Goal: Task Accomplishment & Management: Manage account settings

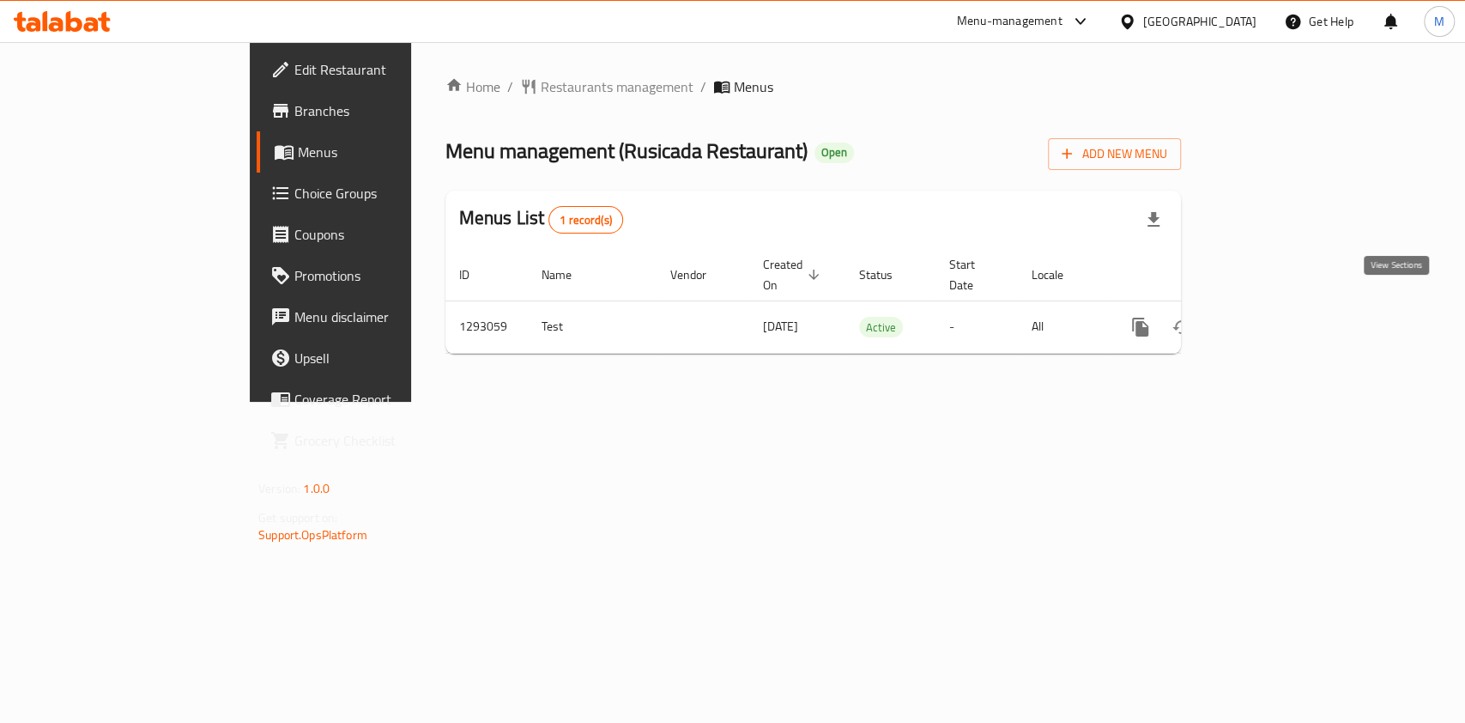
click at [1285, 306] on link "enhanced table" at bounding box center [1264, 326] width 41 height 41
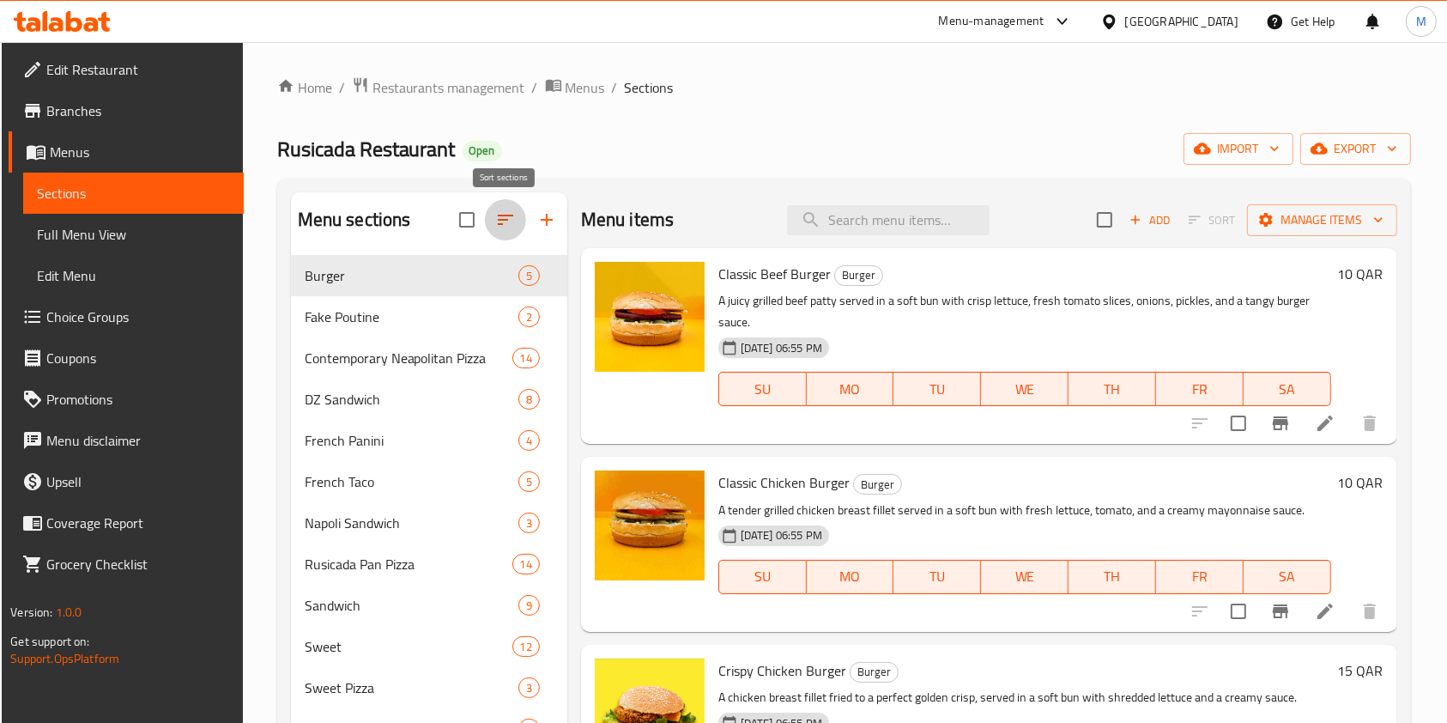
click at [502, 209] on icon "button" at bounding box center [505, 219] width 21 height 21
click at [496, 217] on icon "button" at bounding box center [505, 219] width 21 height 21
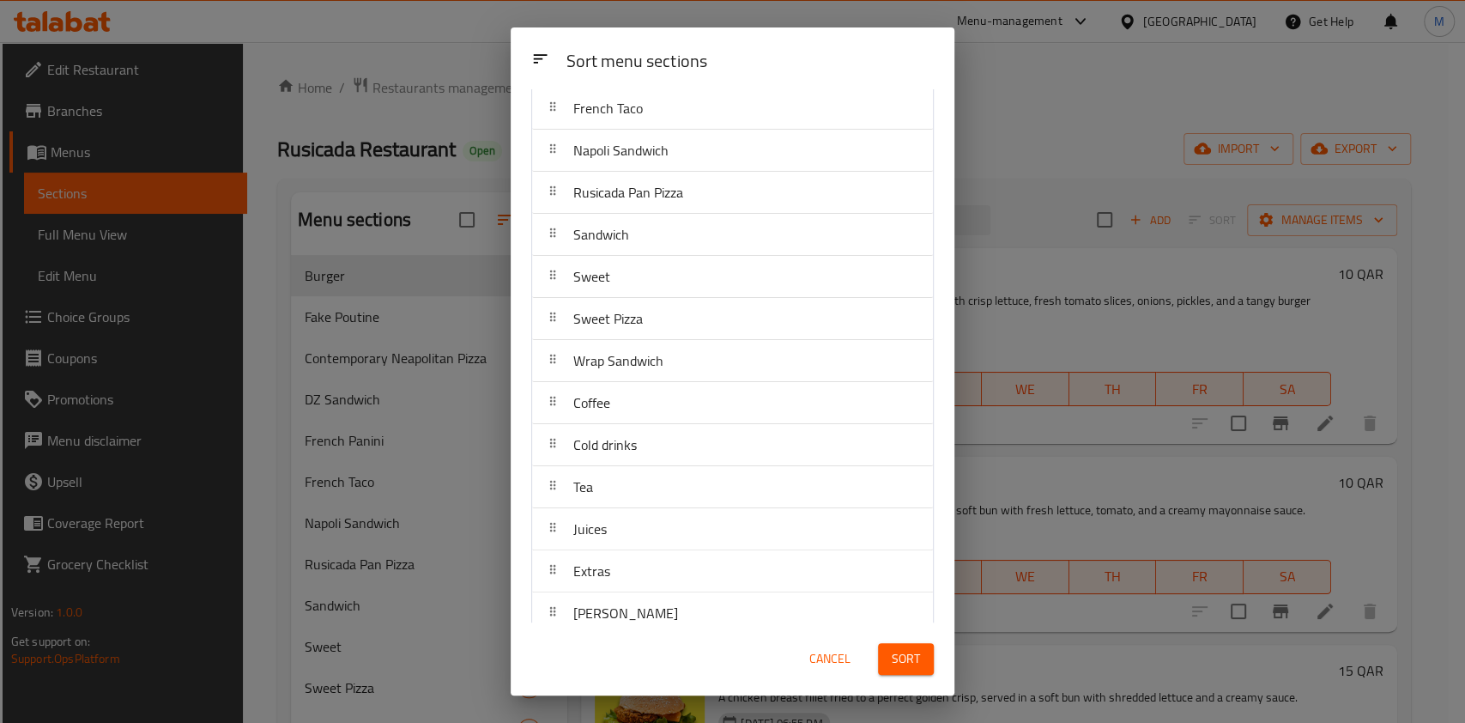
scroll to position [280, 0]
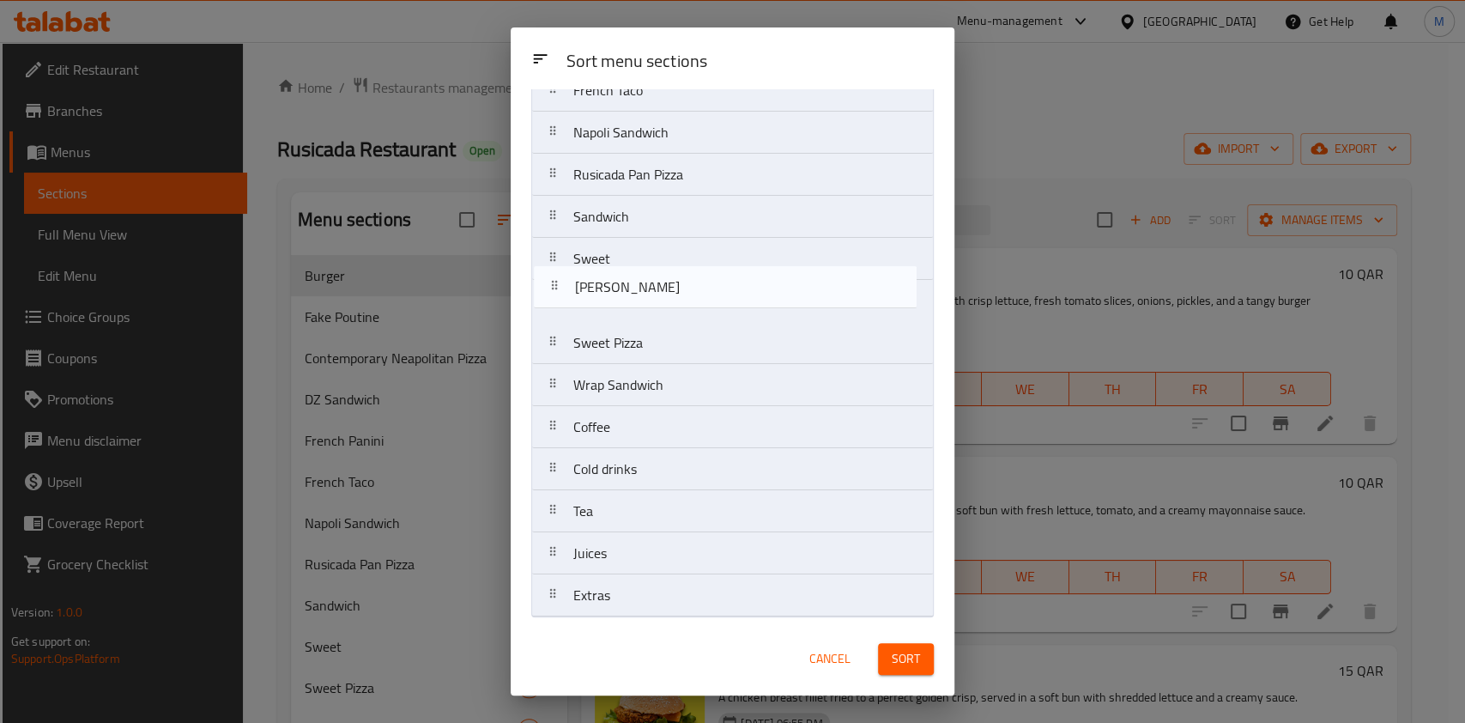
drag, startPoint x: 558, startPoint y: 600, endPoint x: 537, endPoint y: 256, distance: 344.8
click at [537, 256] on nav "Burger Fake Poutine Contemporary Neapolitan Pizza DZ Sandwich French Panini Fre…" at bounding box center [732, 237] width 403 height 759
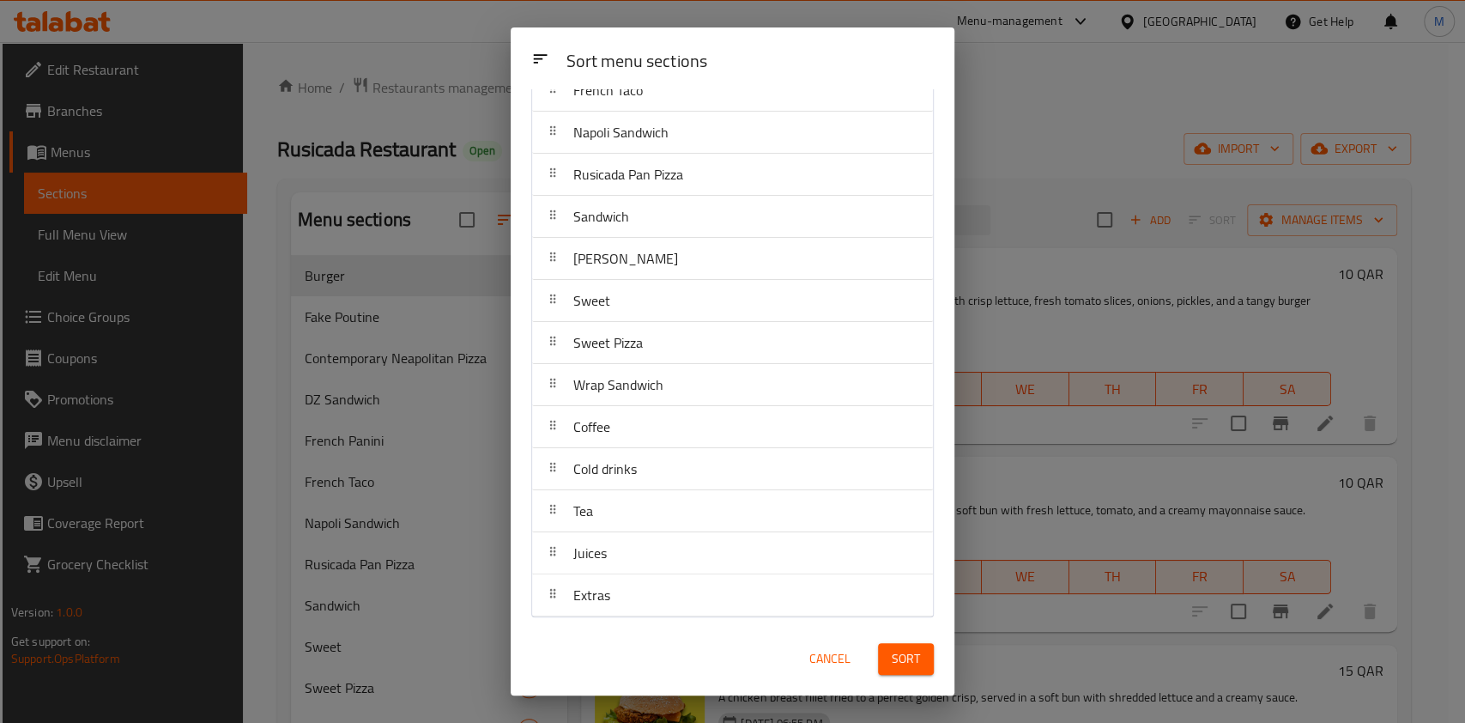
drag, startPoint x: 537, startPoint y: 256, endPoint x: 537, endPoint y: 245, distance: 11.2
click at [537, 245] on nav "Burger Fake Poutine Contemporary Neapolitan Pizza DZ Sandwich French Panini Fre…" at bounding box center [732, 237] width 403 height 759
click at [537, 245] on div "[PERSON_NAME]" at bounding box center [732, 259] width 401 height 42
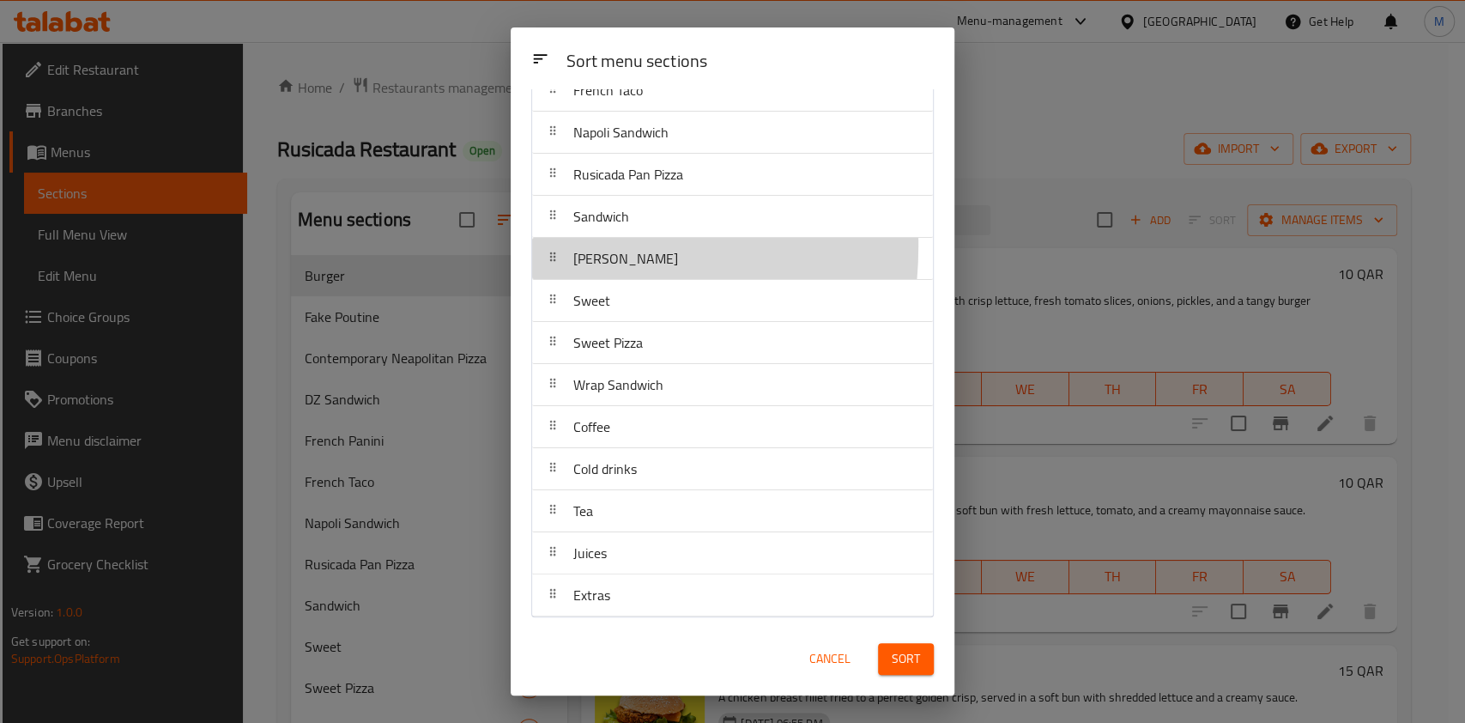
click at [537, 245] on div "[PERSON_NAME]" at bounding box center [732, 259] width 401 height 42
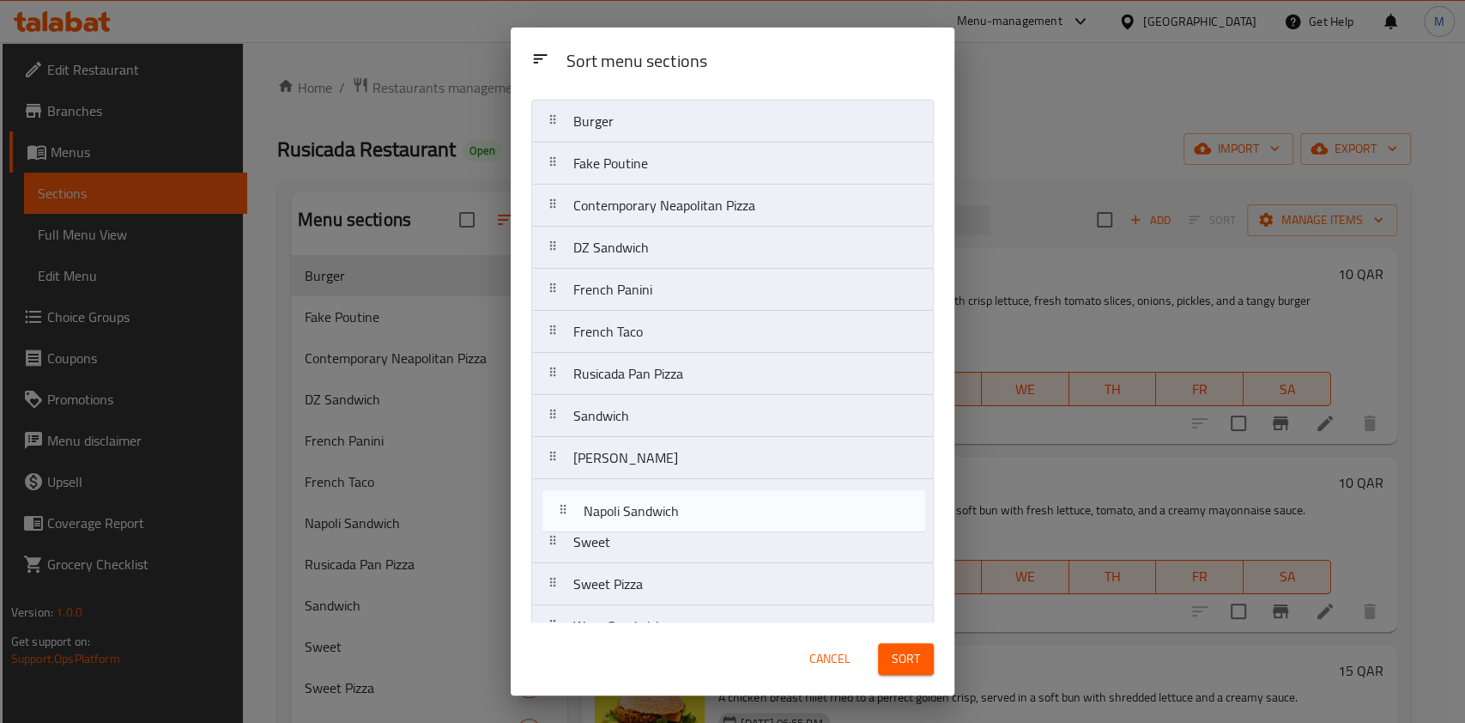
scroll to position [39, 0]
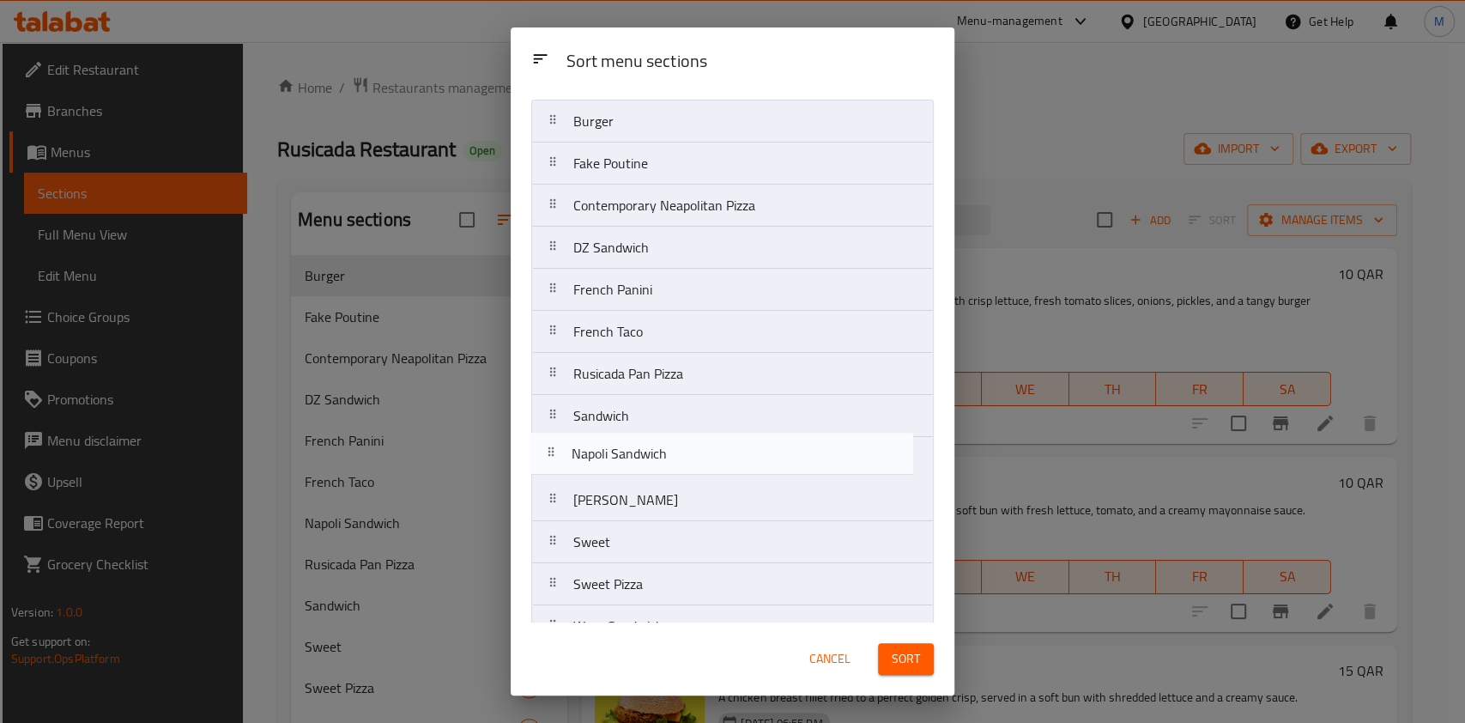
drag, startPoint x: 555, startPoint y: 418, endPoint x: 553, endPoint y: 469, distance: 50.7
click at [553, 469] on nav "Burger Fake Poutine Contemporary Neapolitan Pizza DZ Sandwich French Panini Fre…" at bounding box center [732, 479] width 403 height 759
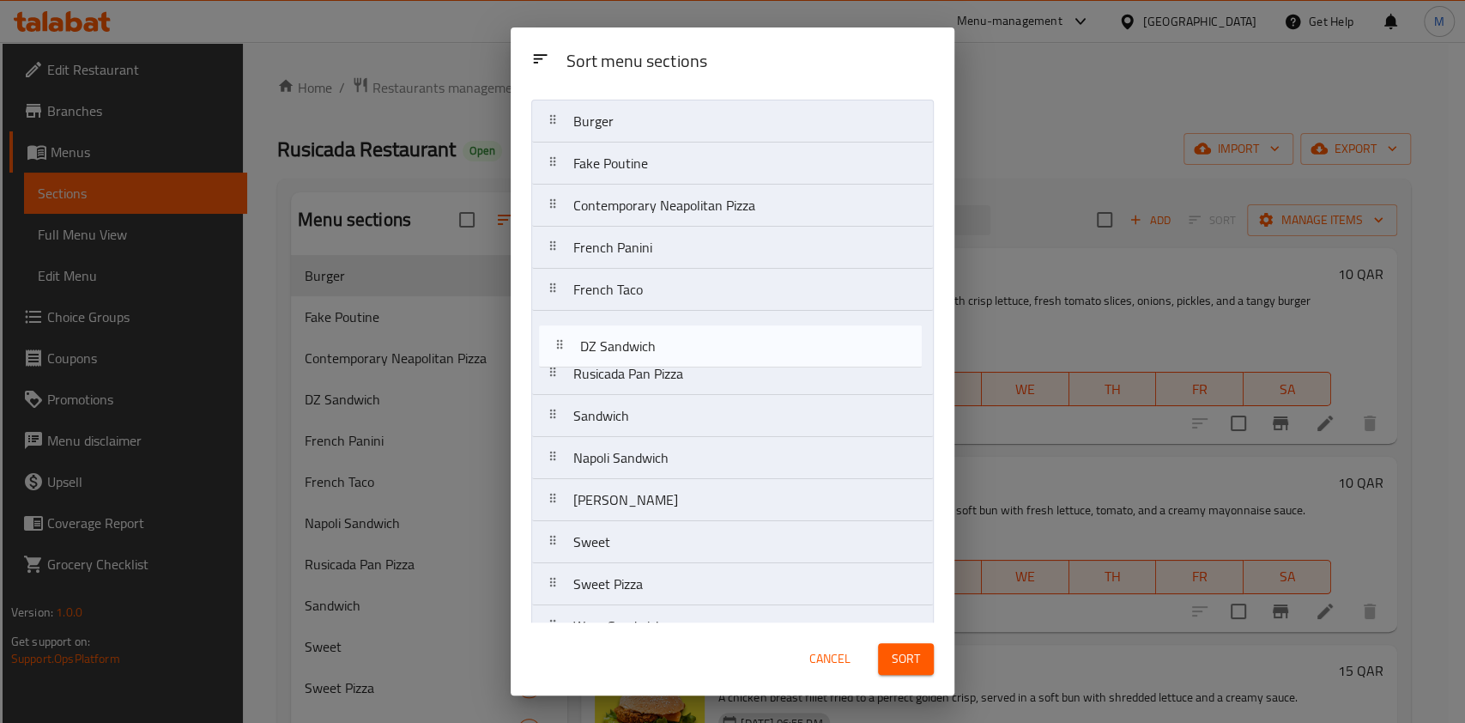
drag, startPoint x: 560, startPoint y: 253, endPoint x: 567, endPoint y: 358, distance: 105.0
click at [567, 358] on nav "Burger Fake Poutine Contemporary Neapolitan Pizza DZ Sandwich French Panini Fre…" at bounding box center [732, 479] width 403 height 759
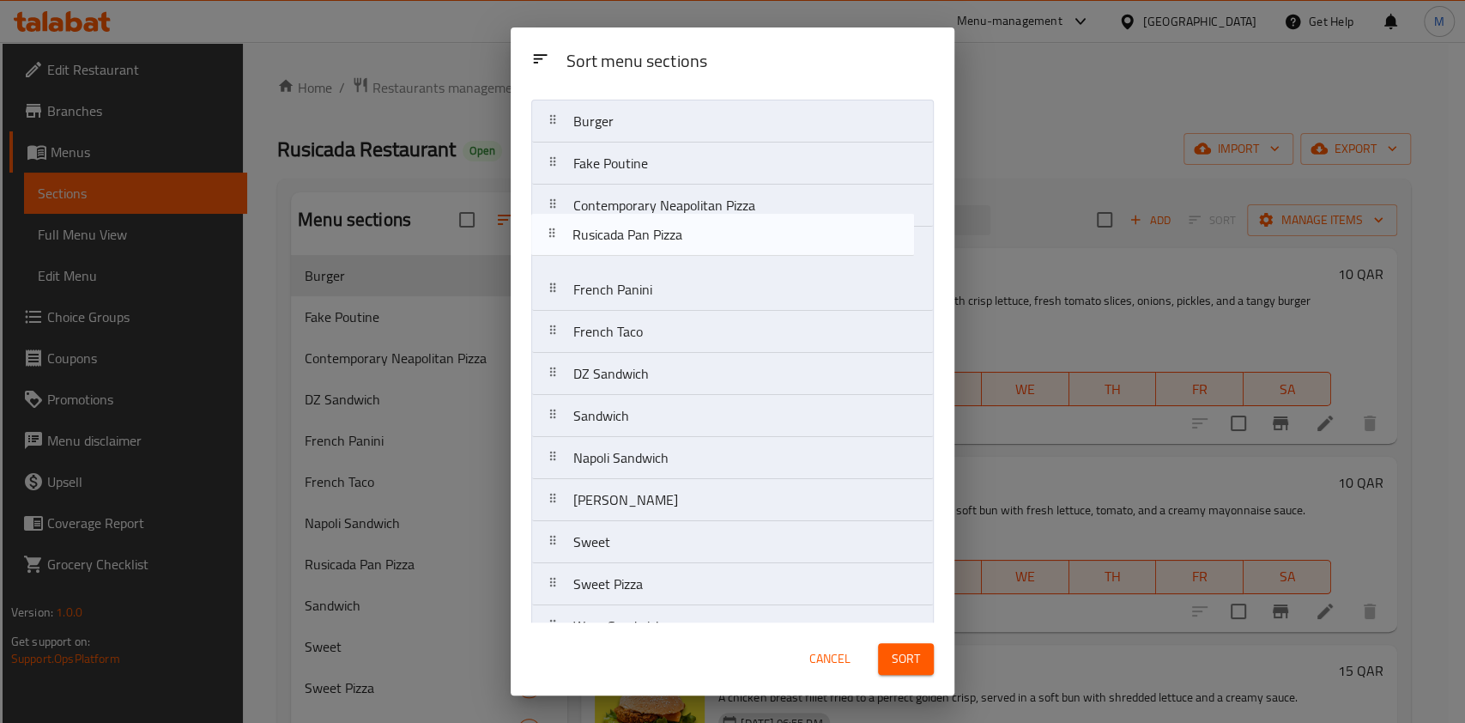
drag, startPoint x: 557, startPoint y: 381, endPoint x: 558, endPoint y: 237, distance: 144.2
click at [558, 237] on nav "Burger Fake Poutine Contemporary Neapolitan Pizza French Panini French Taco DZ …" at bounding box center [732, 479] width 403 height 759
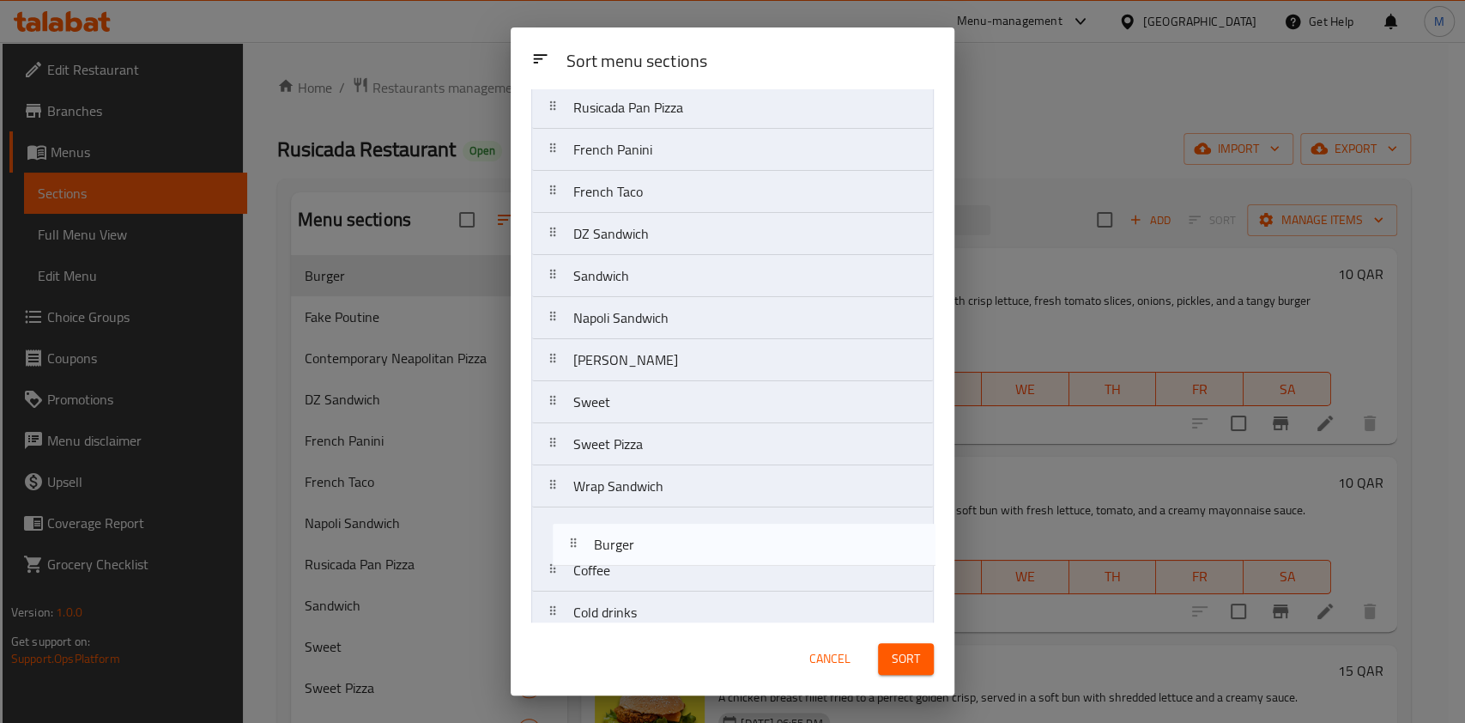
scroll to position [149, 0]
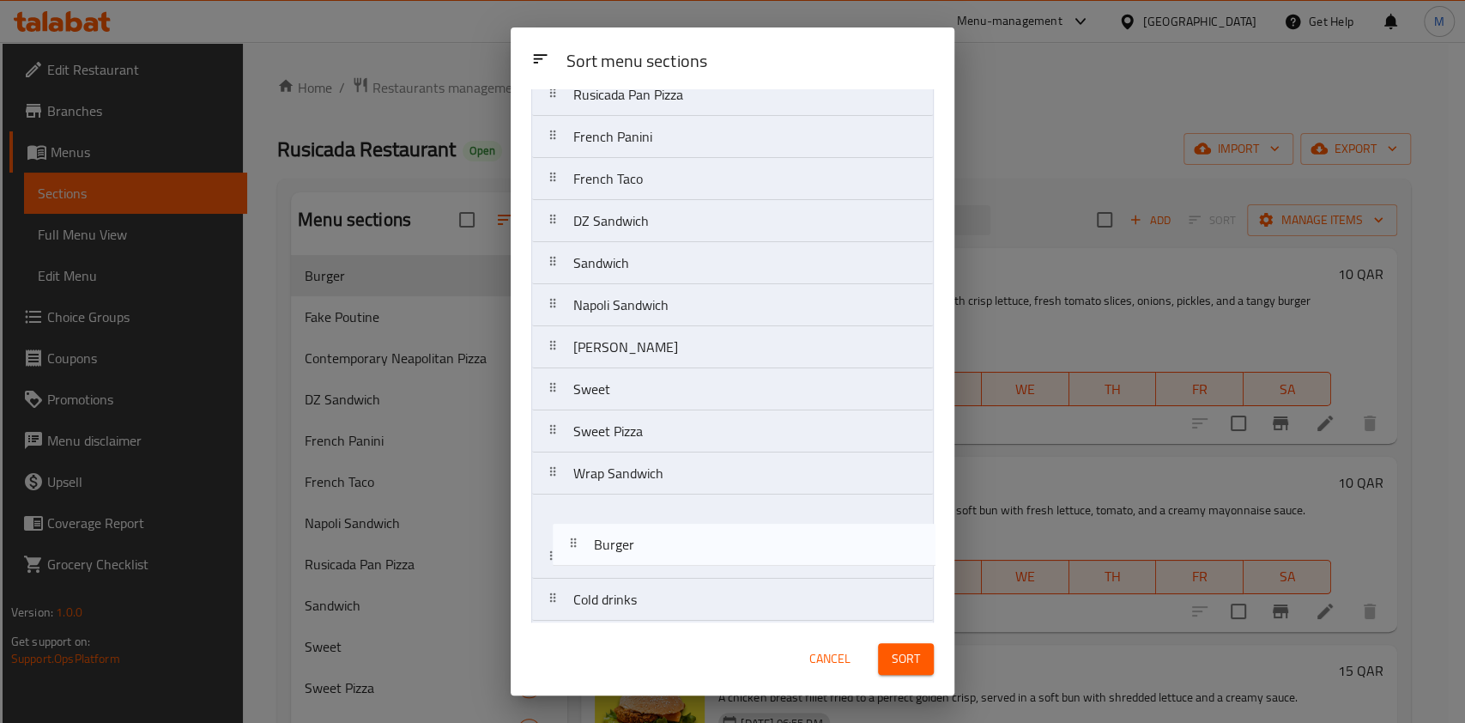
drag, startPoint x: 558, startPoint y: 164, endPoint x: 591, endPoint y: 395, distance: 233.2
click at [588, 414] on nav "Burger Fake Poutine Contemporary Neapolitan Pizza Rusicada Pan Pizza French Pan…" at bounding box center [732, 368] width 403 height 759
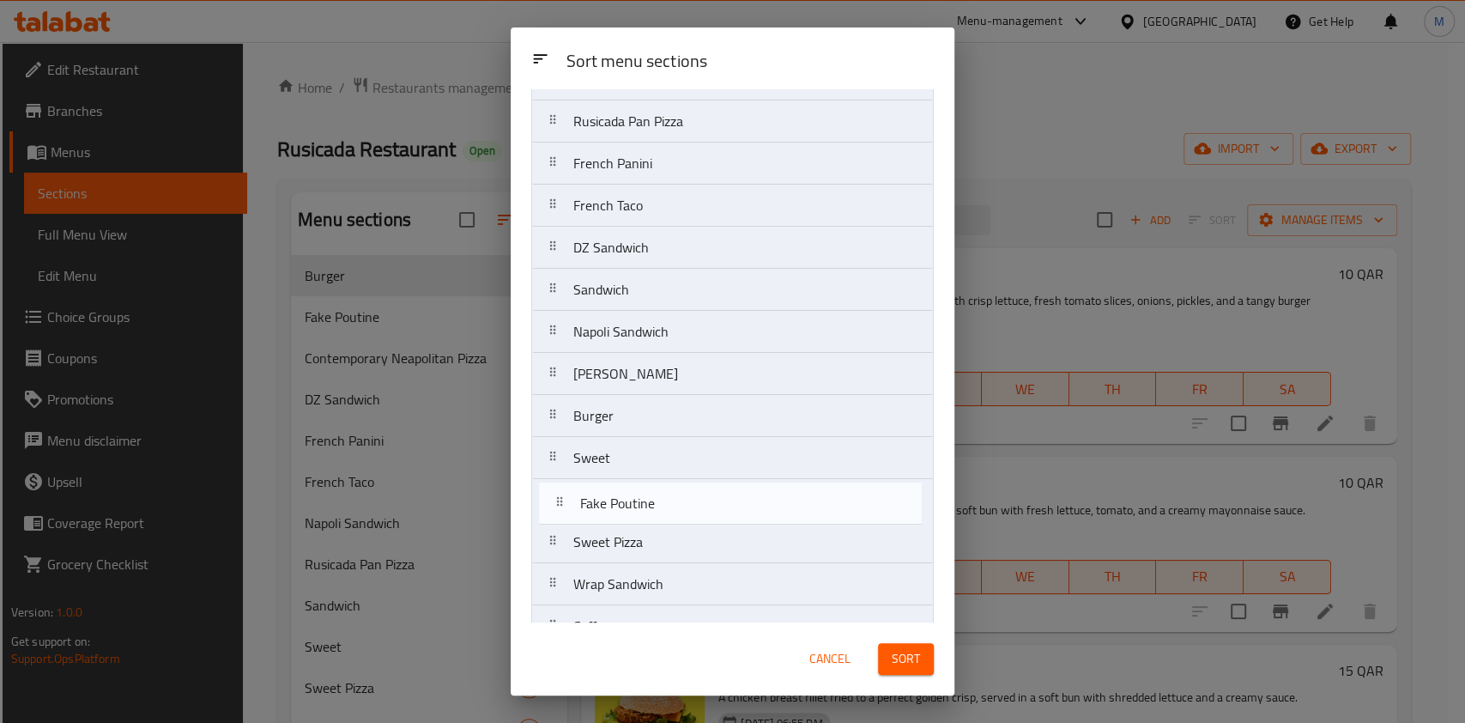
scroll to position [81, 0]
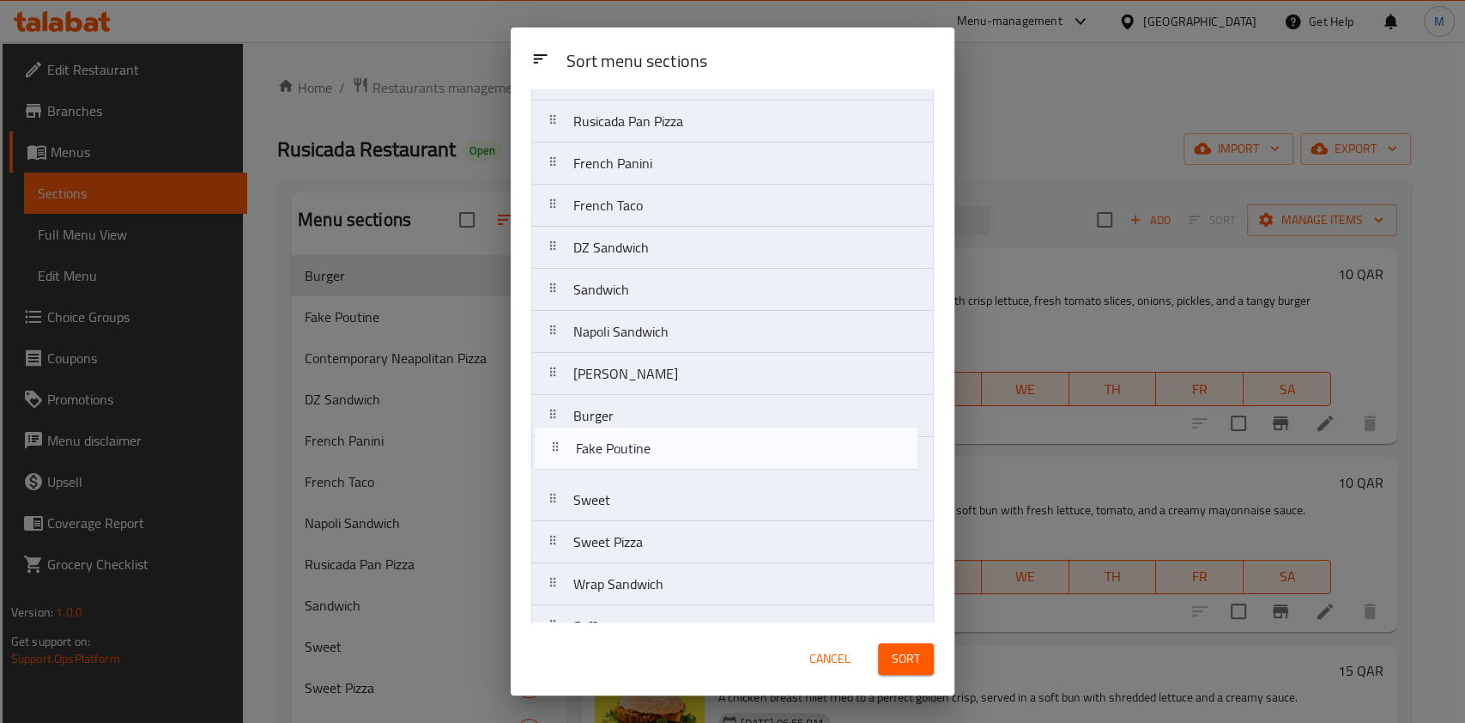
drag, startPoint x: 555, startPoint y: 167, endPoint x: 559, endPoint y: 464, distance: 297.0
click at [559, 464] on nav "Fake Poutine Contemporary Neapolitan Pizza Rusicada Pan Pizza French Panini Fre…" at bounding box center [732, 437] width 403 height 759
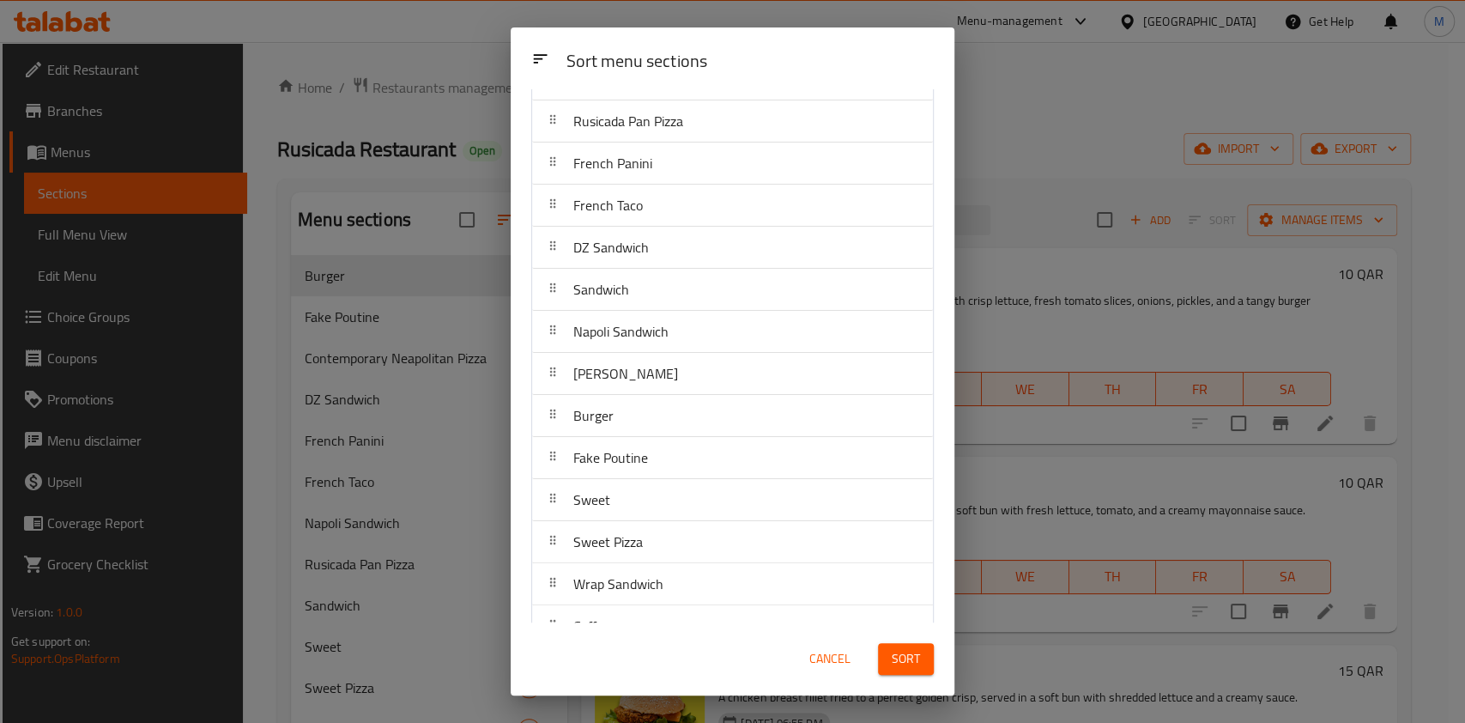
scroll to position [0, 0]
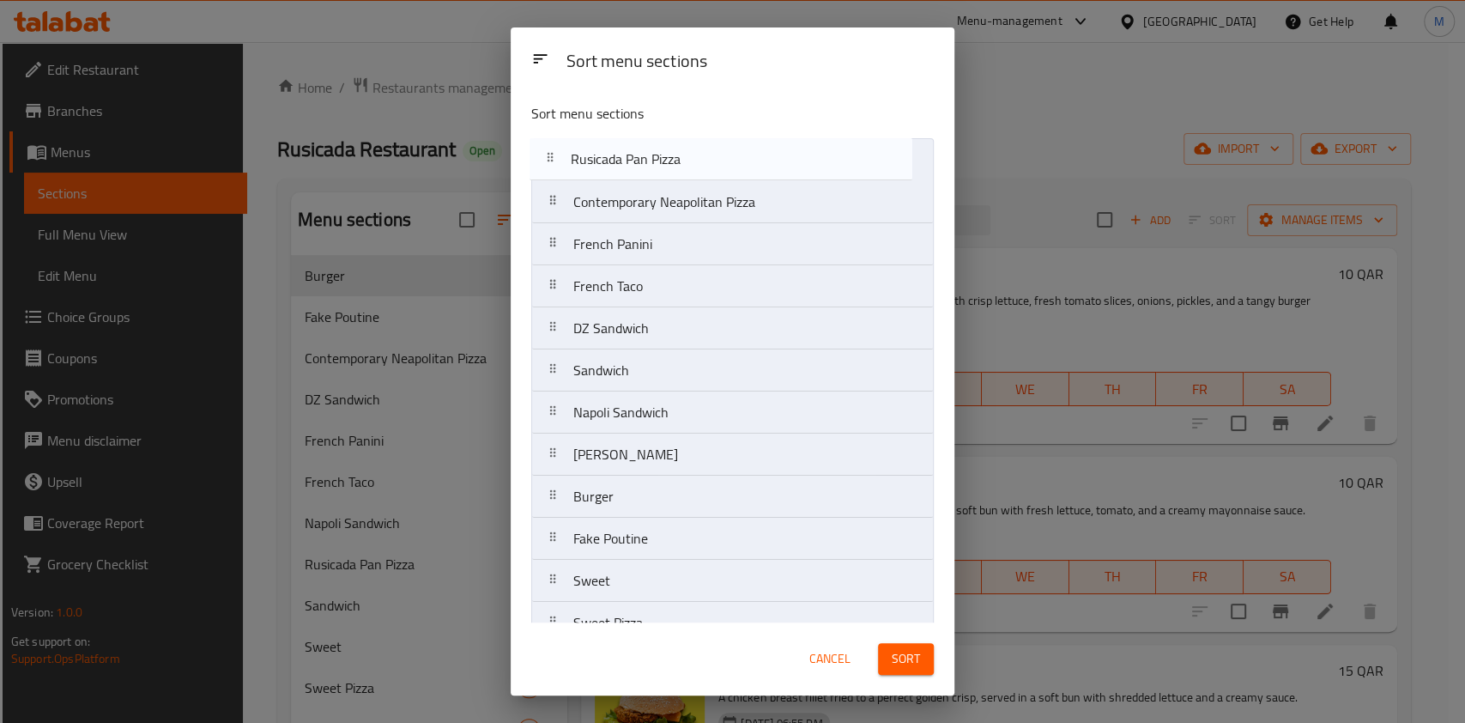
drag, startPoint x: 560, startPoint y: 209, endPoint x: 556, endPoint y: 161, distance: 48.2
click at [556, 161] on nav "Contemporary Neapolitan Pizza Rusicada Pan Pizza French Panini French Taco DZ S…" at bounding box center [732, 517] width 403 height 759
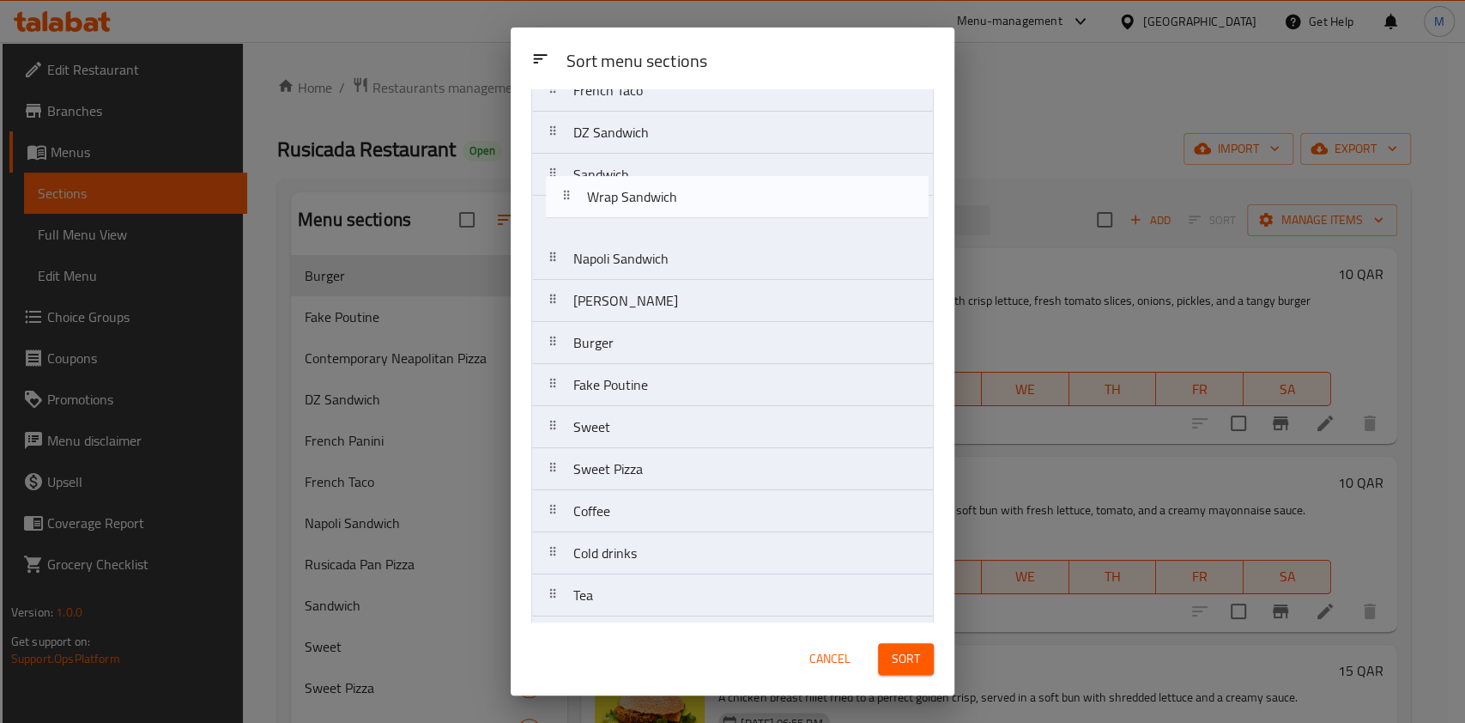
scroll to position [193, 0]
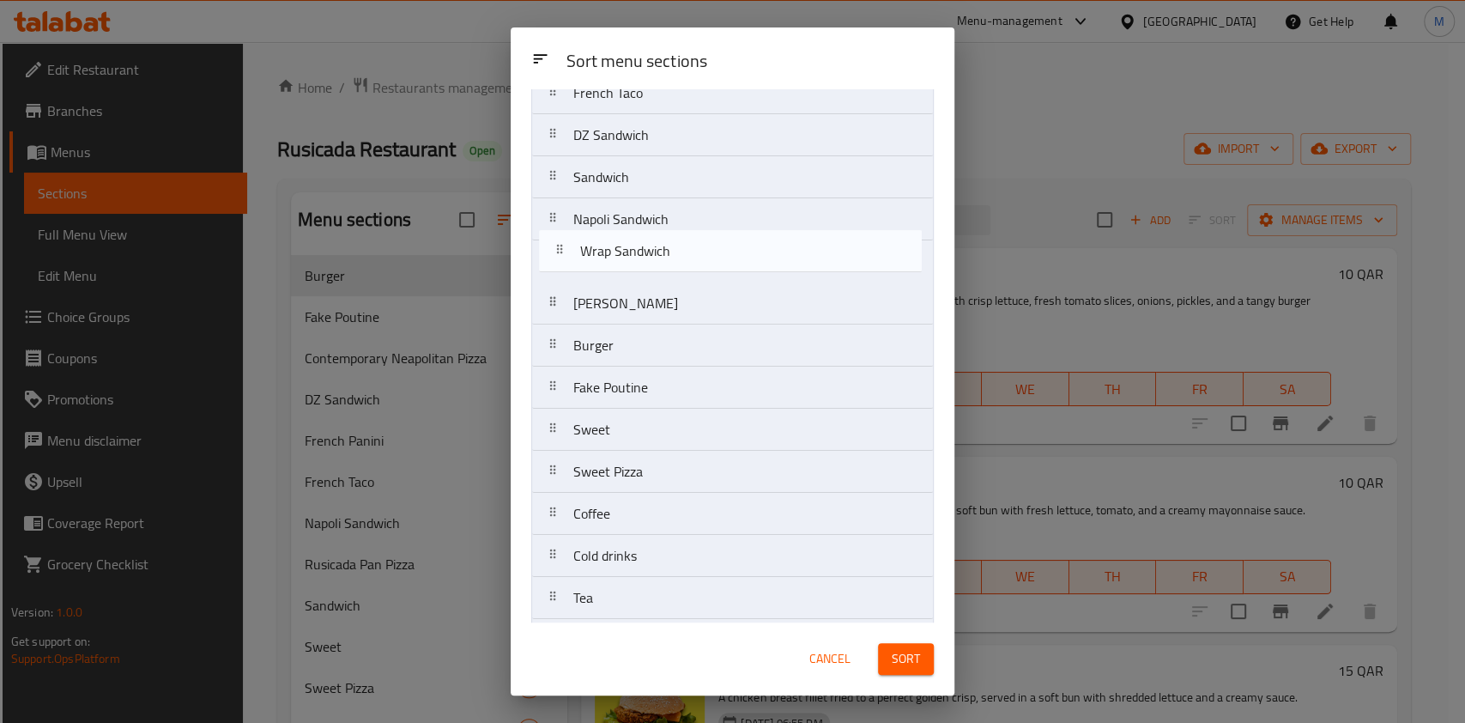
drag, startPoint x: 555, startPoint y: 391, endPoint x: 563, endPoint y: 246, distance: 144.5
click at [563, 247] on nav "Rusicada Pan Pizza Contemporary Neapolitan Pizza French Panini French Taco DZ S…" at bounding box center [732, 324] width 403 height 759
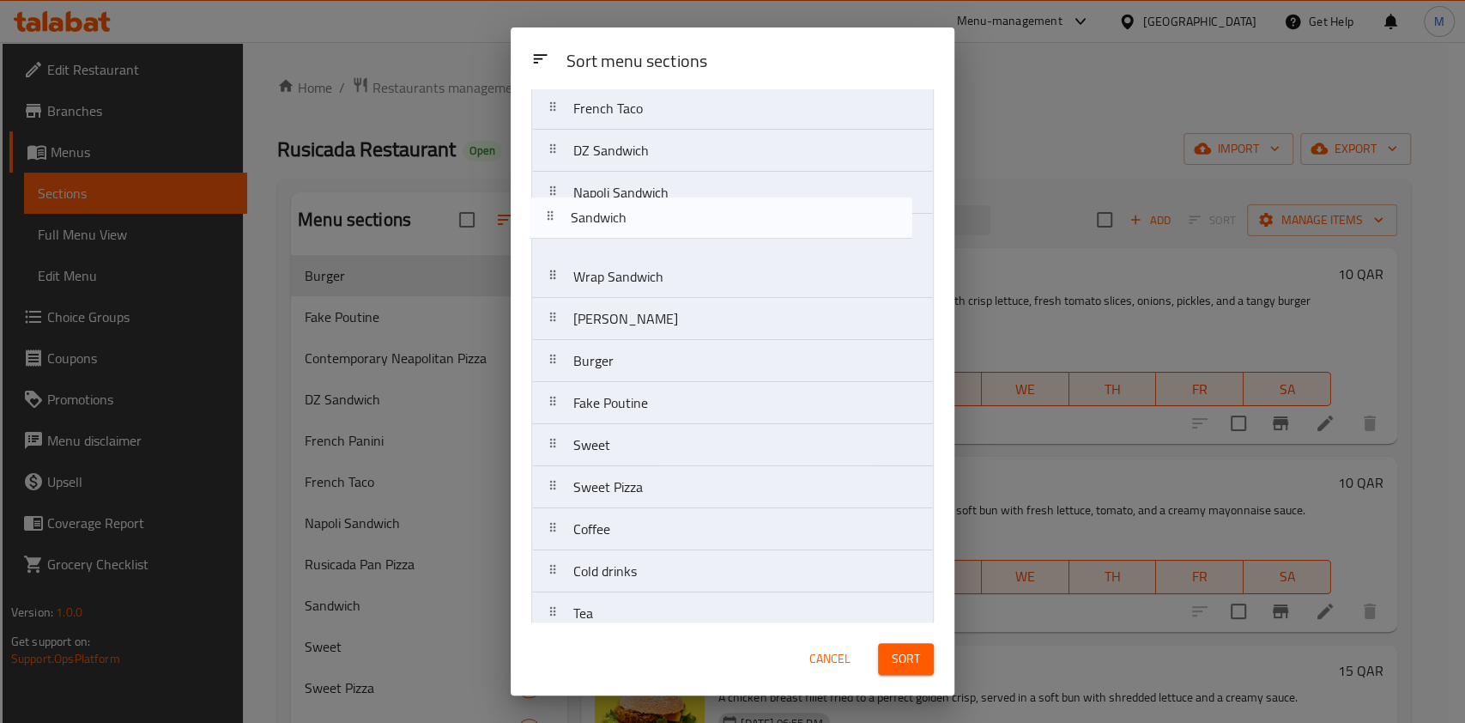
scroll to position [170, 0]
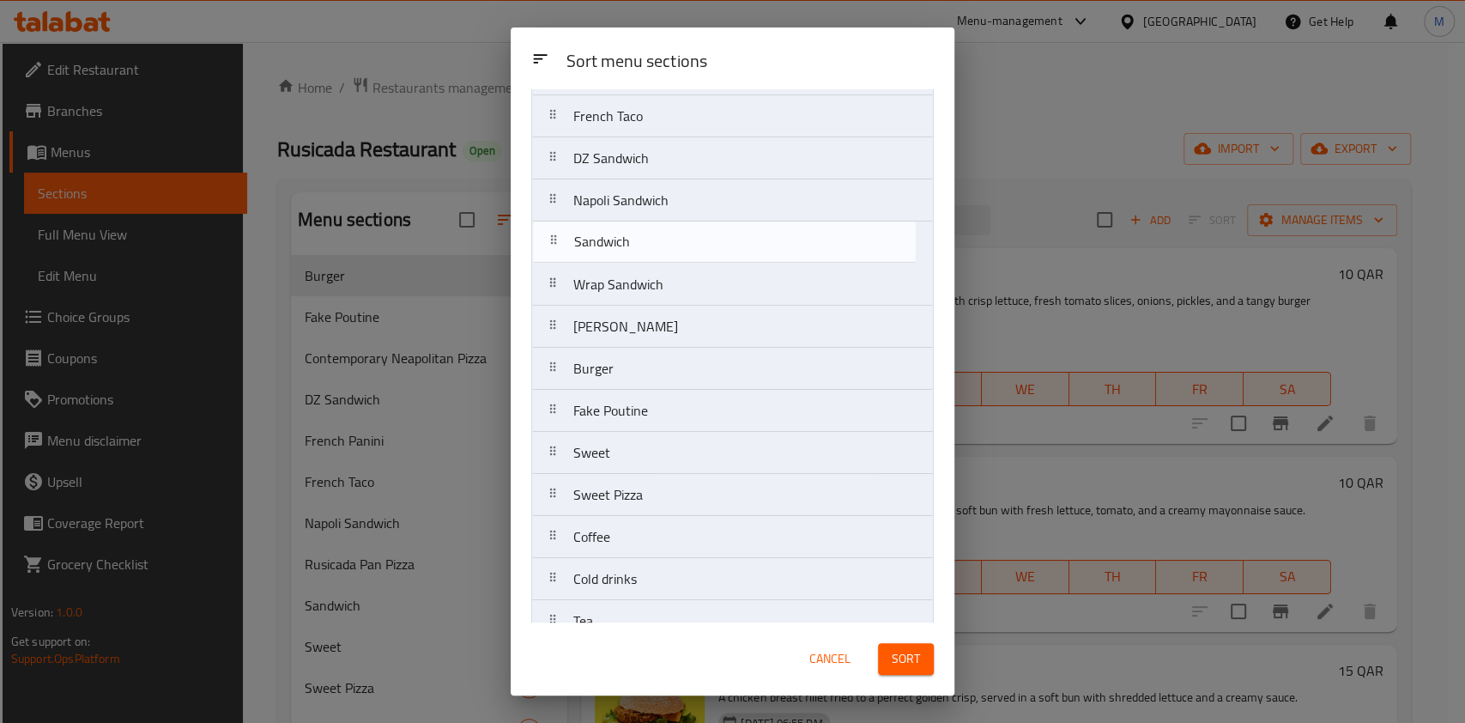
drag, startPoint x: 555, startPoint y: 182, endPoint x: 556, endPoint y: 256, distance: 73.8
click at [556, 256] on nav "Rusicada Pan Pizza Contemporary Neapolitan Pizza French Panini French Taco DZ S…" at bounding box center [732, 347] width 403 height 759
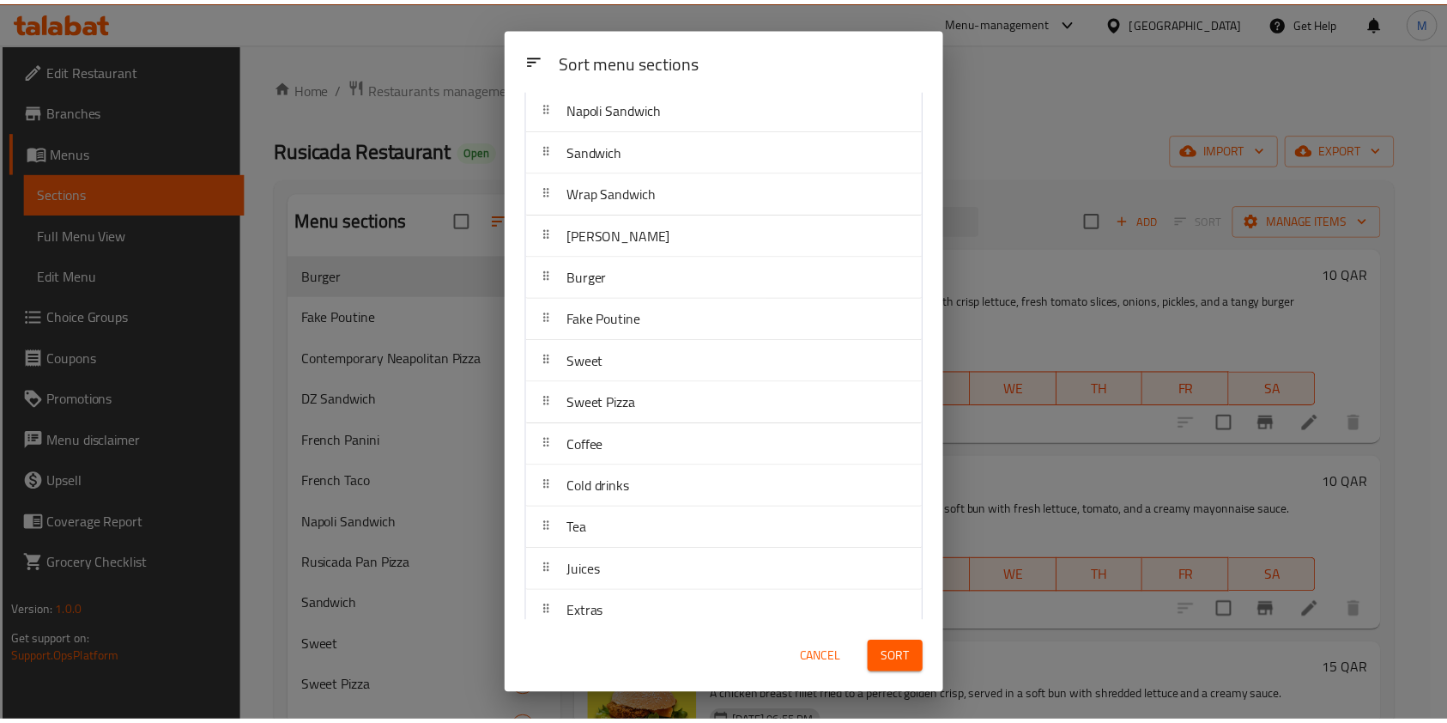
scroll to position [280, 0]
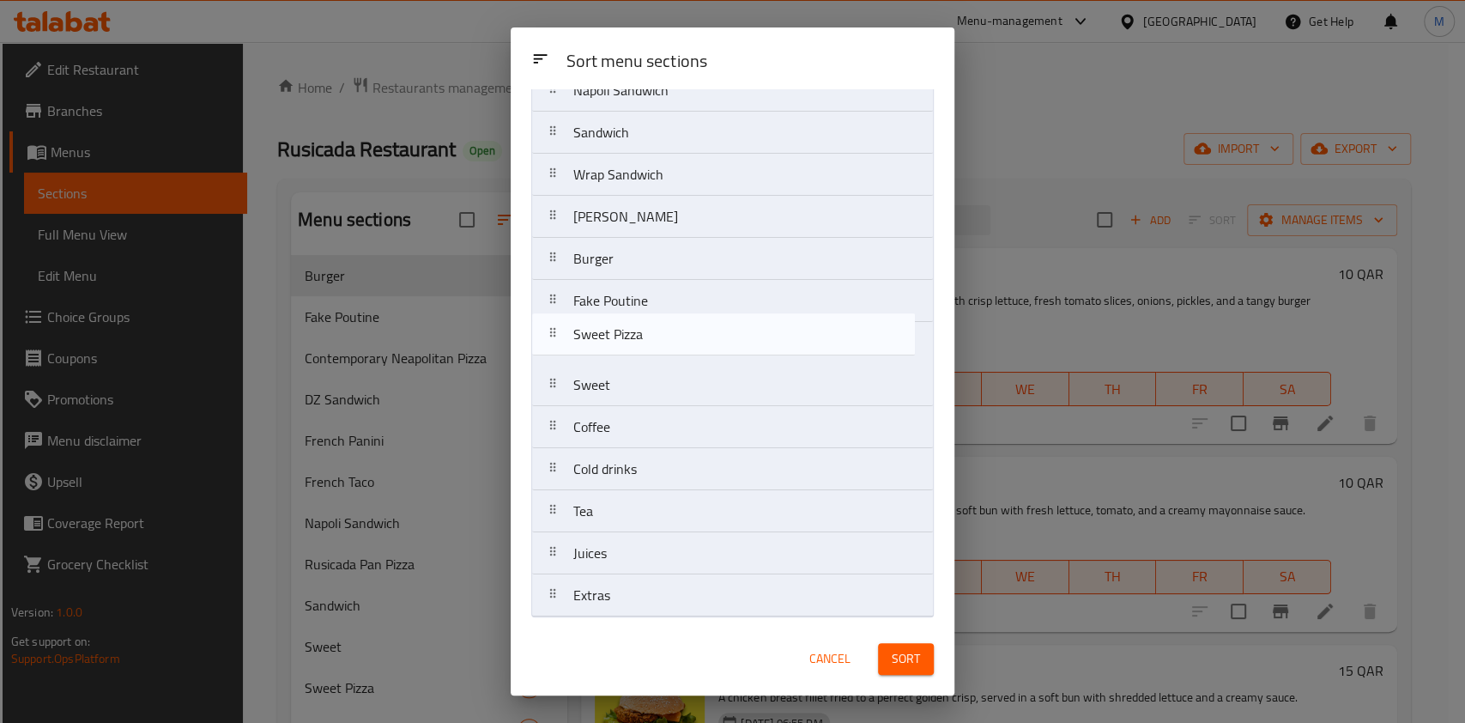
drag, startPoint x: 556, startPoint y: 388, endPoint x: 556, endPoint y: 335, distance: 53.2
click at [556, 335] on nav "Rusicada Pan Pizza Contemporary Neapolitan Pizza French Panini French Taco DZ S…" at bounding box center [732, 237] width 403 height 759
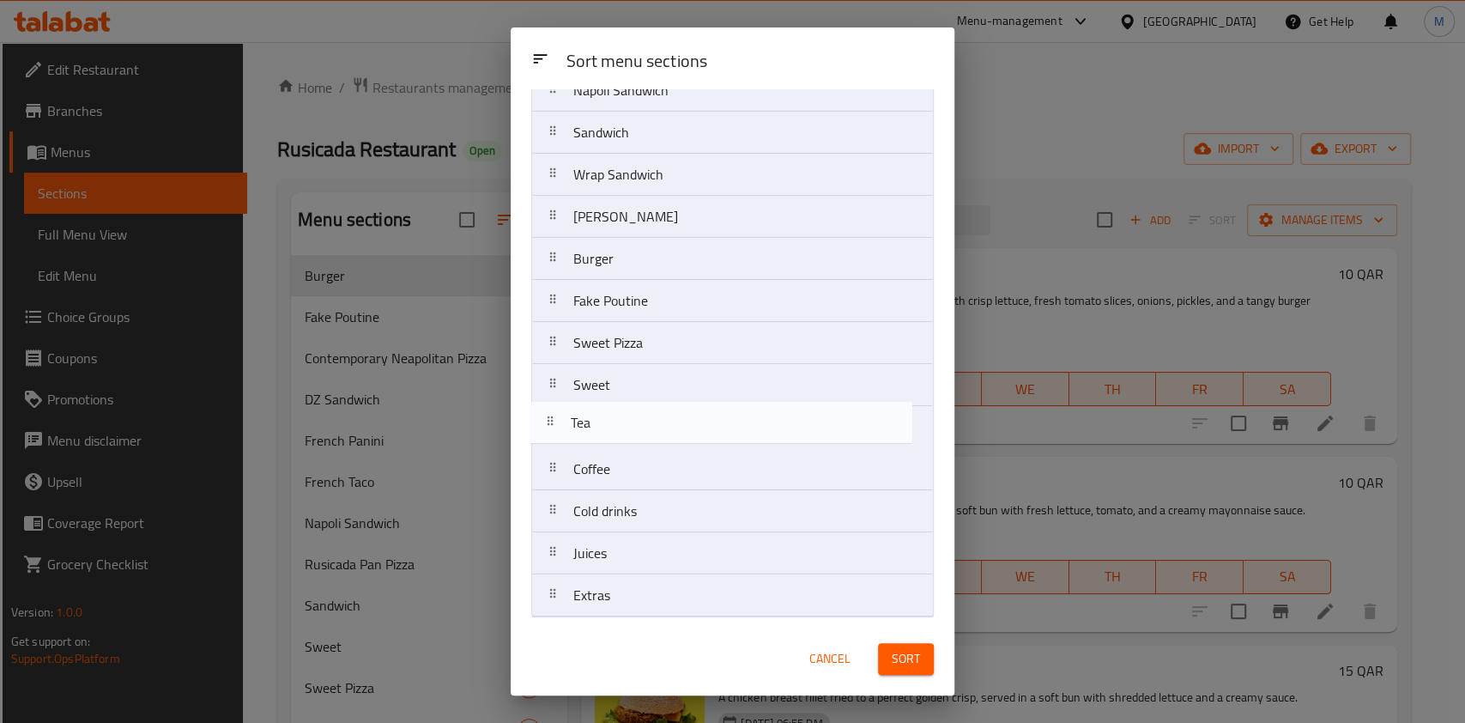
drag, startPoint x: 559, startPoint y: 525, endPoint x: 555, endPoint y: 434, distance: 91.1
click at [555, 434] on nav "Rusicada Pan Pizza Contemporary Neapolitan Pizza French Panini French Taco DZ S…" at bounding box center [732, 237] width 403 height 759
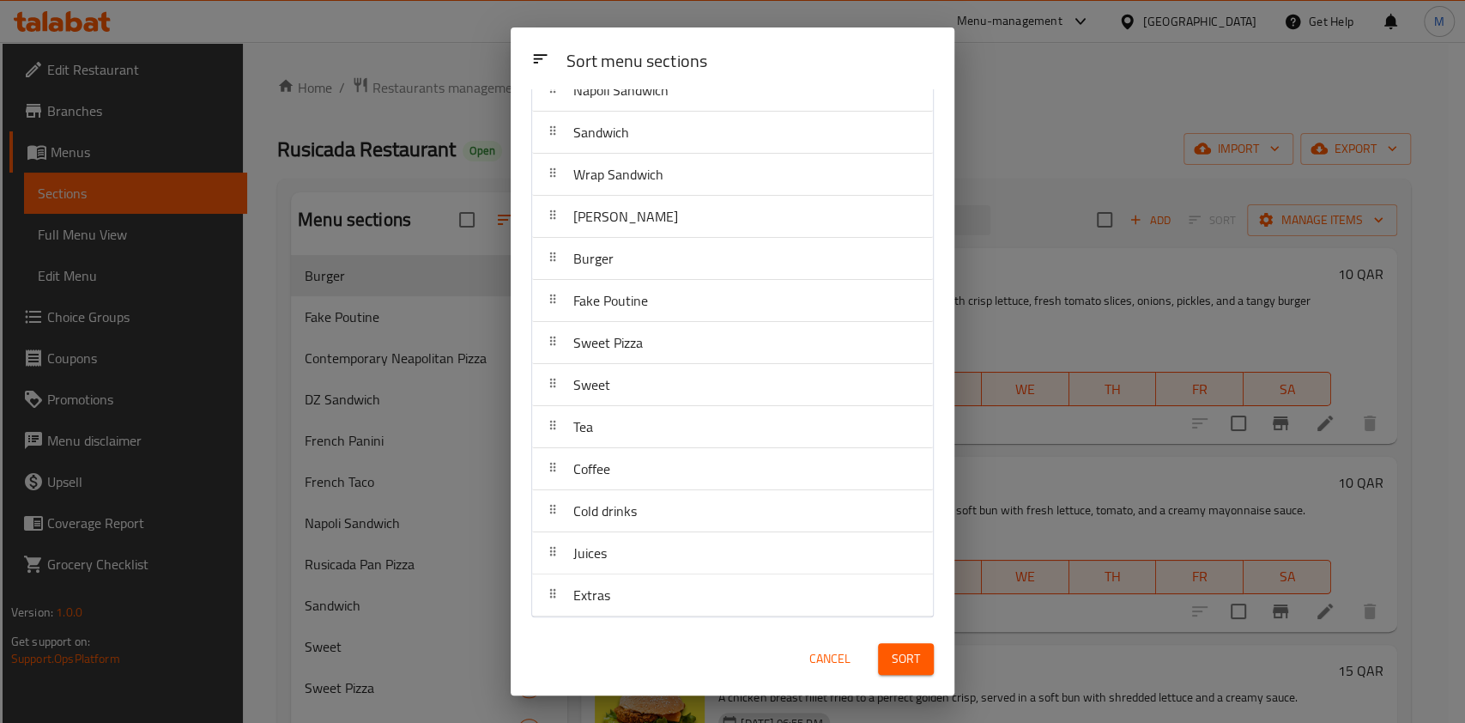
click at [897, 661] on span "Sort" at bounding box center [906, 658] width 28 height 21
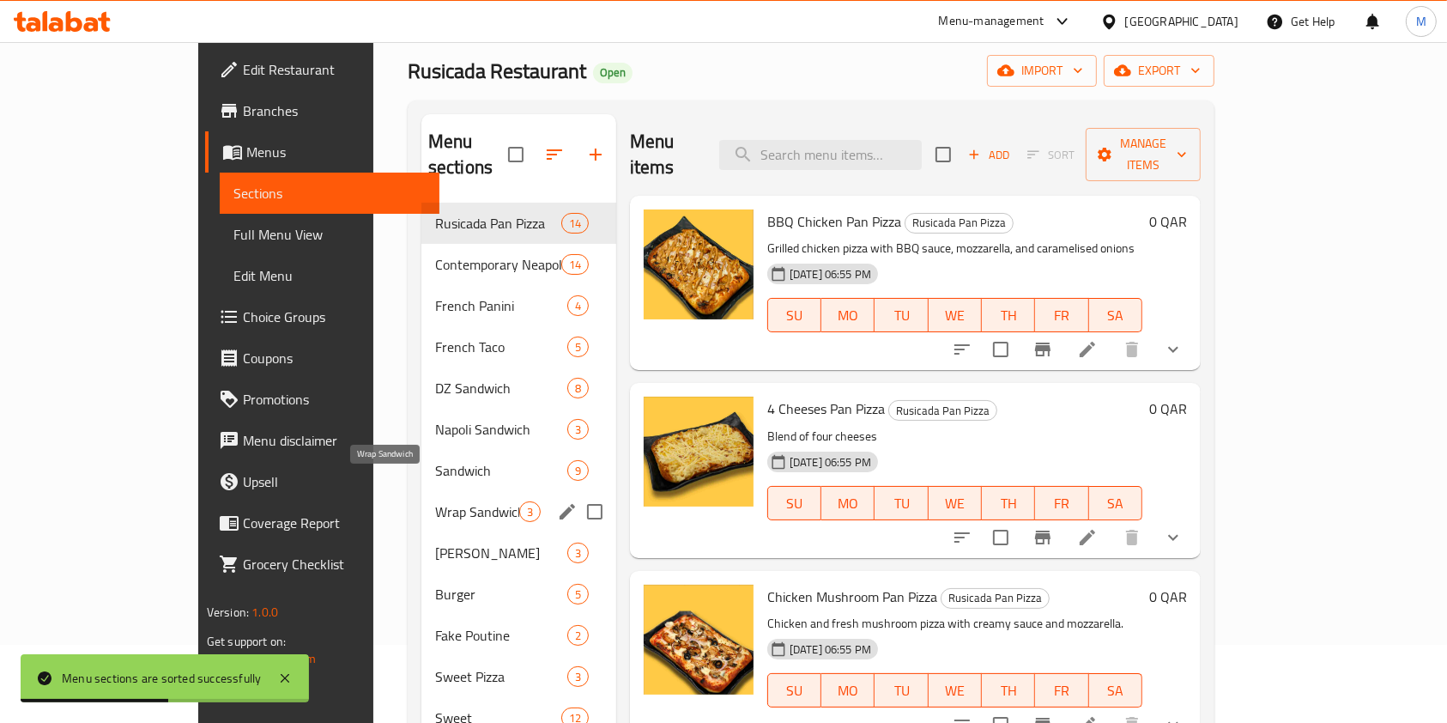
scroll to position [114, 0]
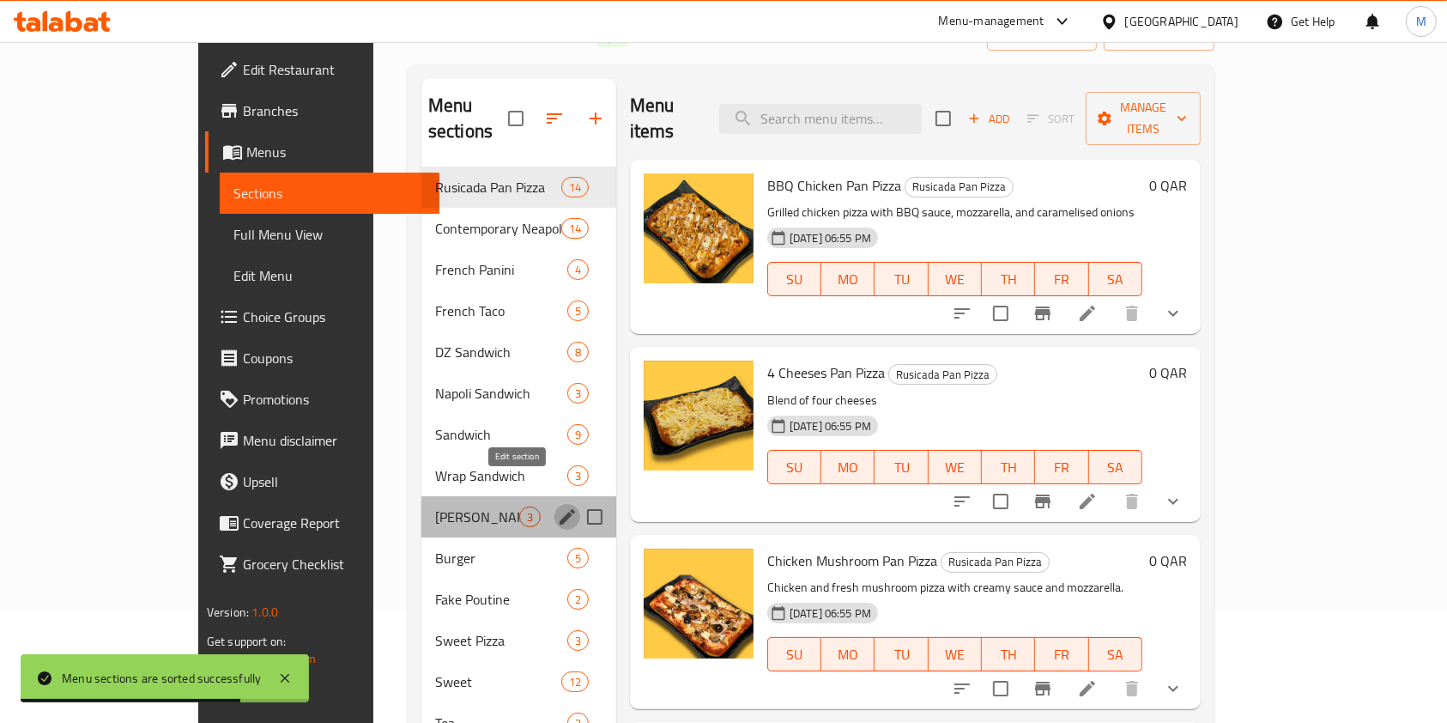
click at [560, 509] on icon "edit" at bounding box center [567, 516] width 15 height 15
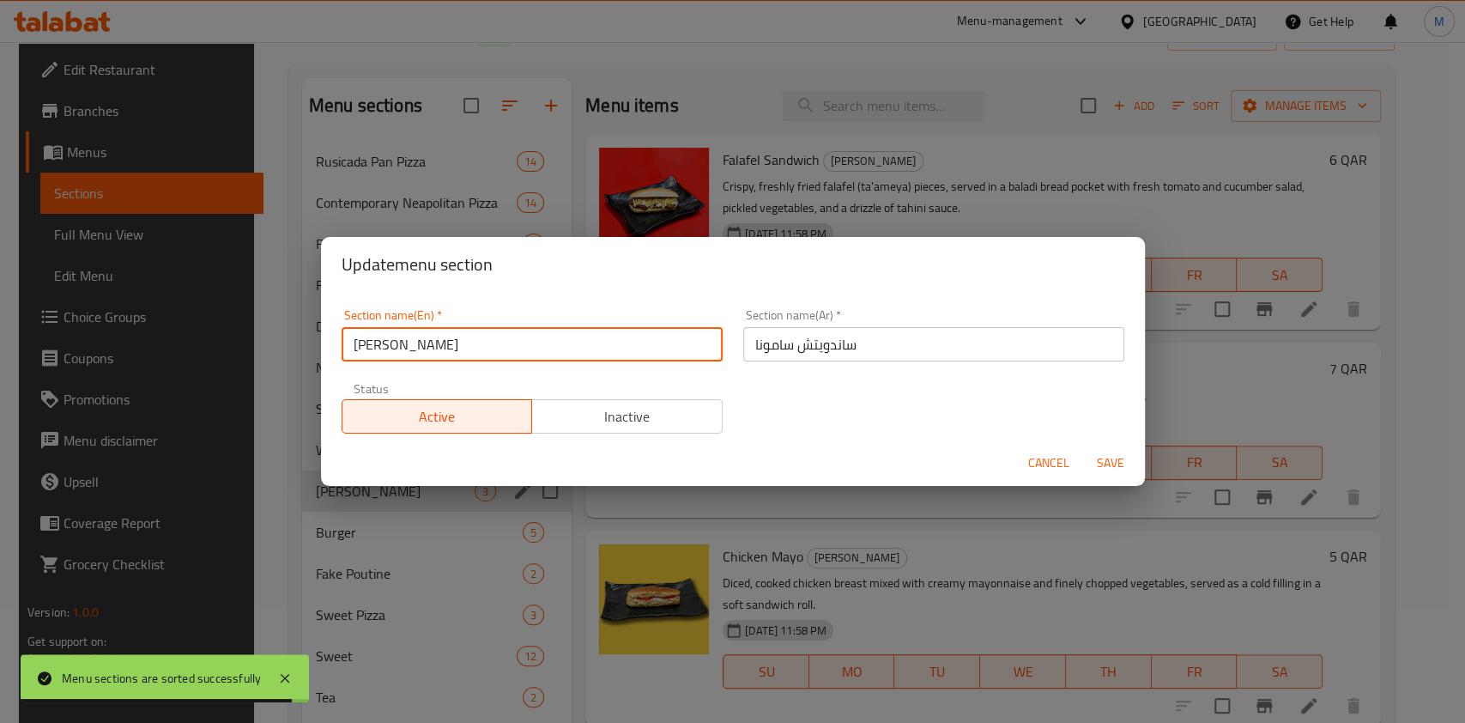
click at [363, 346] on input "[PERSON_NAME]" at bounding box center [532, 344] width 381 height 34
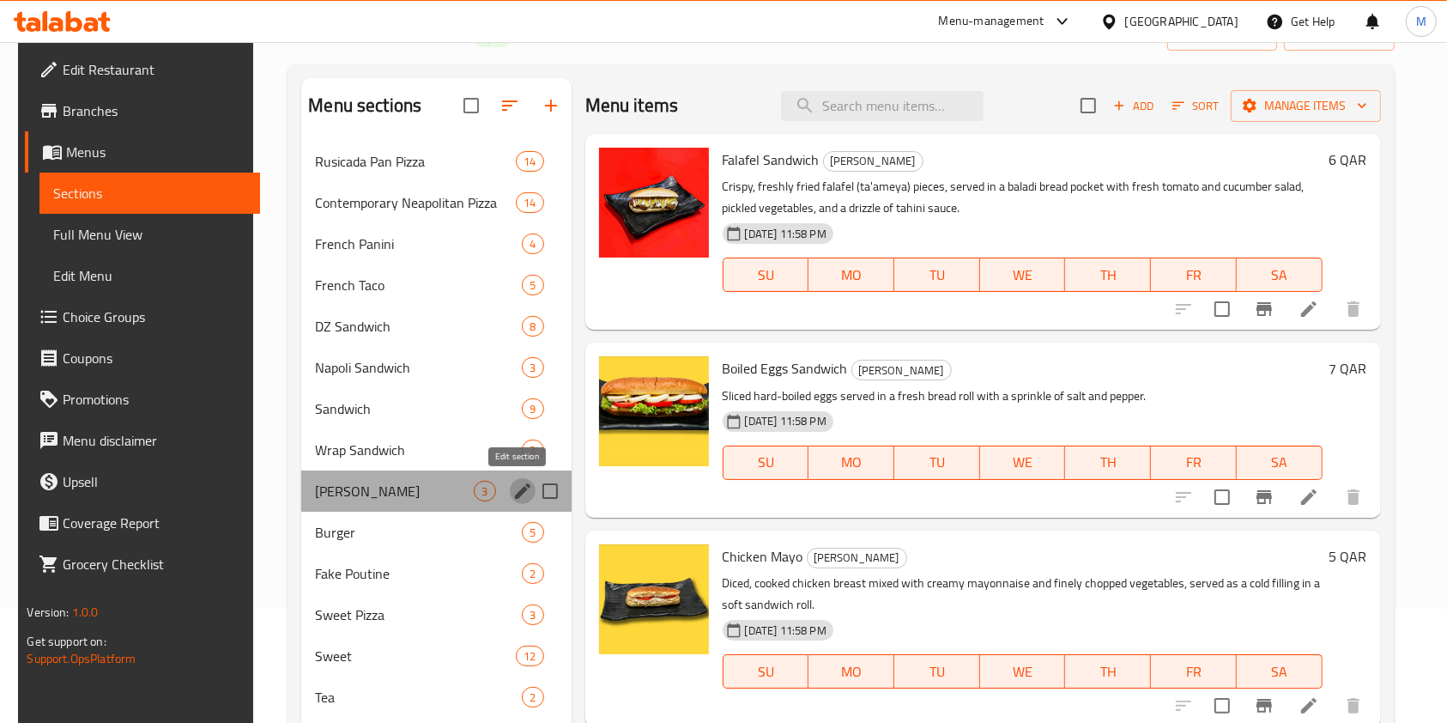
click at [515, 494] on icon "edit" at bounding box center [522, 490] width 15 height 15
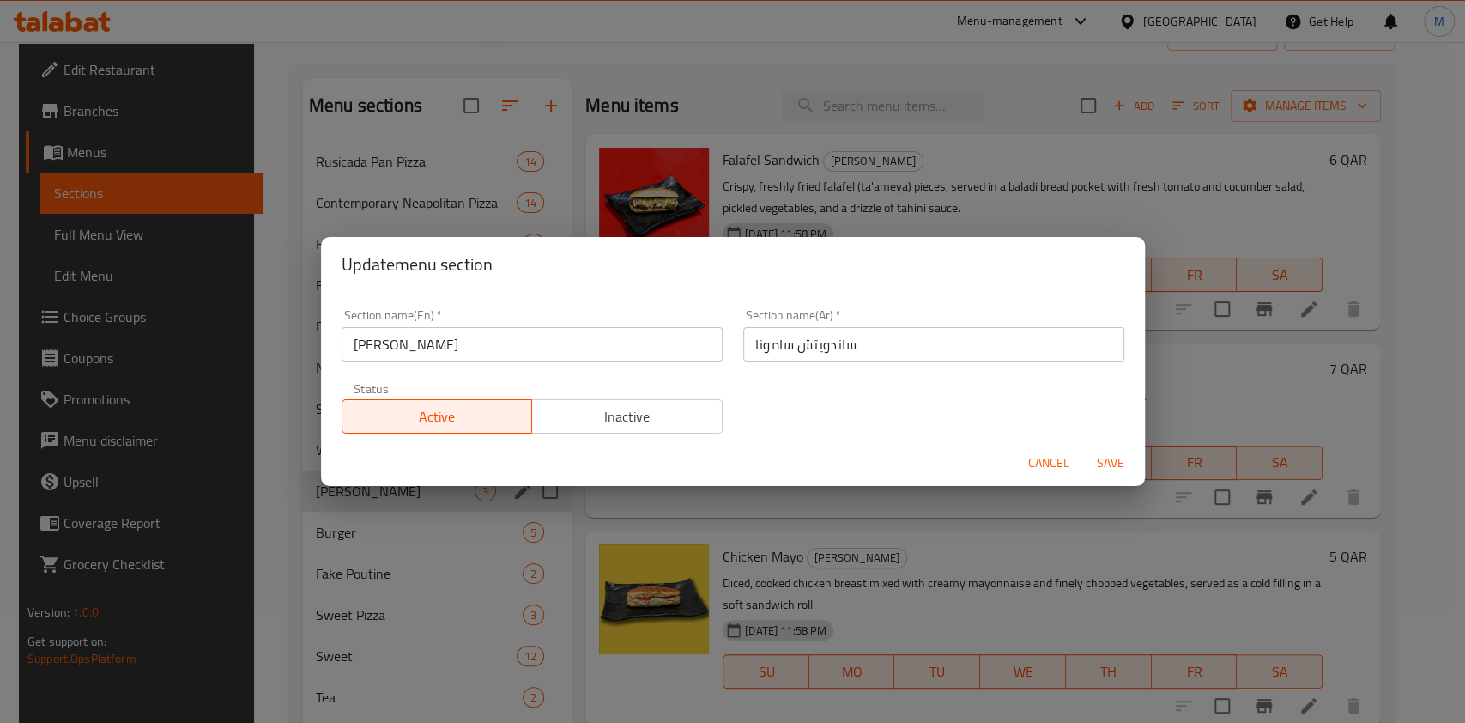
click at [361, 349] on input "[PERSON_NAME]" at bounding box center [532, 344] width 381 height 34
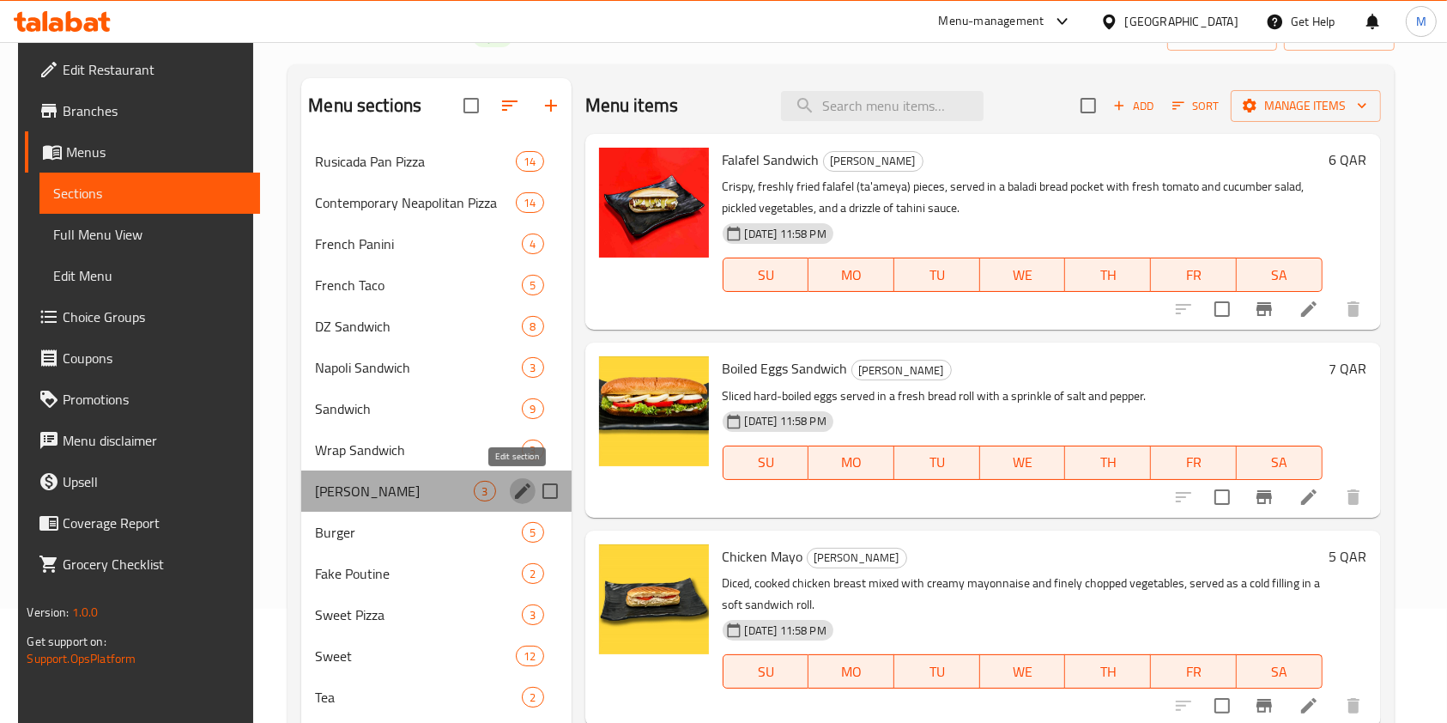
click at [519, 489] on icon "edit" at bounding box center [522, 490] width 15 height 15
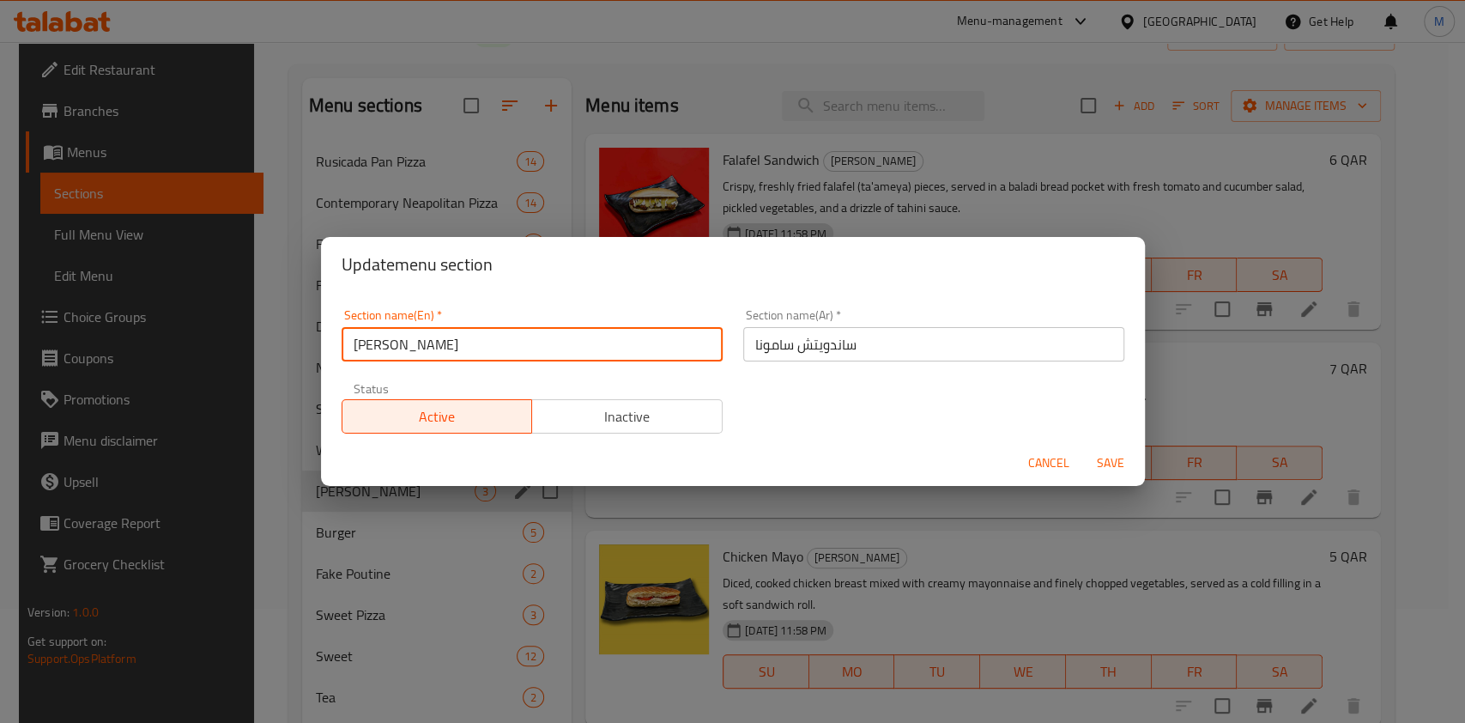
click at [362, 342] on input "[PERSON_NAME]" at bounding box center [532, 344] width 381 height 34
click at [381, 344] on input "[PERSON_NAME]" at bounding box center [532, 344] width 381 height 34
drag, startPoint x: 391, startPoint y: 349, endPoint x: 357, endPoint y: 341, distance: 35.4
click at [357, 341] on input "[PERSON_NAME]" at bounding box center [532, 344] width 381 height 34
click at [431, 340] on input "[PERSON_NAME]" at bounding box center [532, 344] width 381 height 34
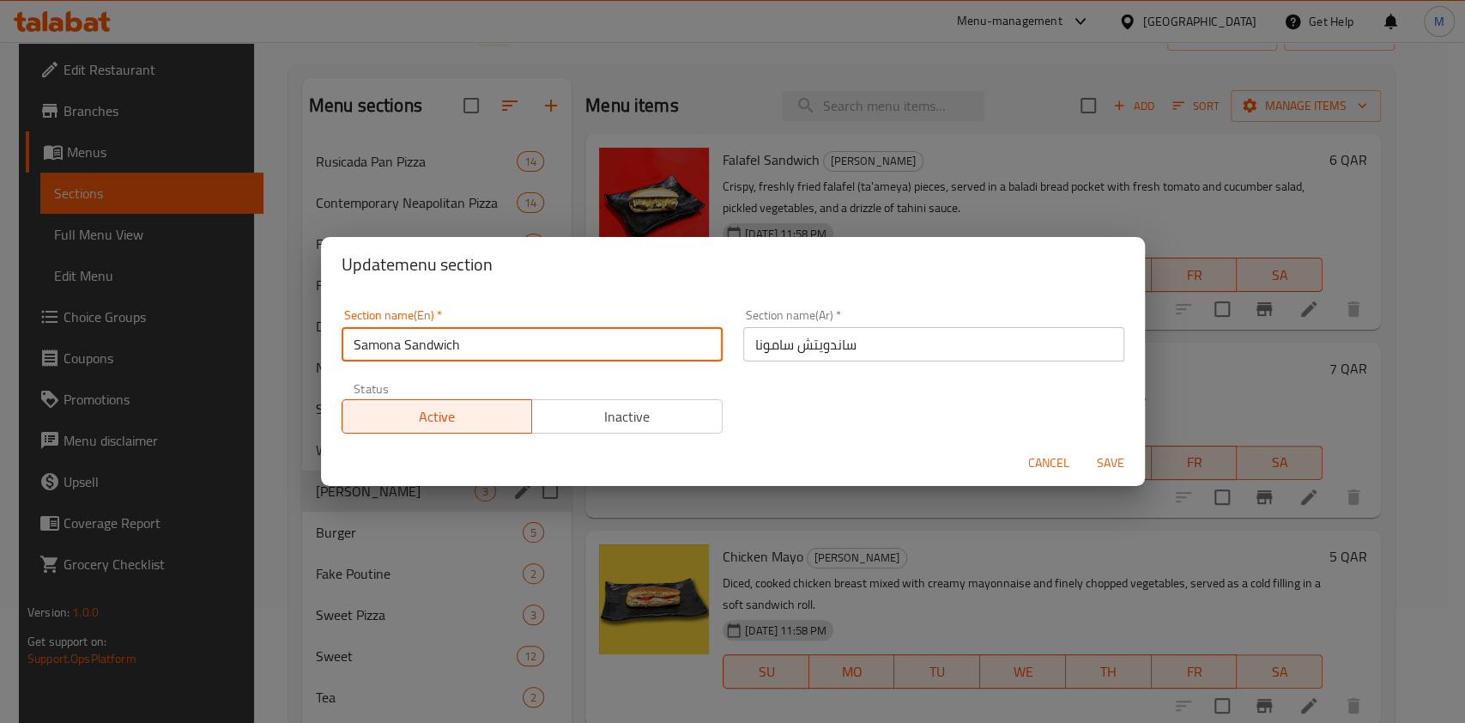
type input "Samona Sandwich"
click at [1106, 456] on span "Save" at bounding box center [1110, 462] width 41 height 21
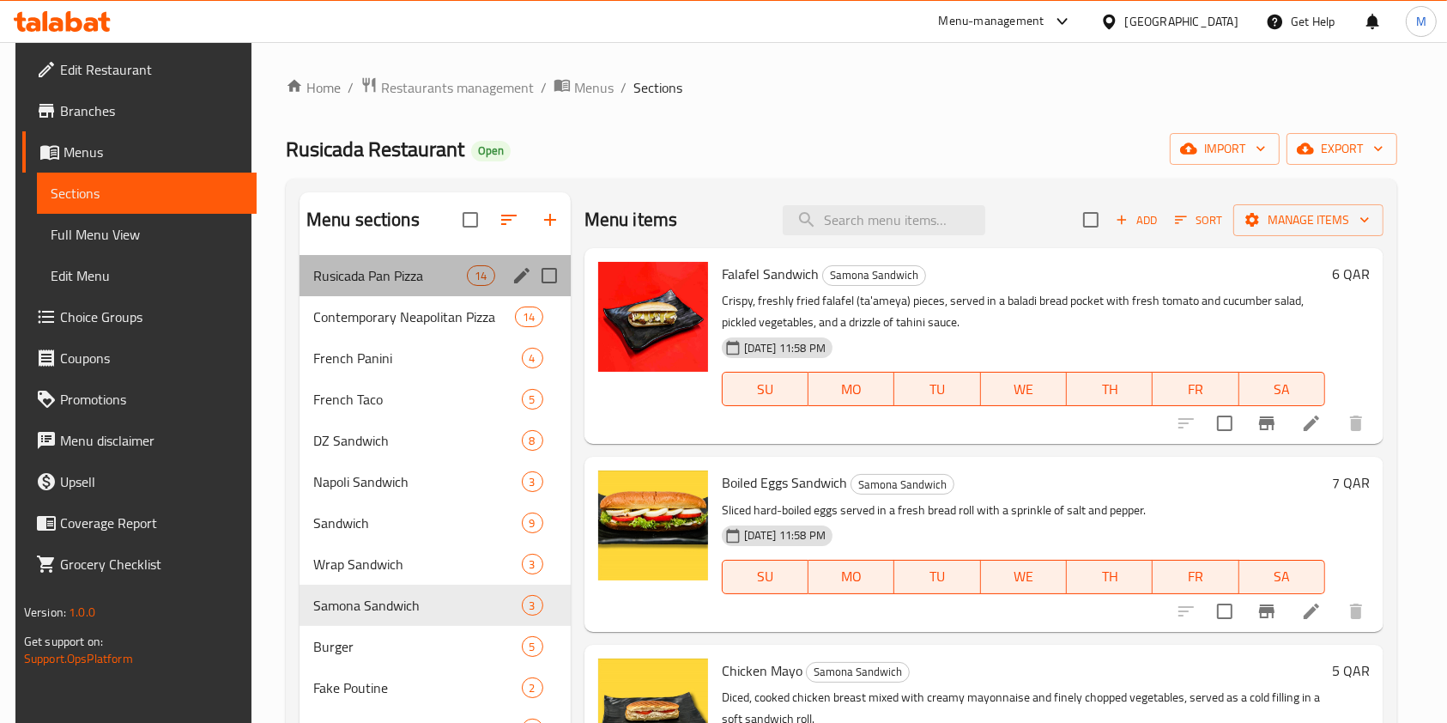
click at [371, 291] on div "Rusicada Pan Pizza 14" at bounding box center [435, 275] width 271 height 41
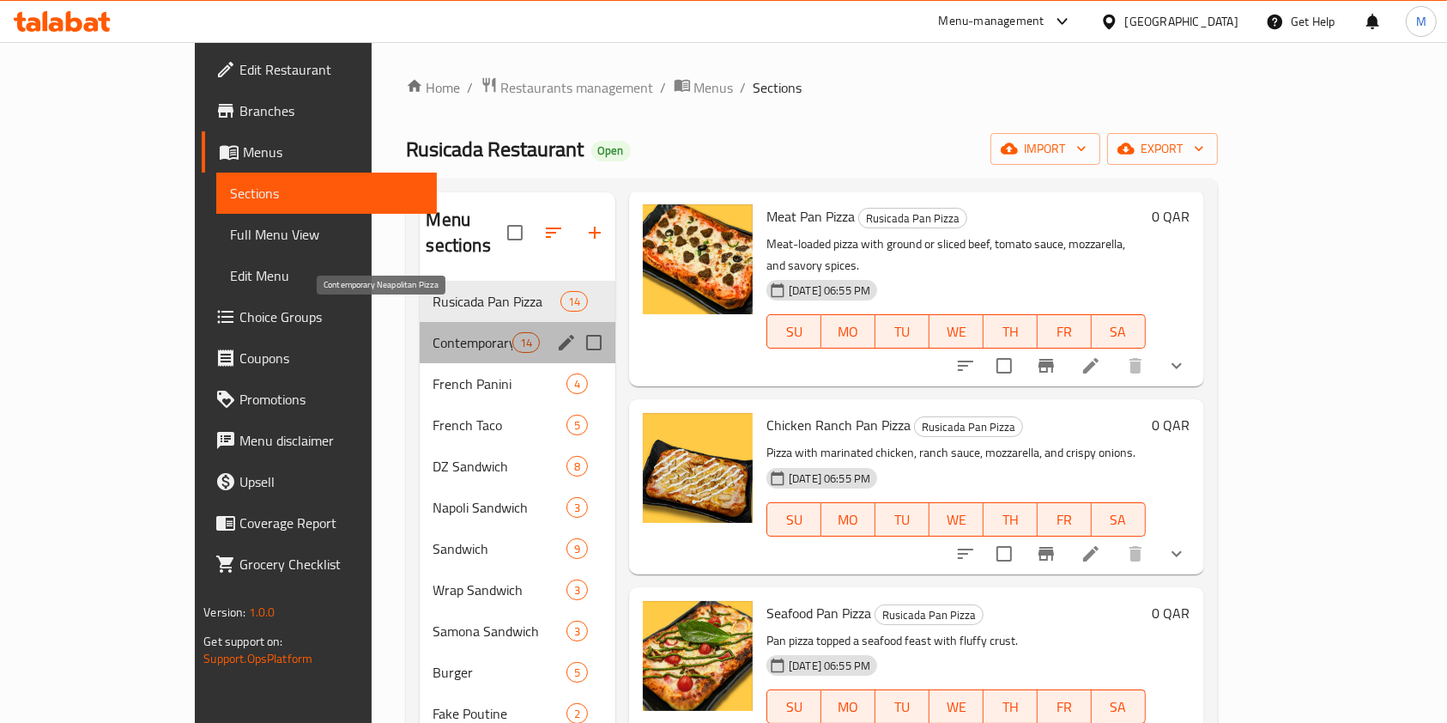
click at [433, 332] on span "Contemporary Neapolitan Pizza" at bounding box center [472, 342] width 79 height 21
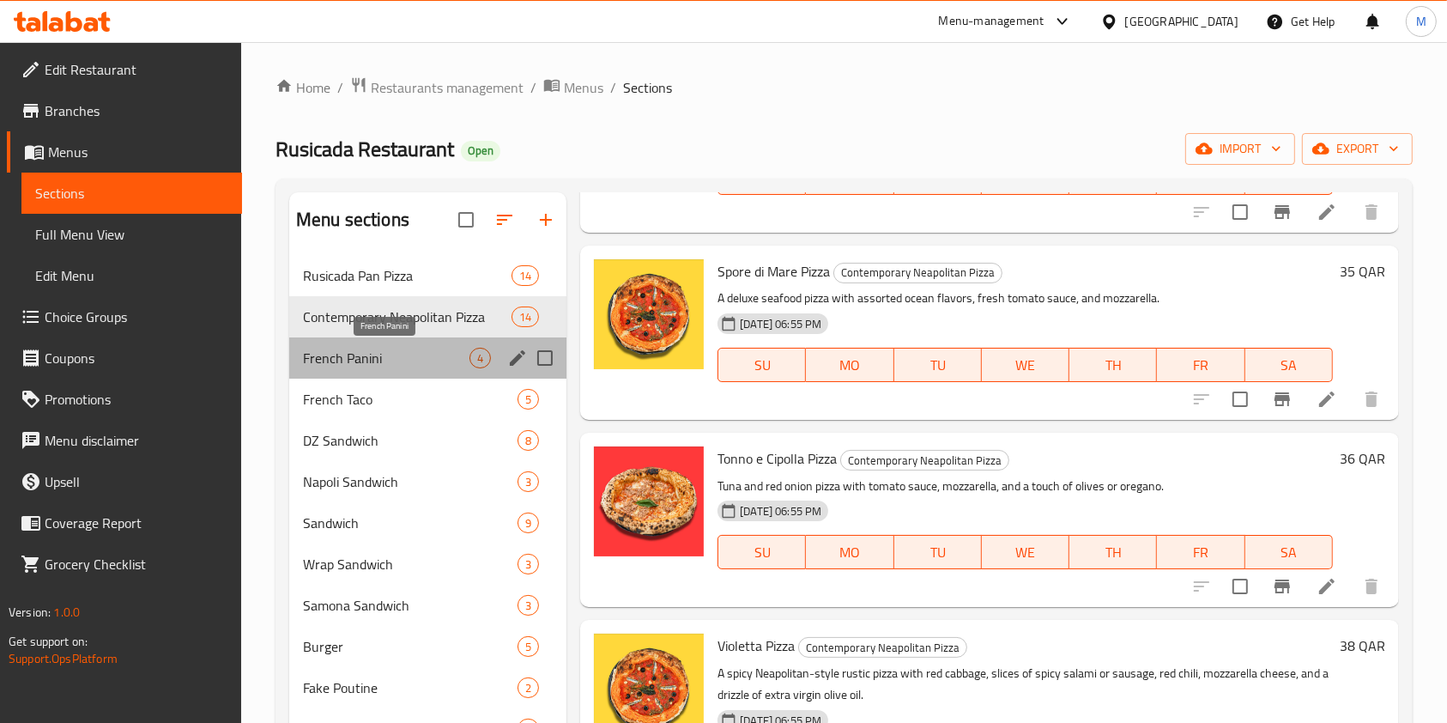
click at [385, 354] on span "French Panini" at bounding box center [386, 358] width 167 height 21
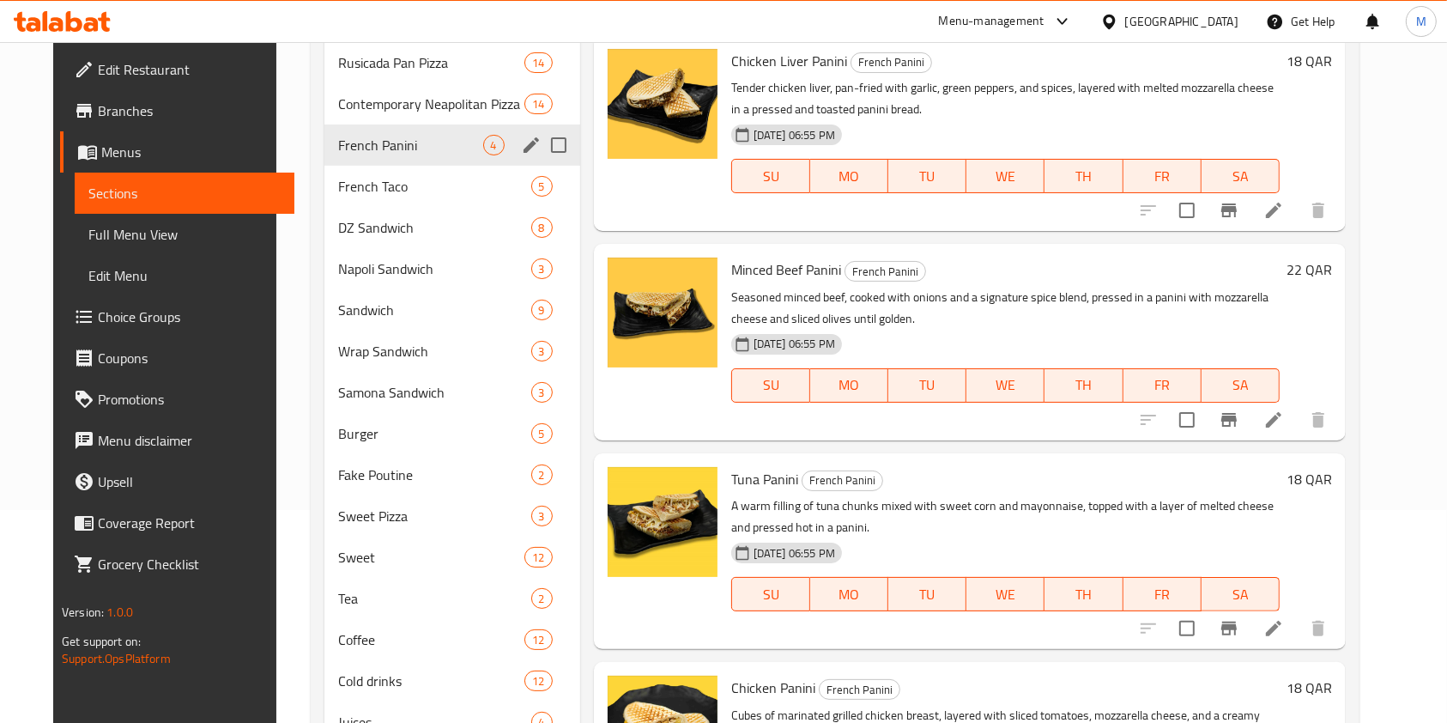
scroll to position [228, 0]
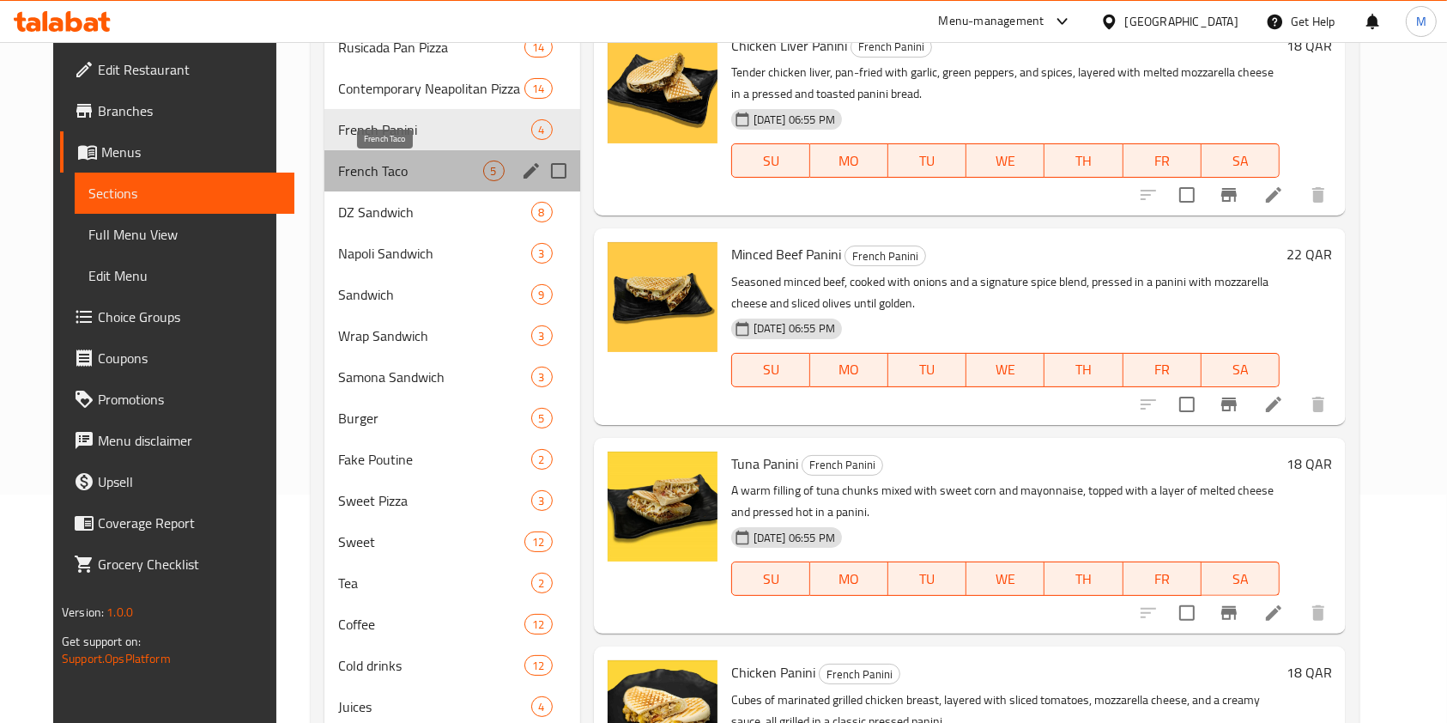
click at [345, 172] on span "French Taco" at bounding box center [410, 171] width 144 height 21
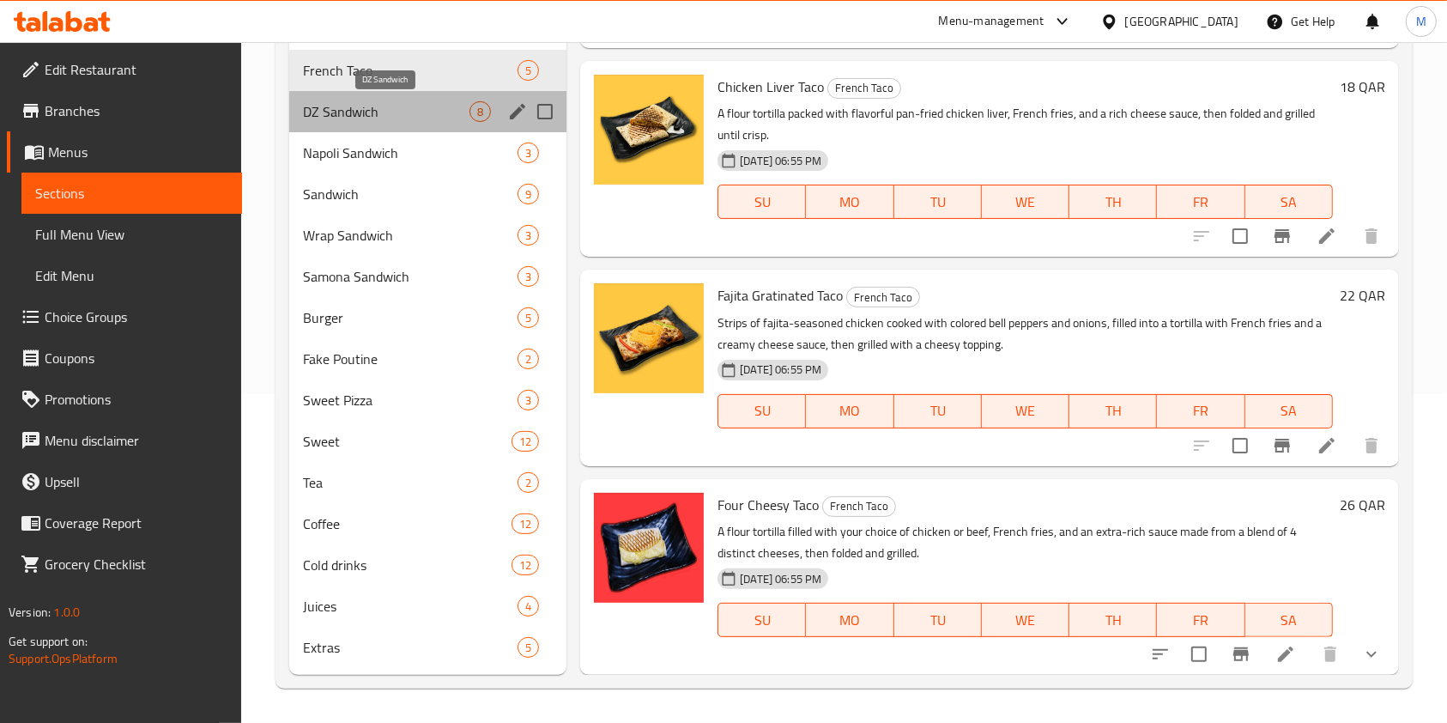
click at [336, 115] on span "DZ Sandwich" at bounding box center [386, 111] width 167 height 21
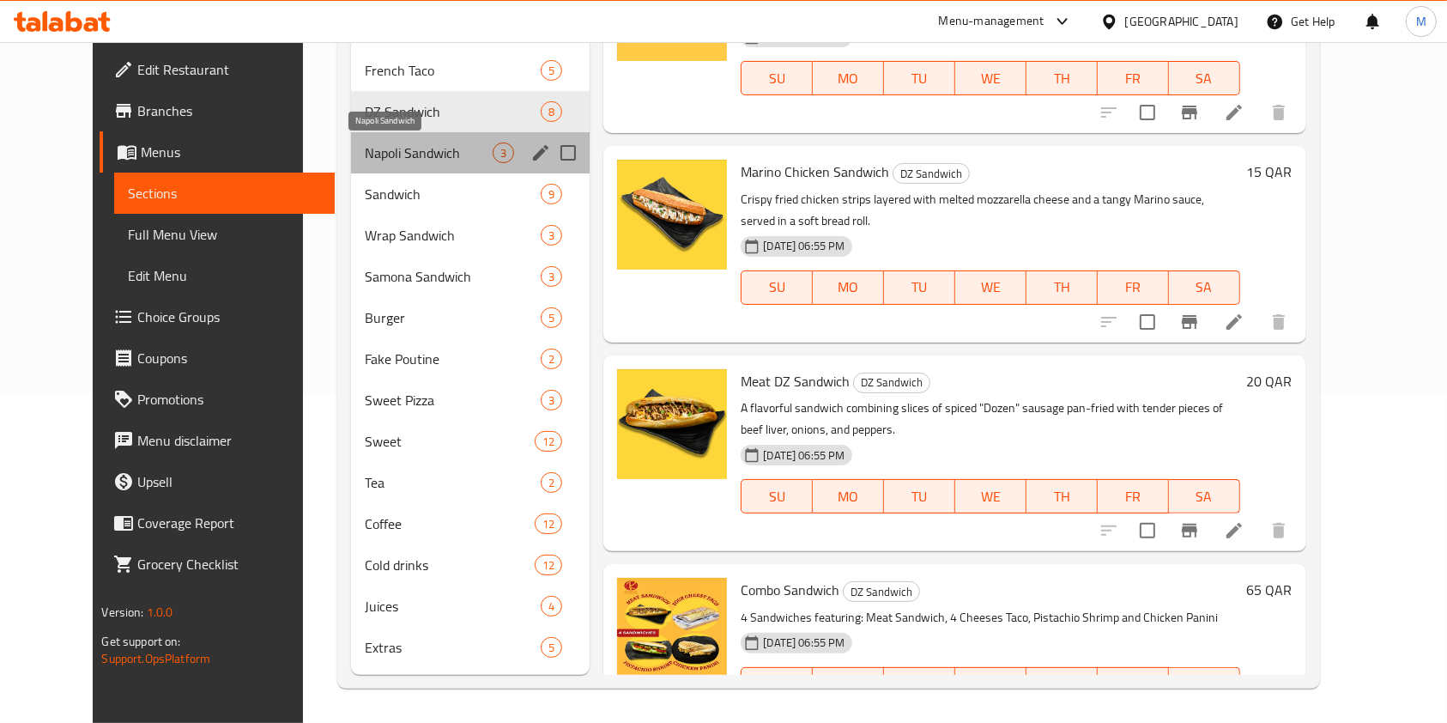
click at [365, 158] on span "Napoli Sandwich" at bounding box center [429, 152] width 128 height 21
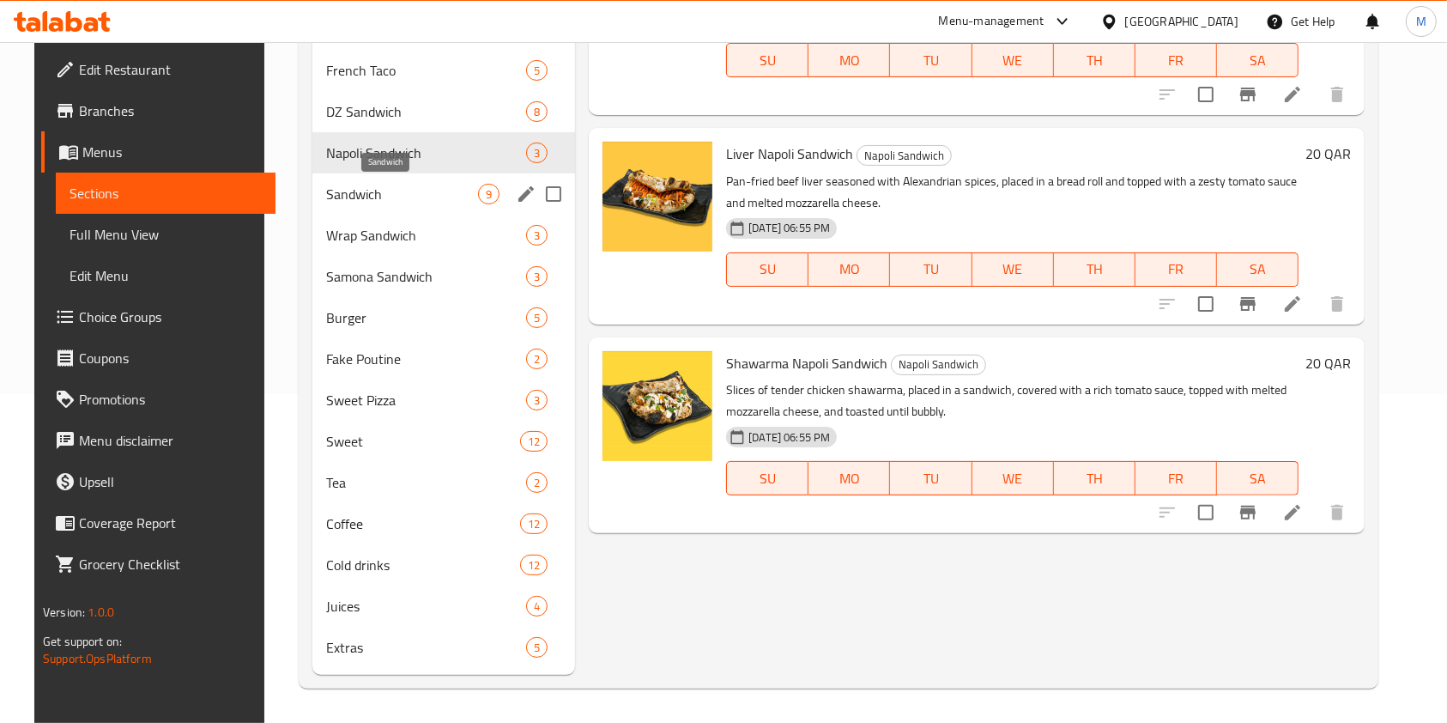
click at [363, 189] on span "Sandwich" at bounding box center [402, 194] width 152 height 21
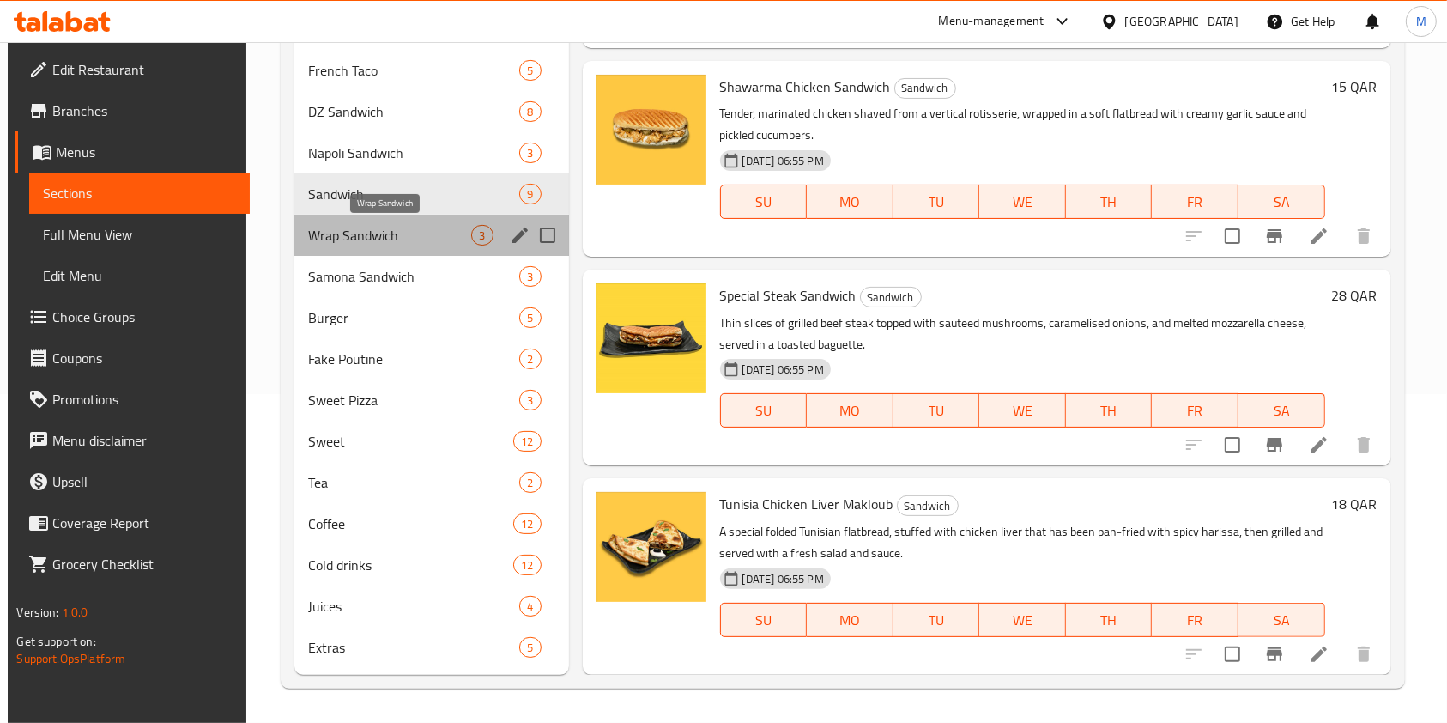
click at [381, 232] on span "Wrap Sandwich" at bounding box center [389, 235] width 163 height 21
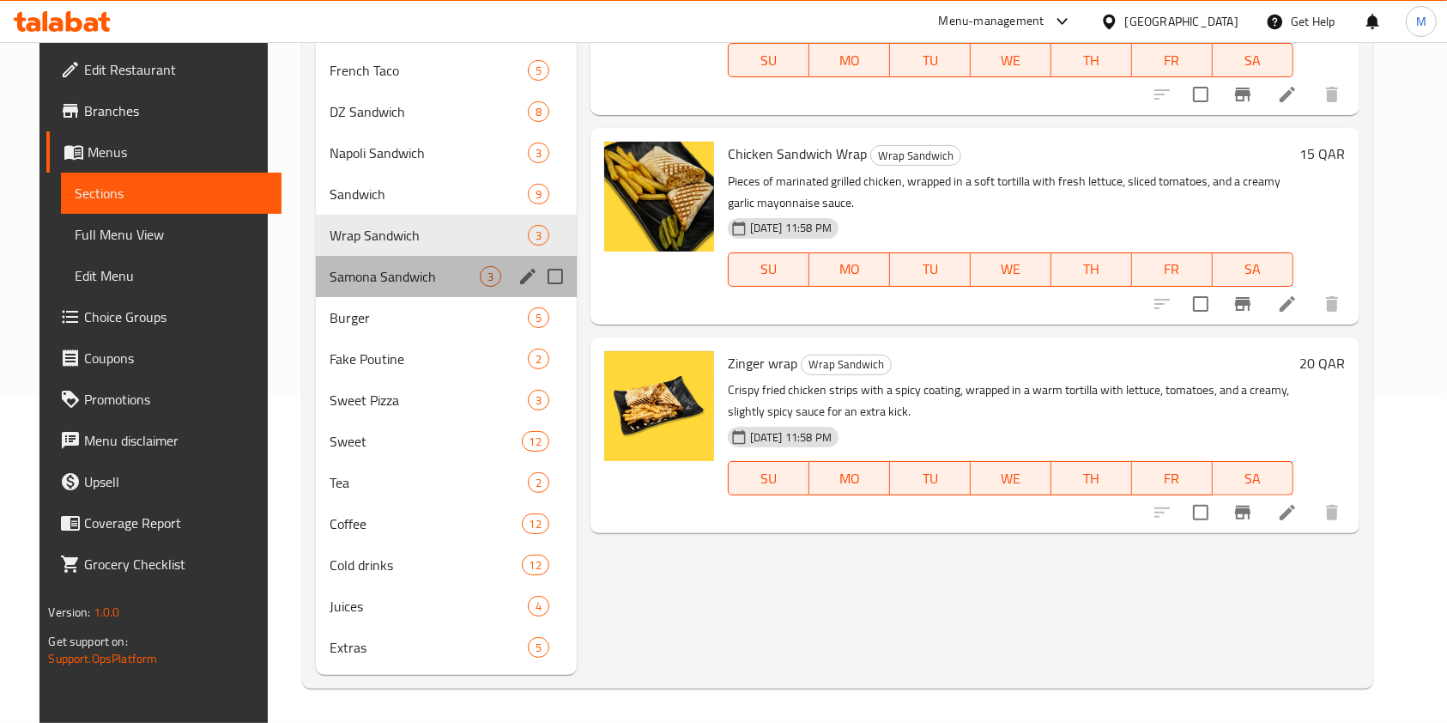
click at [364, 288] on div "[PERSON_NAME] Sandwich 3" at bounding box center [446, 276] width 261 height 41
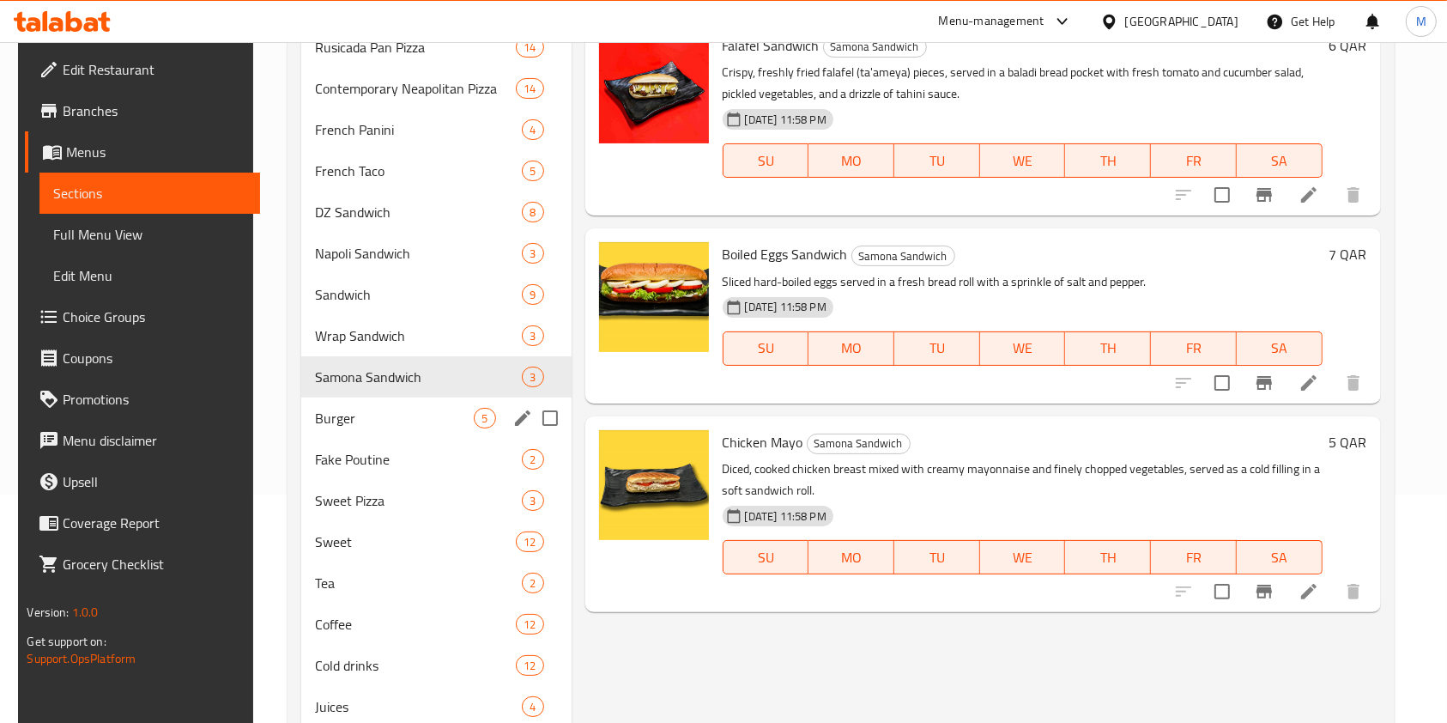
click at [391, 435] on div "Burger 5" at bounding box center [436, 417] width 270 height 41
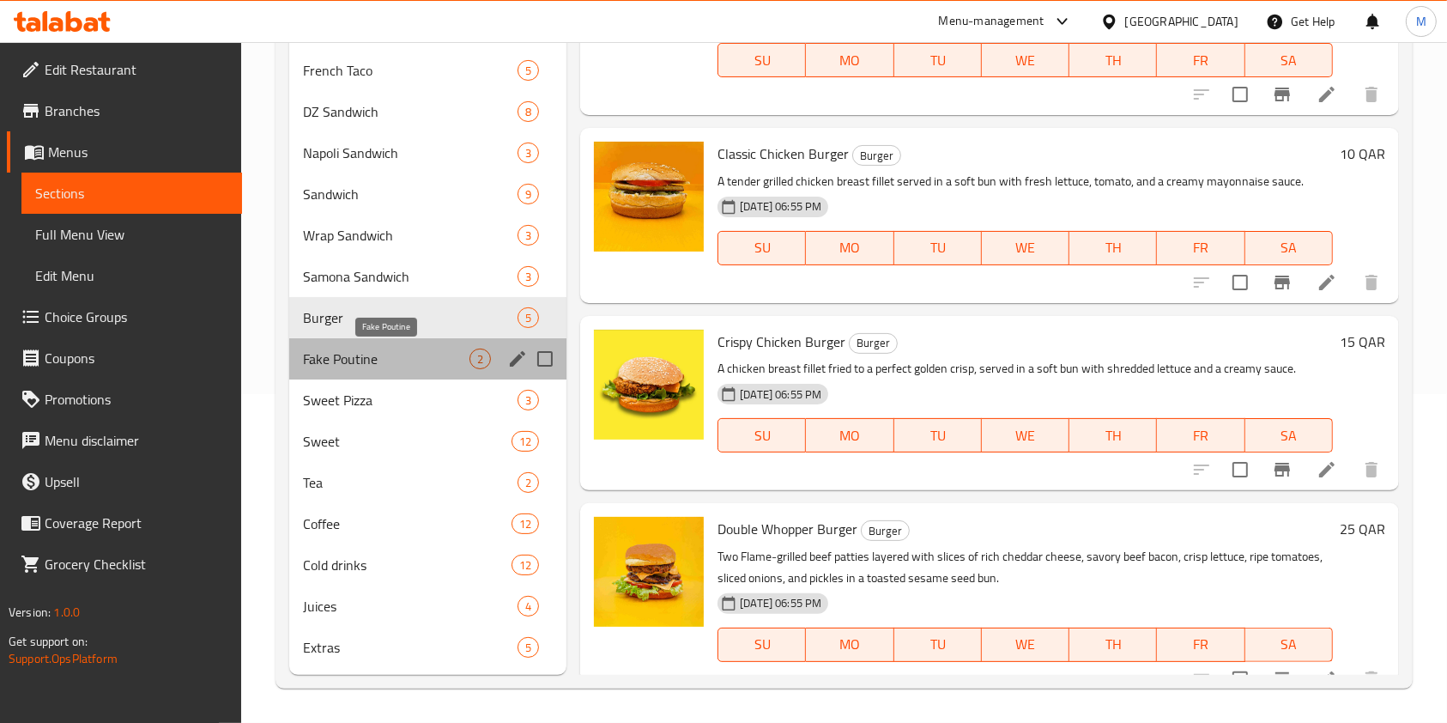
click at [350, 360] on span "Fake Poutine" at bounding box center [386, 359] width 167 height 21
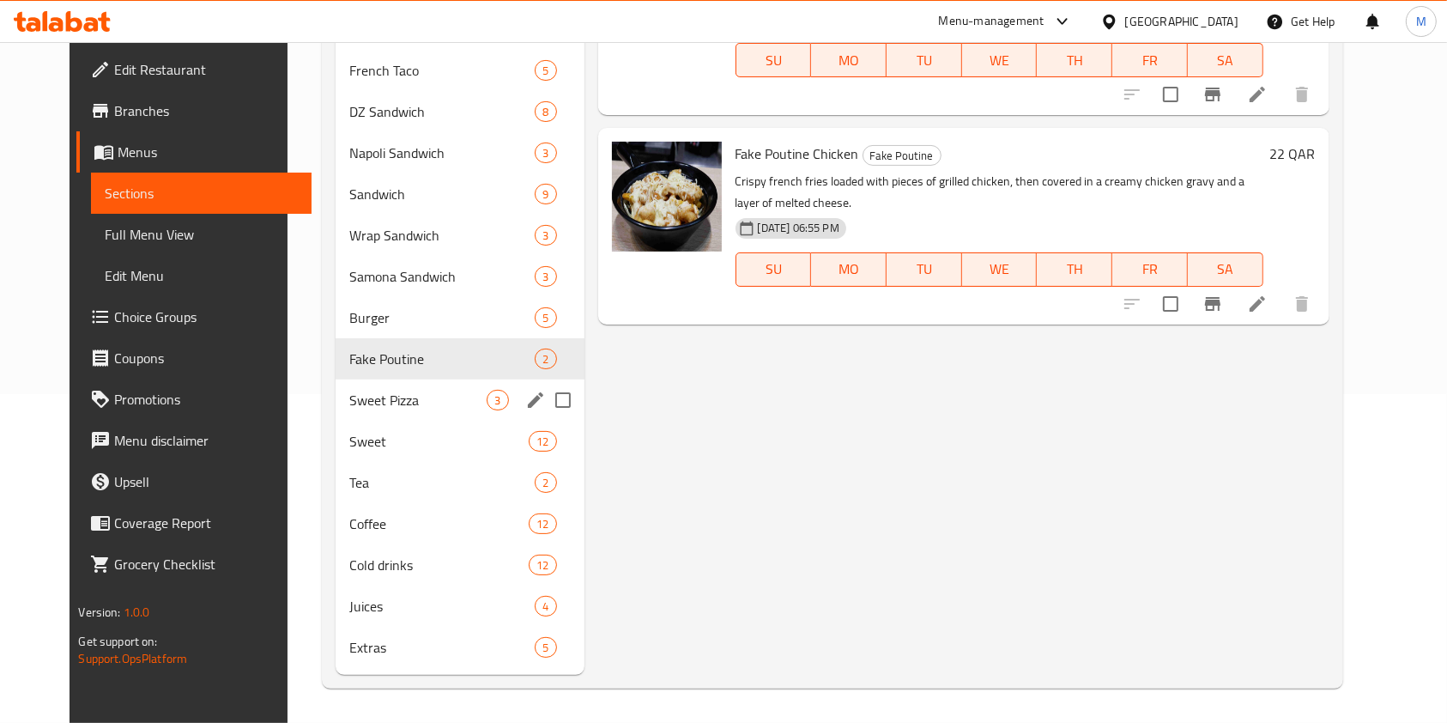
click at [377, 383] on div "Sweet Pizza 3" at bounding box center [460, 399] width 248 height 41
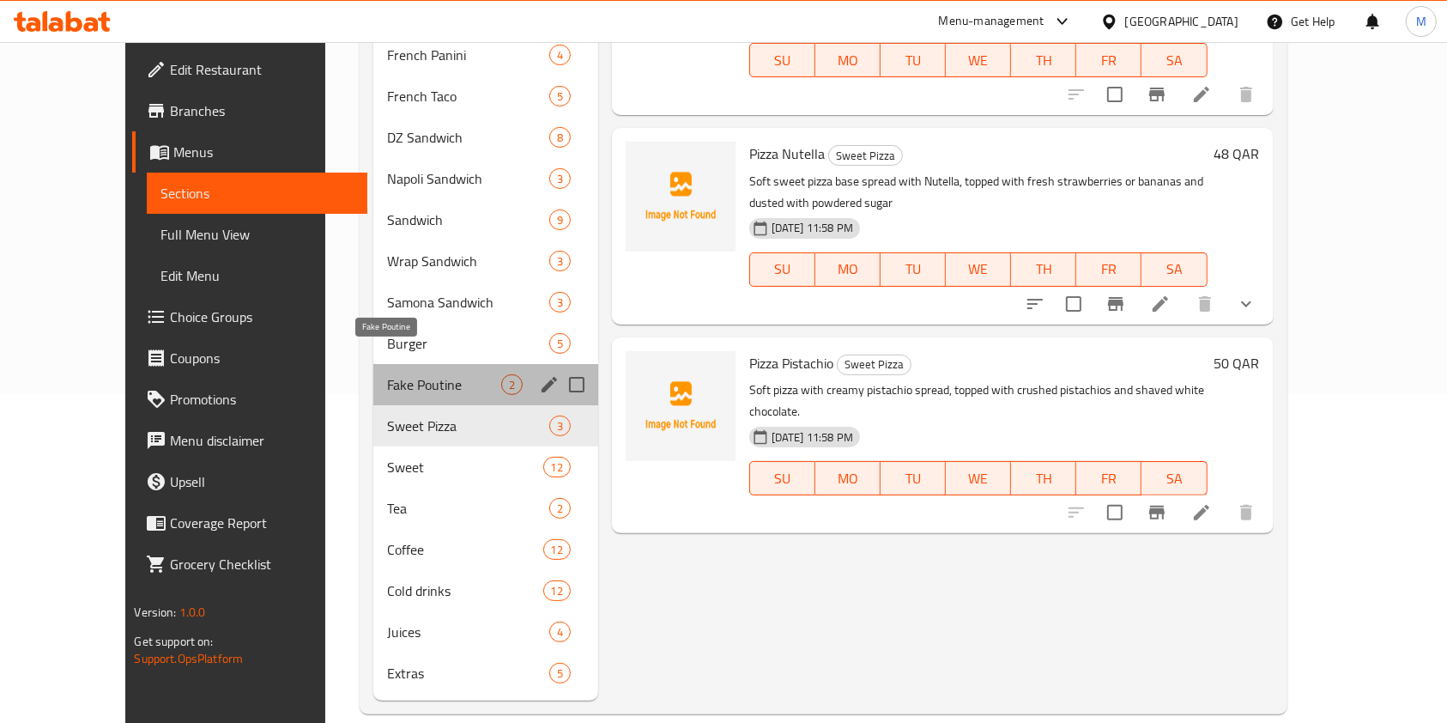
click at [387, 374] on span "Fake Poutine" at bounding box center [444, 384] width 114 height 21
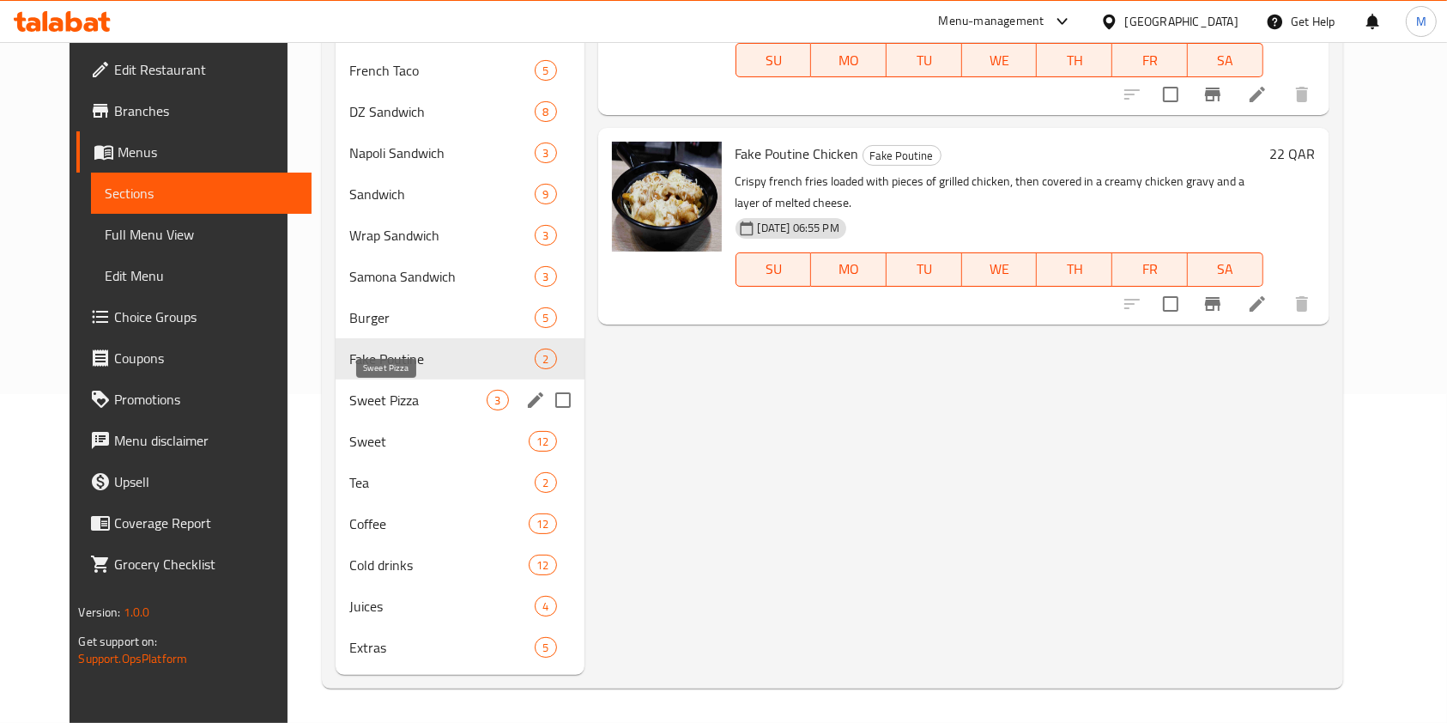
click at [349, 394] on span "Sweet Pizza" at bounding box center [417, 400] width 137 height 21
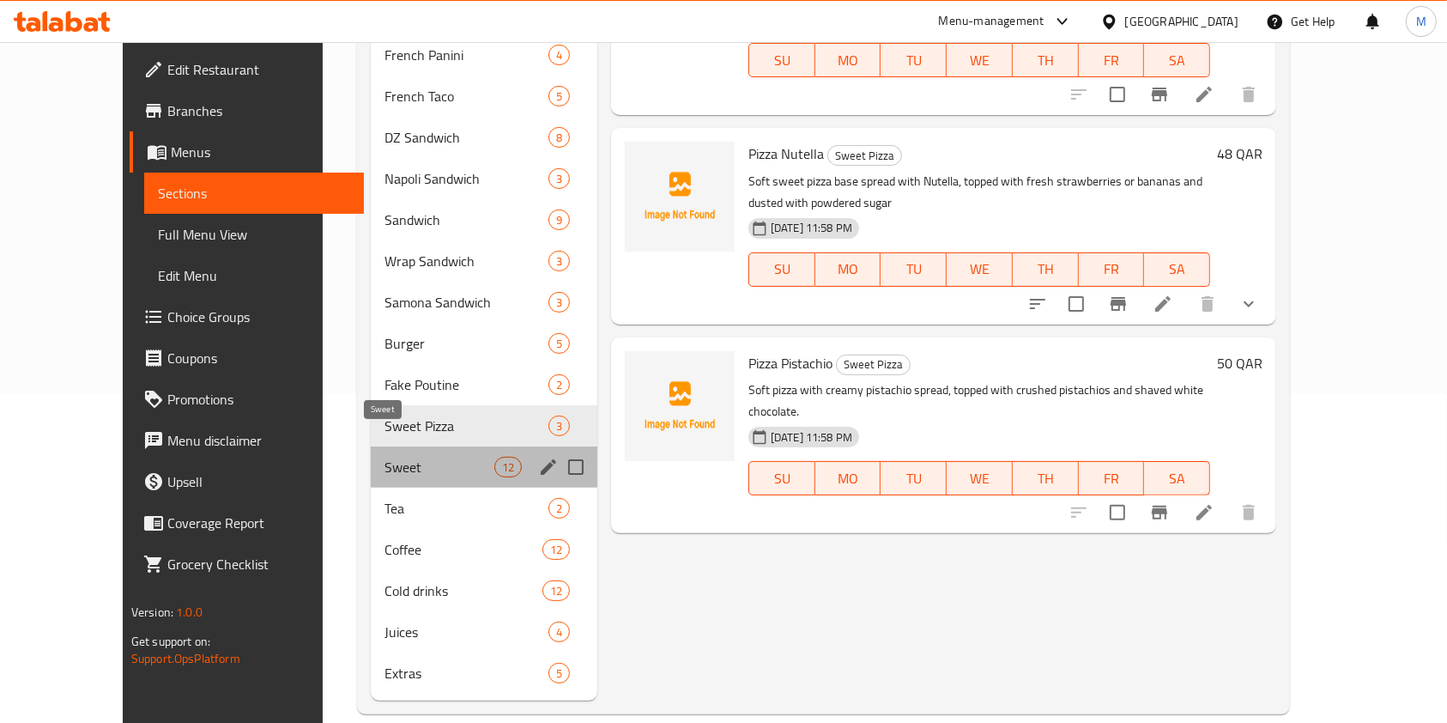
click at [385, 457] on span "Sweet" at bounding box center [439, 467] width 109 height 21
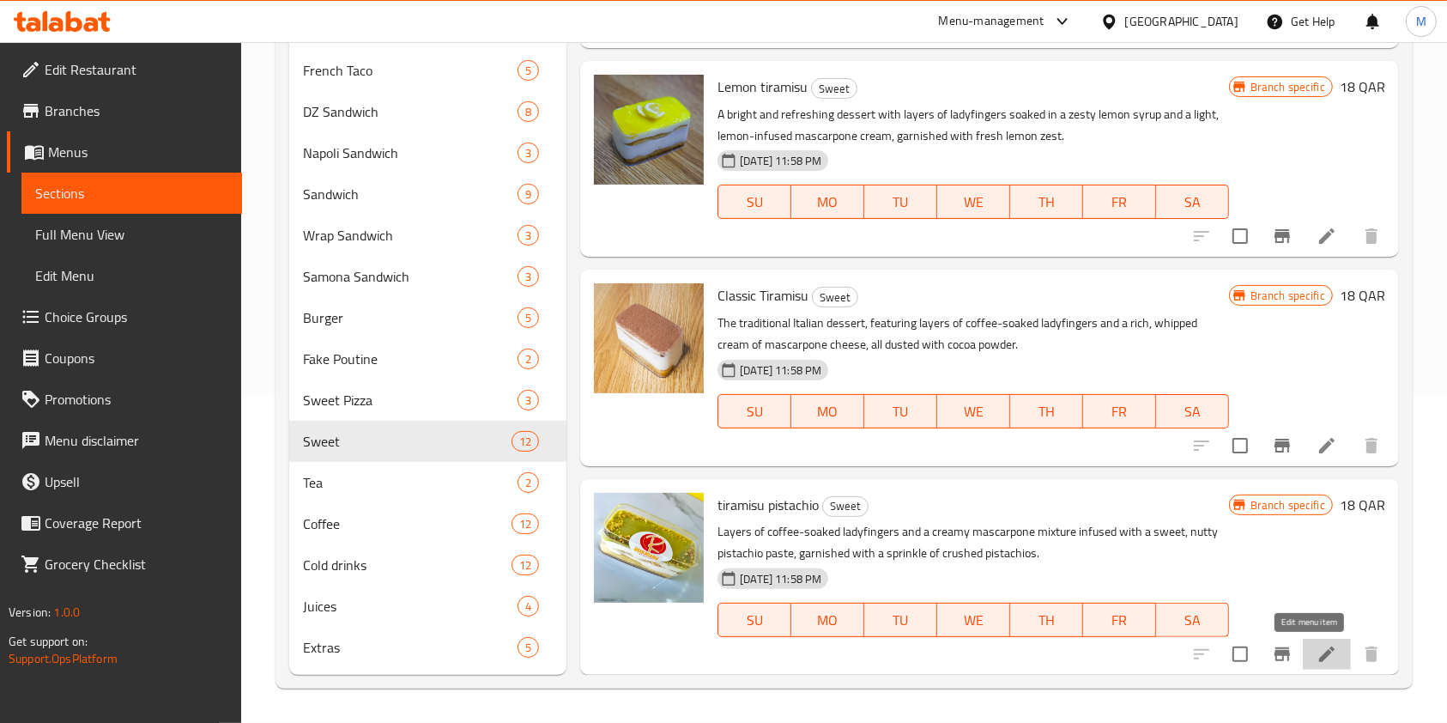
click at [1317, 653] on icon at bounding box center [1327, 654] width 21 height 21
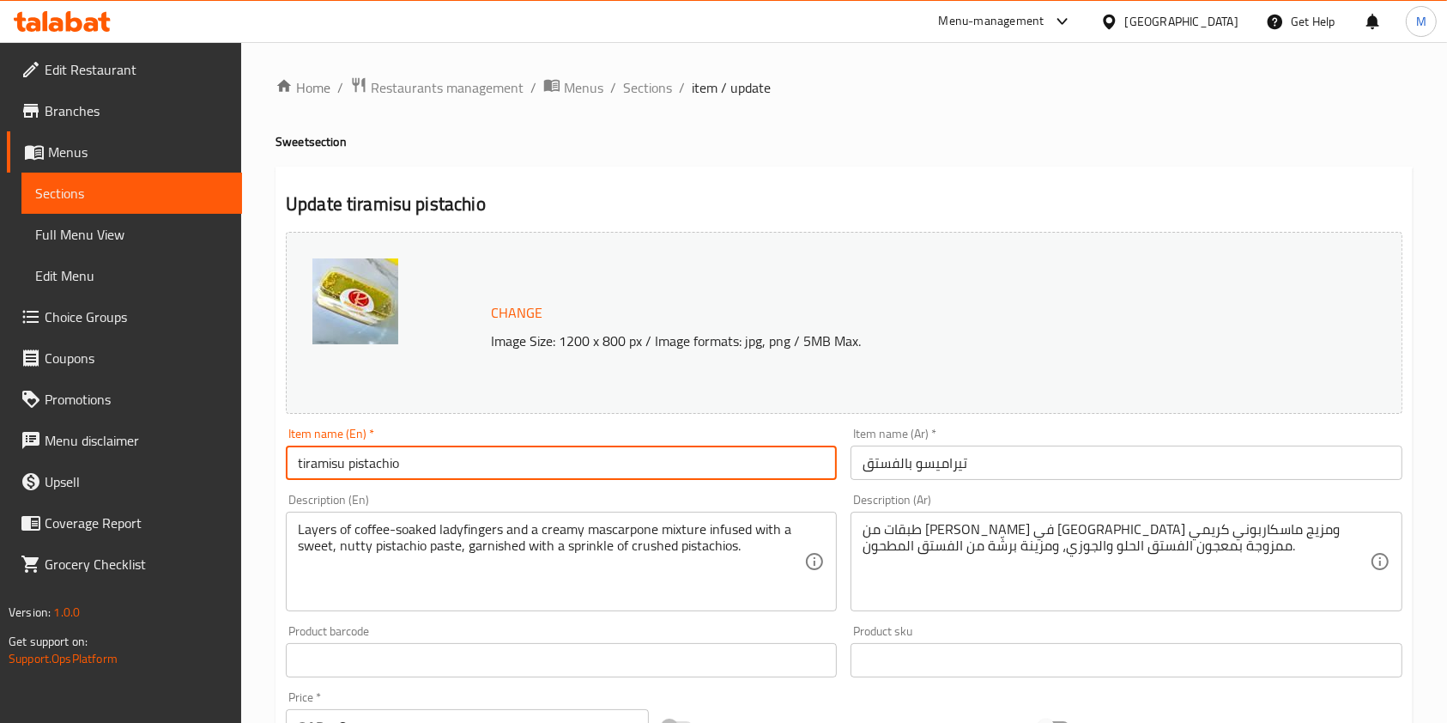
click at [305, 461] on input "tiramisu pistachio" at bounding box center [561, 463] width 551 height 34
drag, startPoint x: 356, startPoint y: 464, endPoint x: 552, endPoint y: 437, distance: 197.5
click at [360, 459] on input "Tiramisu pistachio" at bounding box center [561, 463] width 551 height 34
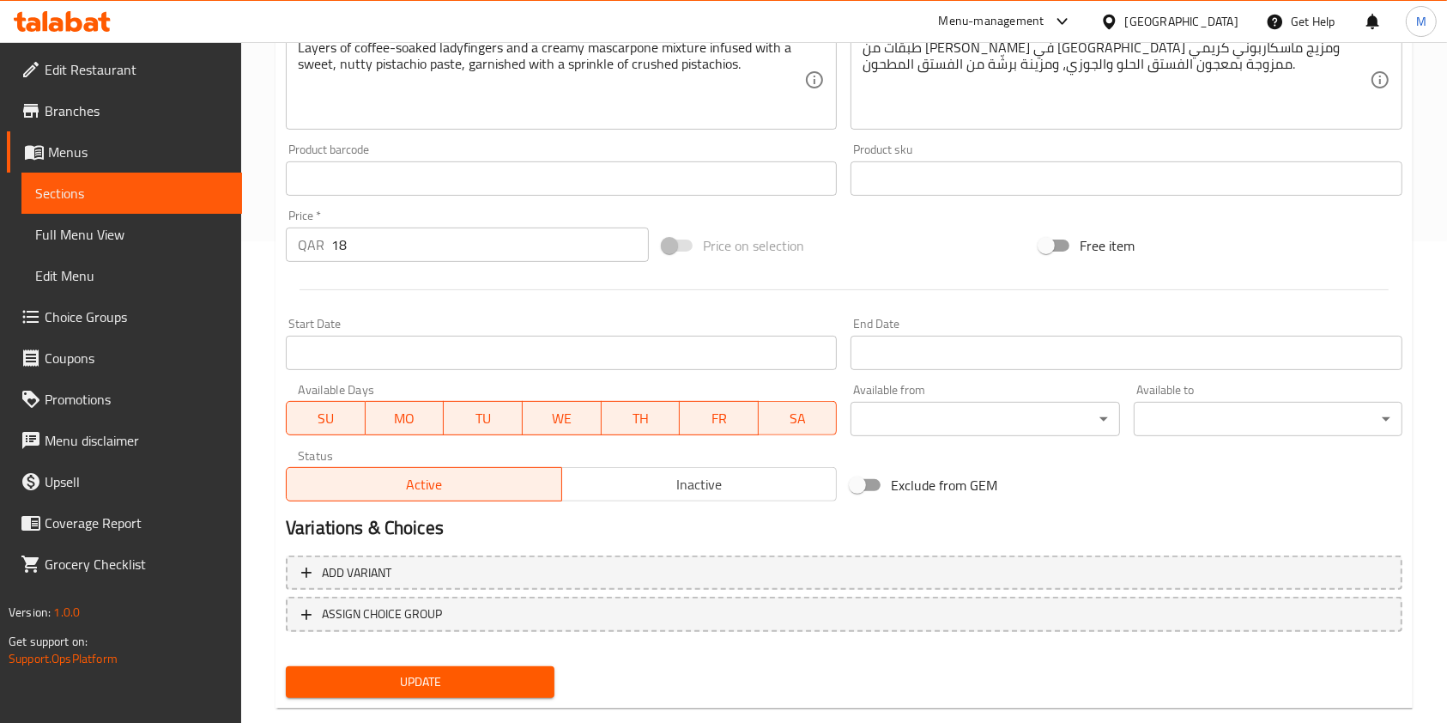
scroll to position [515, 0]
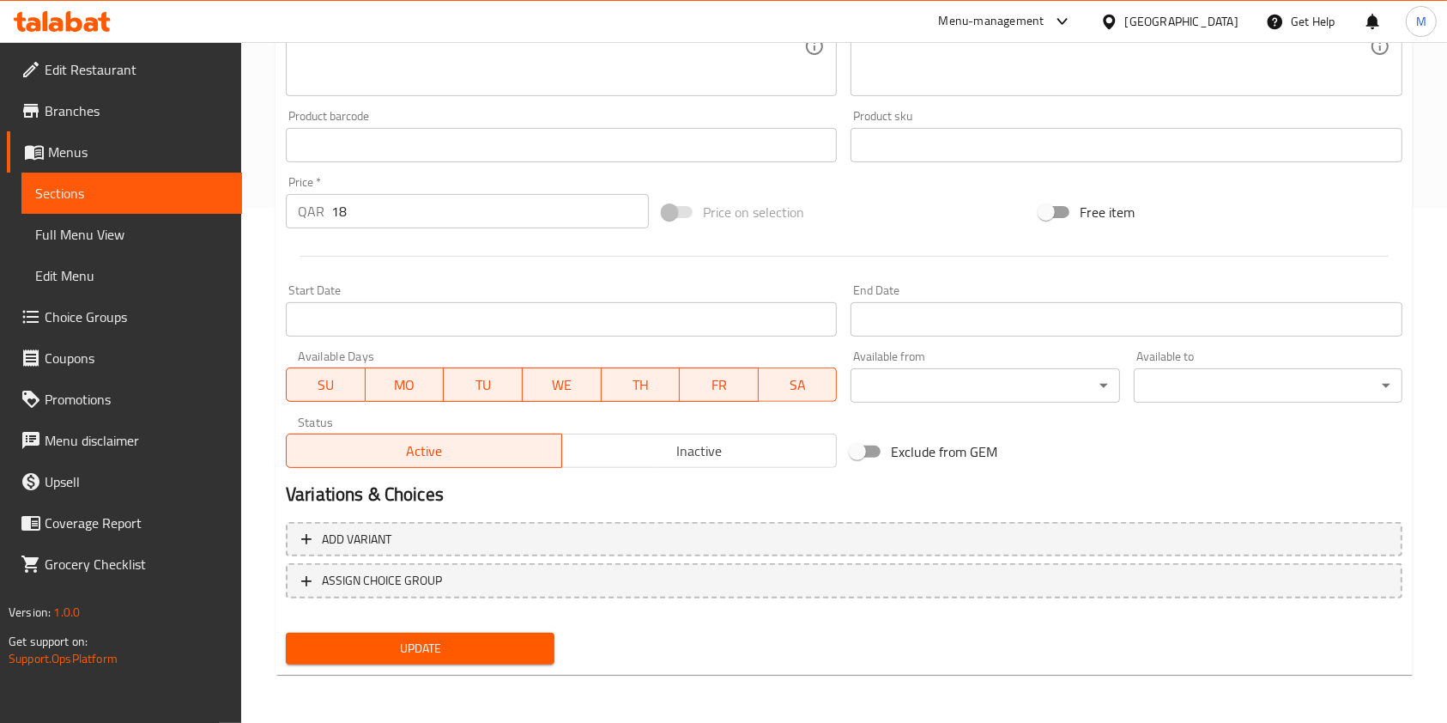
type input "Tiramisu Pistachio"
click at [431, 639] on span "Update" at bounding box center [420, 648] width 241 height 21
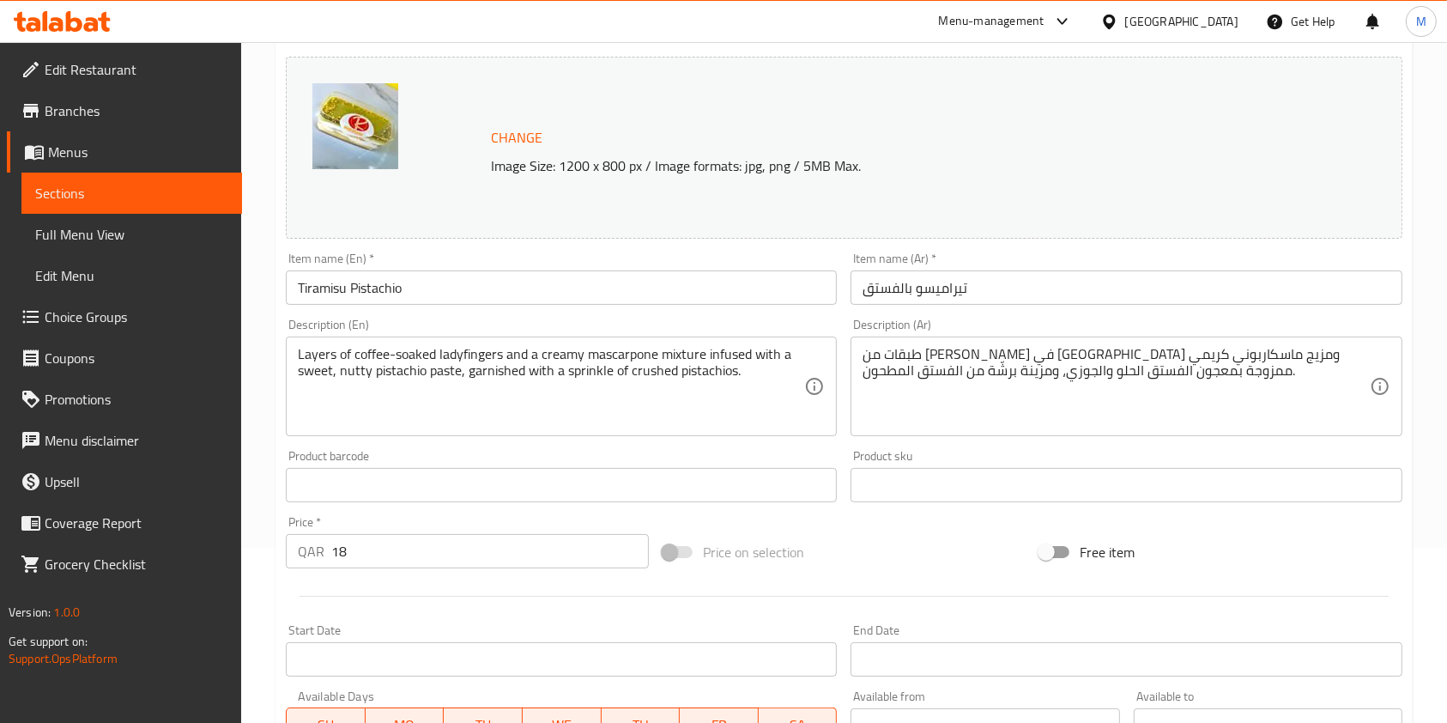
scroll to position [0, 0]
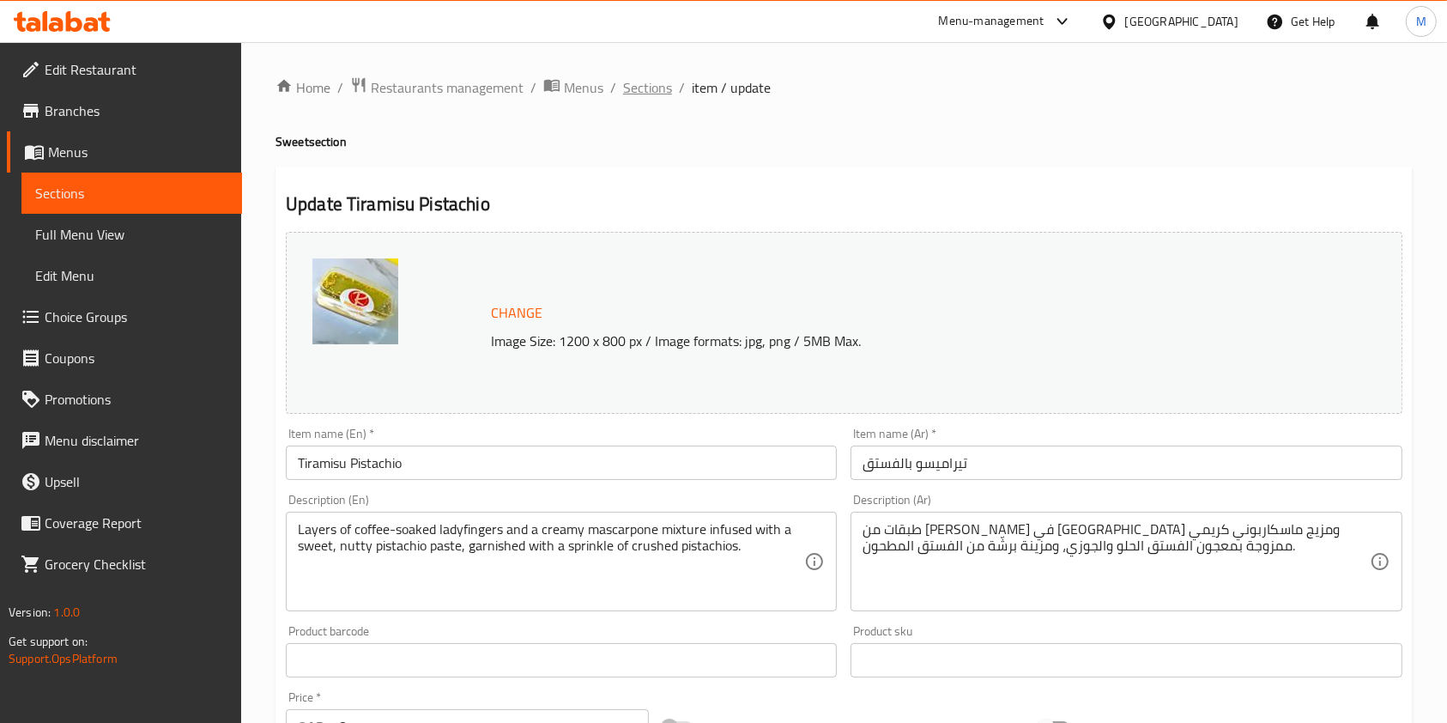
click at [651, 83] on span "Sections" at bounding box center [647, 87] width 49 height 21
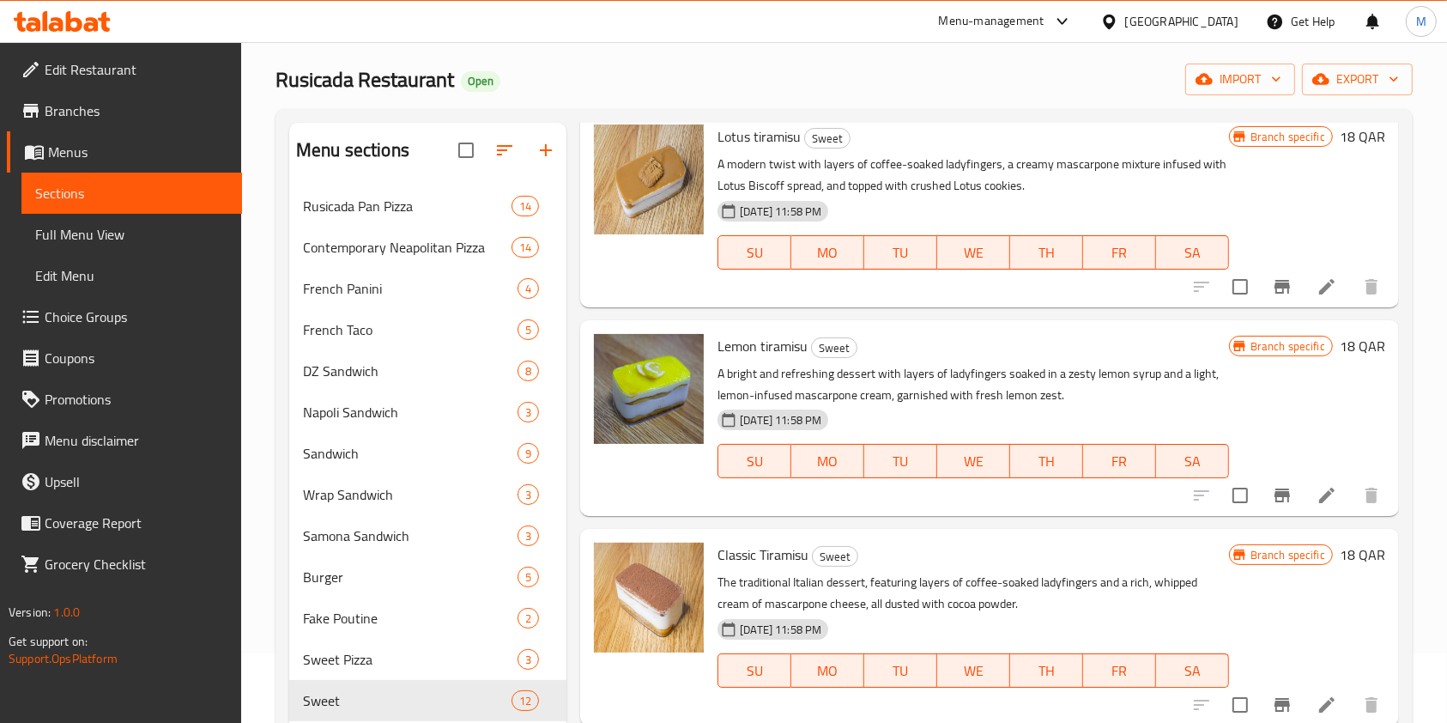
scroll to position [228, 0]
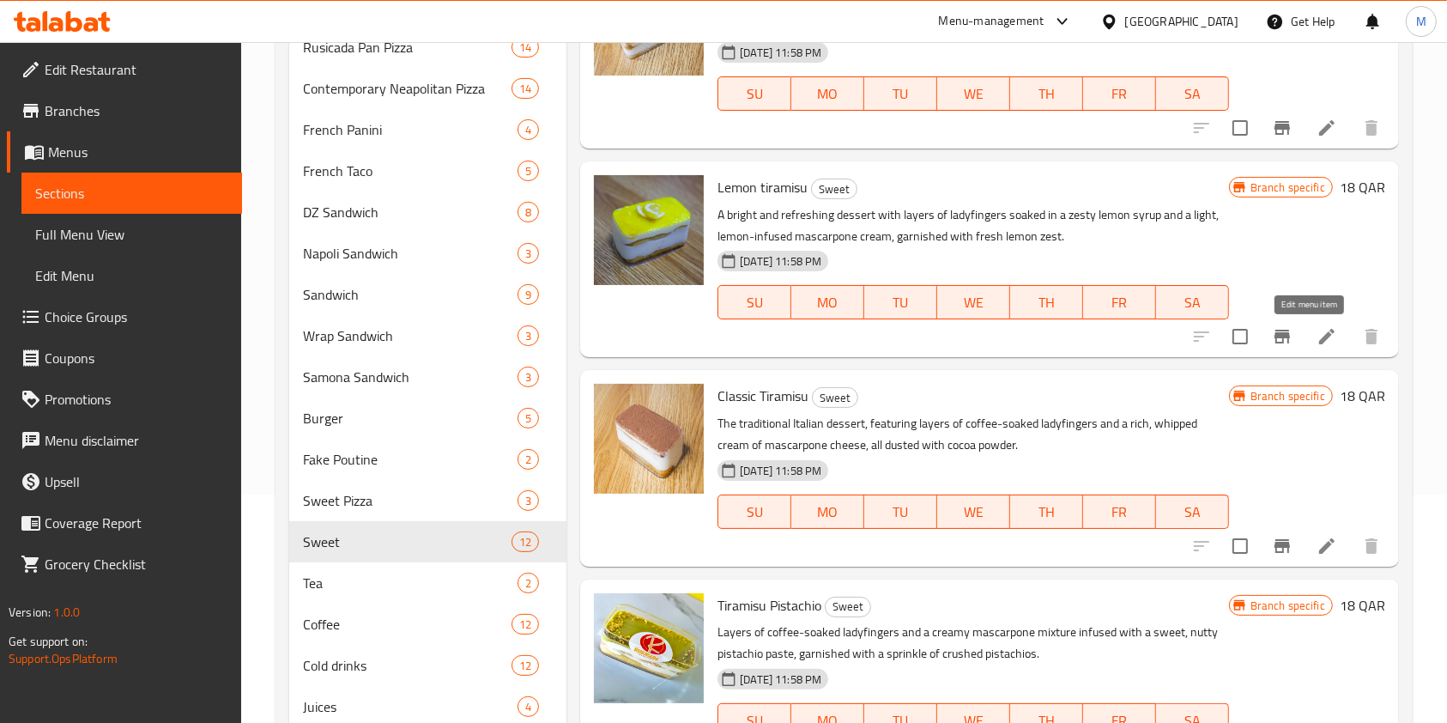
click at [1319, 332] on icon at bounding box center [1326, 336] width 15 height 15
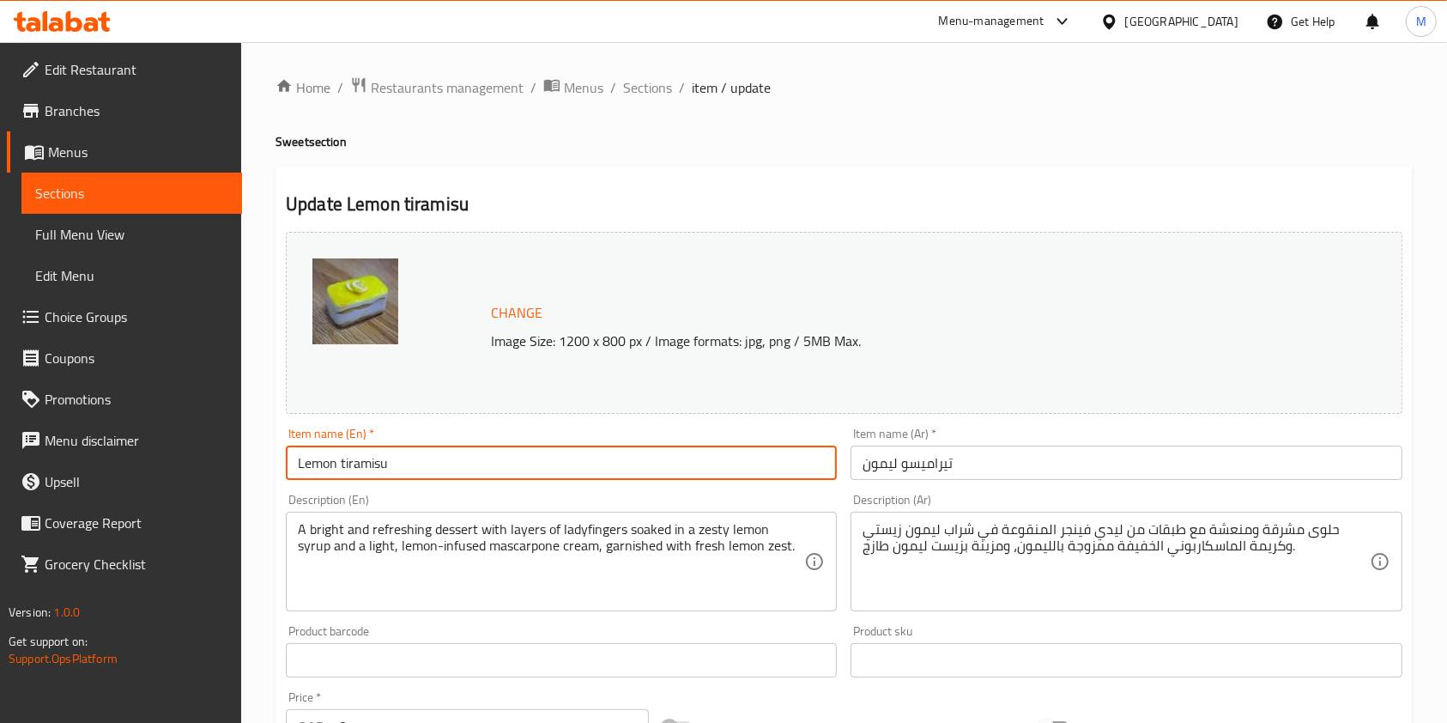
click at [345, 463] on input "Lemon tiramisu" at bounding box center [561, 463] width 551 height 34
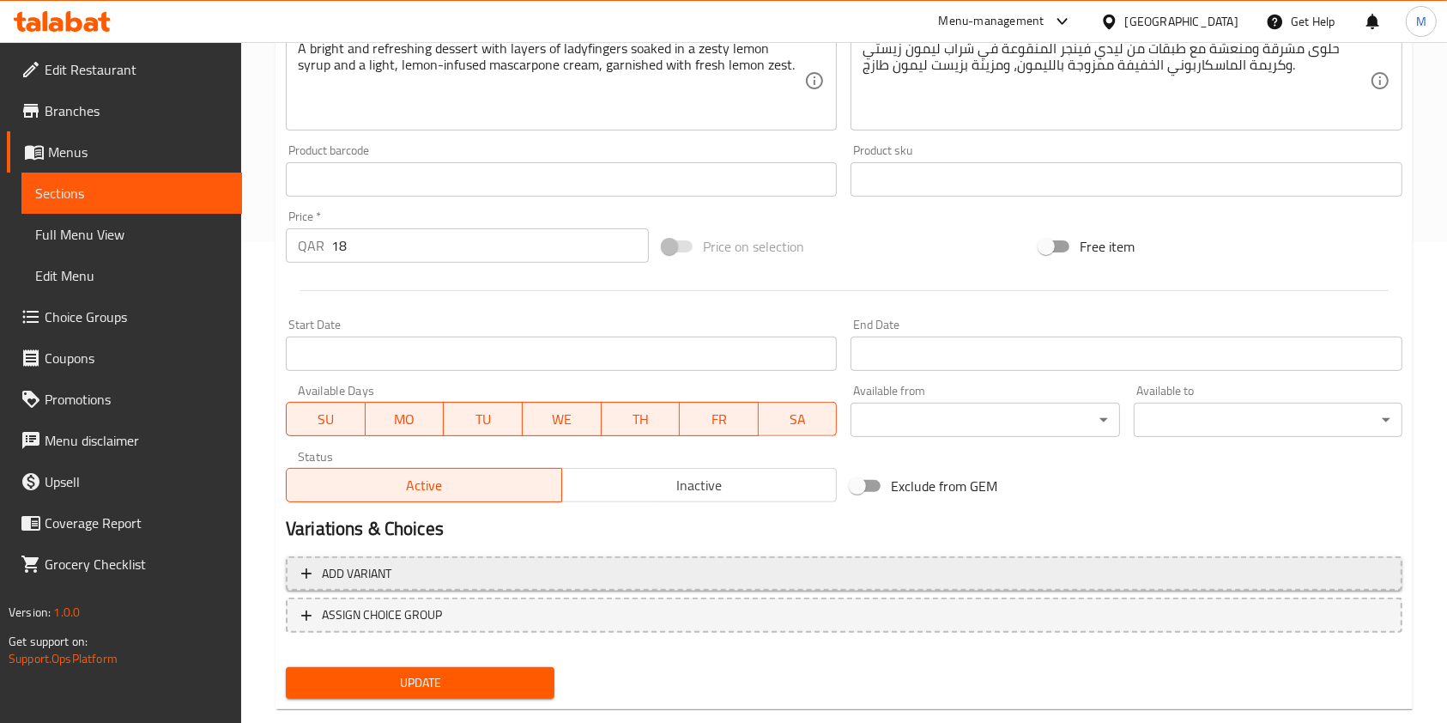
scroll to position [515, 0]
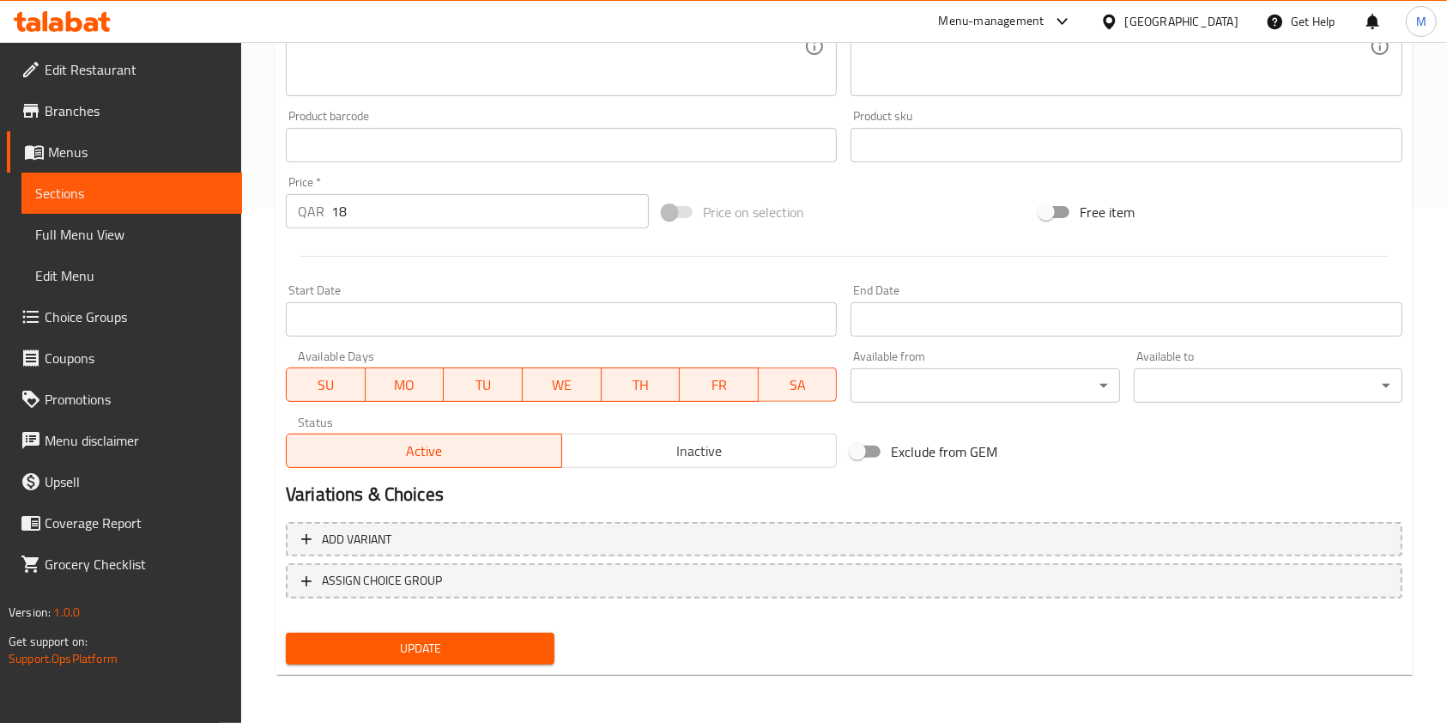
type input "Lemon Tiramisu"
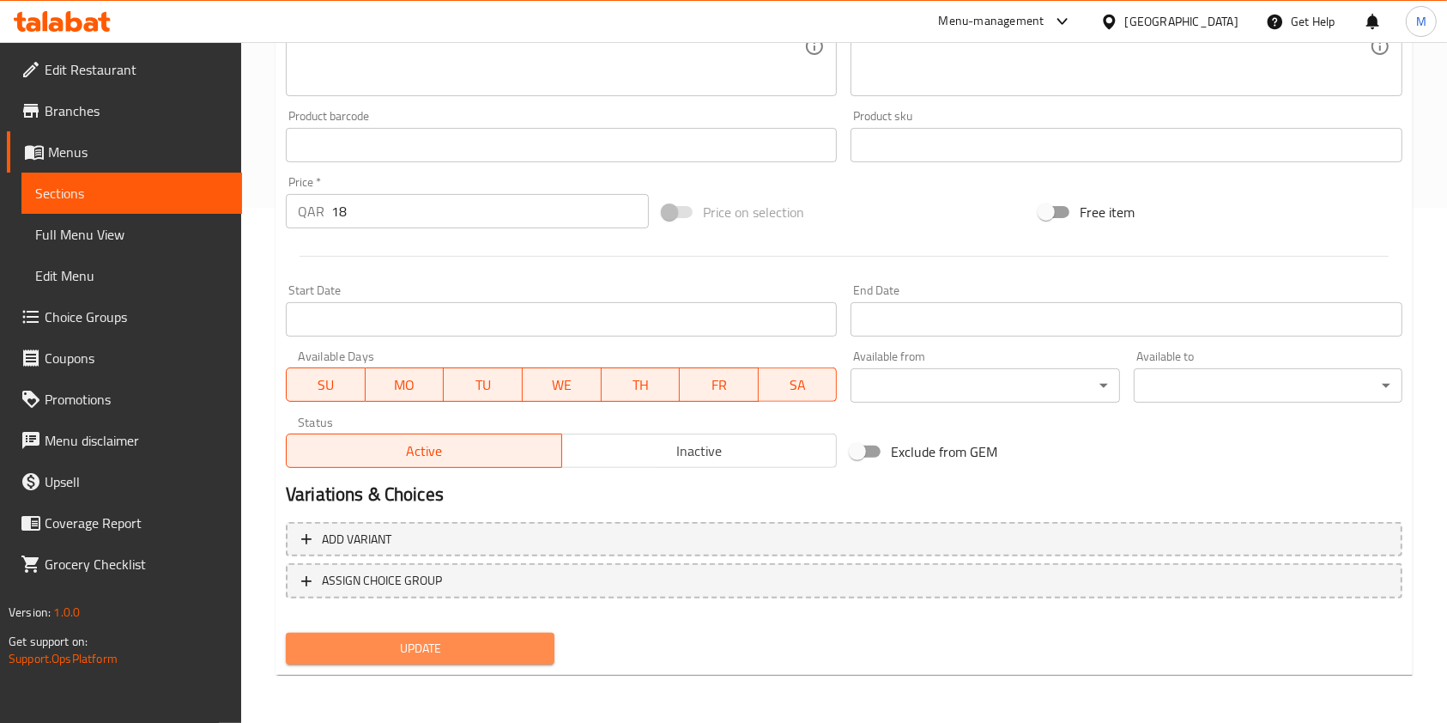
click at [527, 648] on span "Update" at bounding box center [420, 648] width 241 height 21
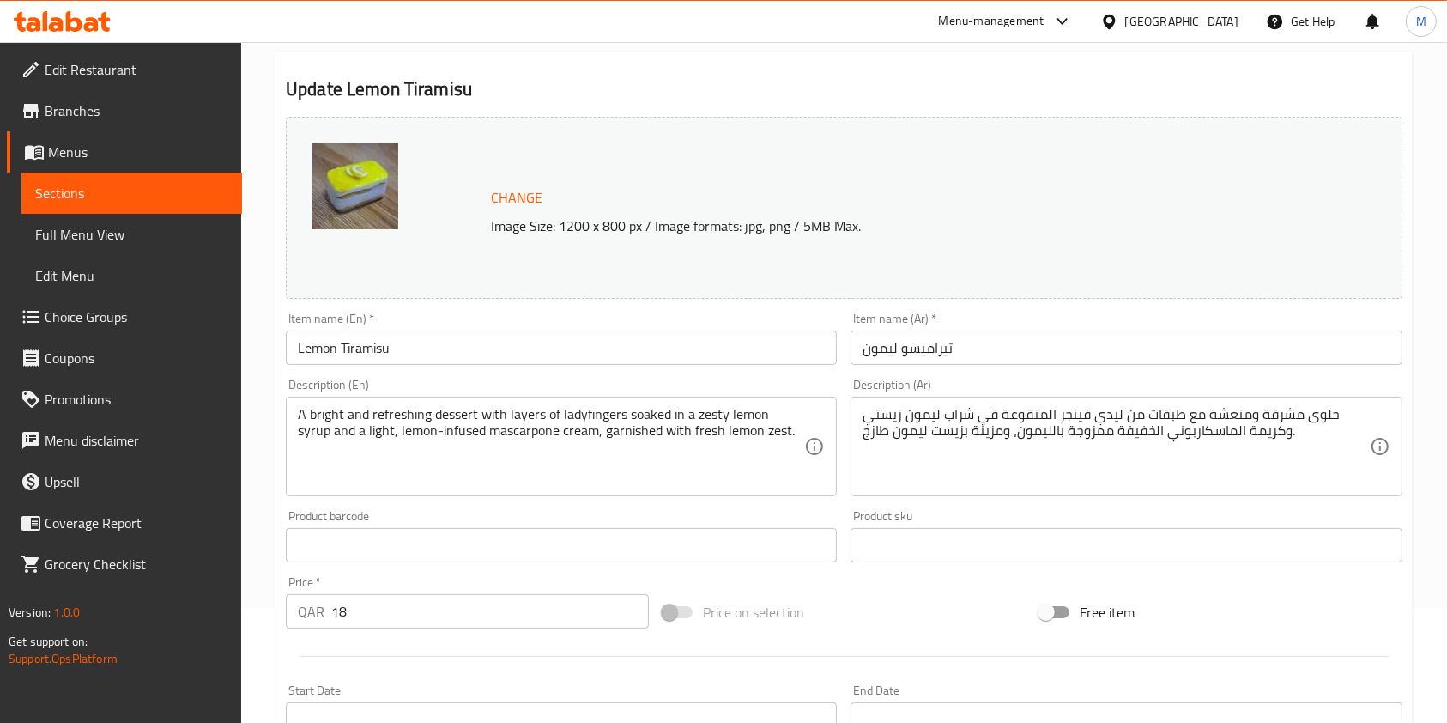
scroll to position [0, 0]
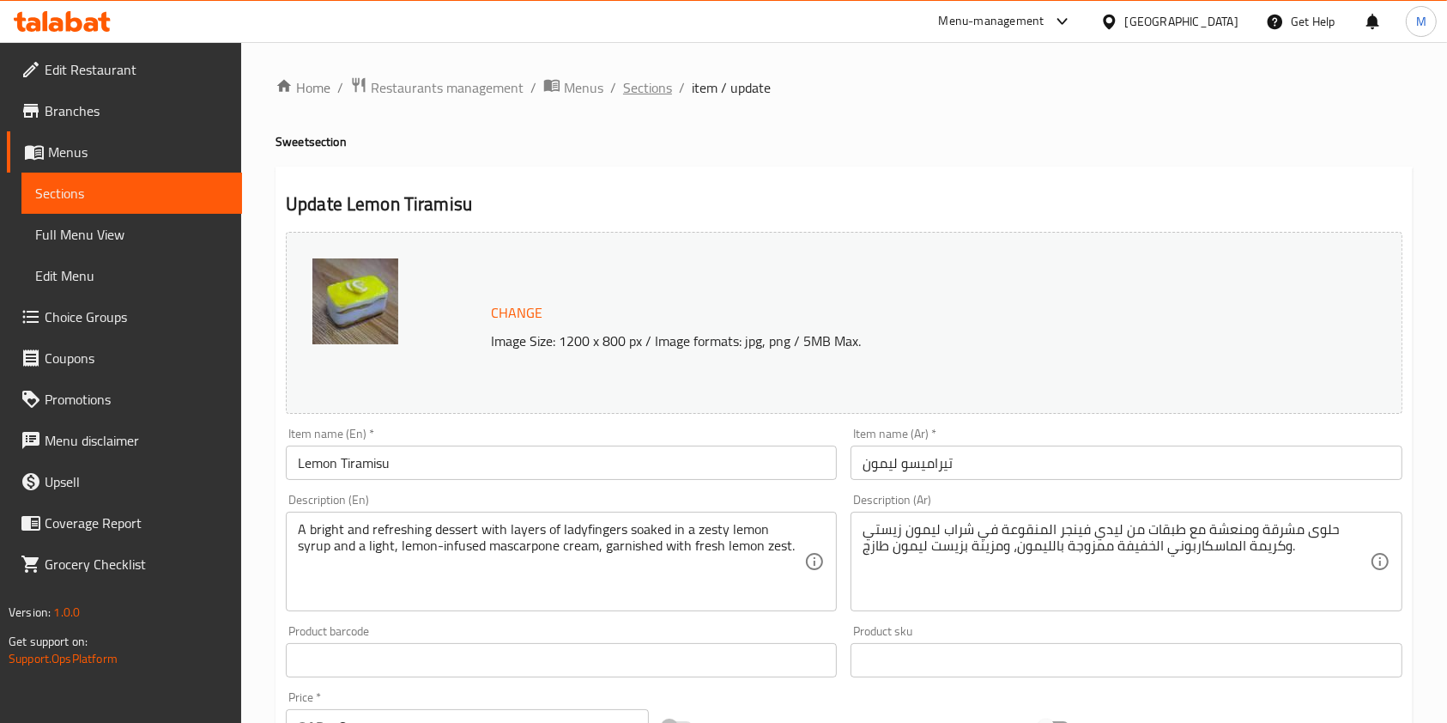
click at [634, 82] on span "Sections" at bounding box center [647, 87] width 49 height 21
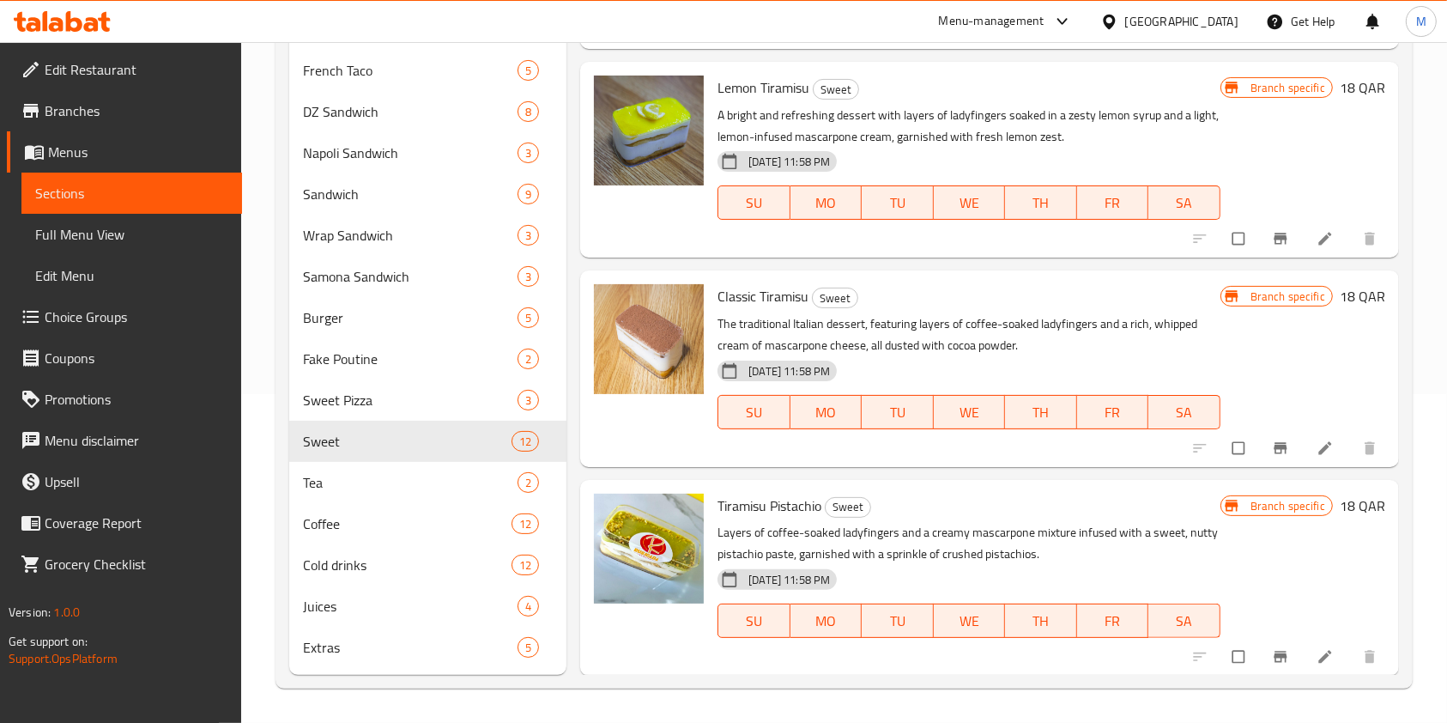
scroll to position [1718, 0]
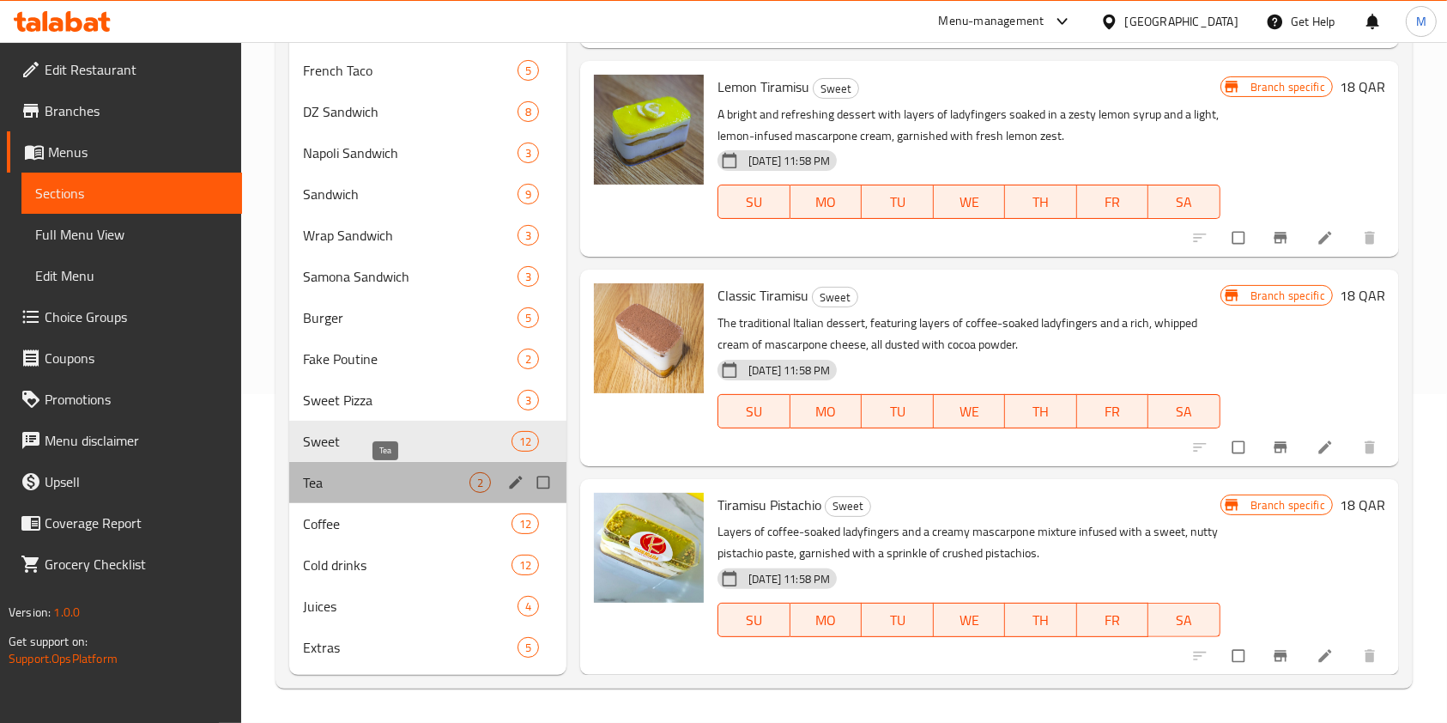
click at [367, 488] on span "Tea" at bounding box center [386, 482] width 167 height 21
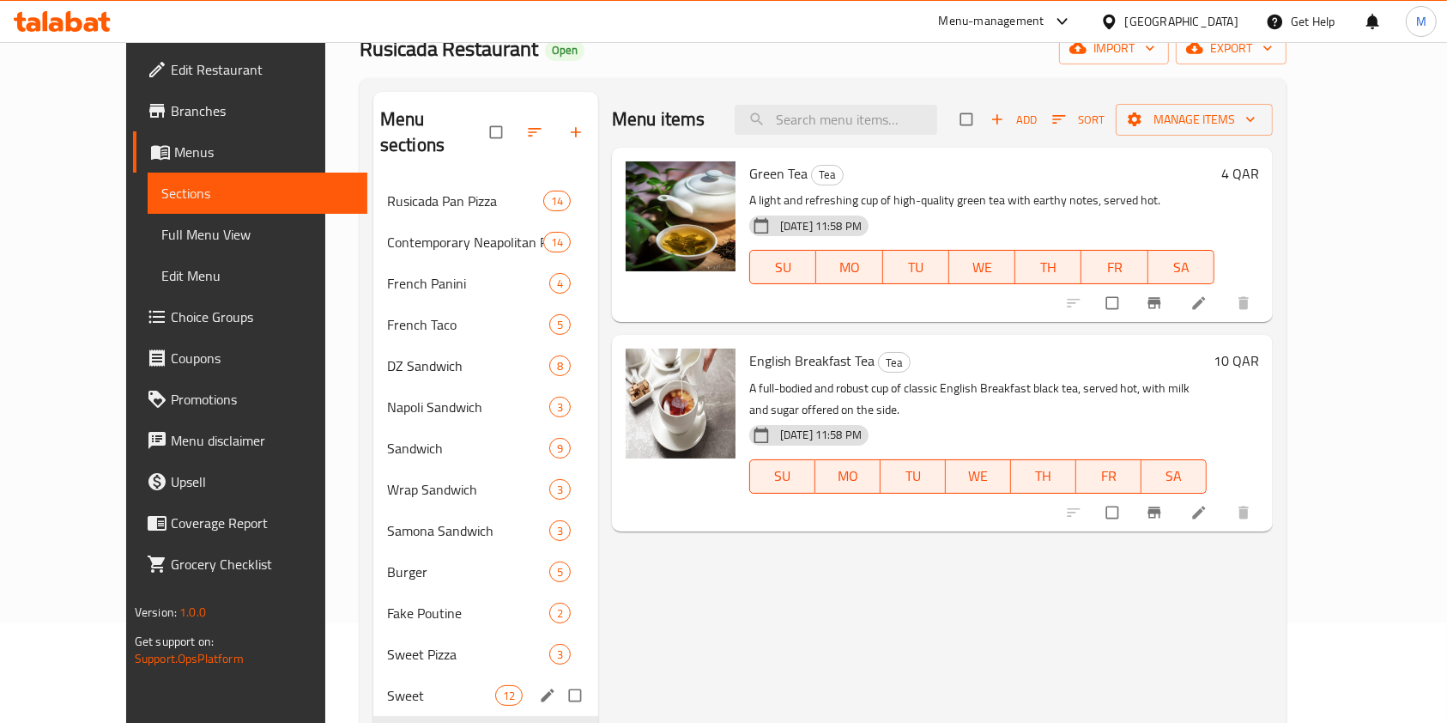
scroll to position [228, 0]
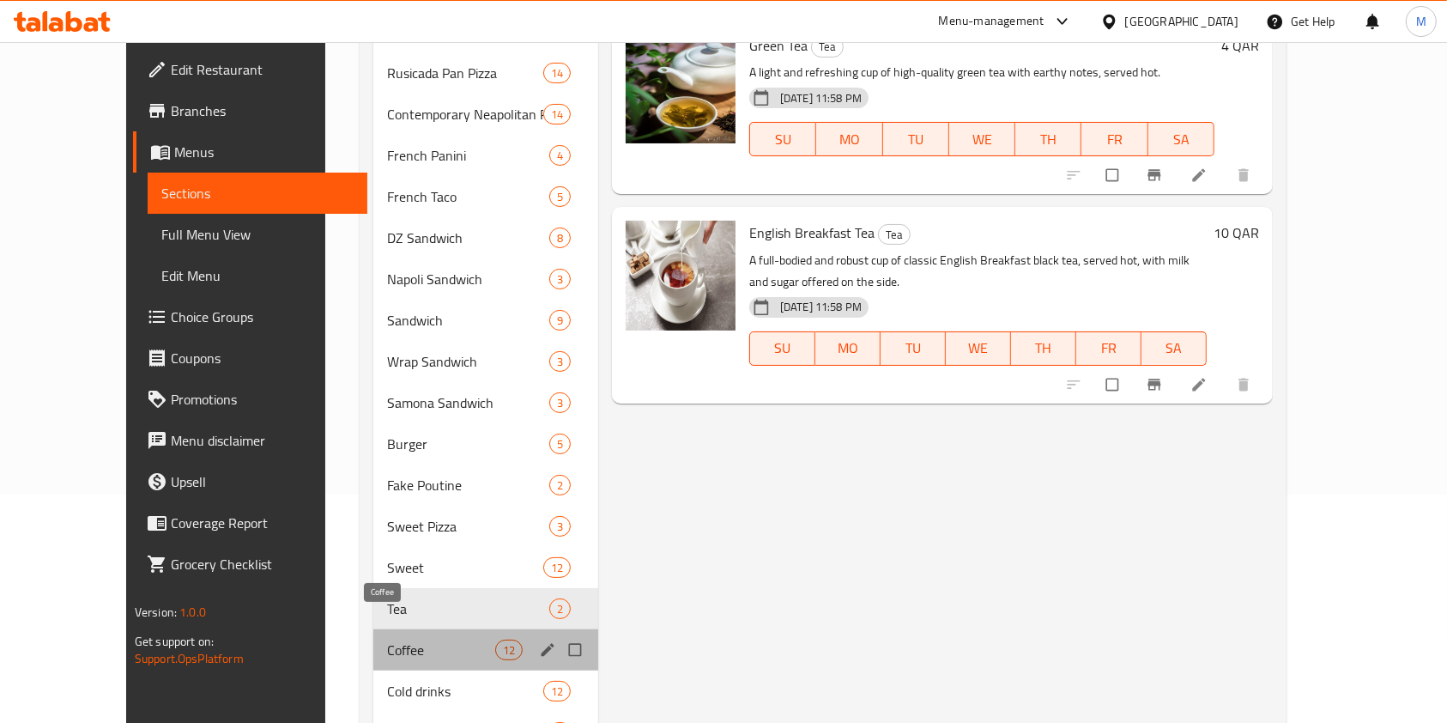
click at [387, 640] on span "Coffee" at bounding box center [441, 650] width 108 height 21
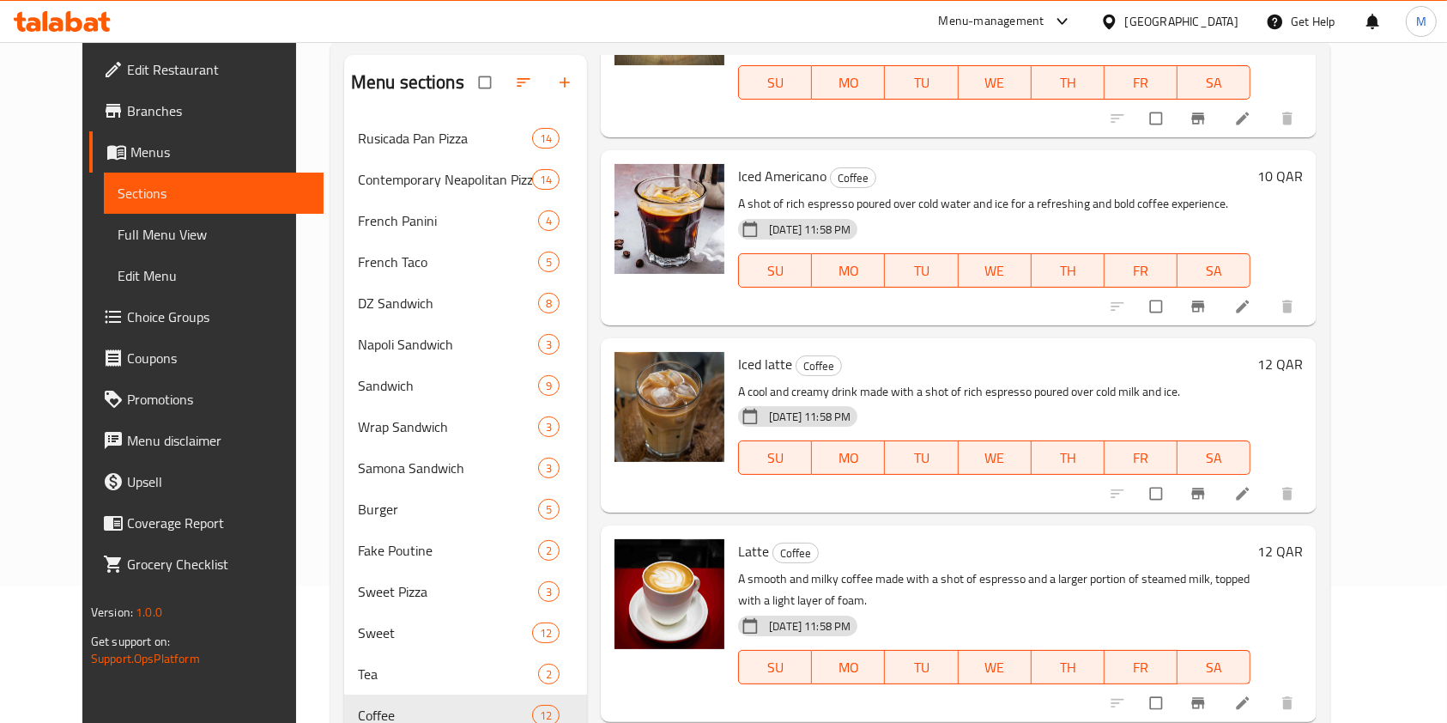
scroll to position [329, 0]
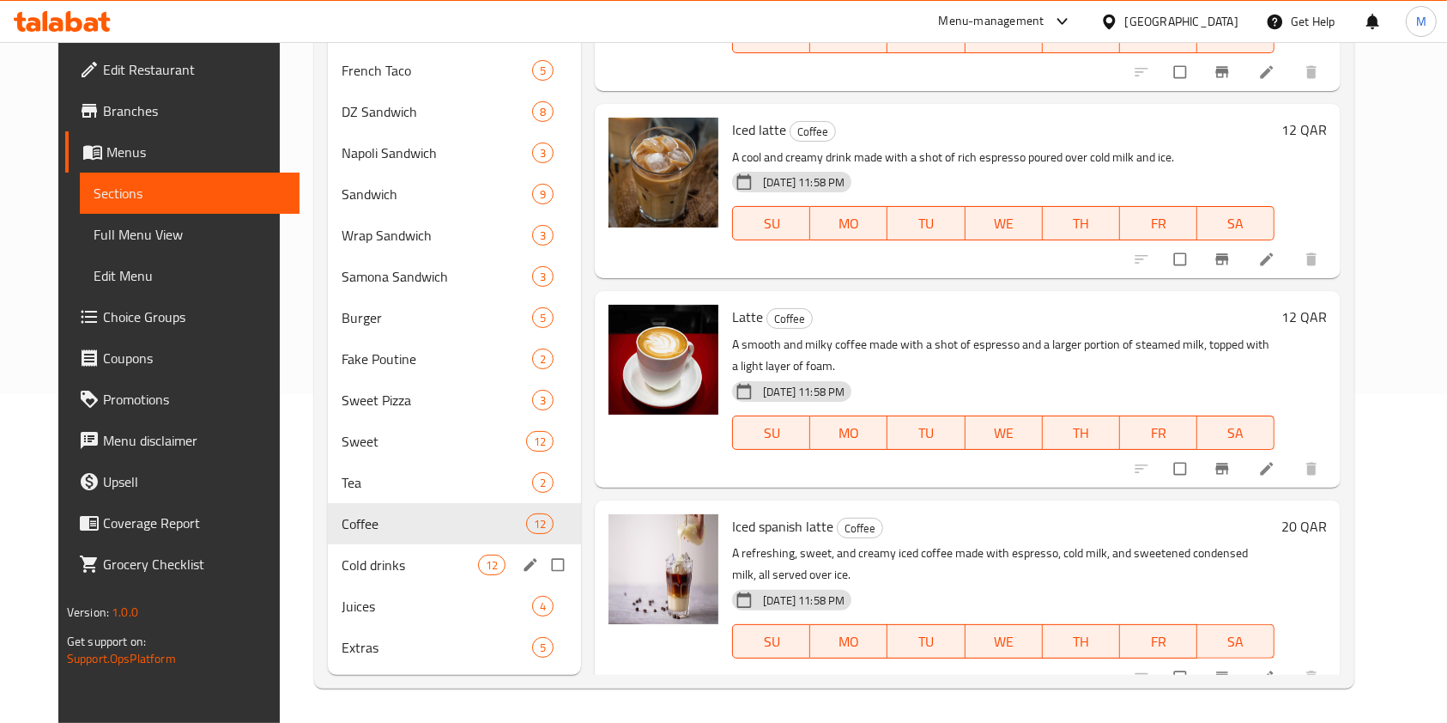
click at [387, 577] on div "Cold drinks 12" at bounding box center [454, 564] width 253 height 41
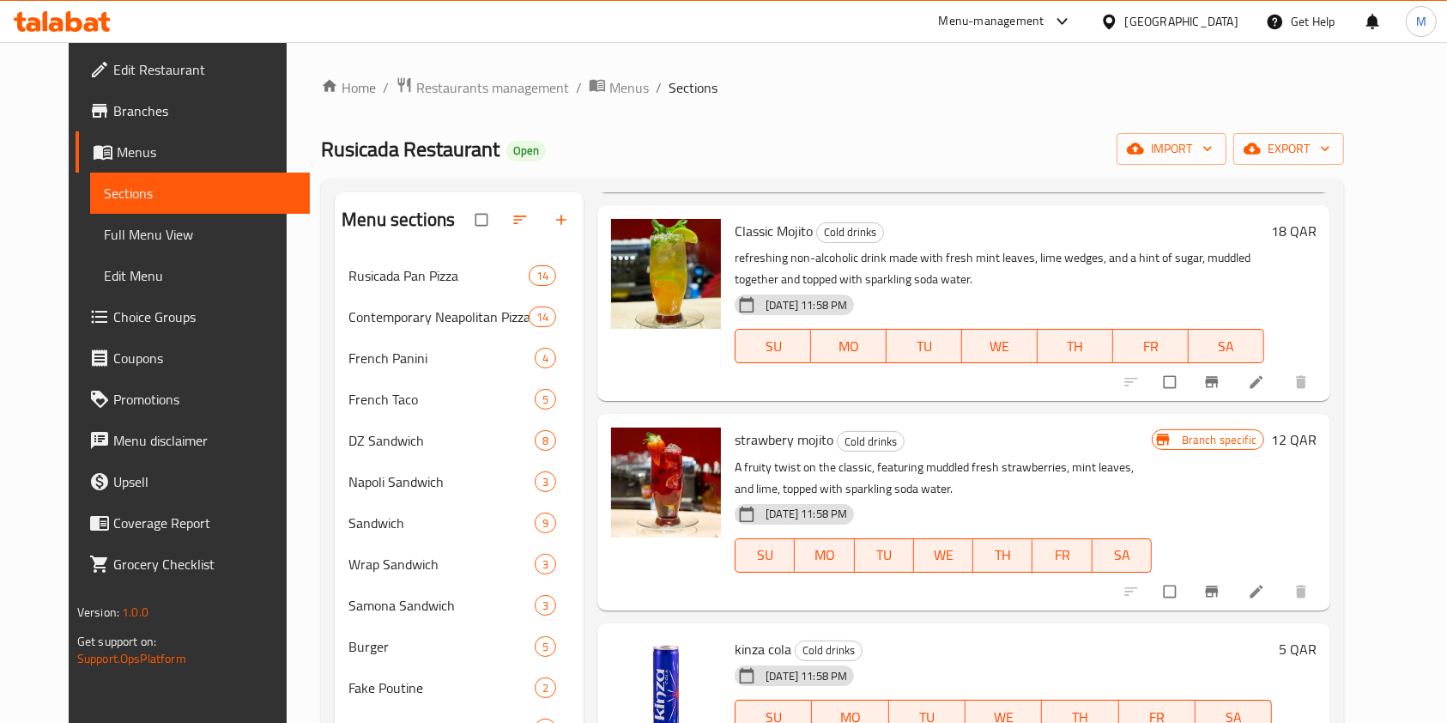
scroll to position [915, 0]
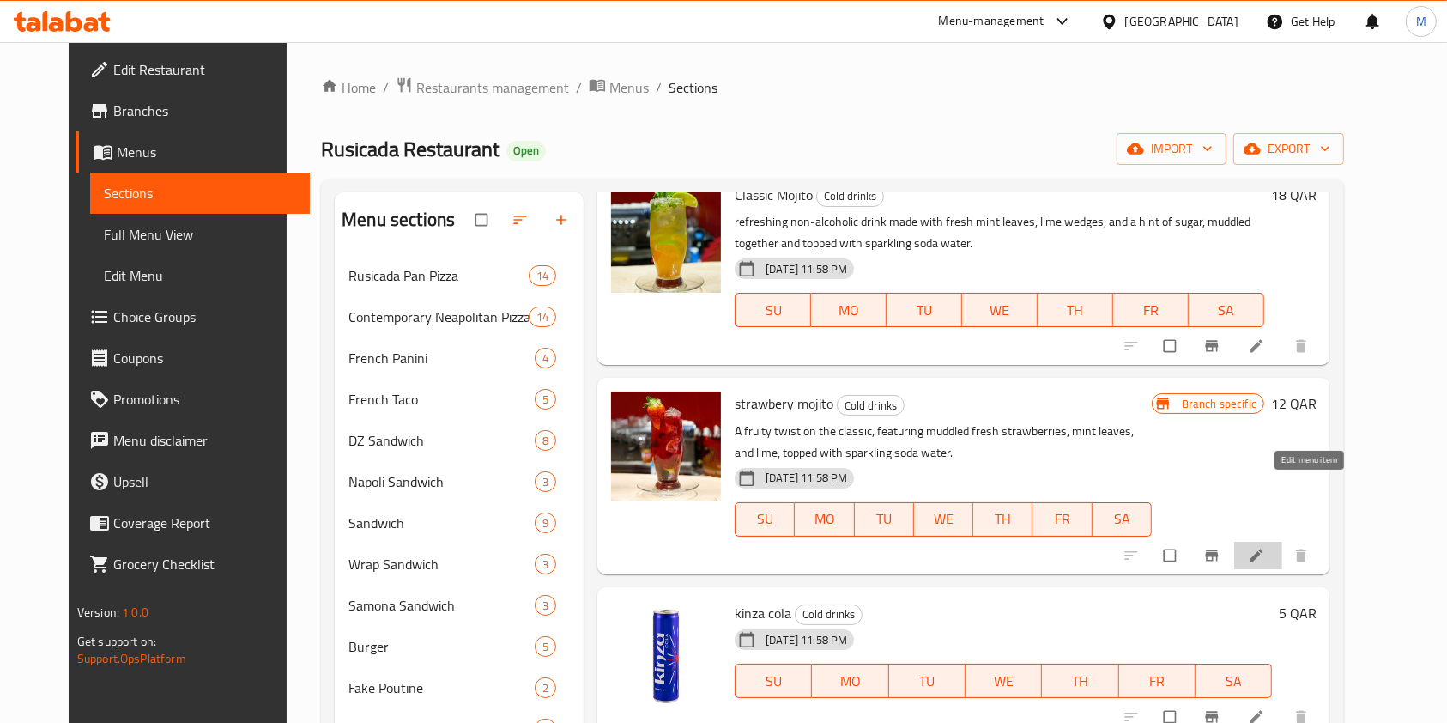
click at [1265, 547] on icon at bounding box center [1256, 555] width 17 height 17
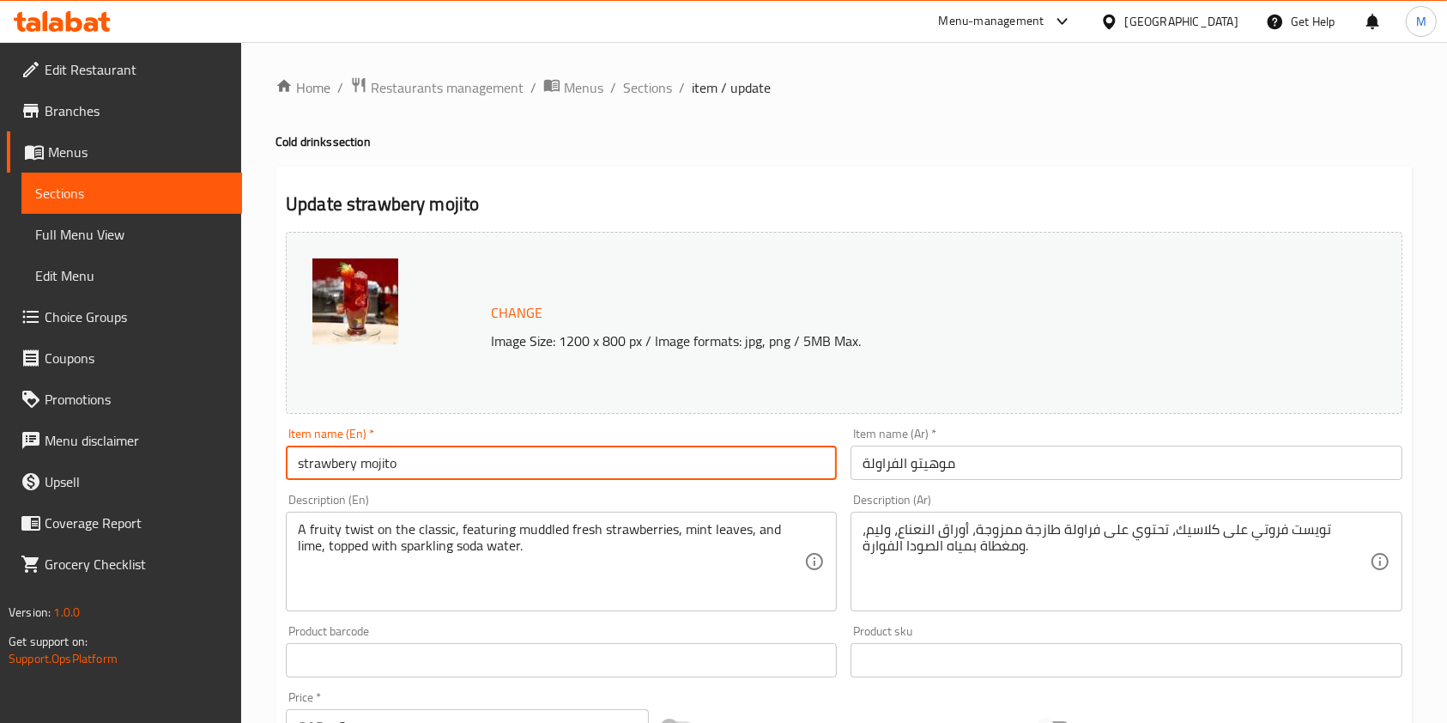
click at [302, 458] on input "strawbery mojito" at bounding box center [561, 463] width 551 height 34
click at [369, 464] on input "Strawbery mojito" at bounding box center [561, 463] width 551 height 34
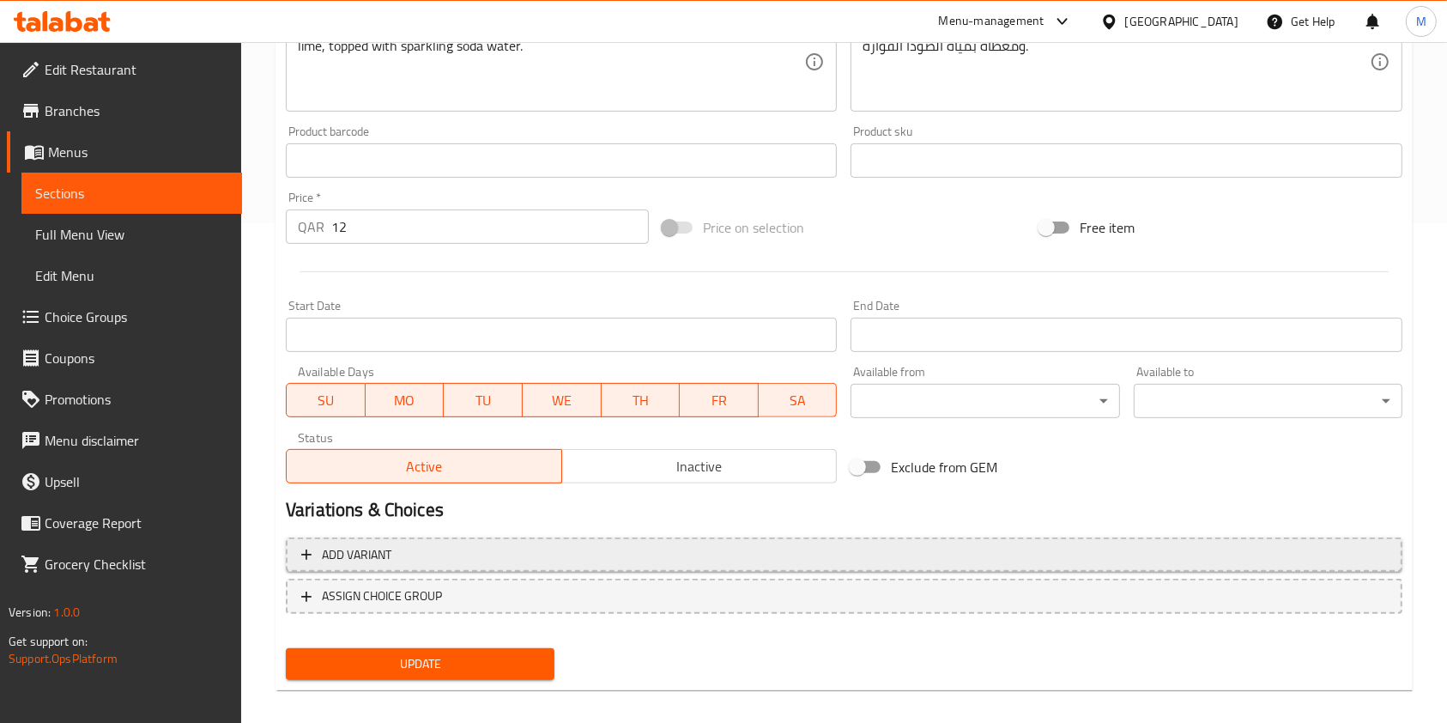
scroll to position [515, 0]
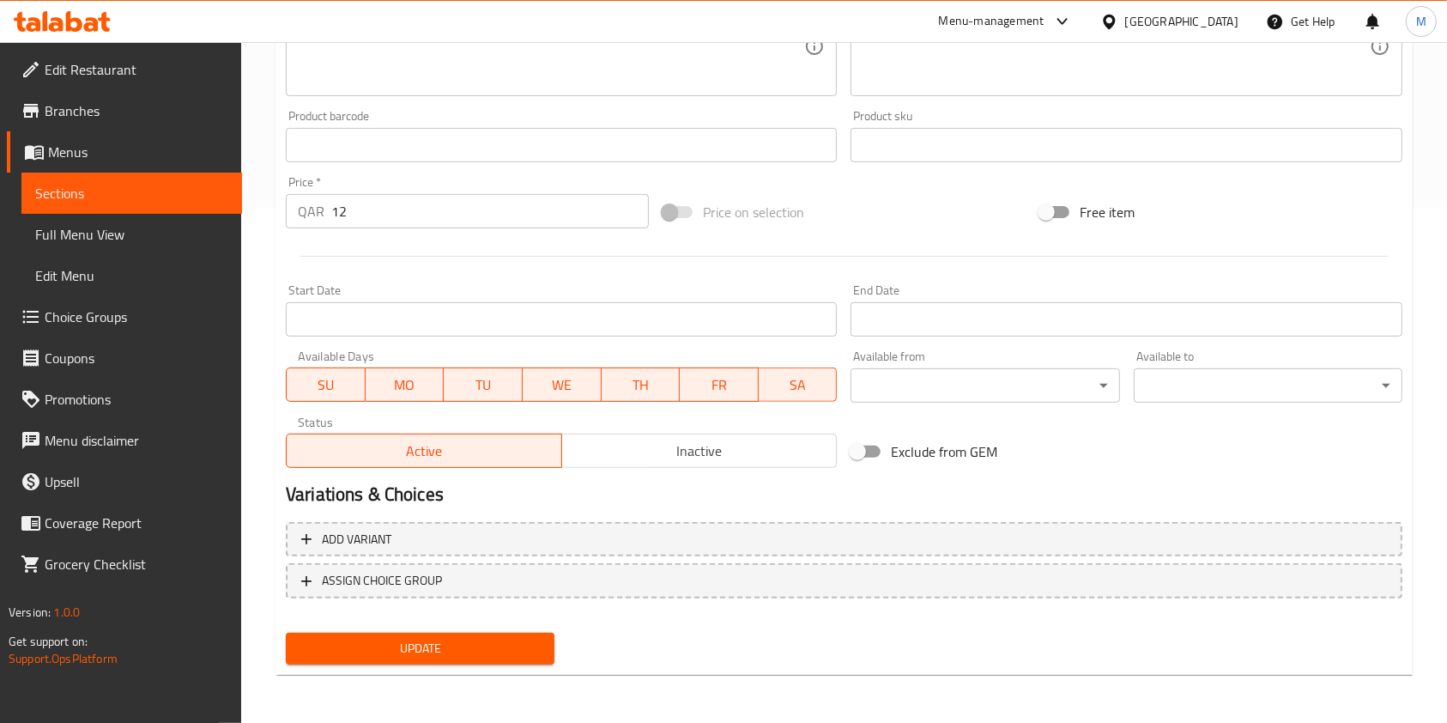
type input "Strawberry Mojito"
click at [446, 652] on span "Update" at bounding box center [420, 648] width 241 height 21
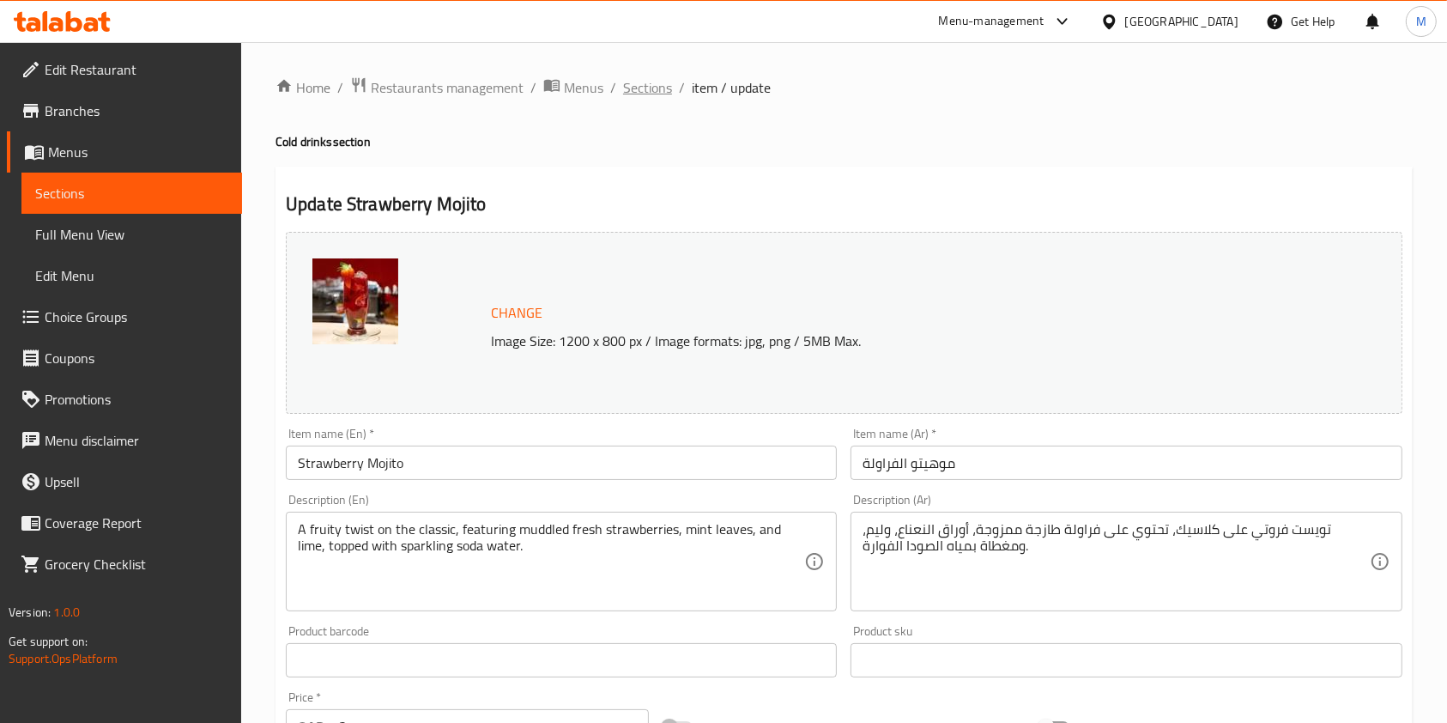
click at [643, 91] on span "Sections" at bounding box center [647, 87] width 49 height 21
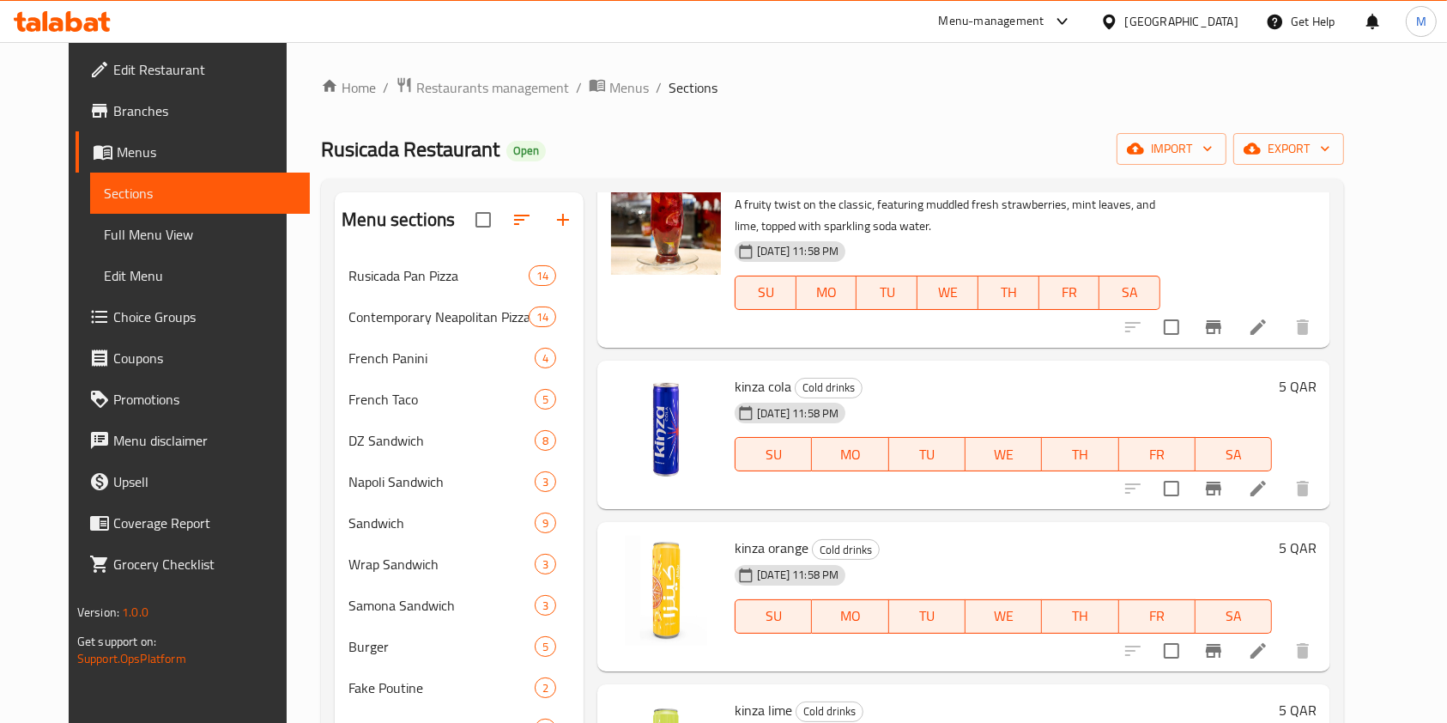
scroll to position [1144, 0]
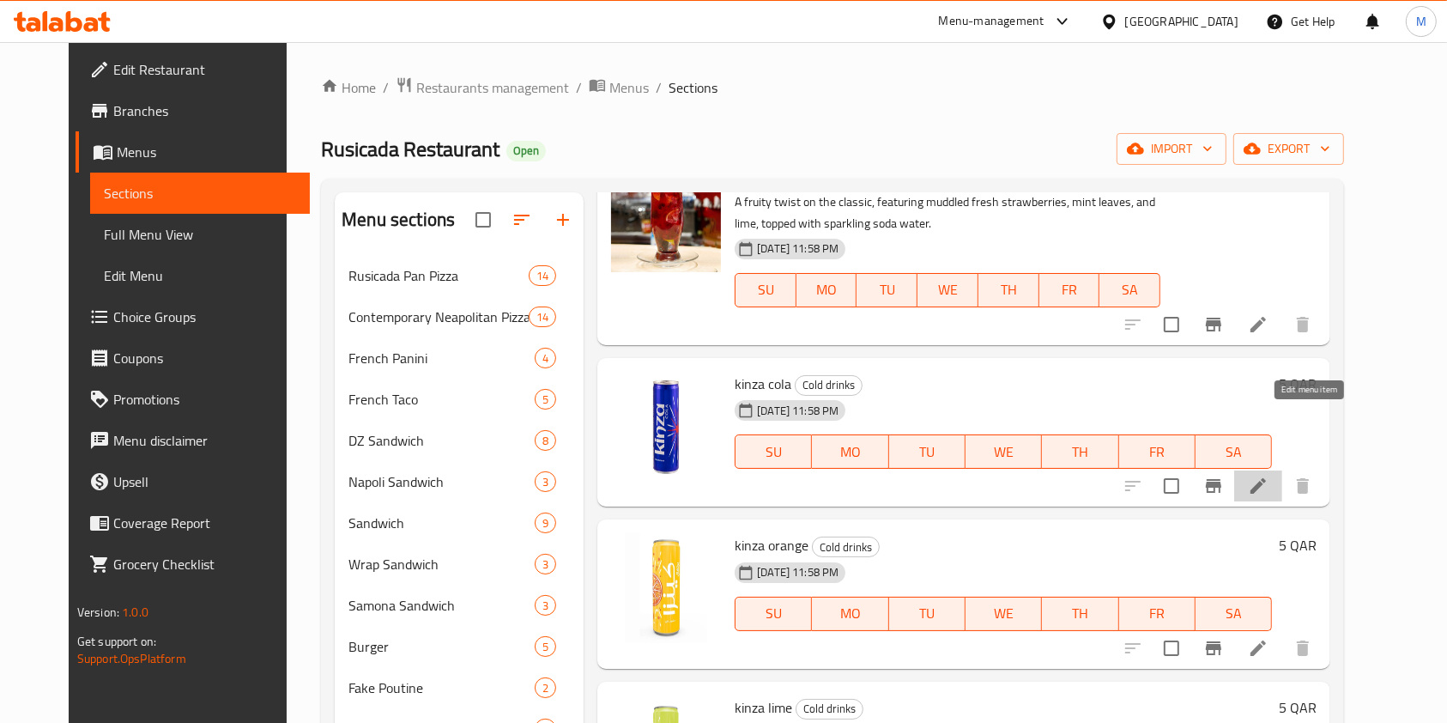
click at [1269, 476] on icon at bounding box center [1258, 486] width 21 height 21
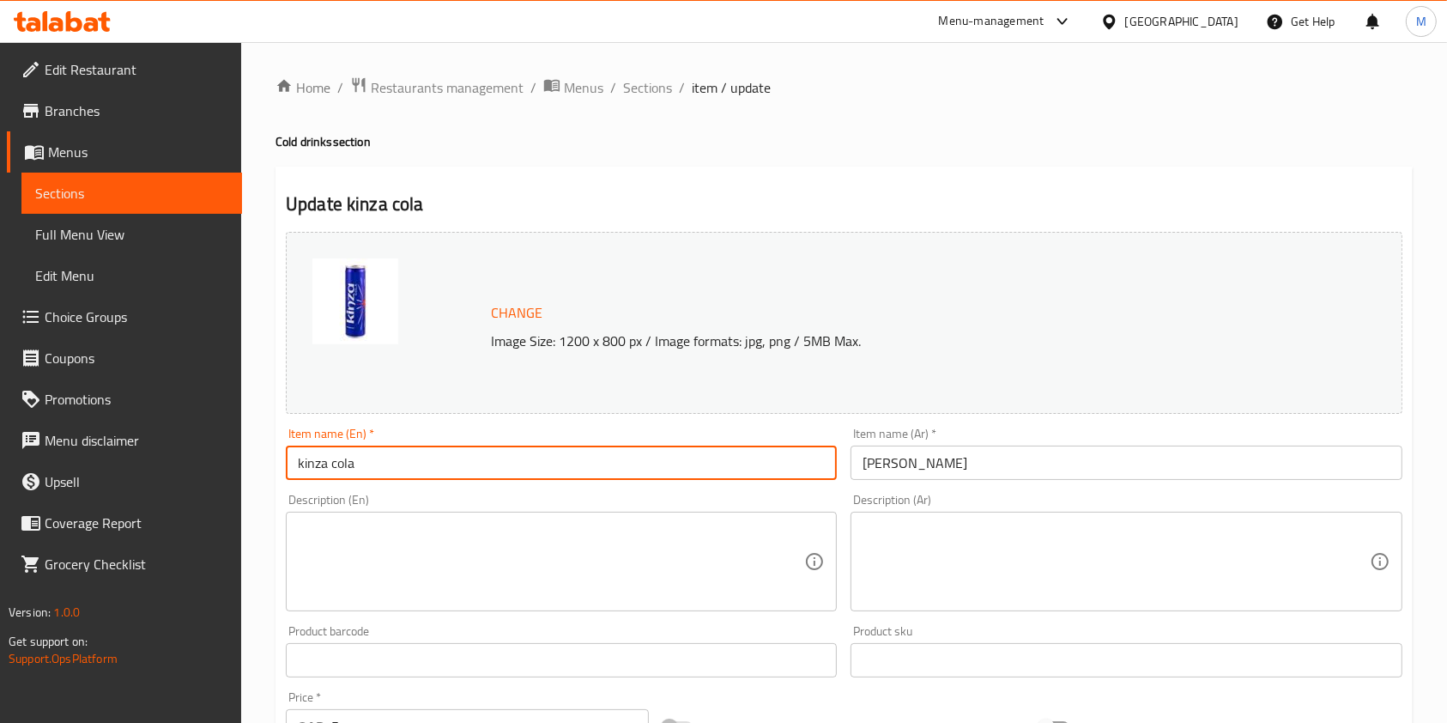
click at [302, 465] on input "kinza cola" at bounding box center [561, 463] width 551 height 34
click at [337, 466] on input "Kinza cola" at bounding box center [561, 463] width 551 height 34
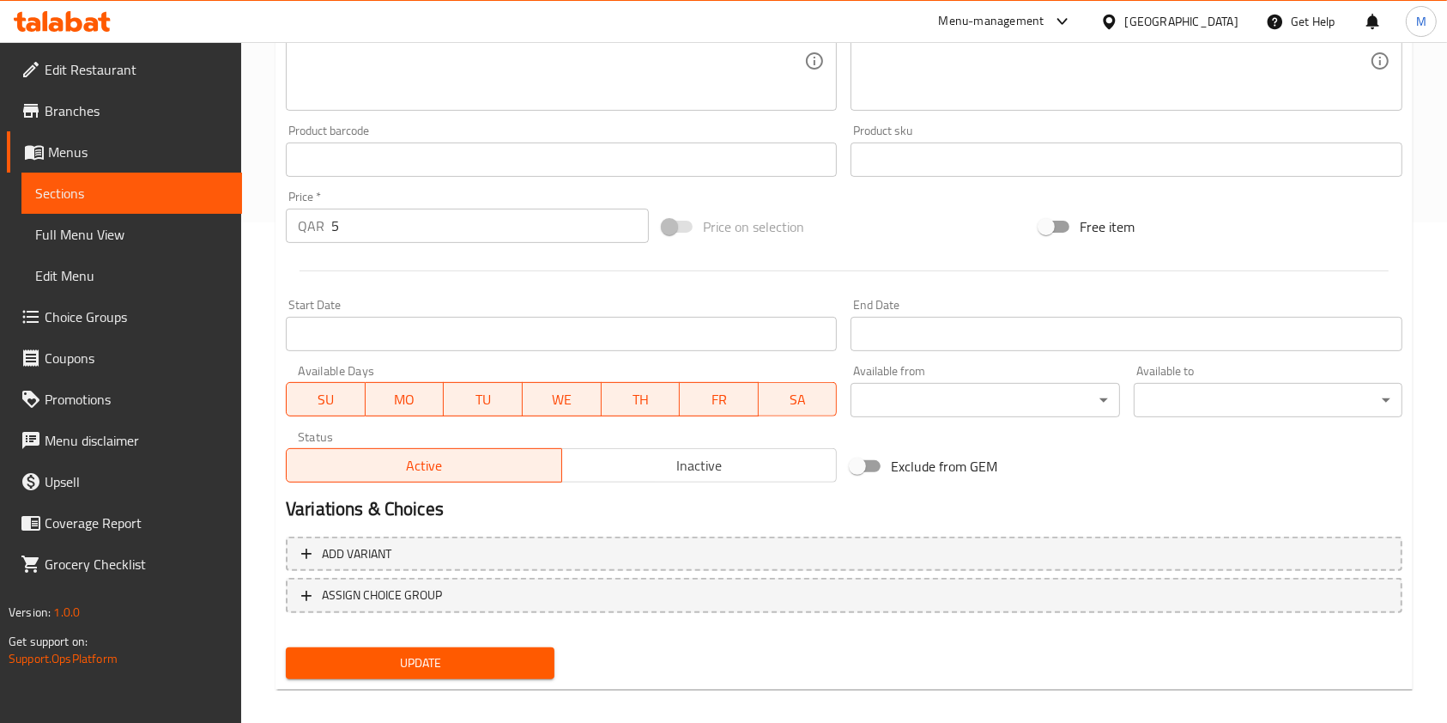
scroll to position [515, 0]
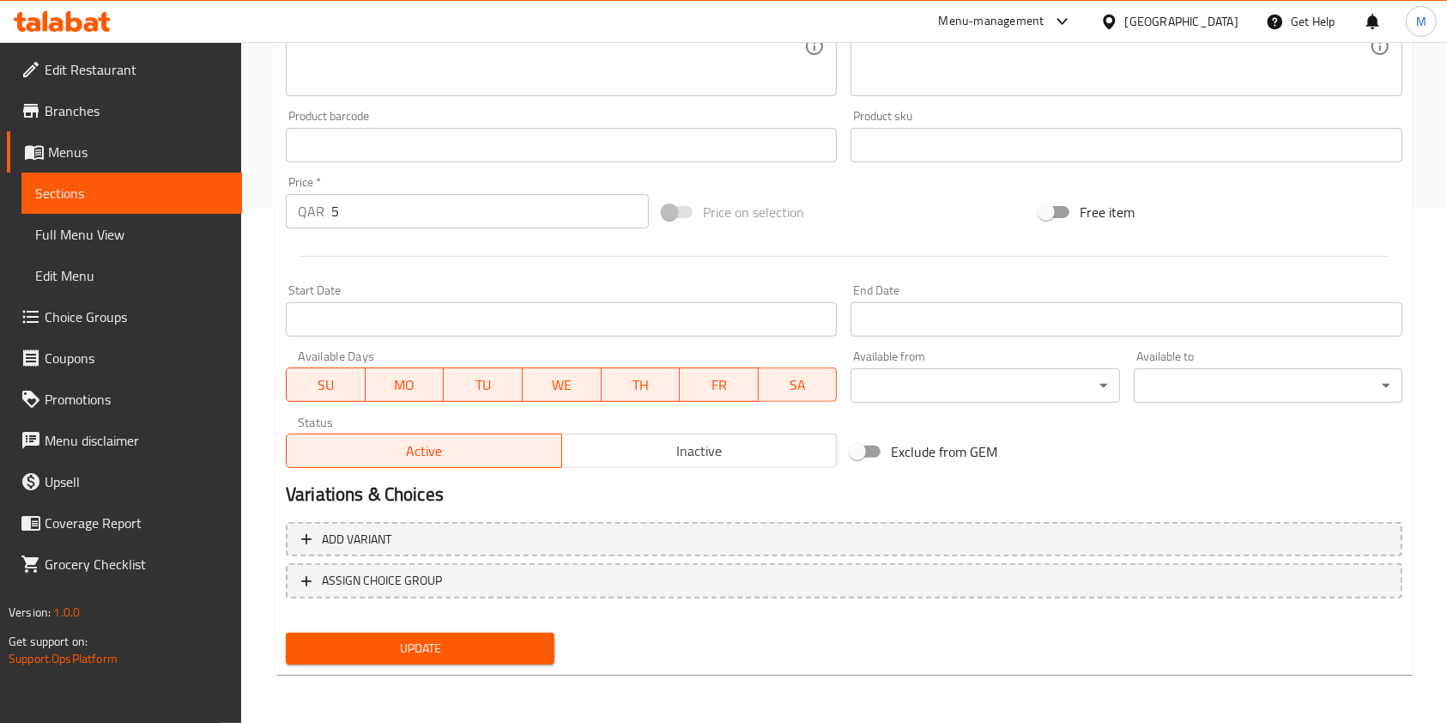
type input "Kinza Cola"
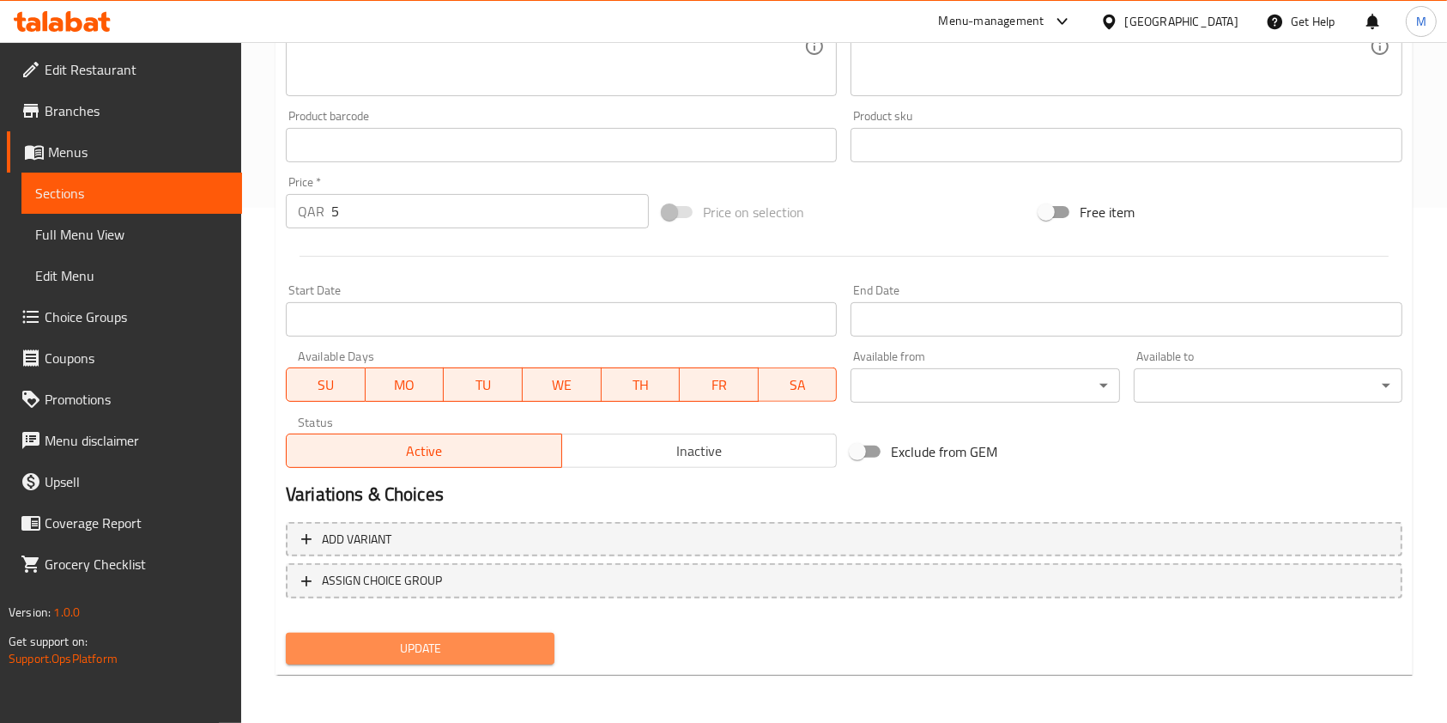
click at [441, 644] on span "Update" at bounding box center [420, 648] width 241 height 21
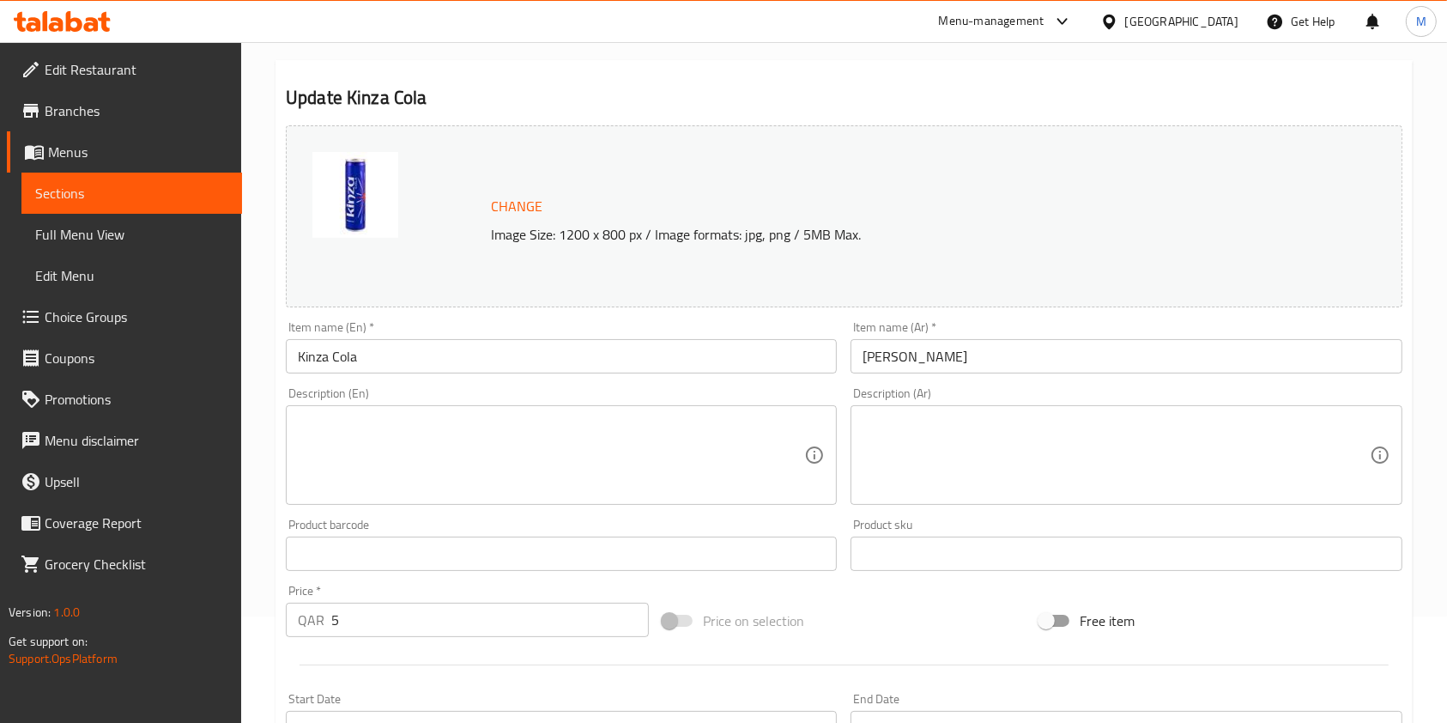
scroll to position [0, 0]
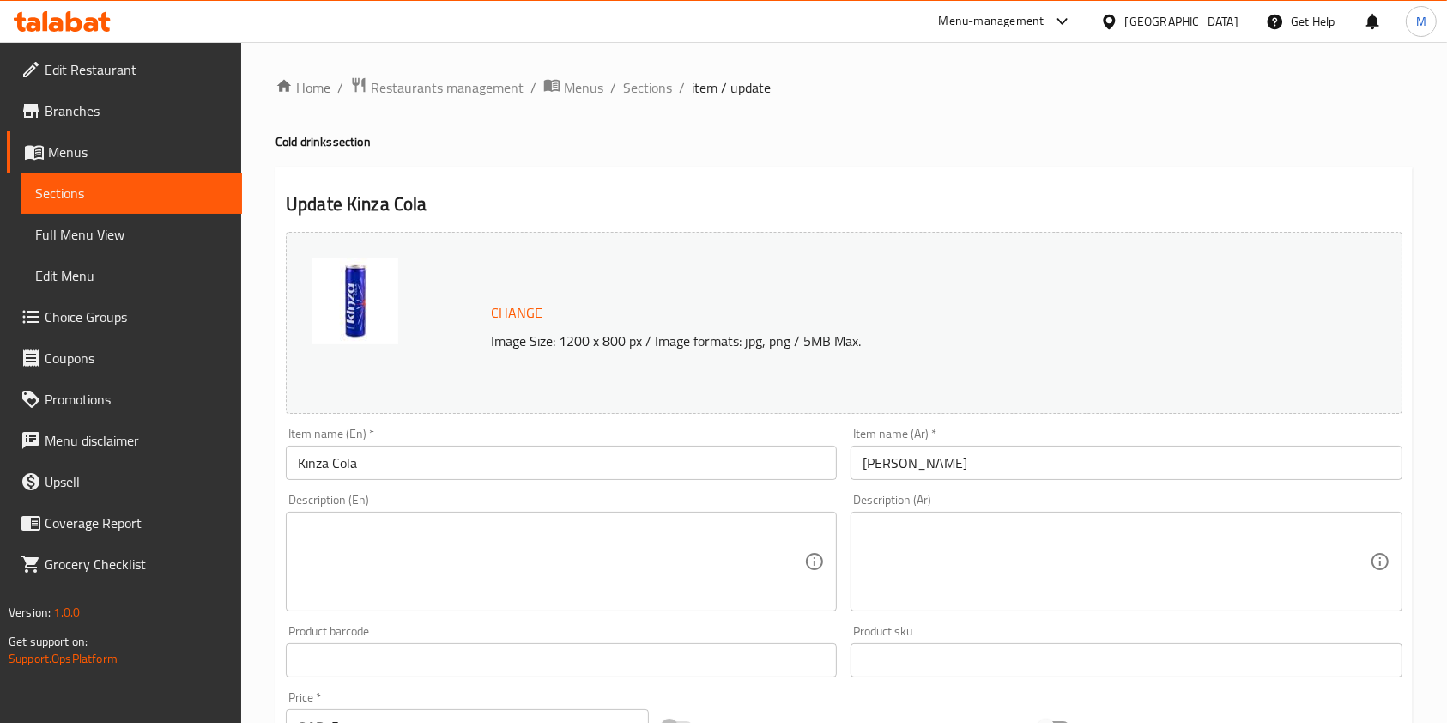
click at [647, 82] on span "Sections" at bounding box center [647, 87] width 49 height 21
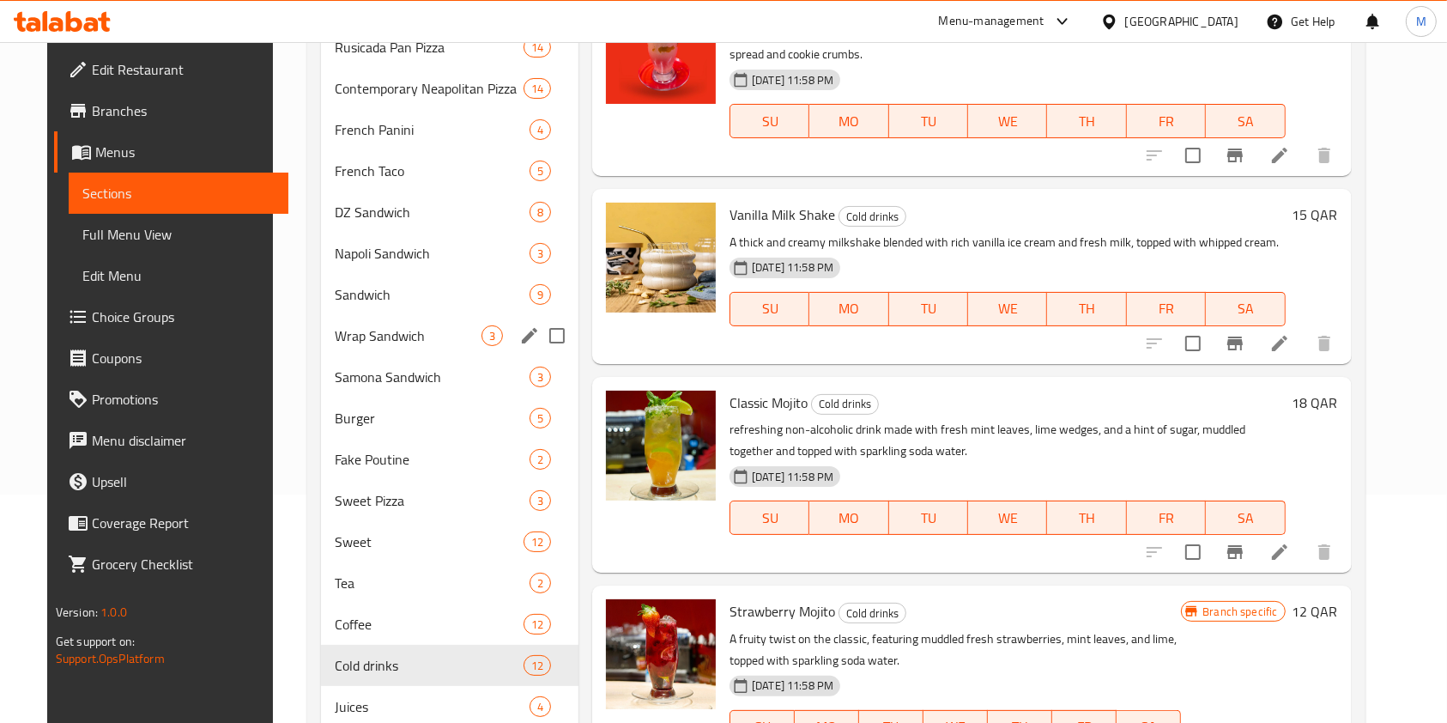
scroll to position [329, 0]
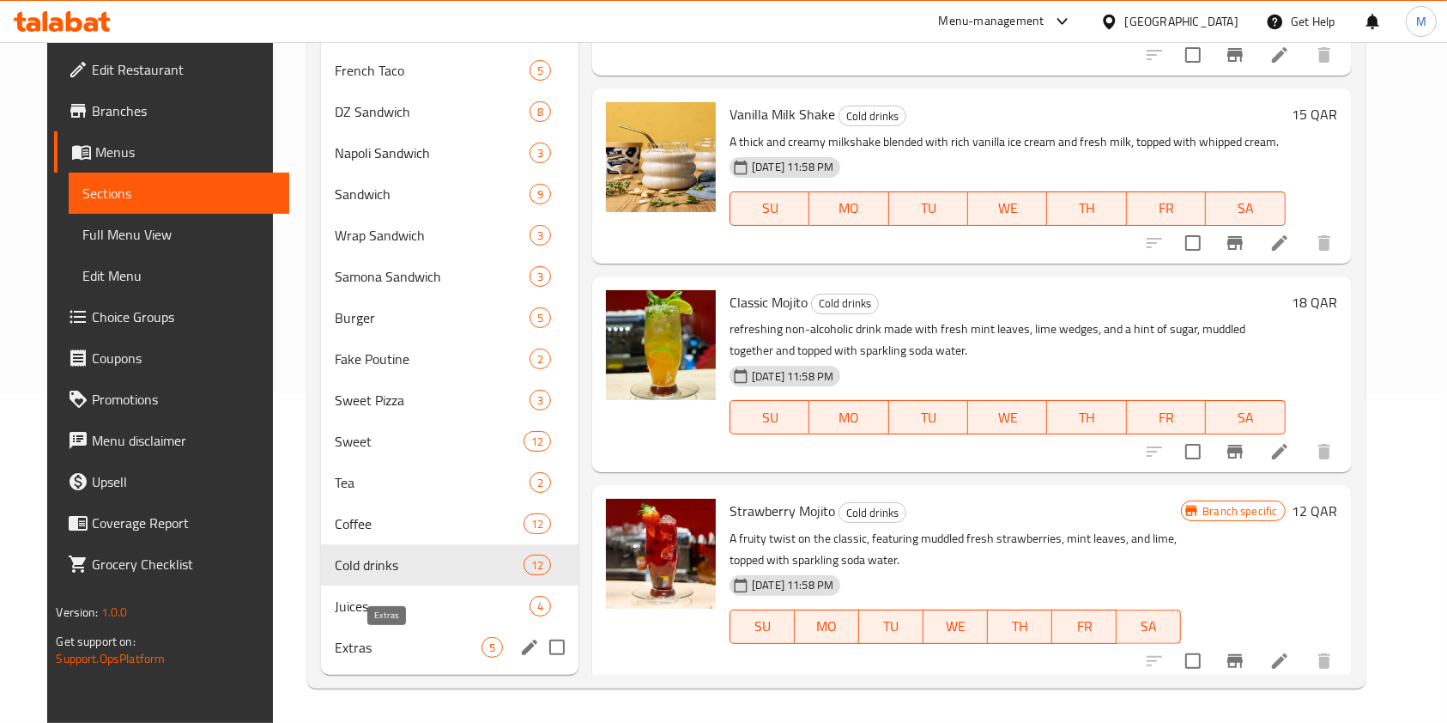
click at [364, 654] on span "Extras" at bounding box center [408, 647] width 147 height 21
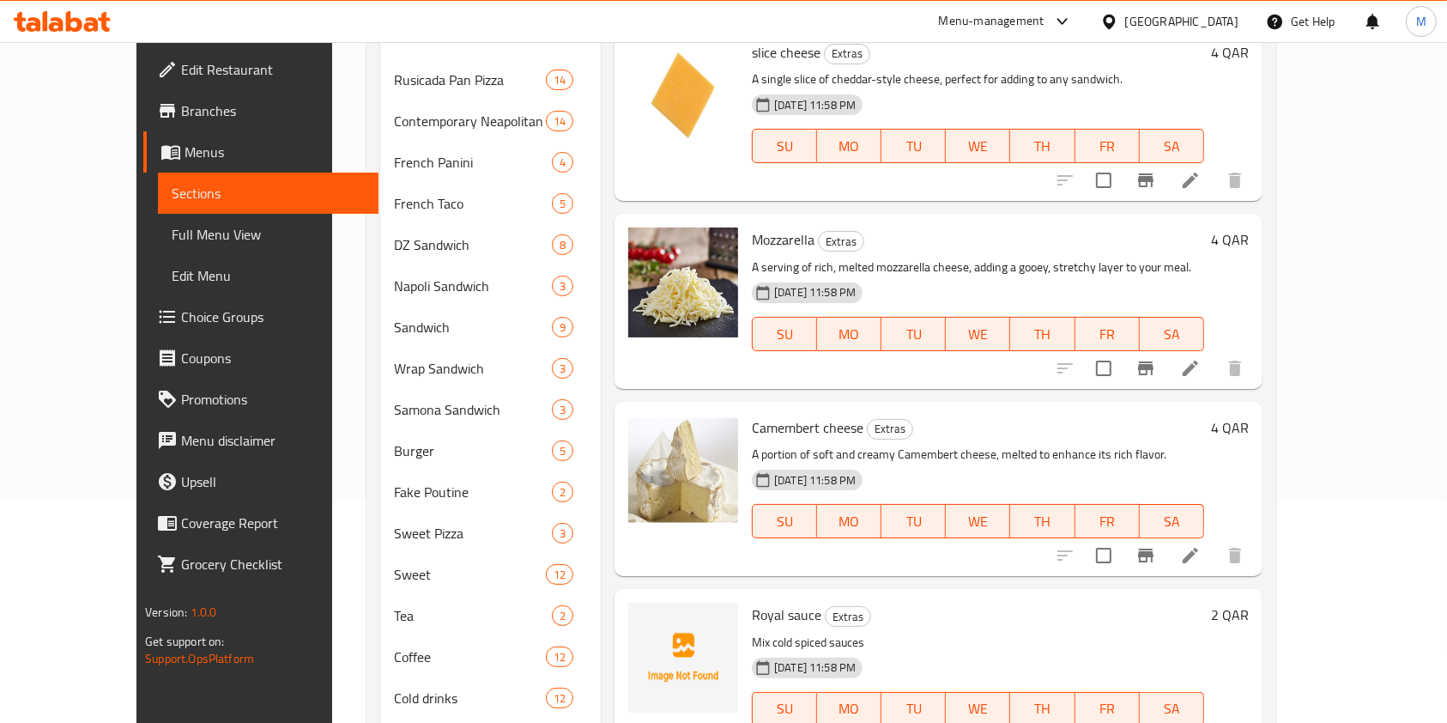
scroll to position [100, 0]
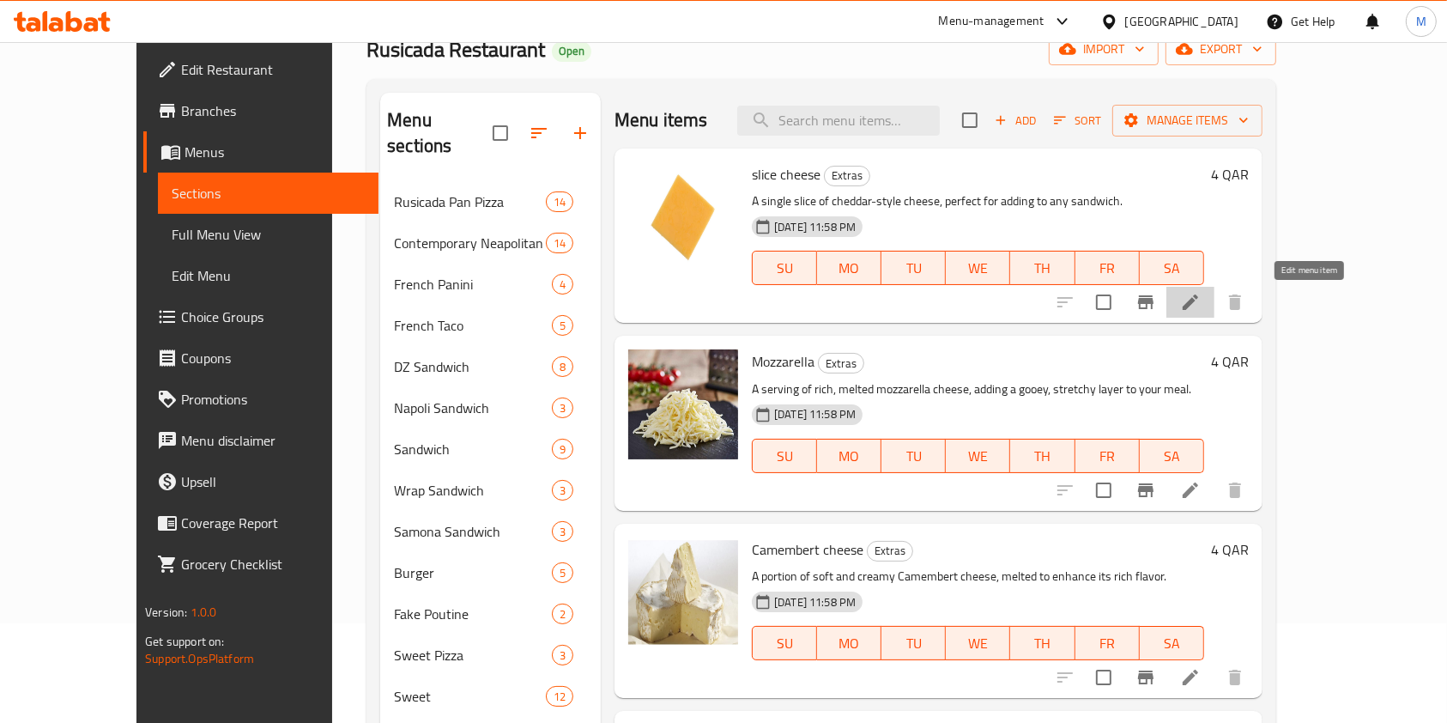
click at [1201, 292] on icon at bounding box center [1190, 302] width 21 height 21
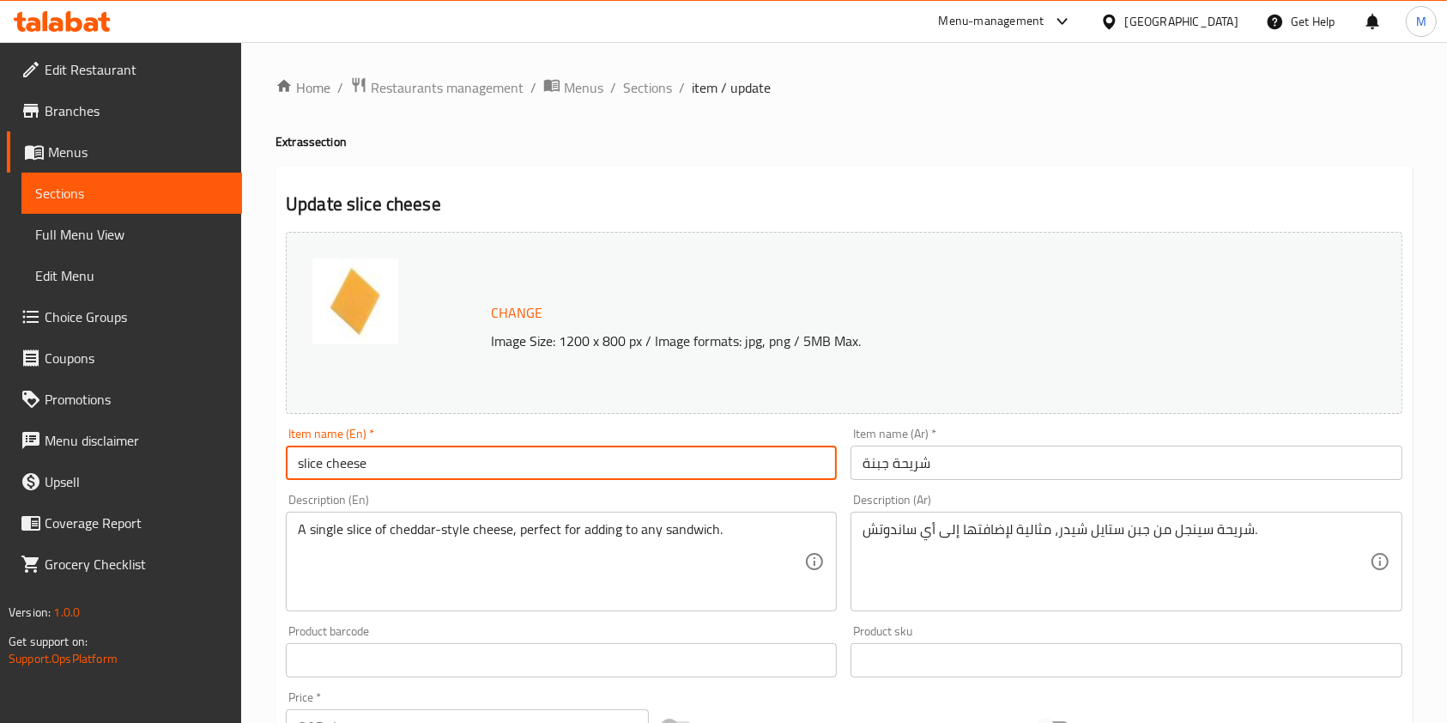
click at [305, 464] on input "slice cheese" at bounding box center [561, 463] width 551 height 34
drag, startPoint x: 335, startPoint y: 464, endPoint x: 355, endPoint y: 458, distance: 20.6
click at [333, 463] on input "Slice cheese" at bounding box center [561, 463] width 551 height 34
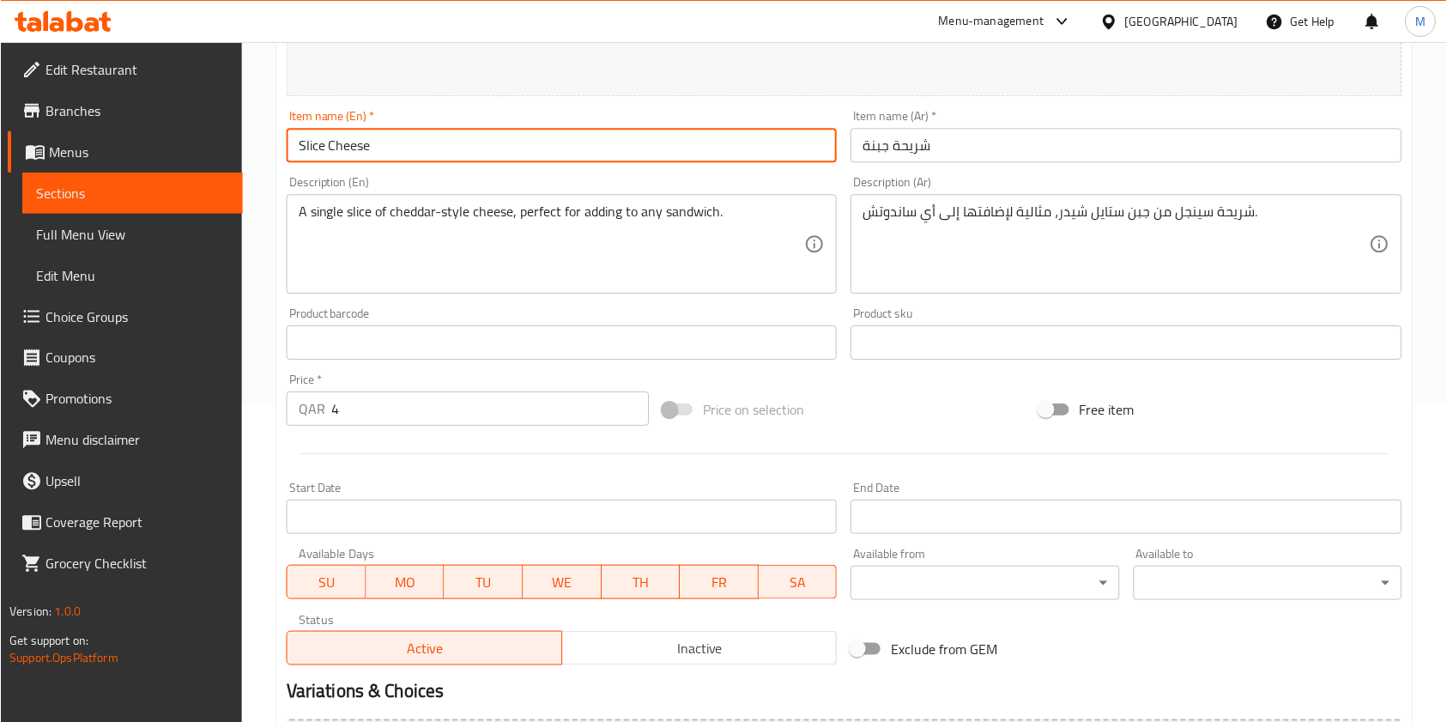
scroll to position [515, 0]
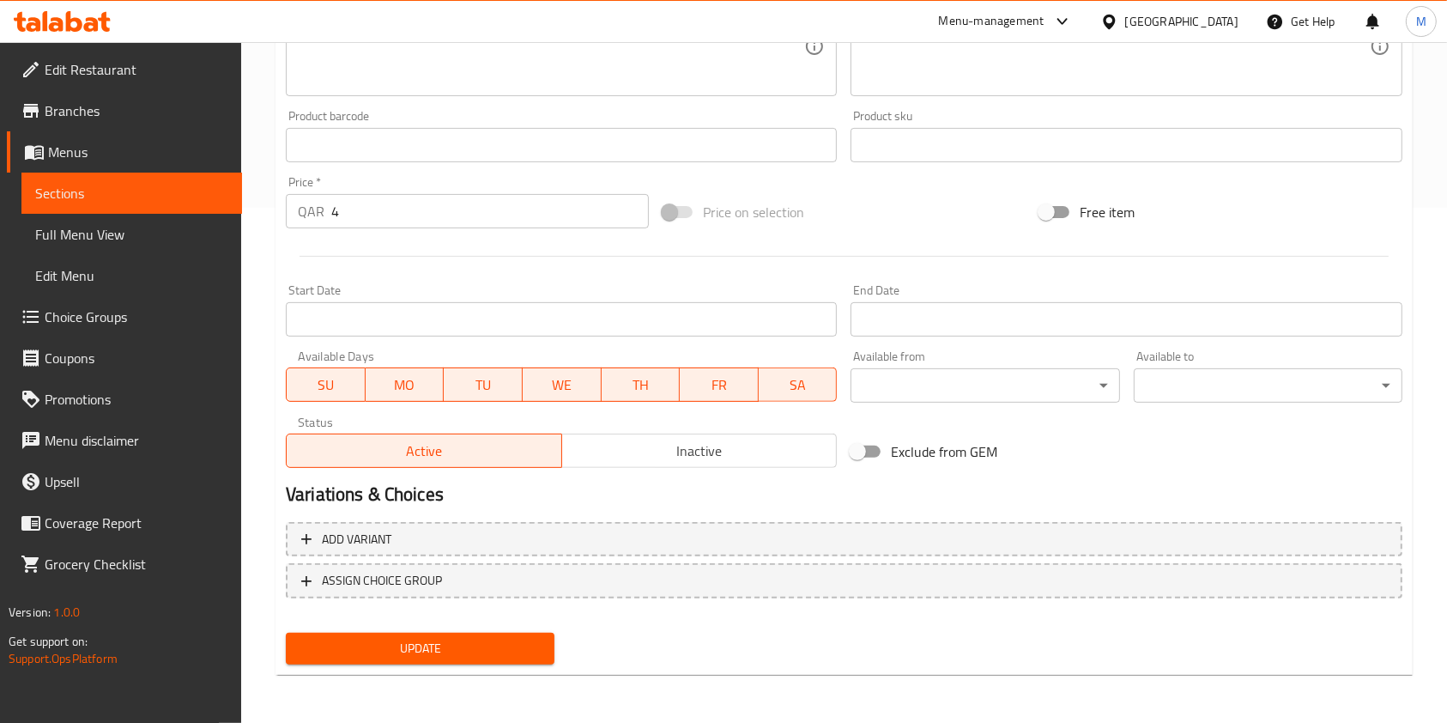
type input "Slice Cheese"
click at [489, 650] on span "Update" at bounding box center [420, 648] width 241 height 21
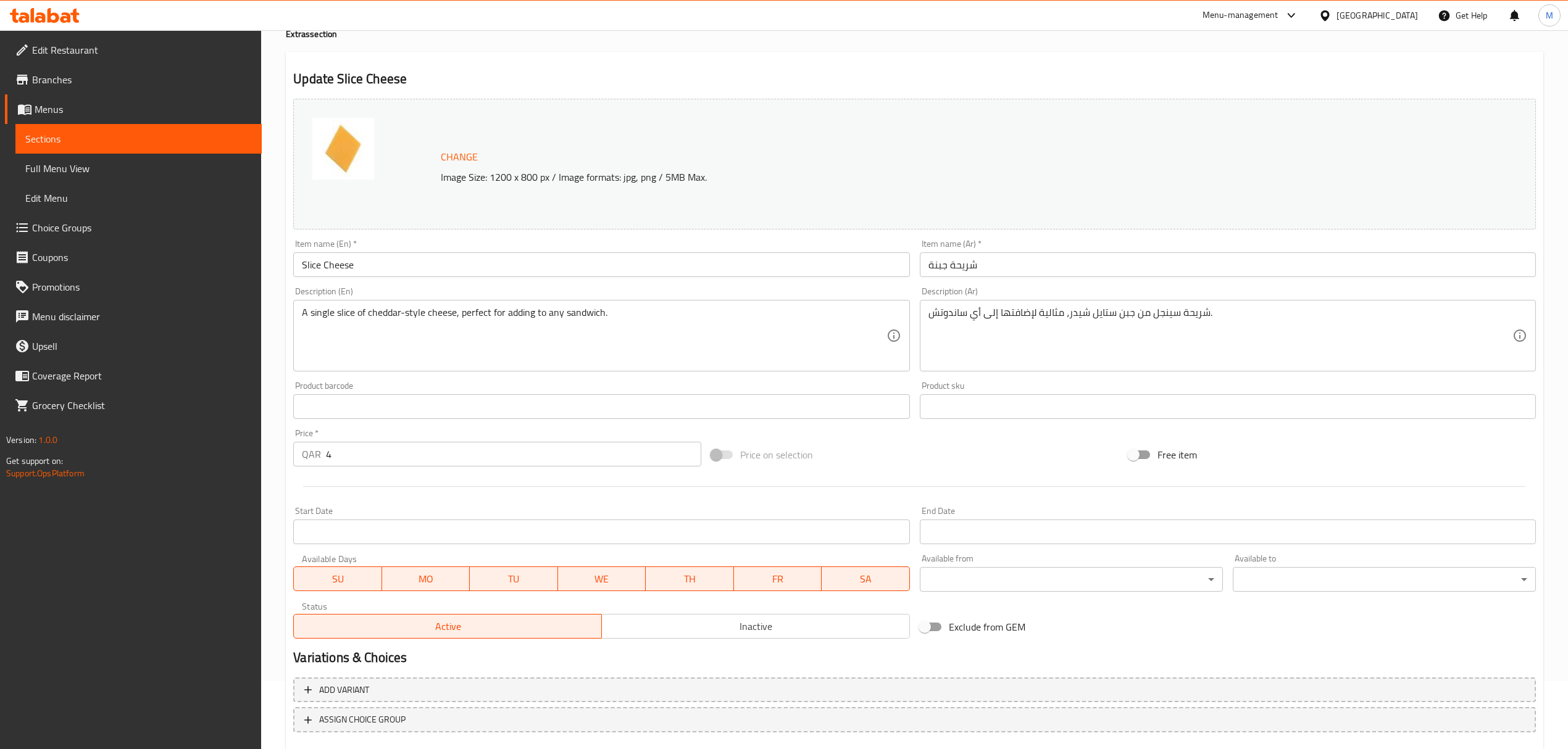
scroll to position [0, 0]
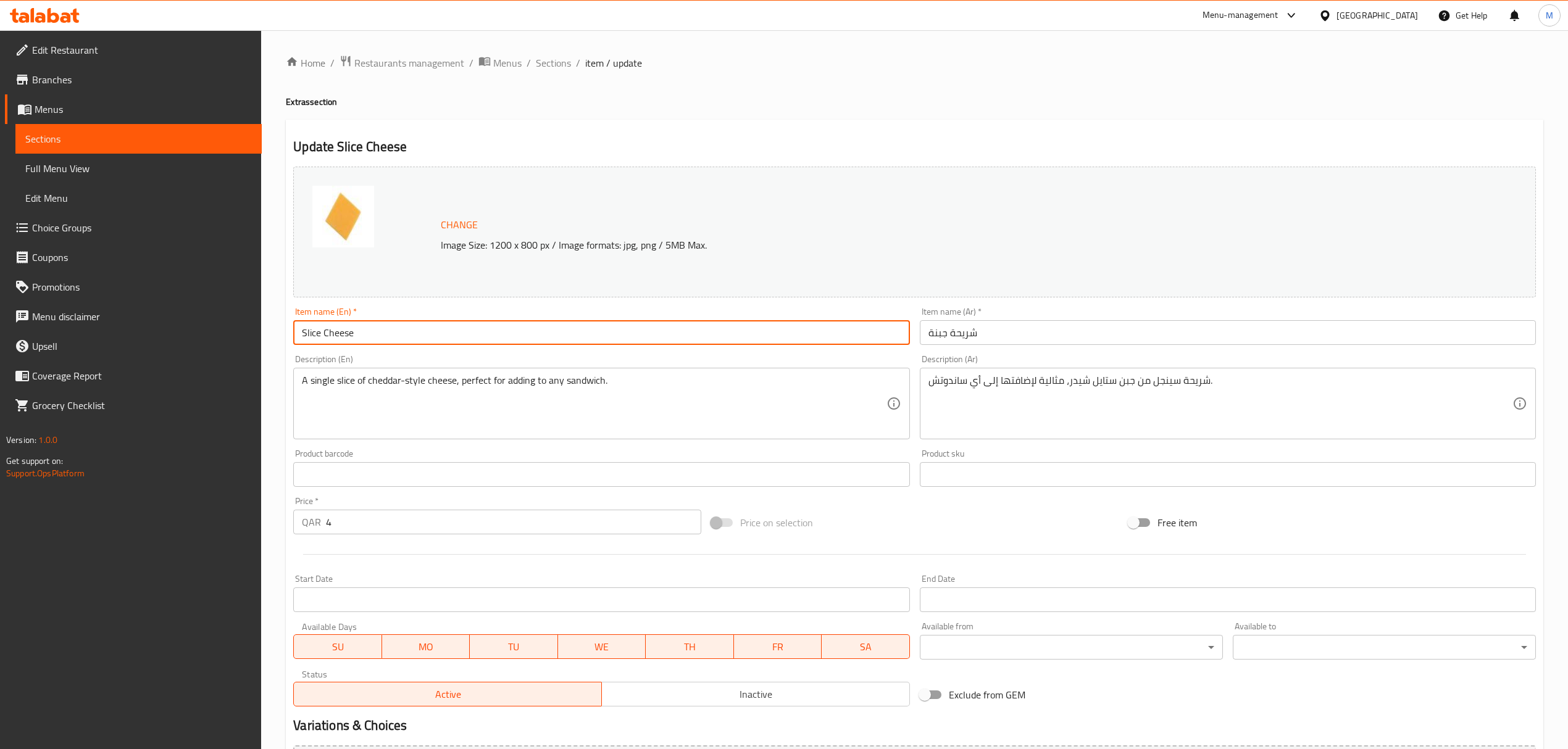
drag, startPoint x: 368, startPoint y: 334, endPoint x: 307, endPoint y: 334, distance: 61.0
click at [294, 313] on div "Item name (En)   * Slice Cheese Item name (En) *" at bounding box center [601, 326] width 616 height 37
drag, startPoint x: 315, startPoint y: 346, endPoint x: 369, endPoint y: 338, distance: 54.6
click at [369, 338] on input "Slice Cheese" at bounding box center [601, 333] width 616 height 24
drag, startPoint x: 369, startPoint y: 334, endPoint x: 291, endPoint y: 331, distance: 78.1
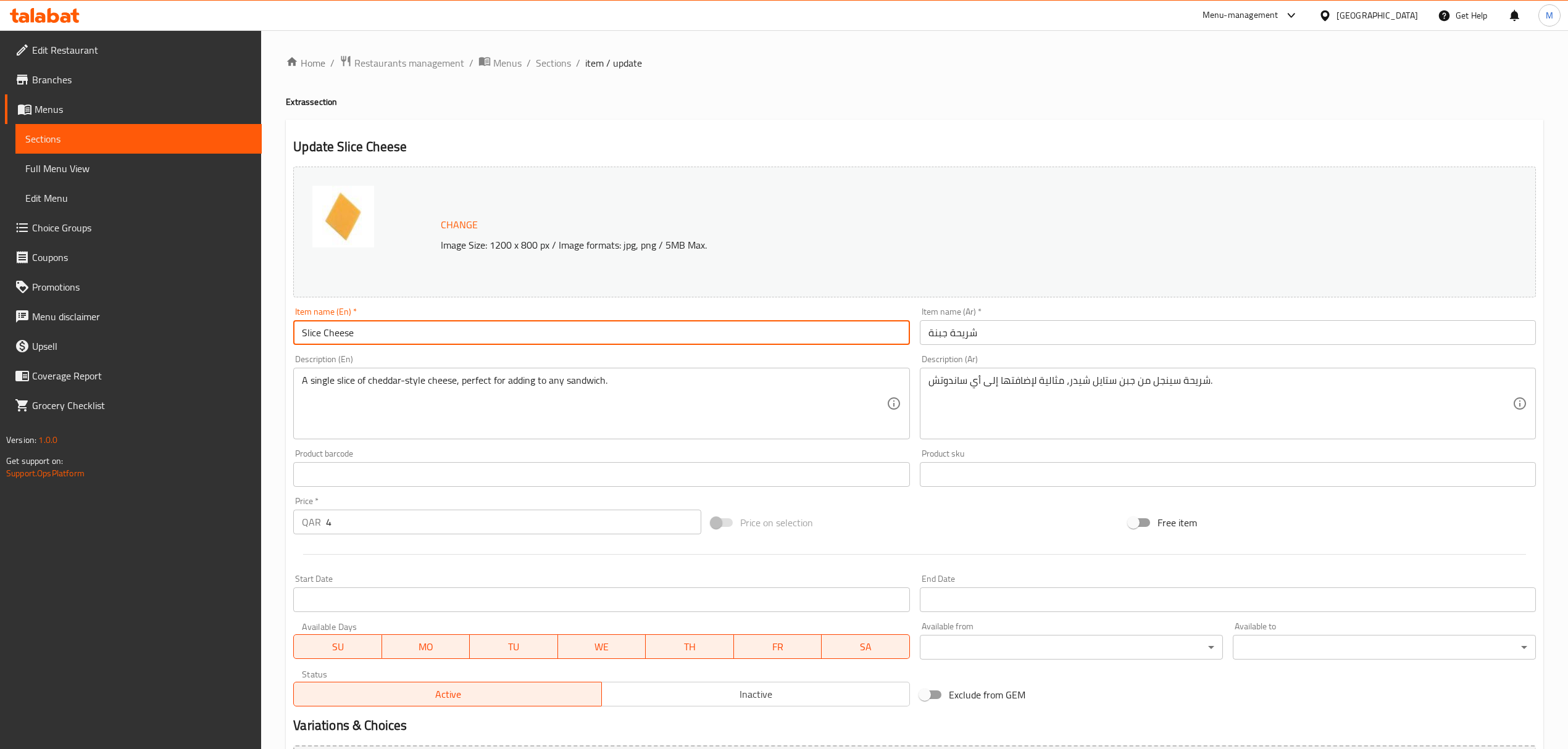
click at [255, 301] on div "Edit Restaurant Branches Menus Sections Full Menu View Edit Menu Choice Groups …" at bounding box center [784, 460] width 1568 height 860
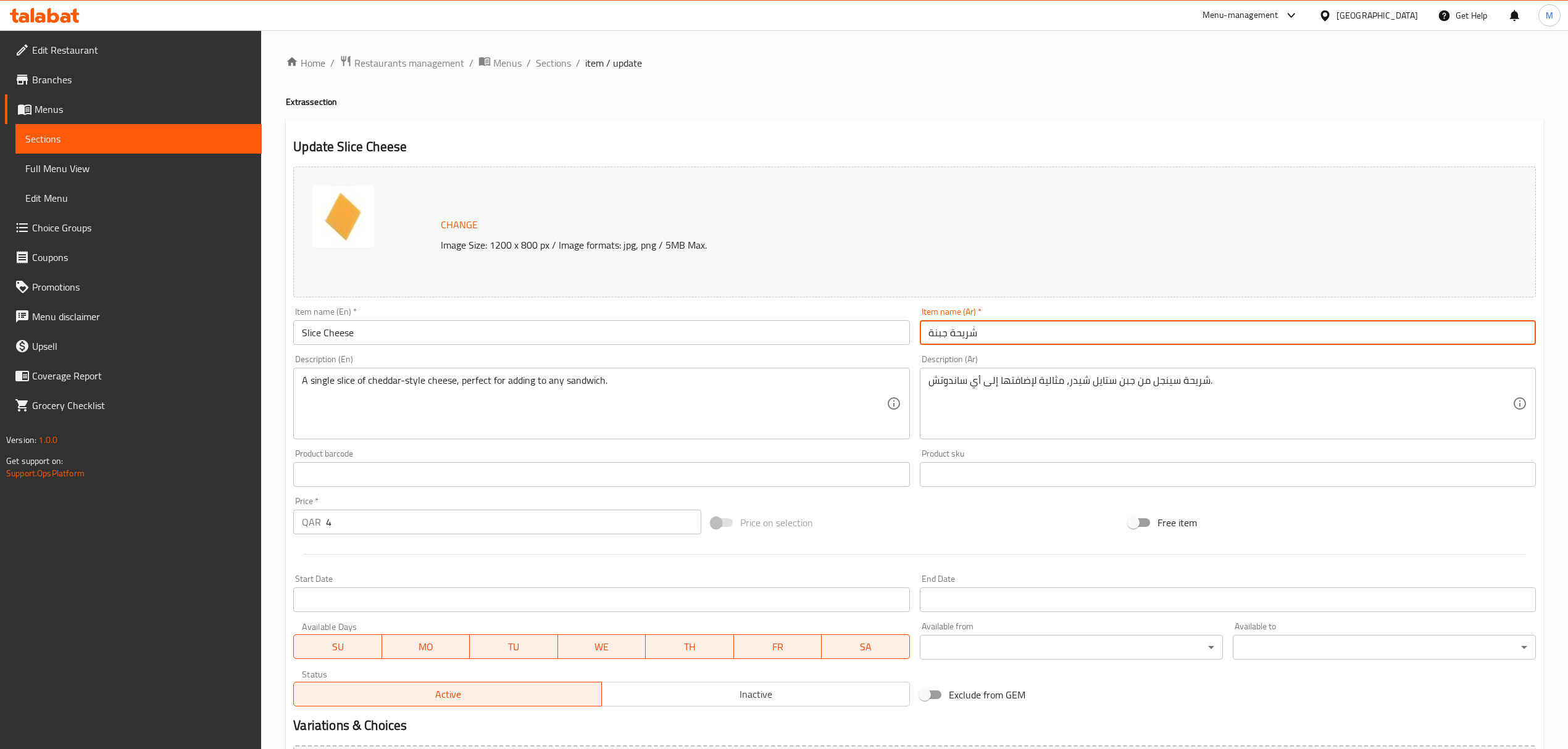
drag, startPoint x: 1000, startPoint y: 327, endPoint x: 910, endPoint y: 303, distance: 93.1
click at [910, 303] on div "Change Image Size: 1200 x 800 px / Image formats: jpg, png / 5MB Max. Item name…" at bounding box center [915, 436] width 1253 height 550
click at [552, 60] on span "Sections" at bounding box center [553, 63] width 35 height 15
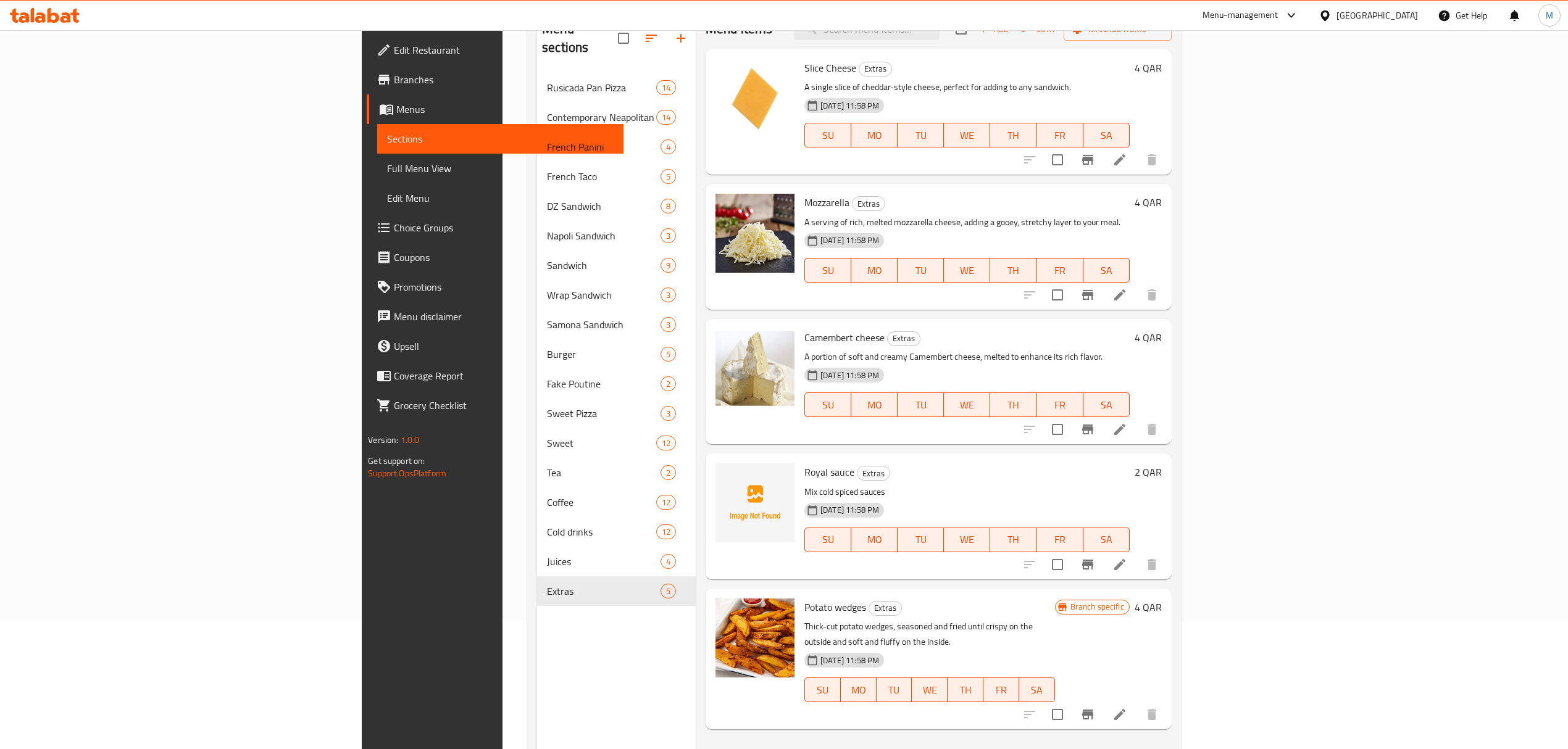
scroll to position [164, 0]
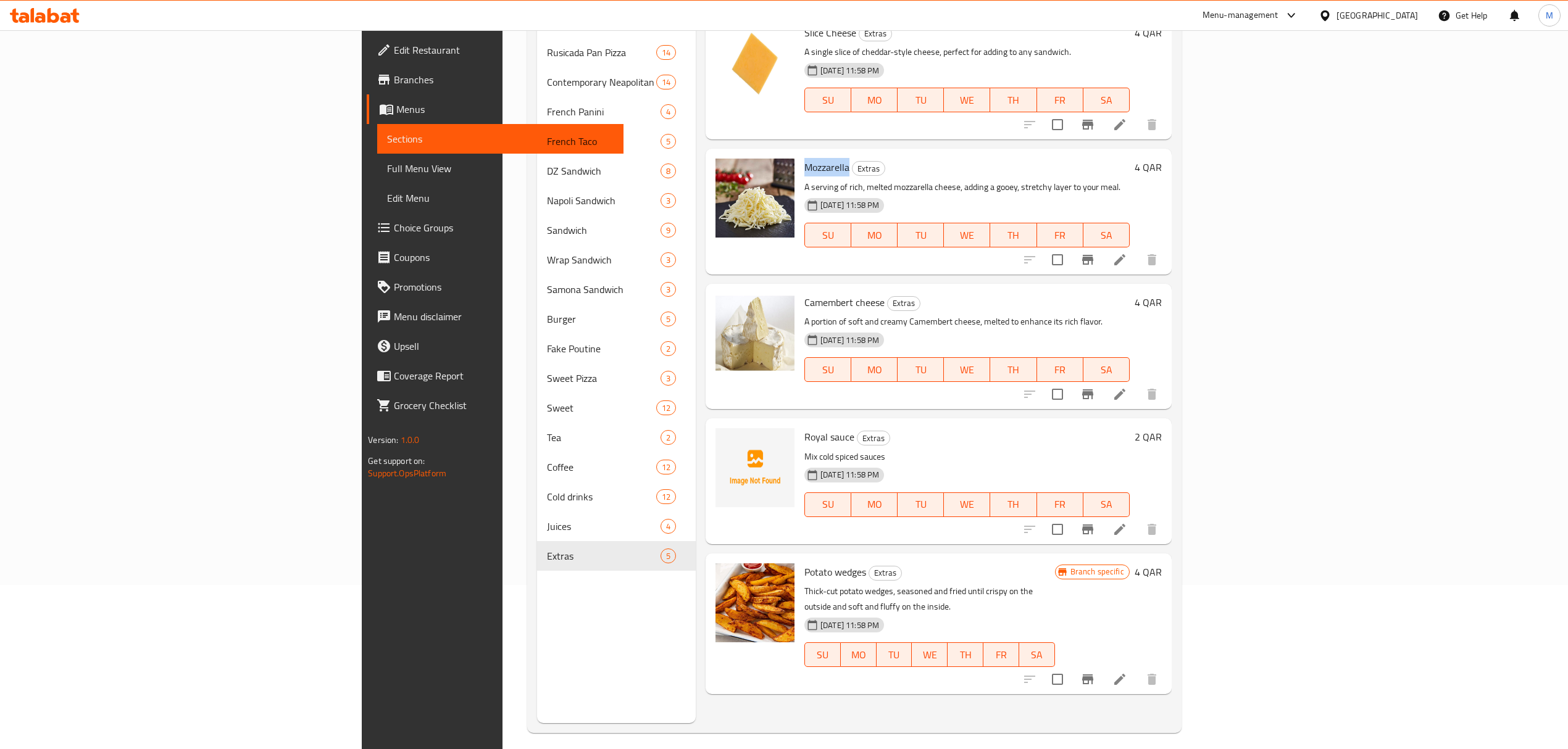
drag, startPoint x: 714, startPoint y: 168, endPoint x: 758, endPoint y: 167, distance: 44.0
click at [805, 167] on span "Mozzarella" at bounding box center [827, 167] width 45 height 19
copy span "Mozzarella"
click at [1053, 260] on icon at bounding box center [1120, 259] width 15 height 15
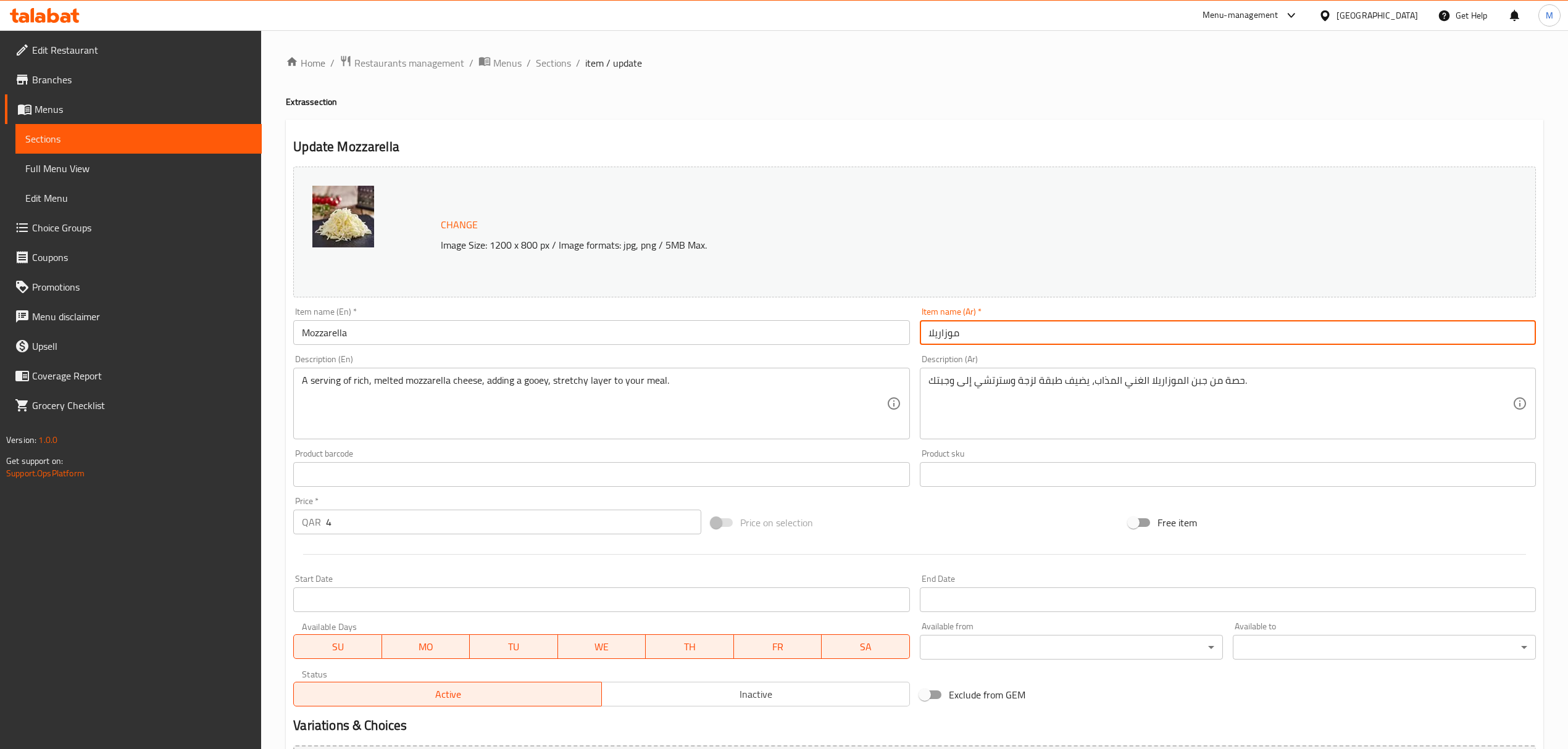
drag, startPoint x: 977, startPoint y: 331, endPoint x: 914, endPoint y: 311, distance: 66.1
click at [913, 310] on div "Change Image Size: 1200 x 800 px / Image formats: jpg, png / 5MB Max. Item name…" at bounding box center [915, 436] width 1253 height 550
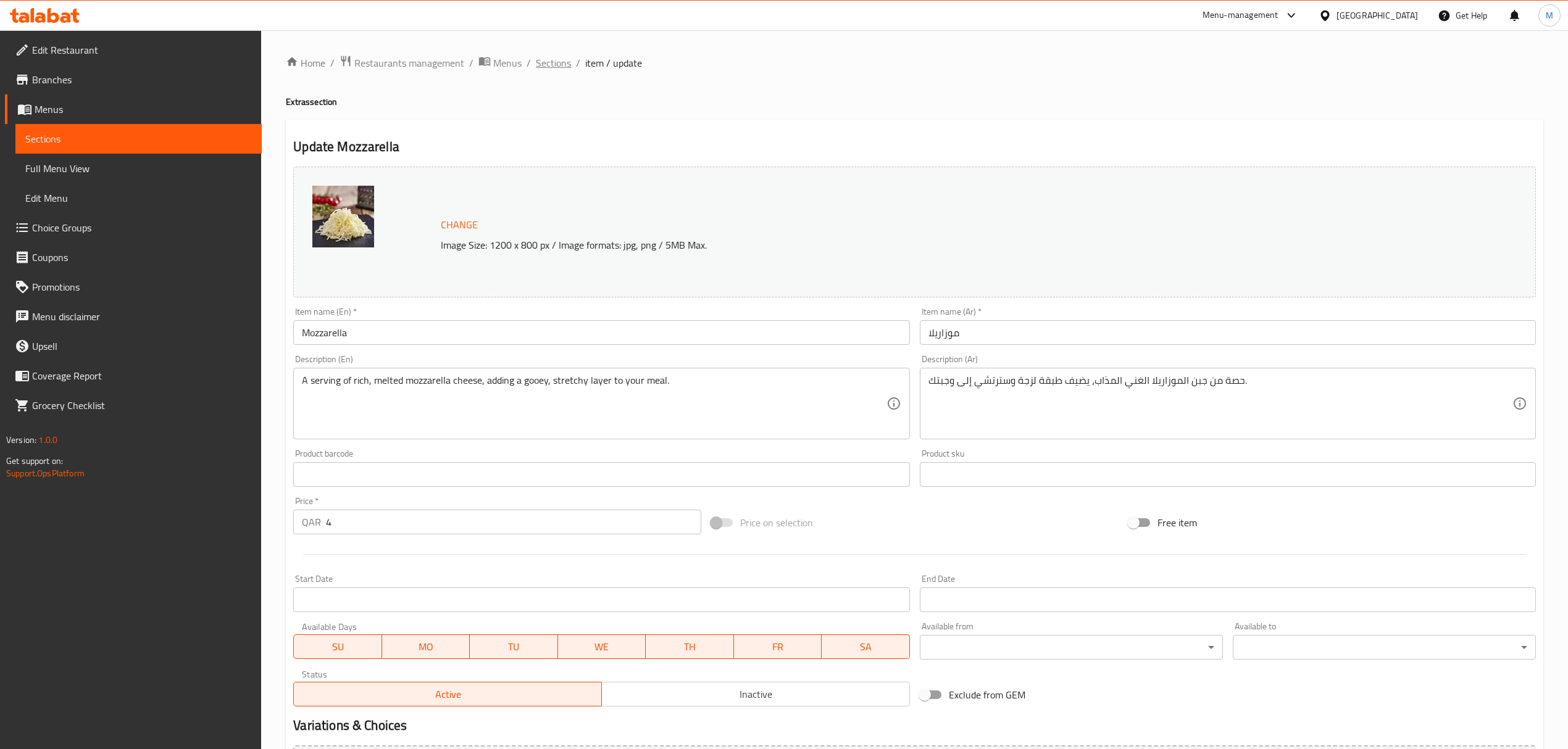
click at [550, 67] on span "Sections" at bounding box center [553, 63] width 35 height 15
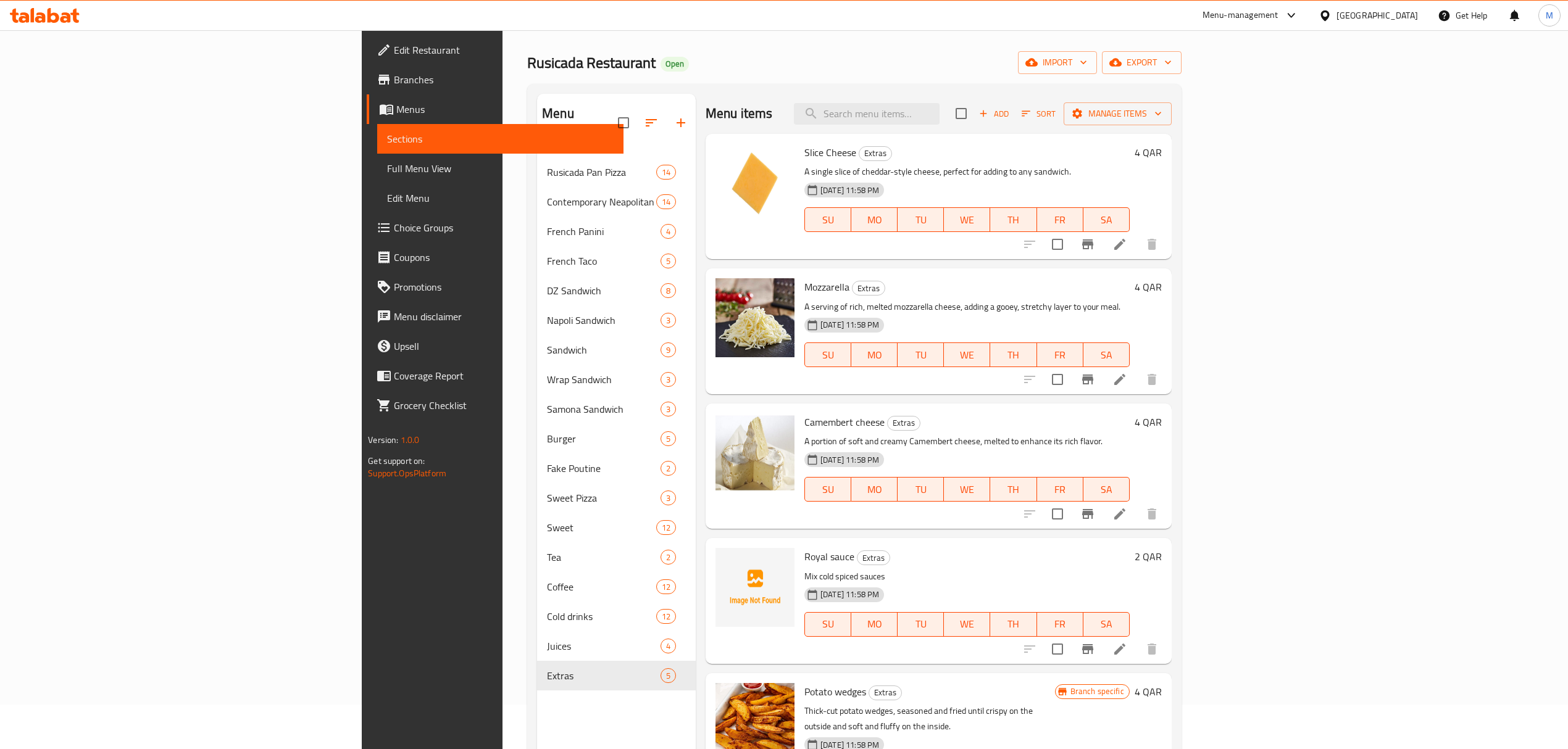
scroll to position [82, 0]
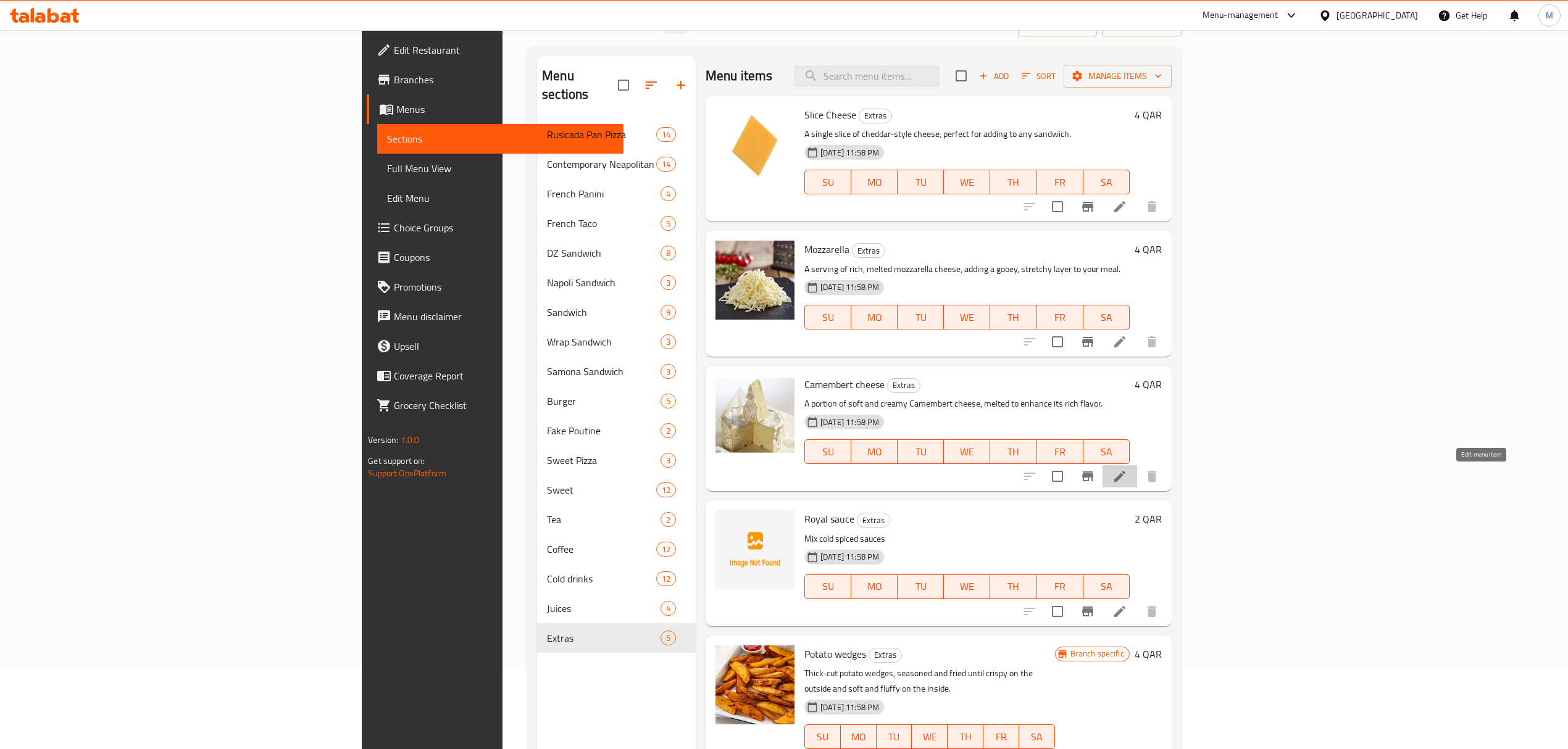
click at [1053, 474] on icon at bounding box center [1120, 476] width 15 height 15
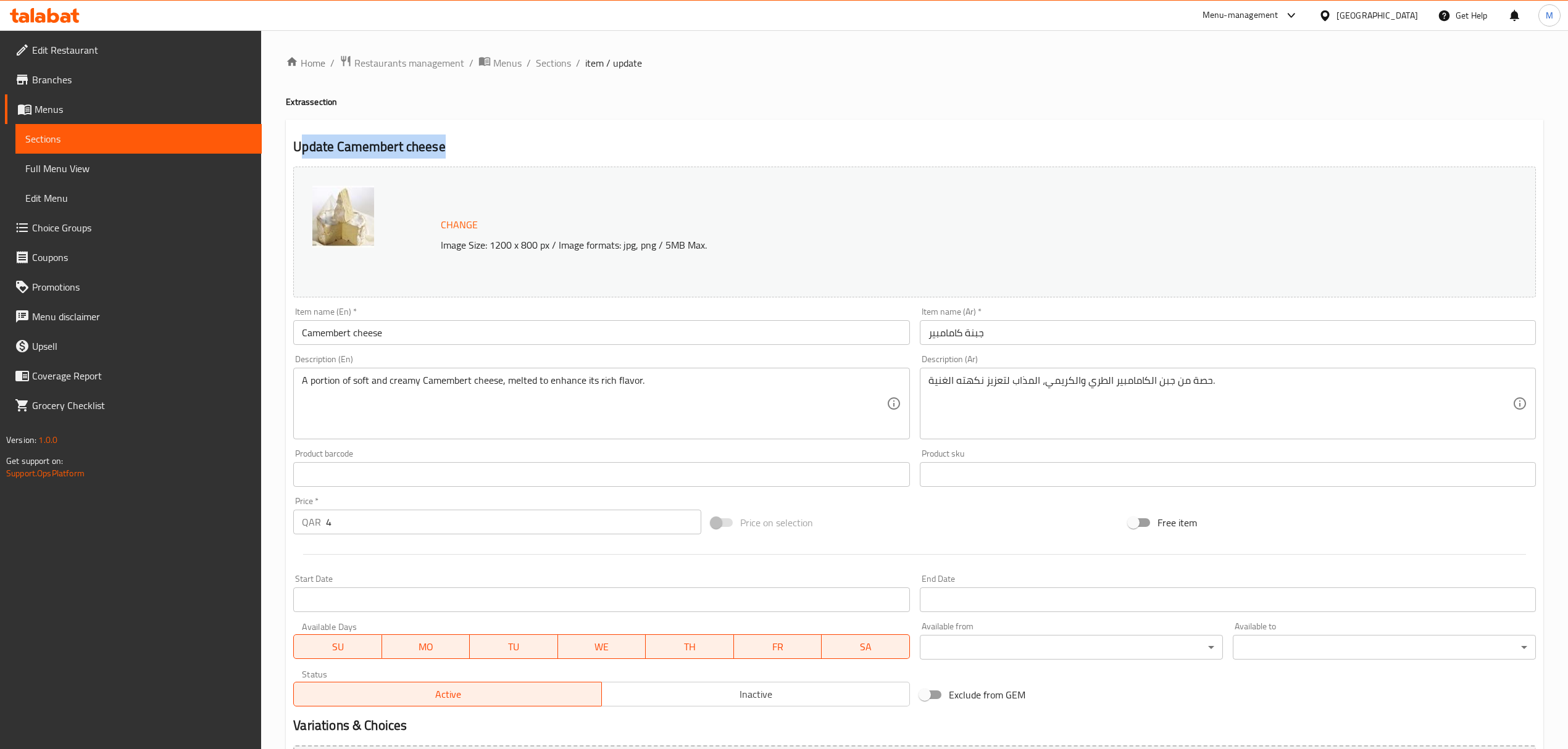
drag, startPoint x: 470, startPoint y: 147, endPoint x: 322, endPoint y: 153, distance: 148.1
click at [307, 129] on div "Update Camembert cheese Change Image Size: 1200 x 800 px / Image formats: jpg, …" at bounding box center [914, 488] width 1258 height 736
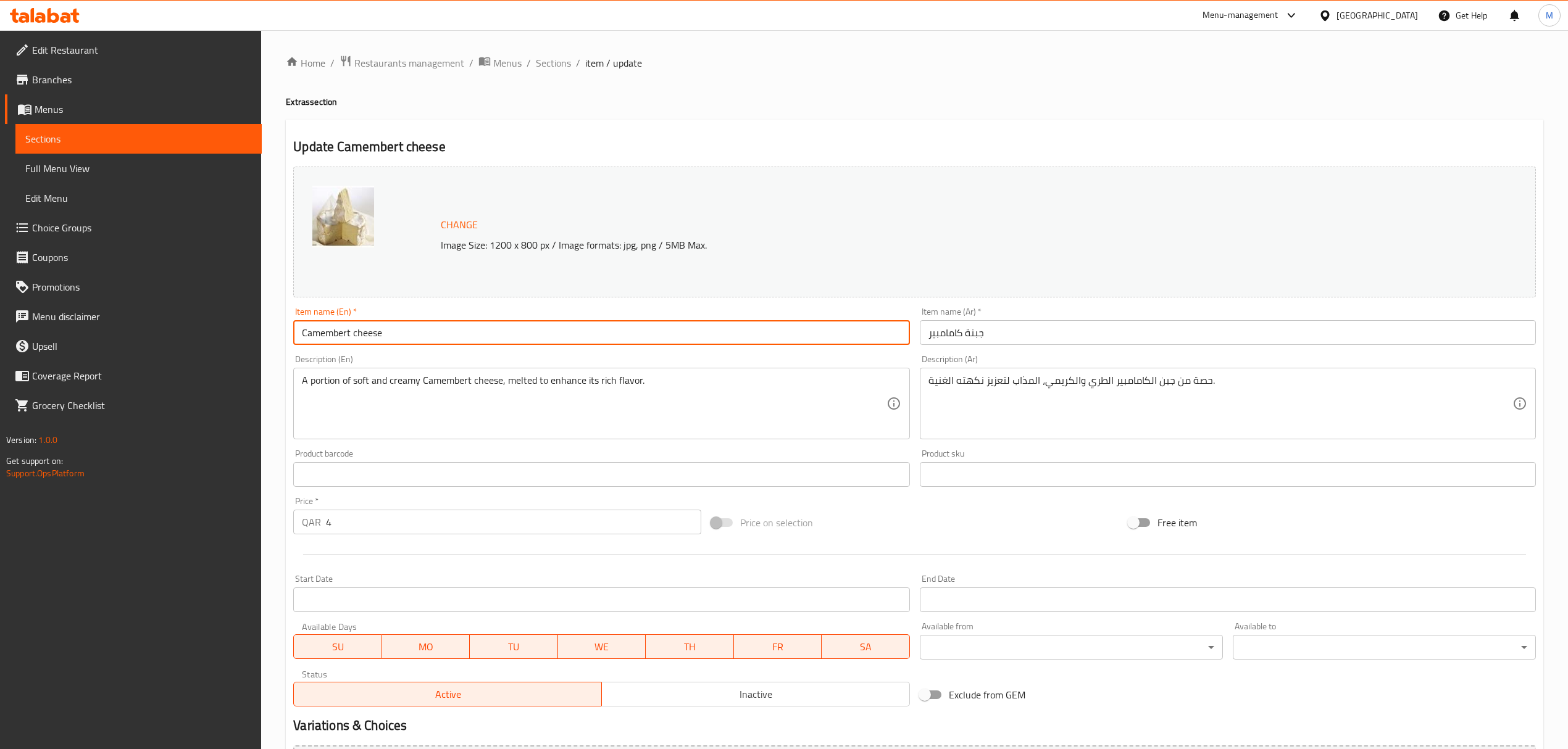
drag, startPoint x: 405, startPoint y: 334, endPoint x: 298, endPoint y: 319, distance: 108.0
click at [298, 318] on div "Item name (En)   * Camembert cheese Item name (En) *" at bounding box center [601, 326] width 616 height 37
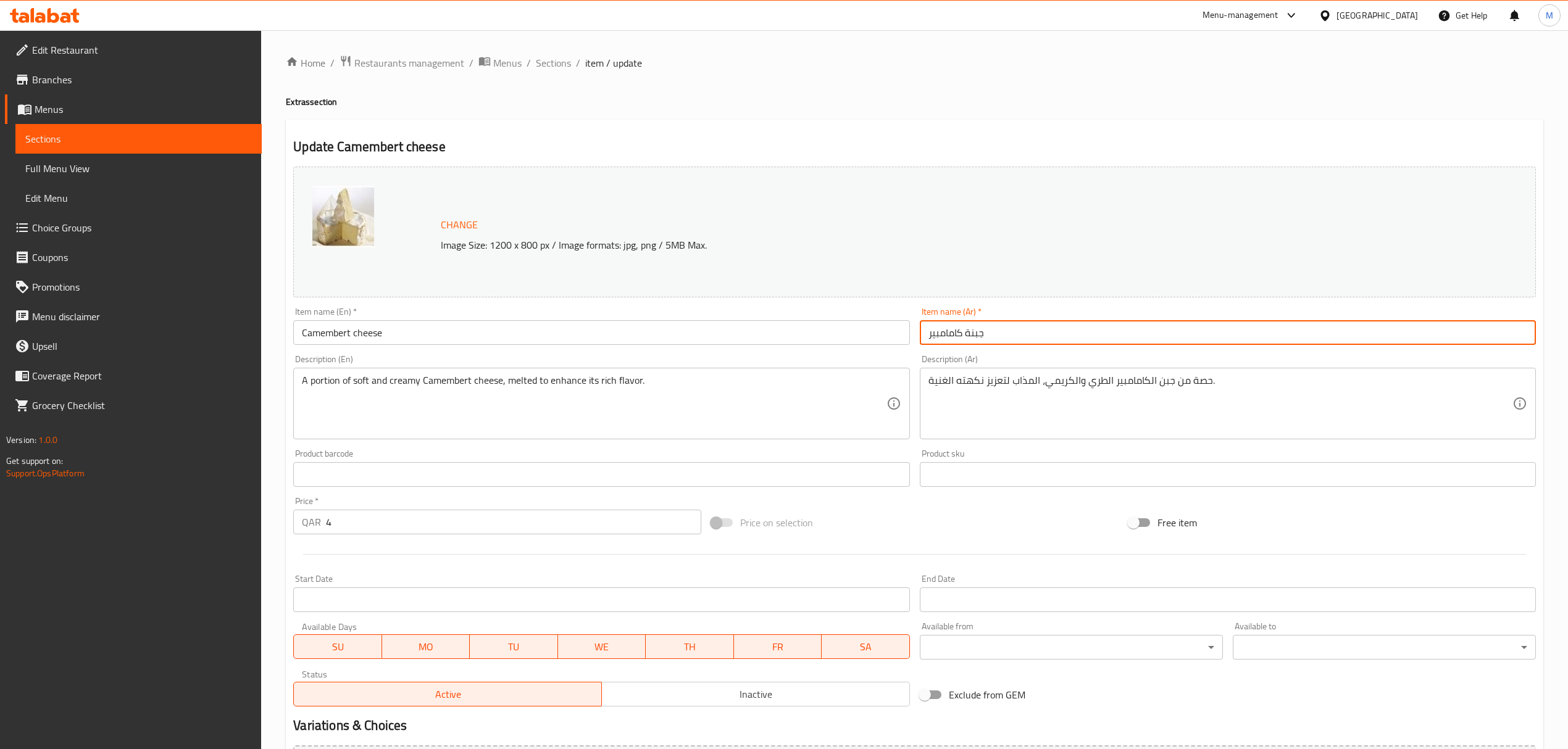
drag, startPoint x: 1000, startPoint y: 339, endPoint x: 952, endPoint y: 337, distance: 48.0
click at [920, 323] on input "جبنة كامامبير" at bounding box center [1228, 333] width 616 height 24
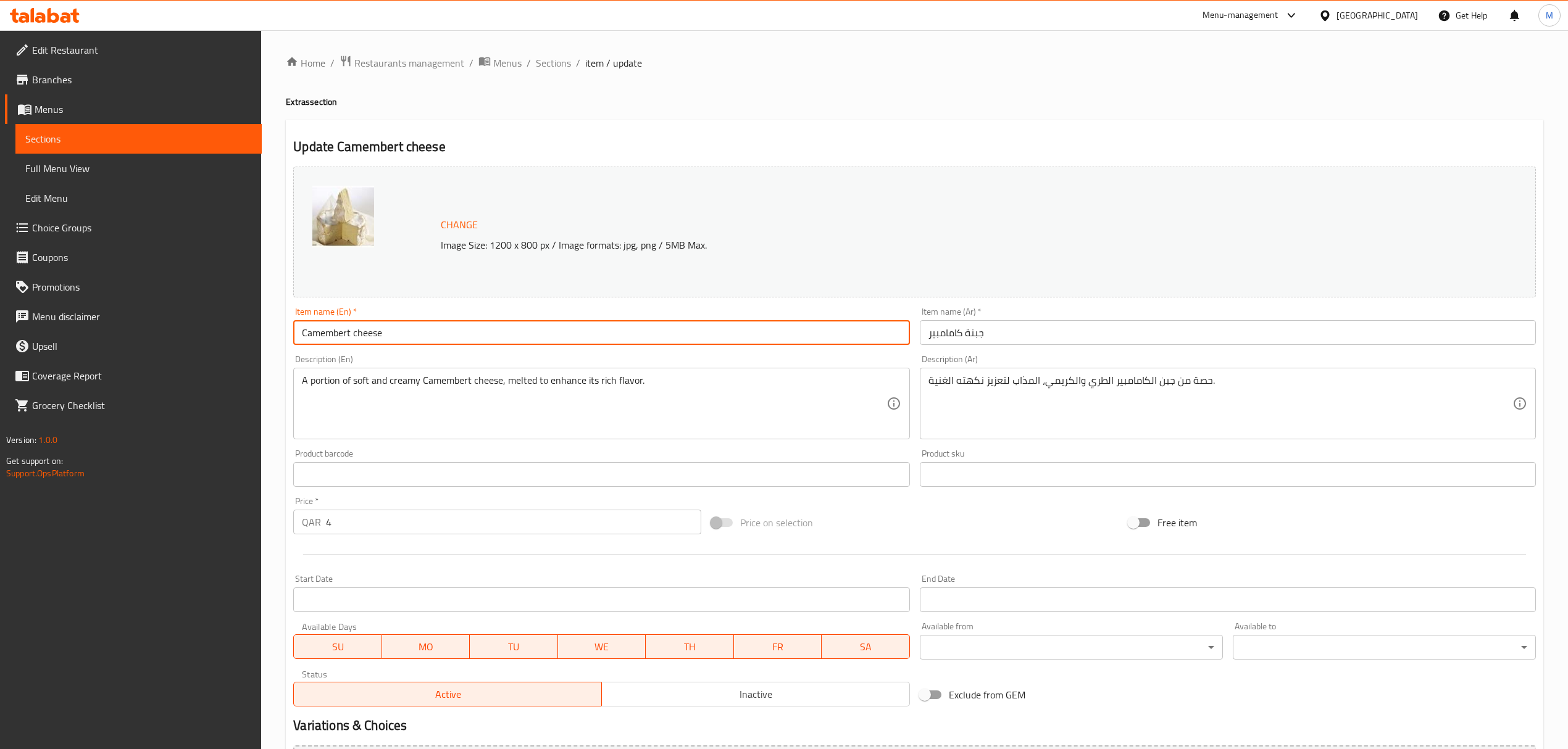
drag, startPoint x: 399, startPoint y: 337, endPoint x: 314, endPoint y: 329, distance: 85.4
click at [275, 314] on div "Home / Restaurants management / Menus / Sections / item / update Extras section…" at bounding box center [914, 460] width 1307 height 860
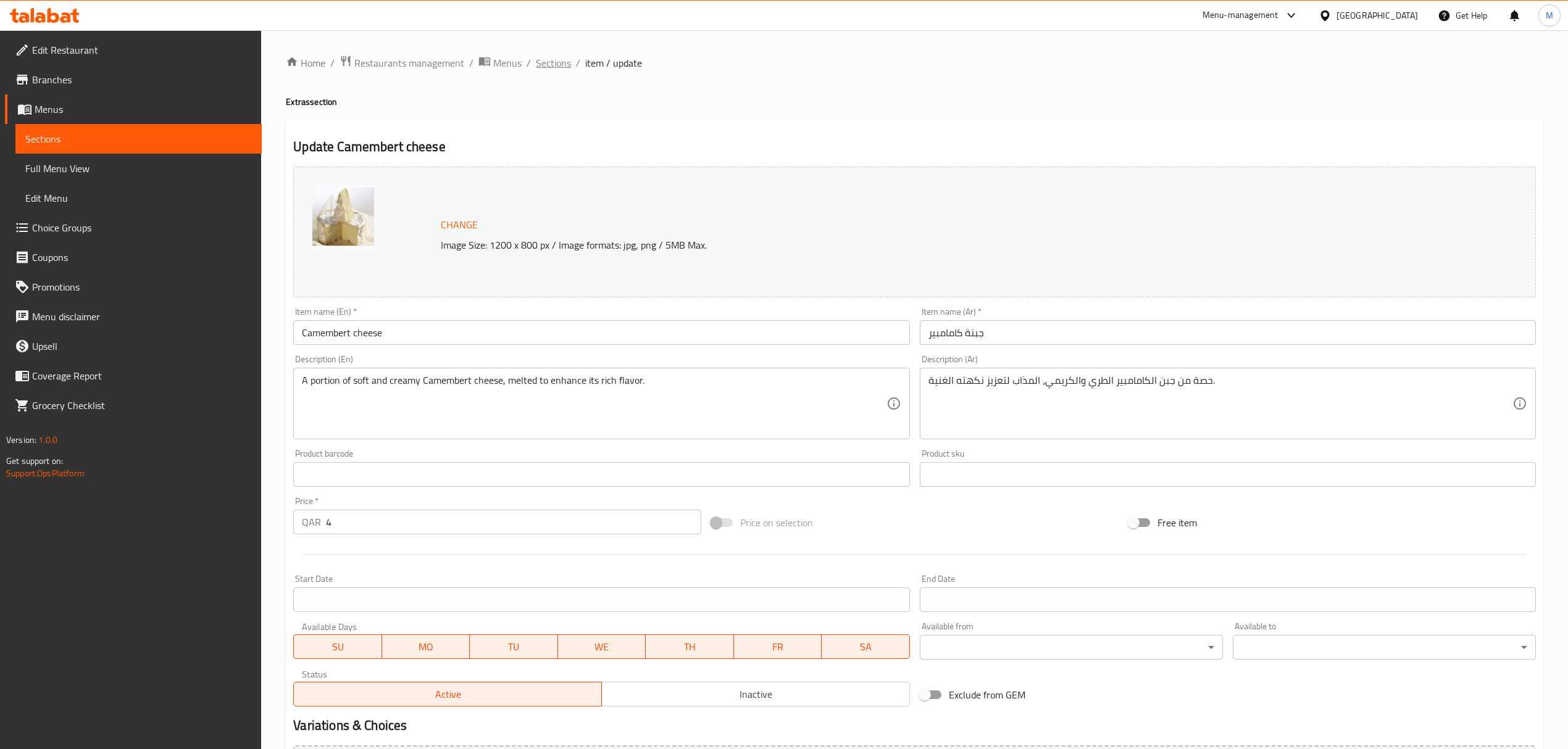
click at [549, 55] on span "Sections" at bounding box center [553, 63] width 35 height 15
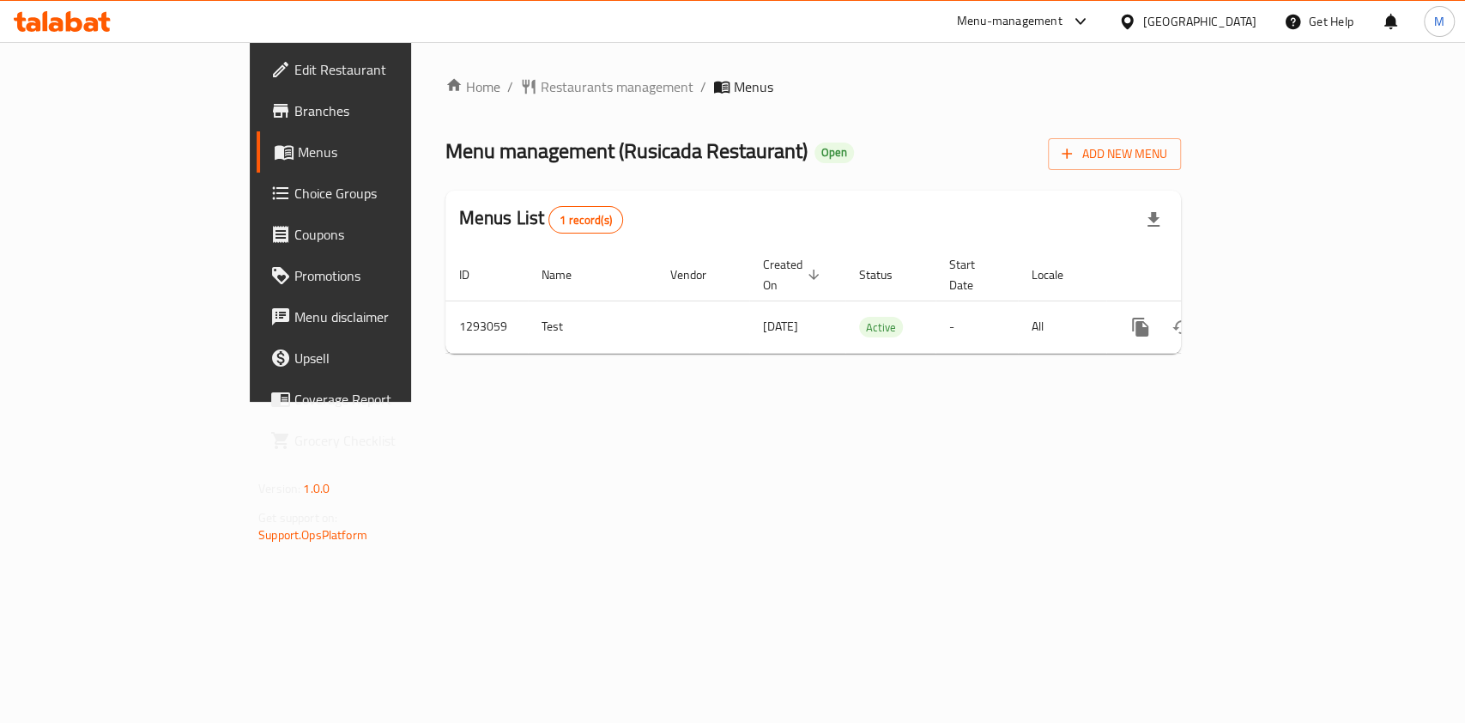
click at [298, 149] on span "Menus" at bounding box center [389, 152] width 183 height 21
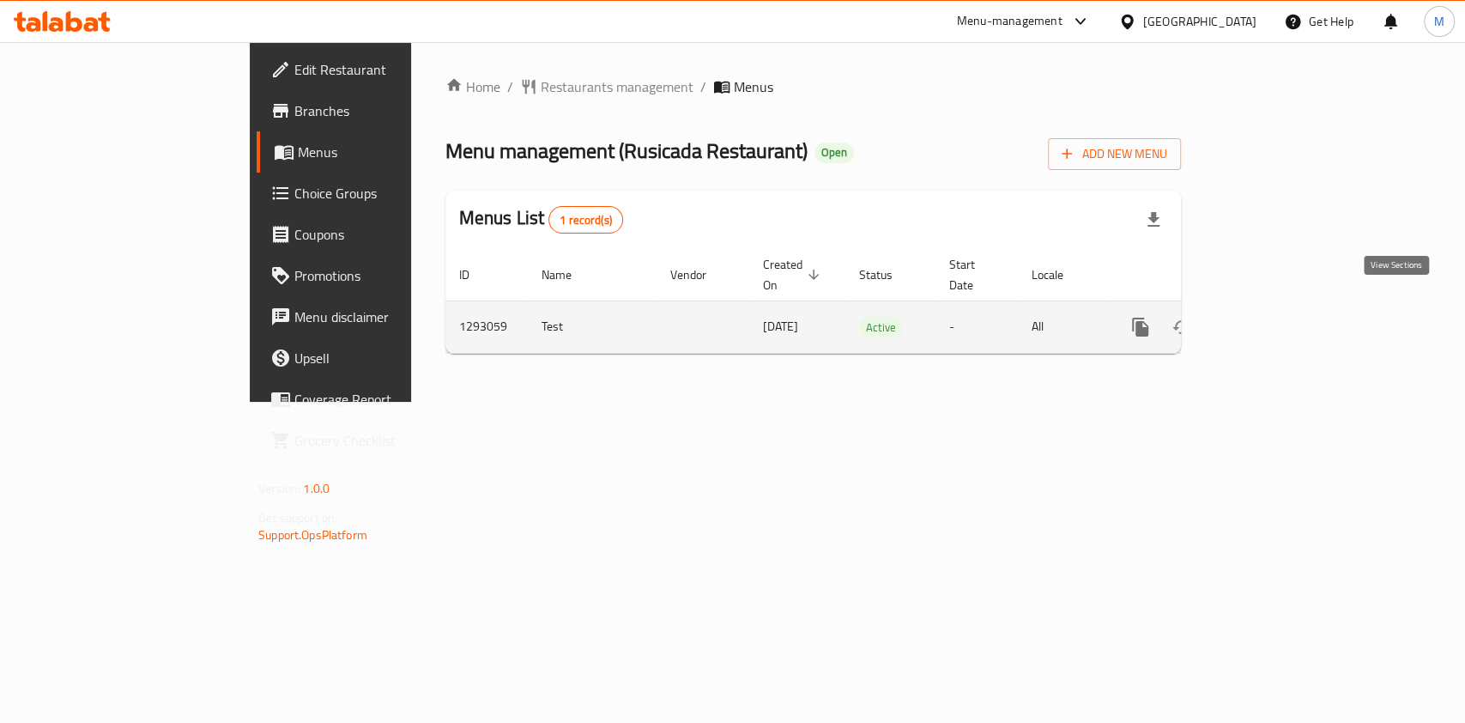
click at [1275, 317] on icon "enhanced table" at bounding box center [1264, 327] width 21 height 21
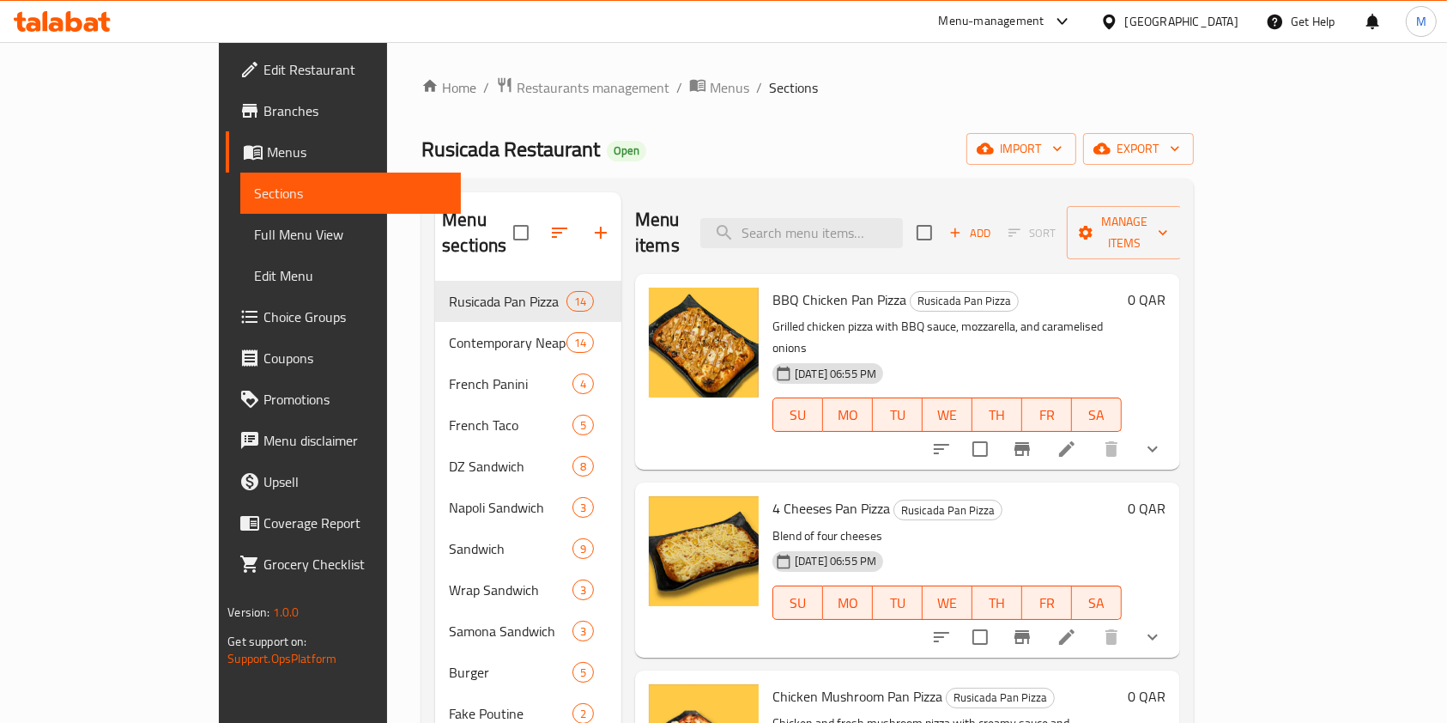
click at [264, 317] on span "Choice Groups" at bounding box center [356, 316] width 184 height 21
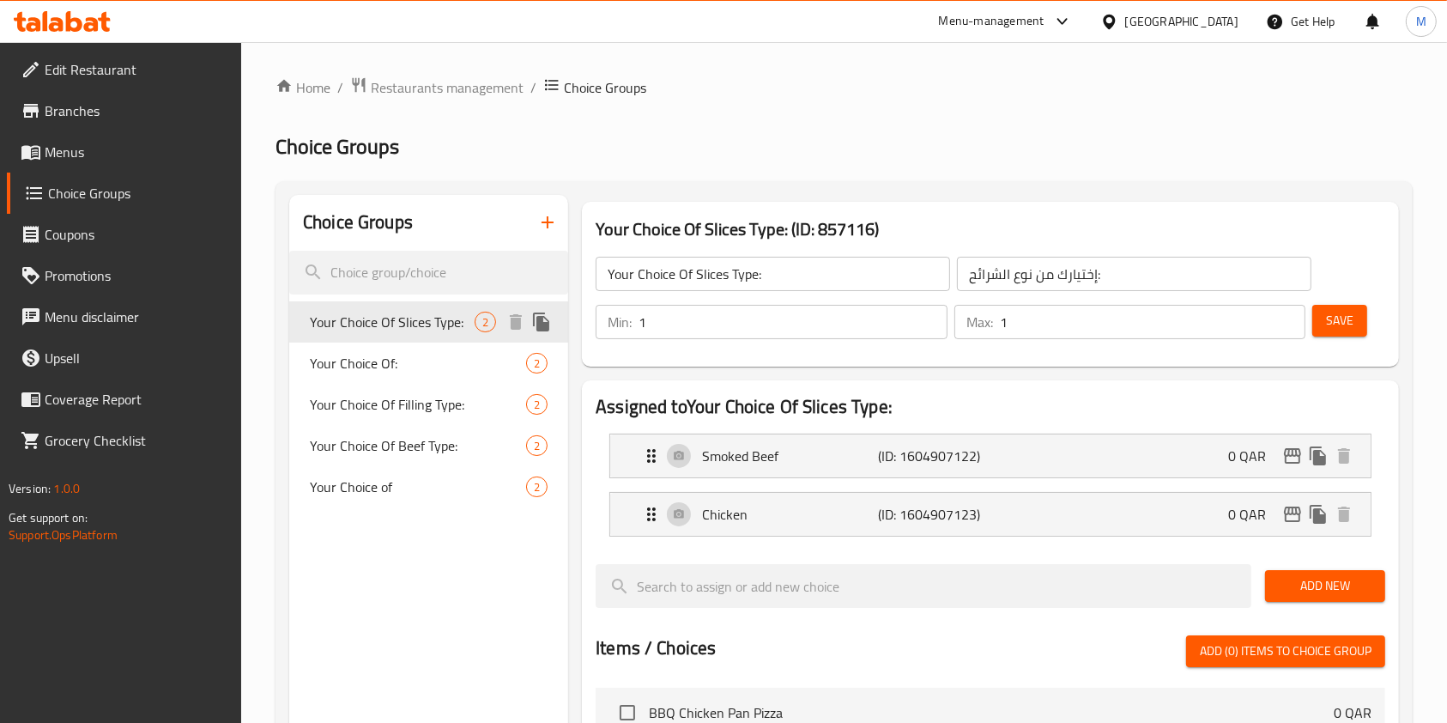
click at [362, 319] on span "Your Choice Of Slices Type:" at bounding box center [392, 322] width 165 height 21
click at [550, 227] on icon "button" at bounding box center [547, 222] width 21 height 21
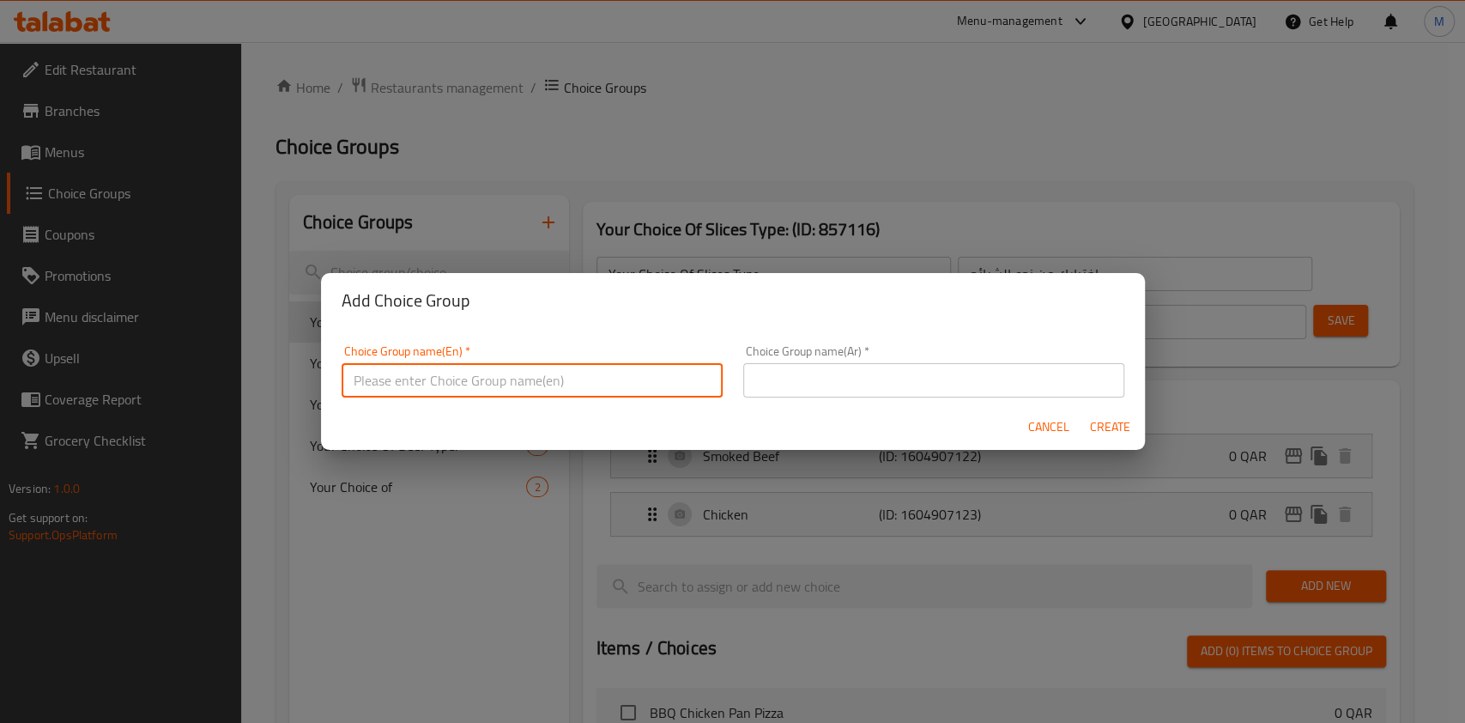
click at [489, 371] on input "text" at bounding box center [532, 380] width 381 height 34
drag, startPoint x: 422, startPoint y: 379, endPoint x: 315, endPoint y: 364, distance: 108.3
click at [315, 364] on div "Add Choice Group Choice Group name(En)   * Extra Choice Group name(En) * Choice…" at bounding box center [732, 361] width 1465 height 723
type input "Extra"
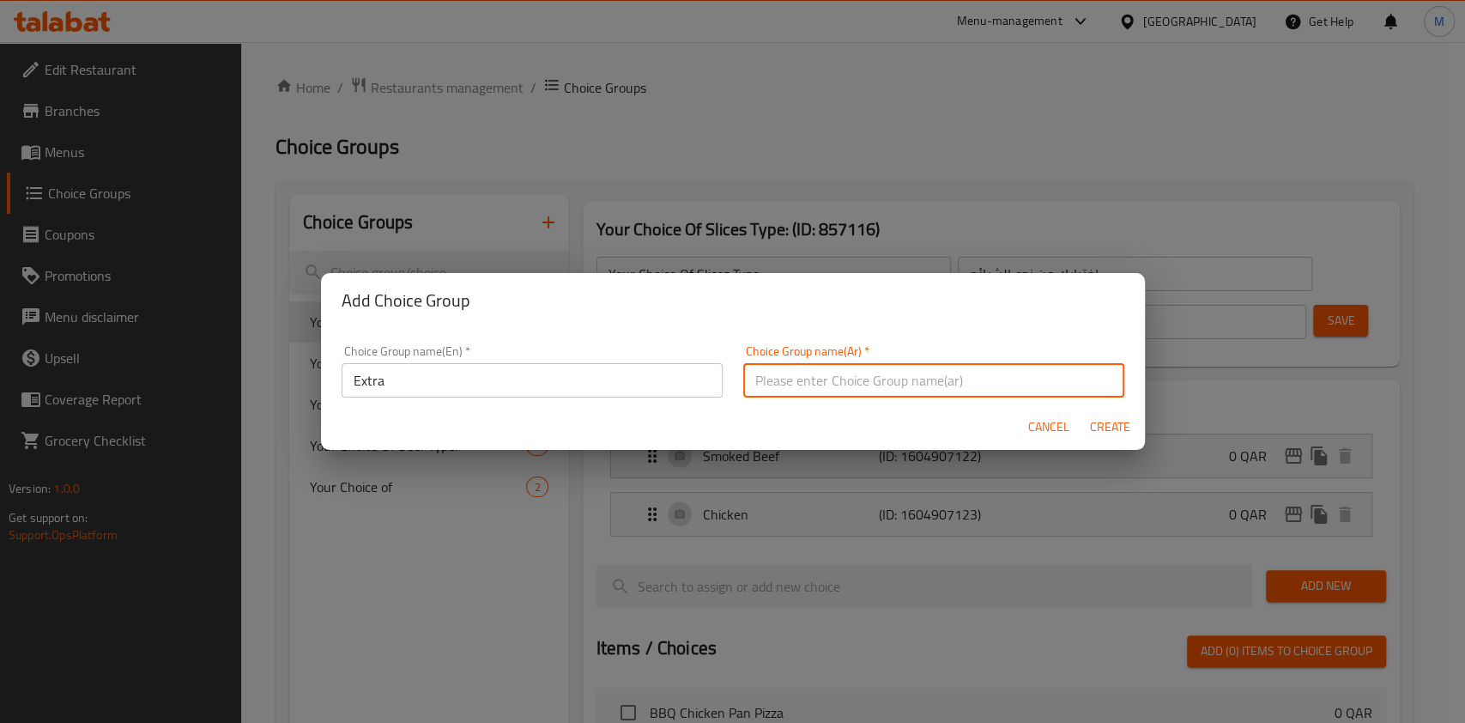
click at [864, 391] on input "text" at bounding box center [933, 380] width 381 height 34
paste input "إضافات"
type input "إضافات"
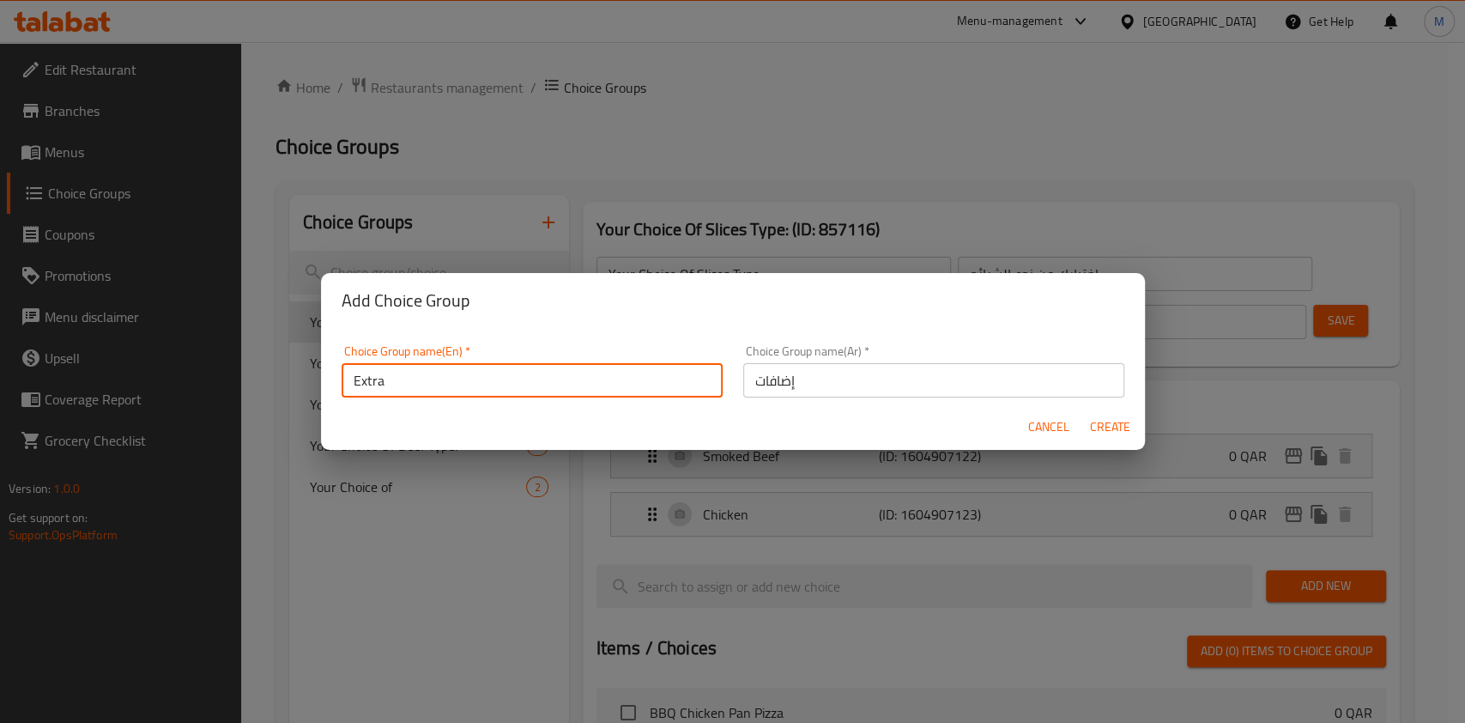
click at [389, 384] on input "Extra" at bounding box center [532, 380] width 381 height 34
type input "Extrax"
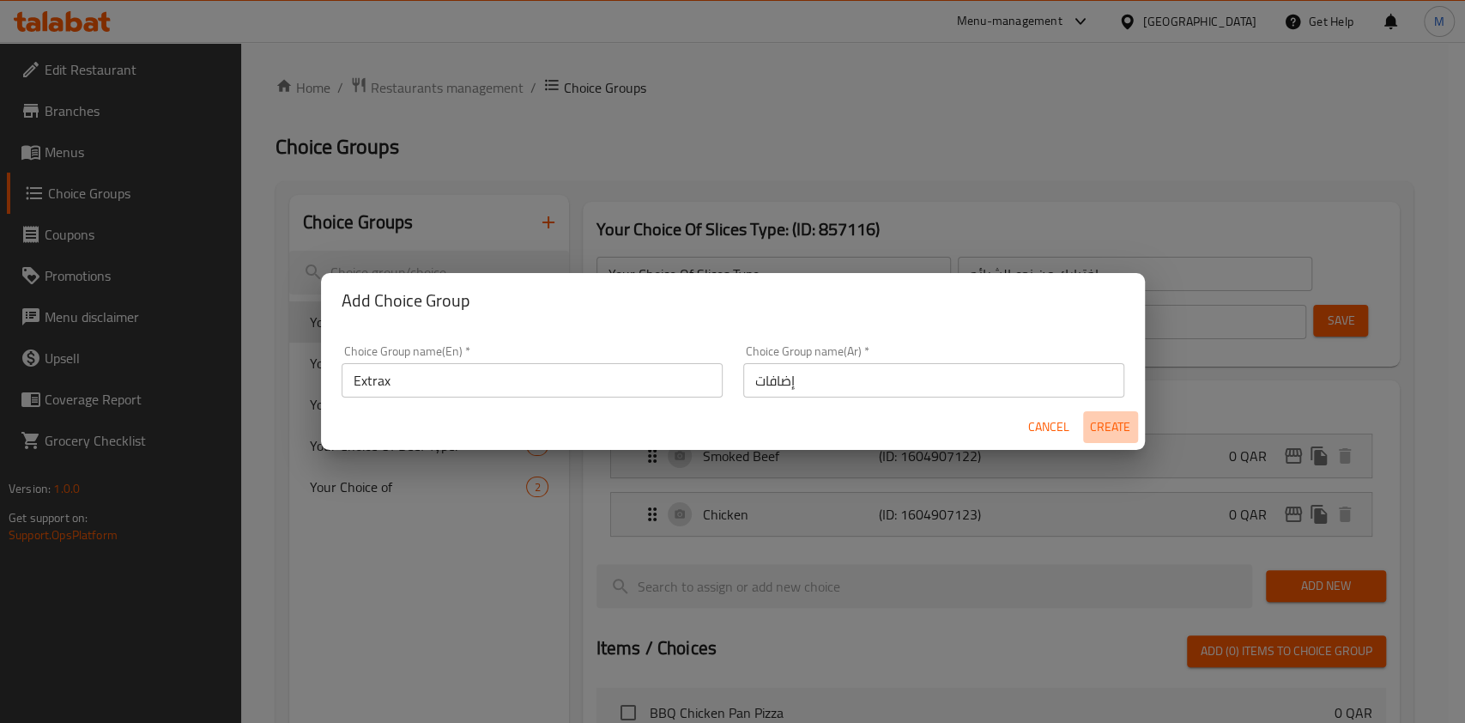
click at [1099, 429] on span "Create" at bounding box center [1110, 426] width 41 height 21
type input "Extrax"
type input "إضافات"
type input "0"
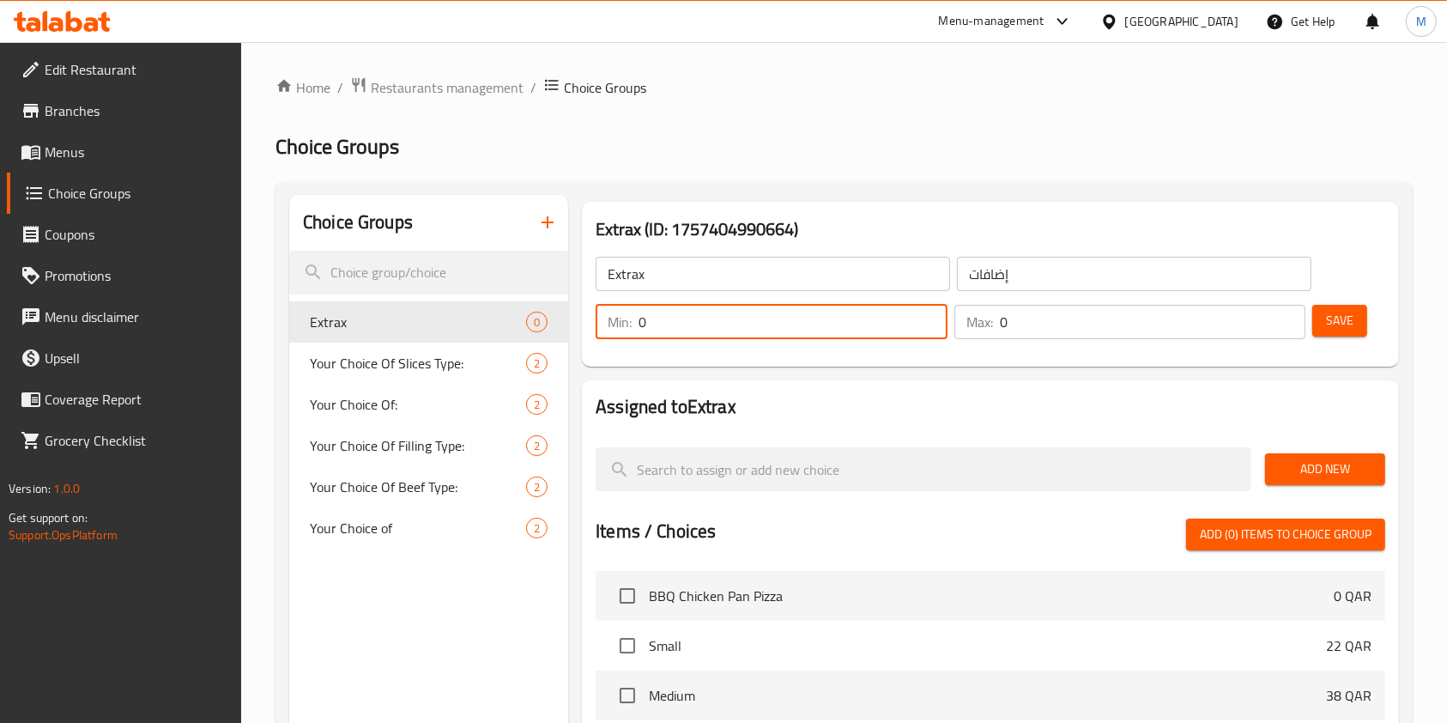
click at [734, 318] on input "0" at bounding box center [793, 322] width 309 height 34
type input "4"
drag, startPoint x: 694, startPoint y: 323, endPoint x: 537, endPoint y: 271, distance: 165.3
click at [551, 276] on div "Choice Groups Extrax 0 Your Choice Of Slices Type: 2 Your Choice Of: 2 Your Cho…" at bounding box center [847, 666] width 1117 height 943
type input "0"
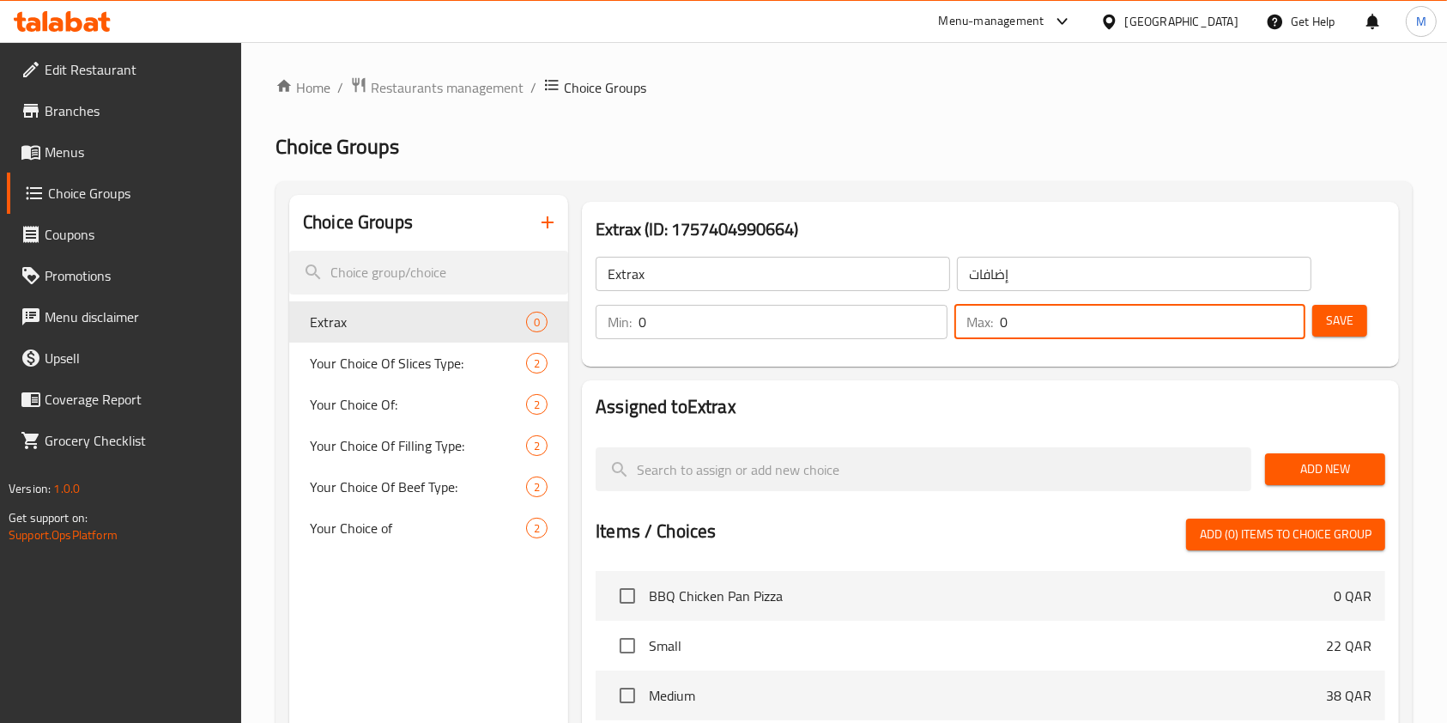
click at [1105, 332] on input "0" at bounding box center [1153, 322] width 306 height 34
type input "7"
click at [1331, 324] on span "Save" at bounding box center [1339, 320] width 27 height 21
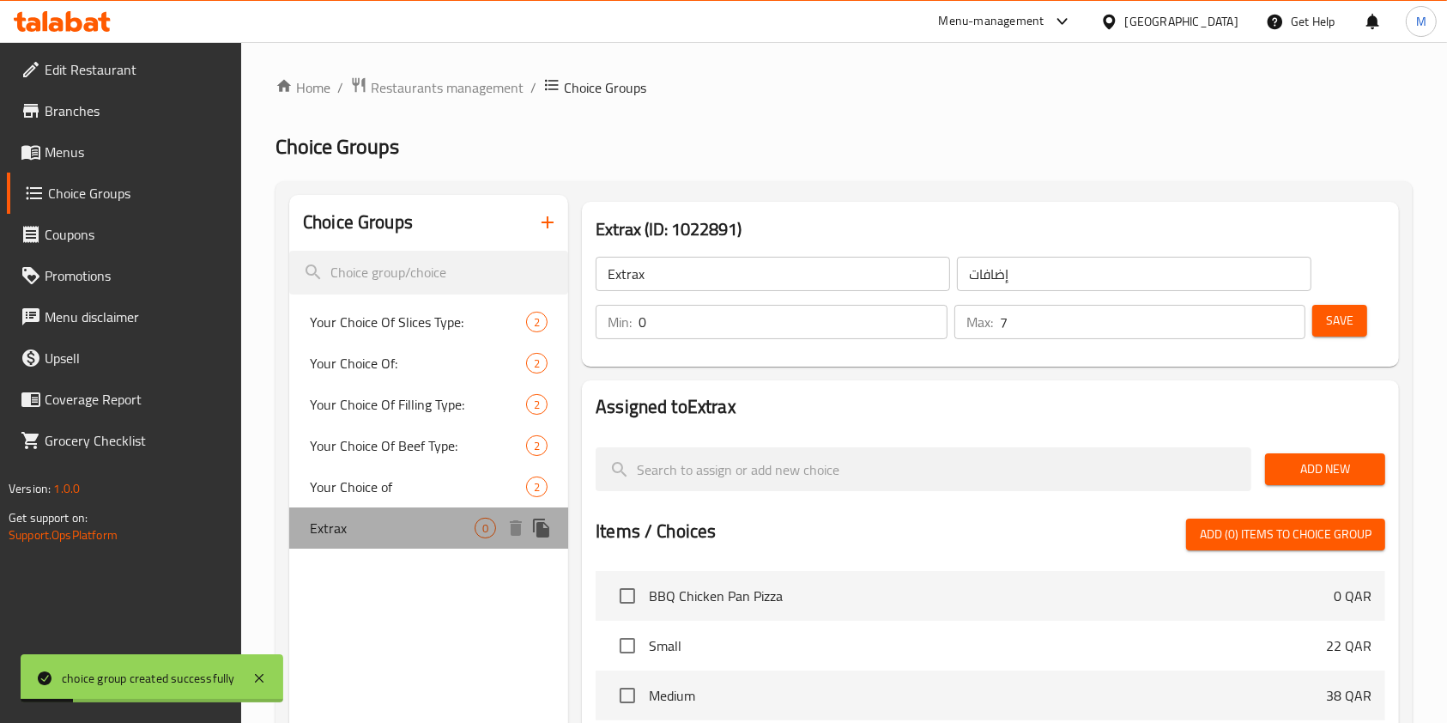
click at [407, 543] on div "Extrax 0" at bounding box center [428, 527] width 279 height 41
click at [402, 531] on span "Extrax" at bounding box center [392, 528] width 165 height 21
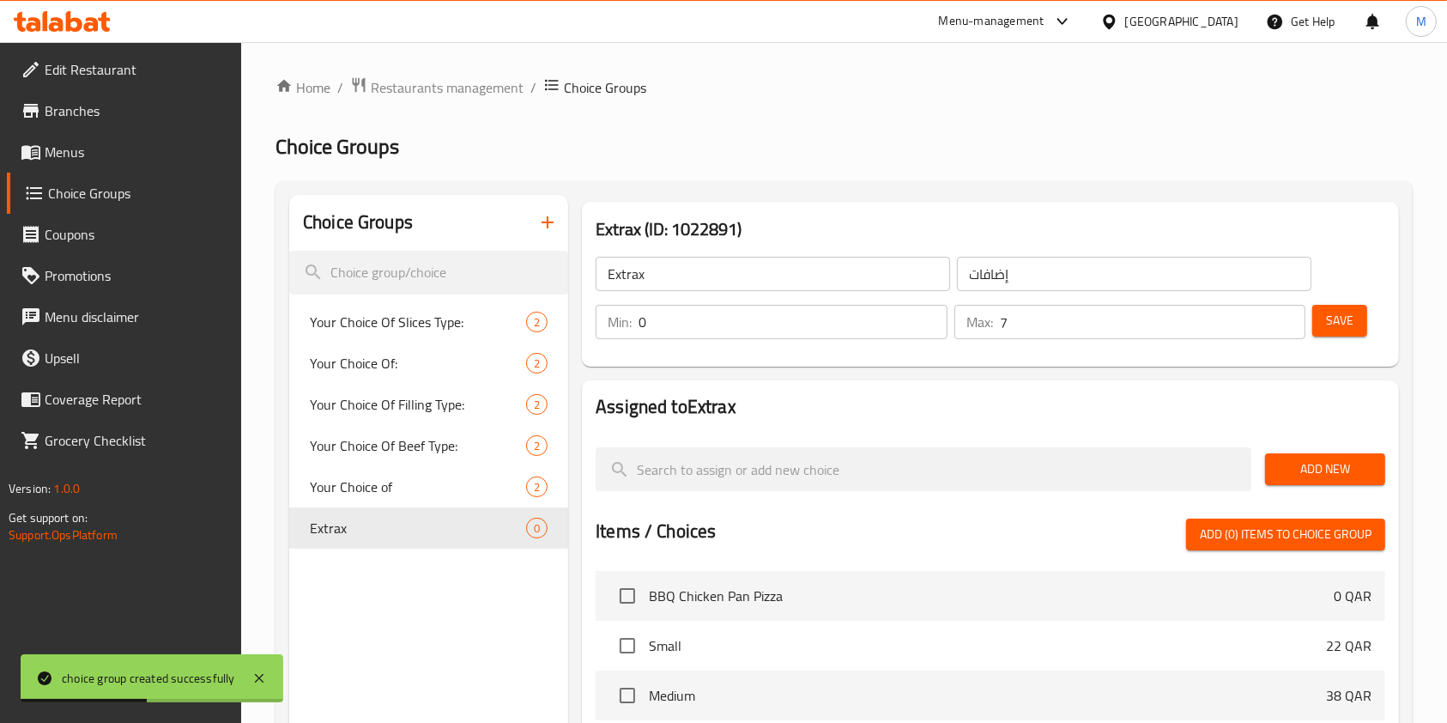
click at [1306, 477] on span "Add New" at bounding box center [1325, 468] width 93 height 21
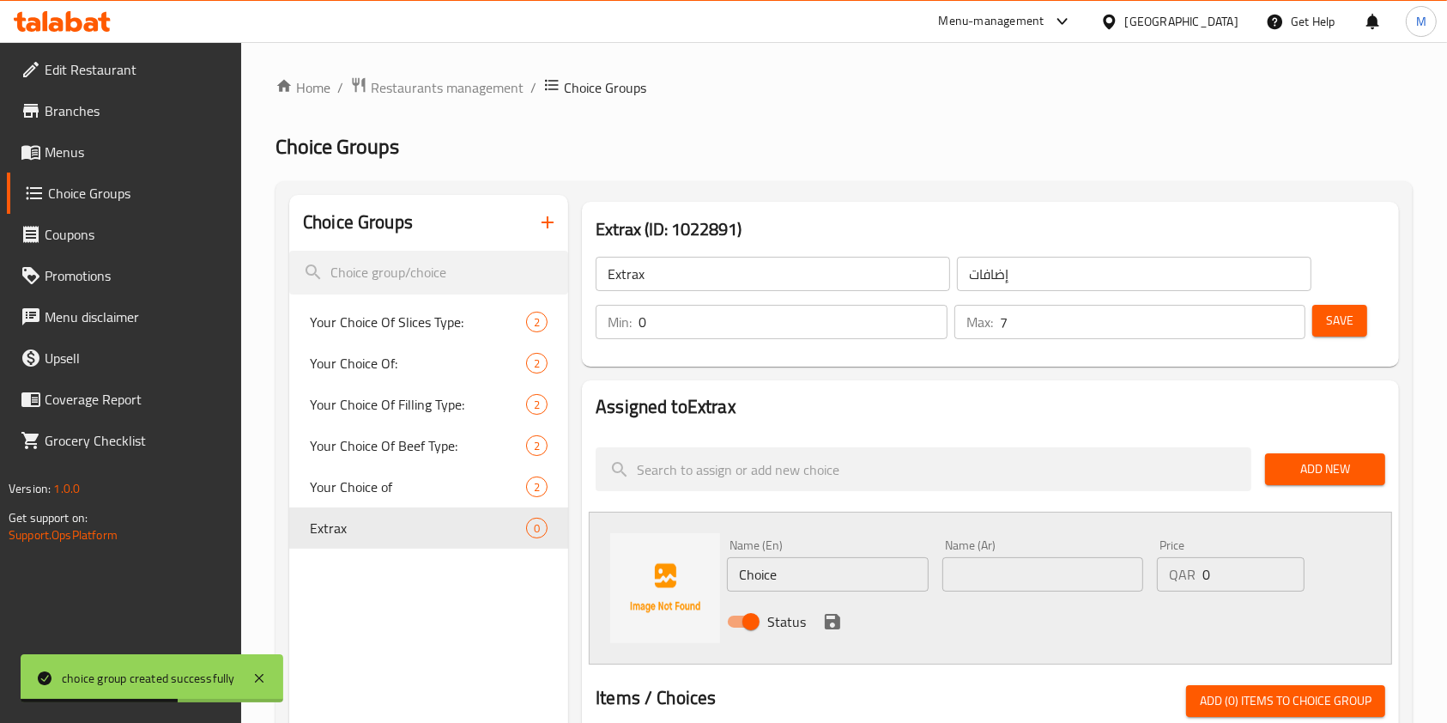
drag, startPoint x: 790, startPoint y: 576, endPoint x: 748, endPoint y: 572, distance: 42.3
click at [778, 573] on input "Choice" at bounding box center [827, 574] width 201 height 34
click at [678, 566] on div "Name (En) Choice Name (En) Name (Ar) Name (Ar) Price QAR 0 Price Status" at bounding box center [990, 588] width 803 height 153
click at [822, 577] on input "Choice" at bounding box center [827, 574] width 201 height 34
type input "C"
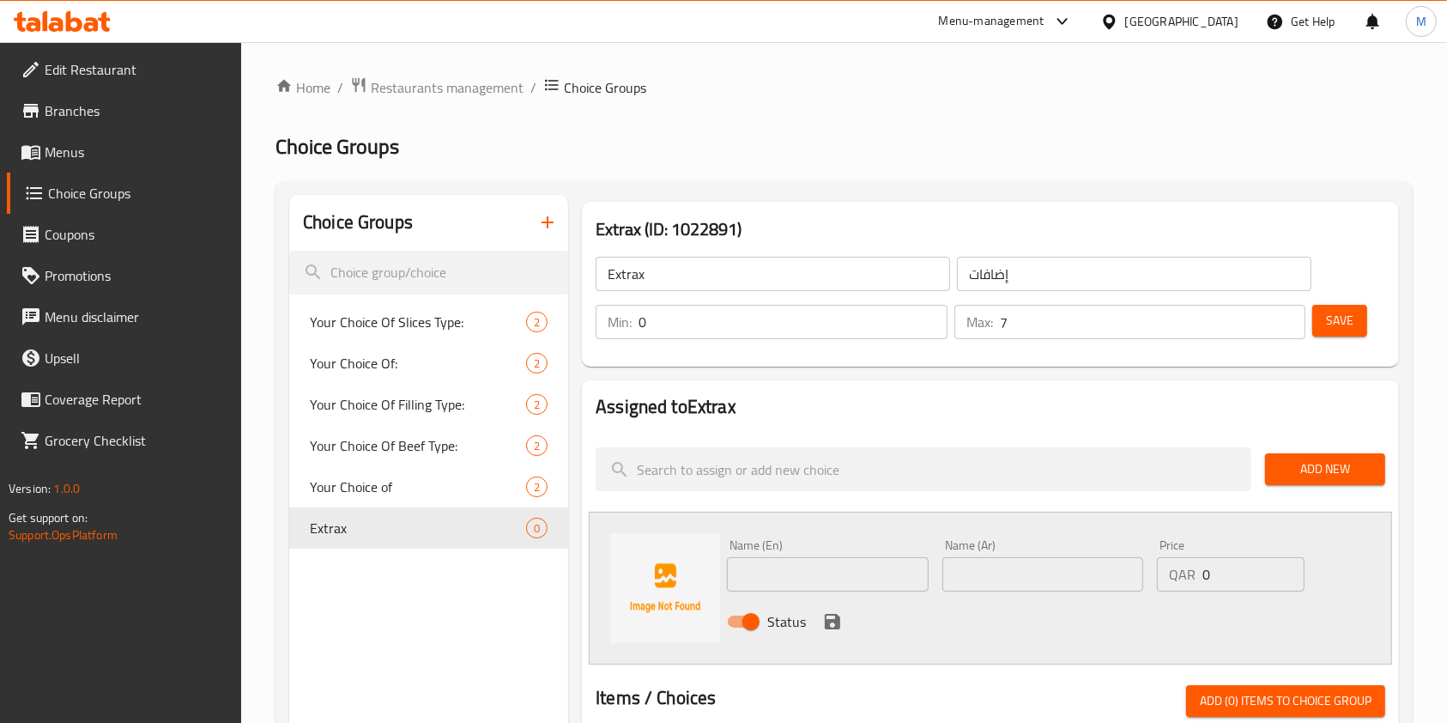
click at [780, 576] on input "text" at bounding box center [827, 574] width 201 height 34
paste input "Slice Cheese"
type input "Slice Cheese"
drag, startPoint x: 1041, startPoint y: 582, endPoint x: 1024, endPoint y: 574, distance: 18.8
click at [1045, 579] on input "text" at bounding box center [1043, 574] width 201 height 34
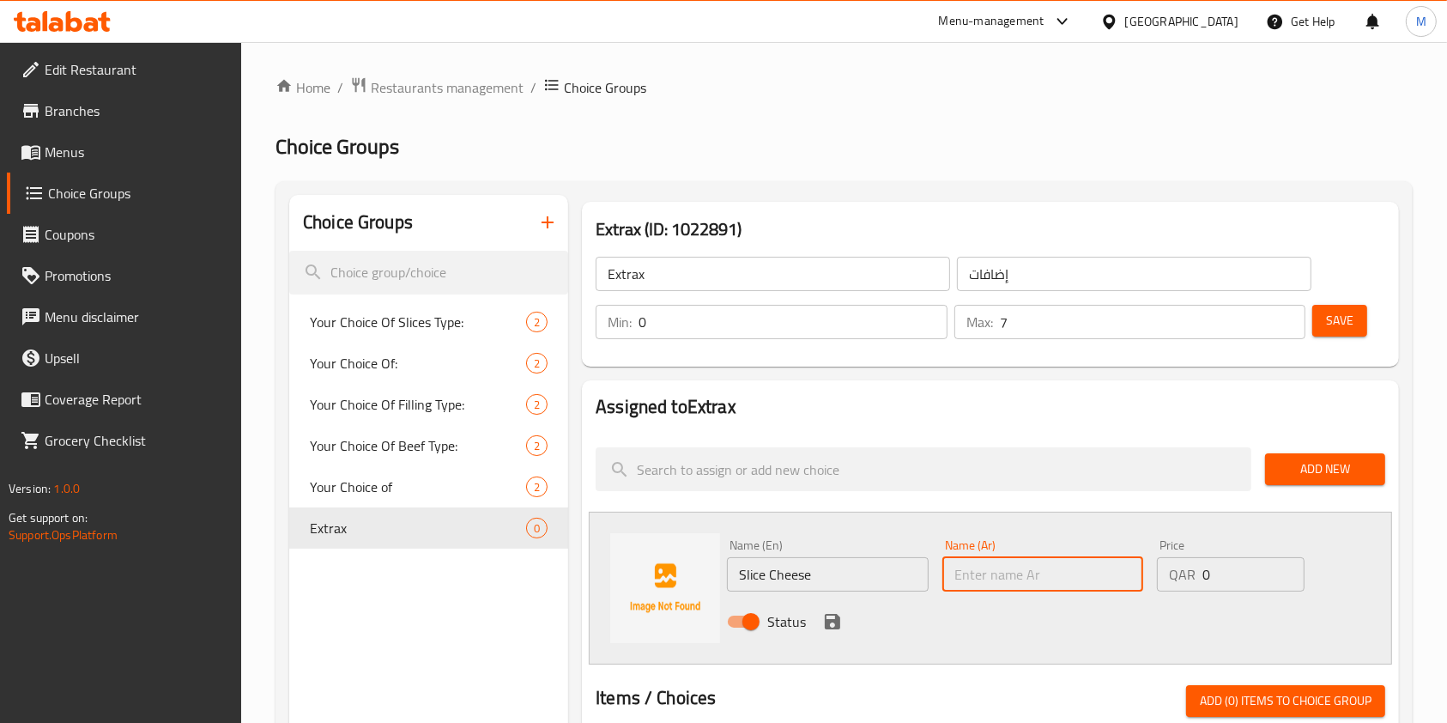
paste input "شريحة جبنة"
type input "شريحة جبنة"
click at [1264, 586] on input "0" at bounding box center [1254, 574] width 102 height 34
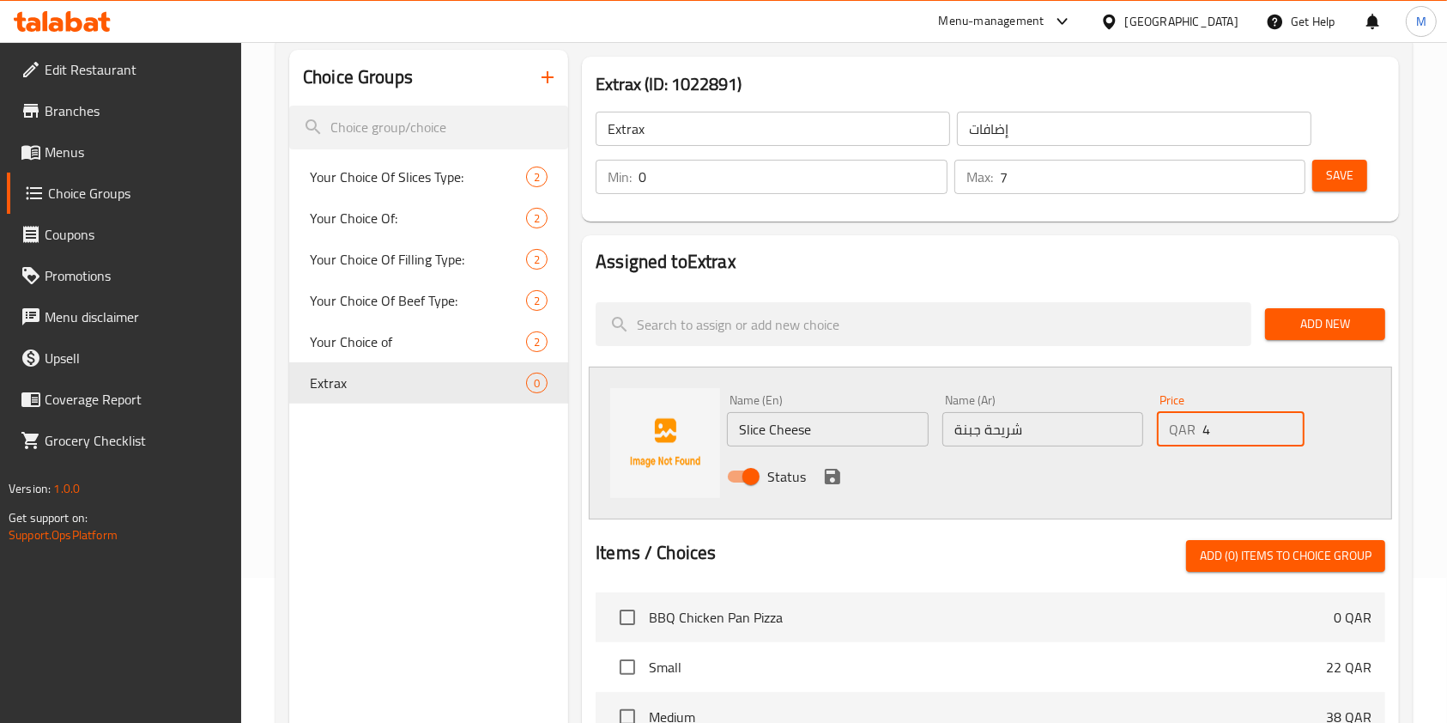
scroll to position [228, 0]
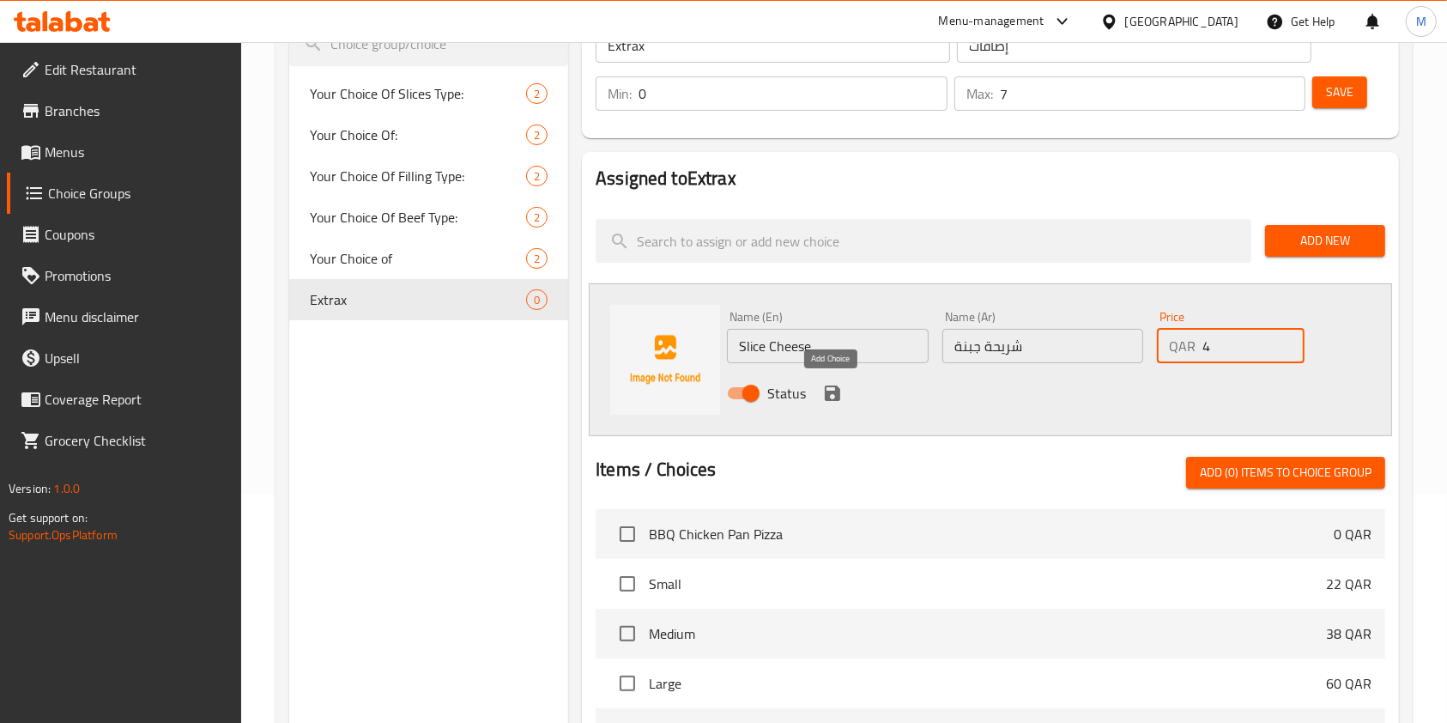
type input "4"
click at [831, 391] on icon "save" at bounding box center [832, 392] width 15 height 15
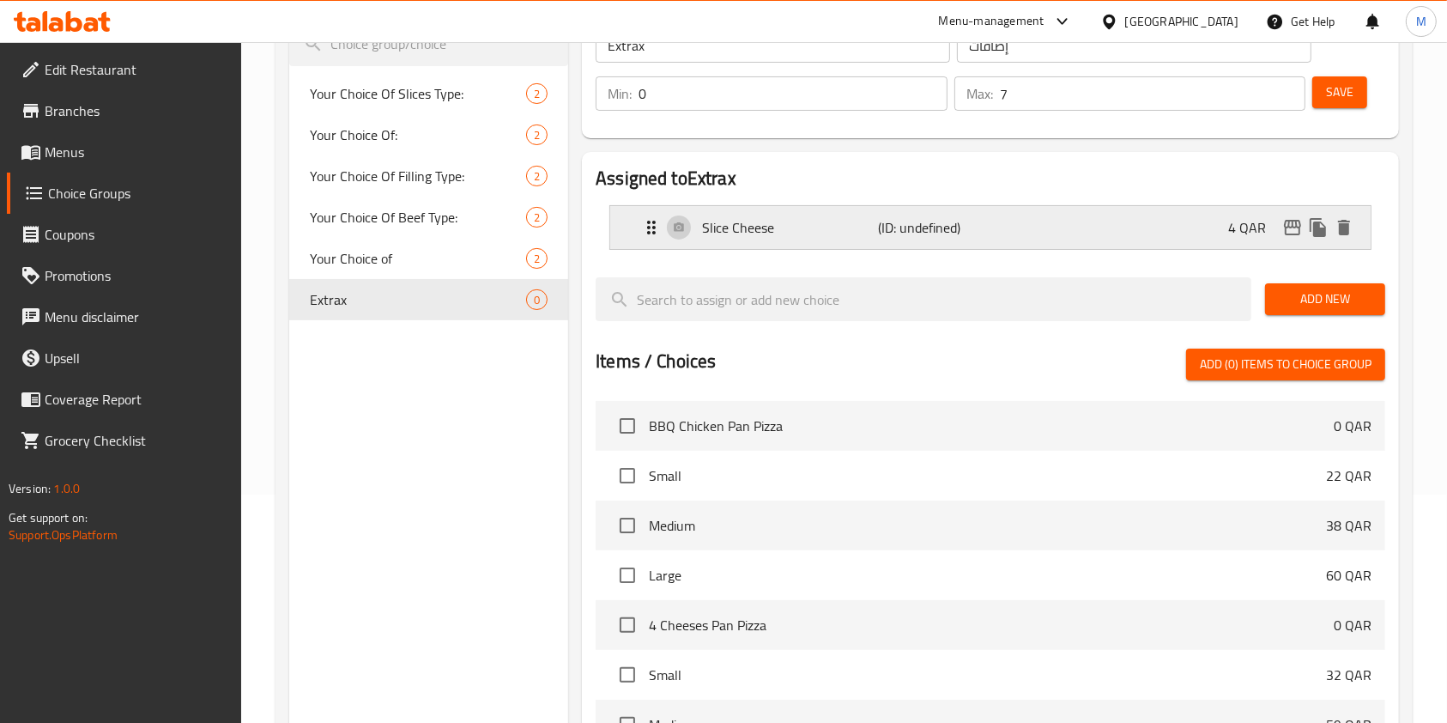
click at [676, 224] on div "Slice Cheese (ID: undefined) 4 QAR" at bounding box center [995, 227] width 709 height 43
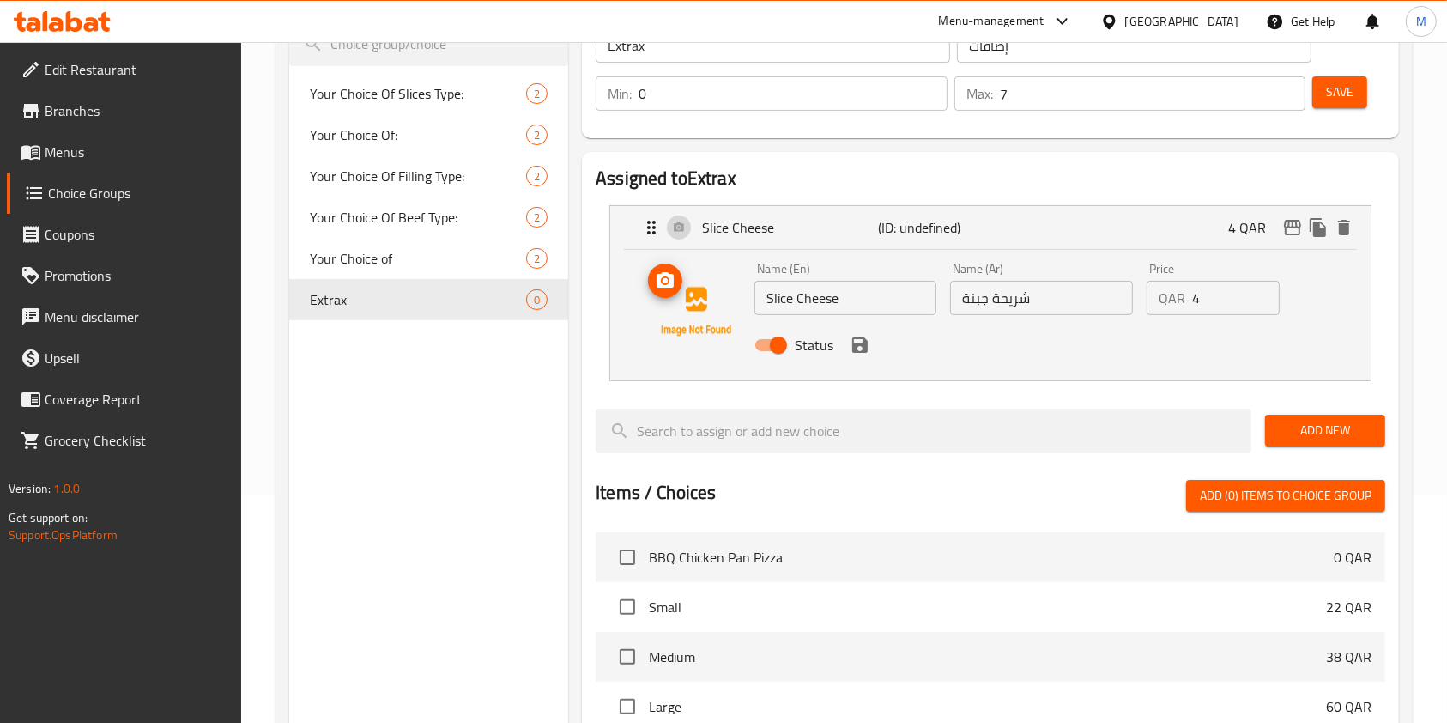
click at [702, 326] on img at bounding box center [696, 312] width 110 height 110
click at [580, 409] on div "Assigned to Extrax Slice Cheese (ID: undefined) 4 QAR https://images.deliveryhe…" at bounding box center [990, 562] width 831 height 834
click at [855, 349] on icon "save" at bounding box center [859, 344] width 15 height 15
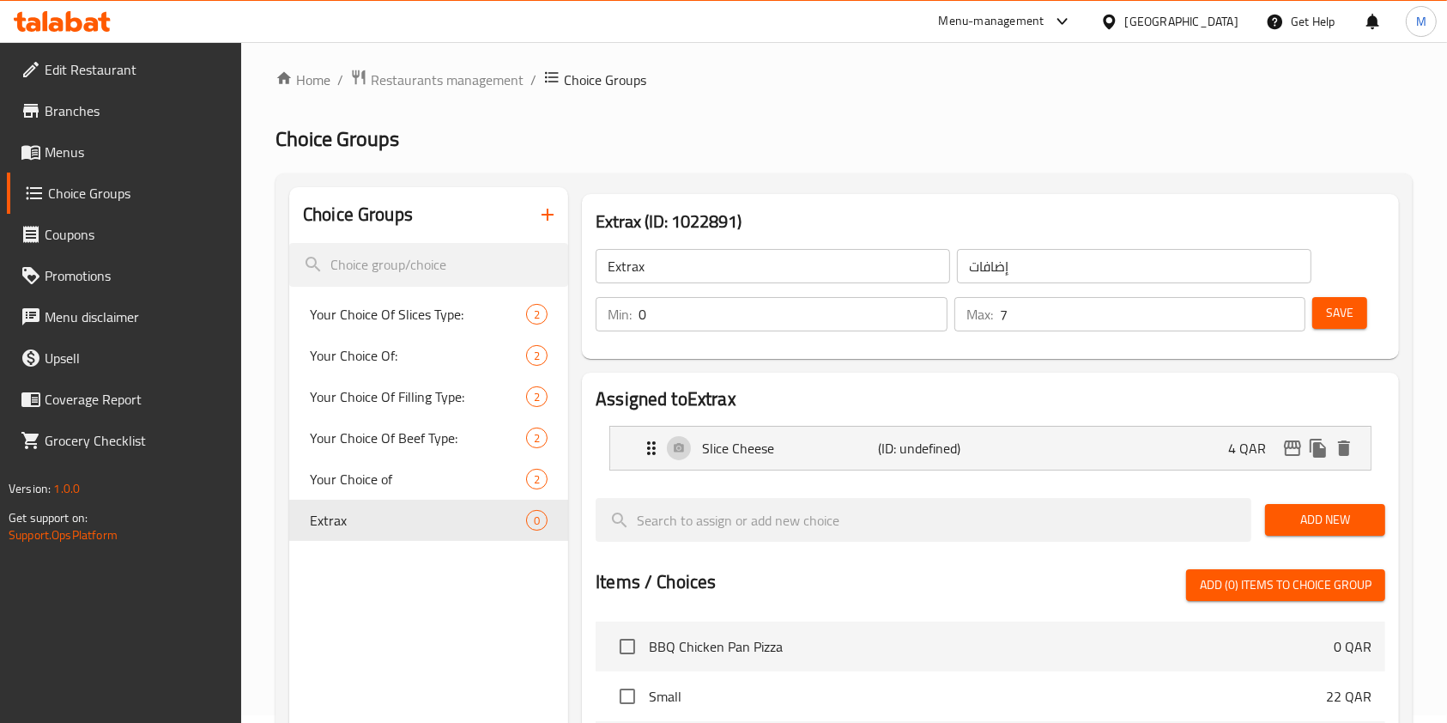
scroll to position [0, 0]
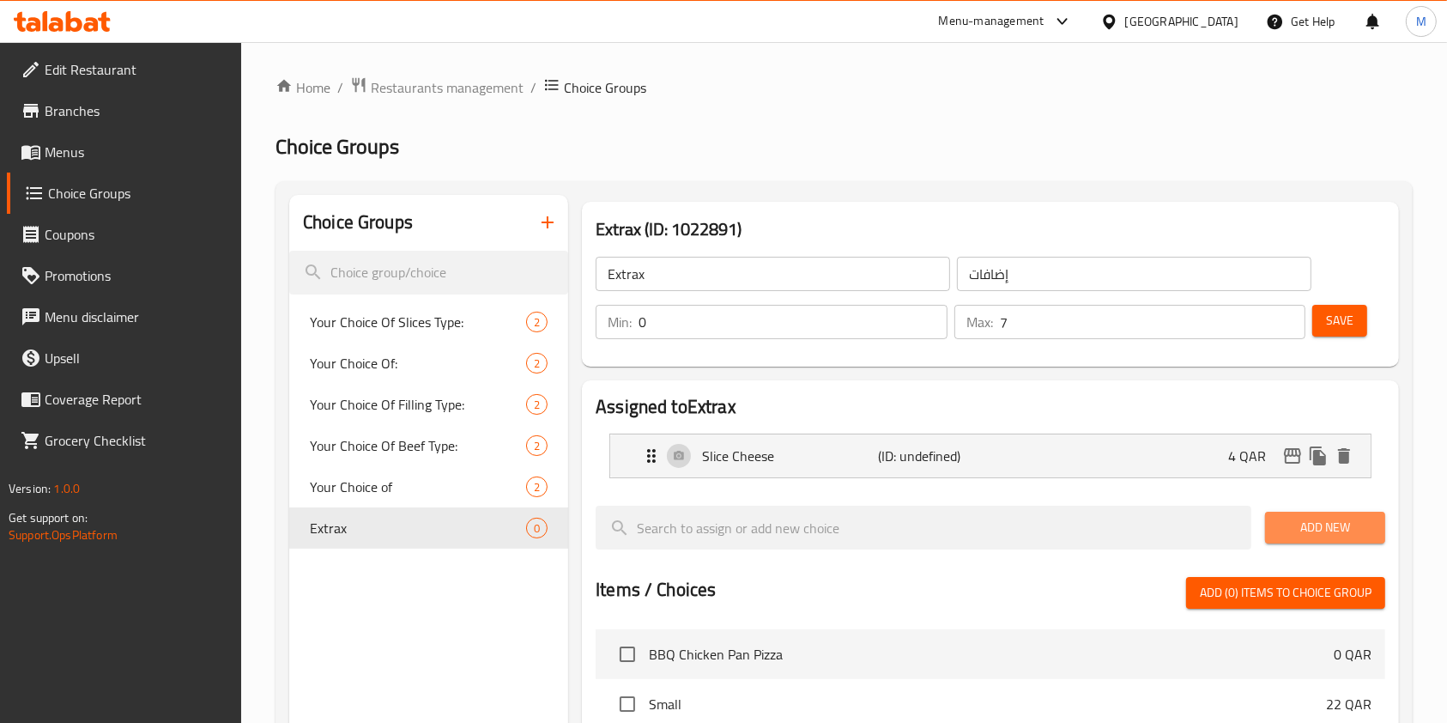
click at [1309, 533] on span "Add New" at bounding box center [1325, 527] width 93 height 21
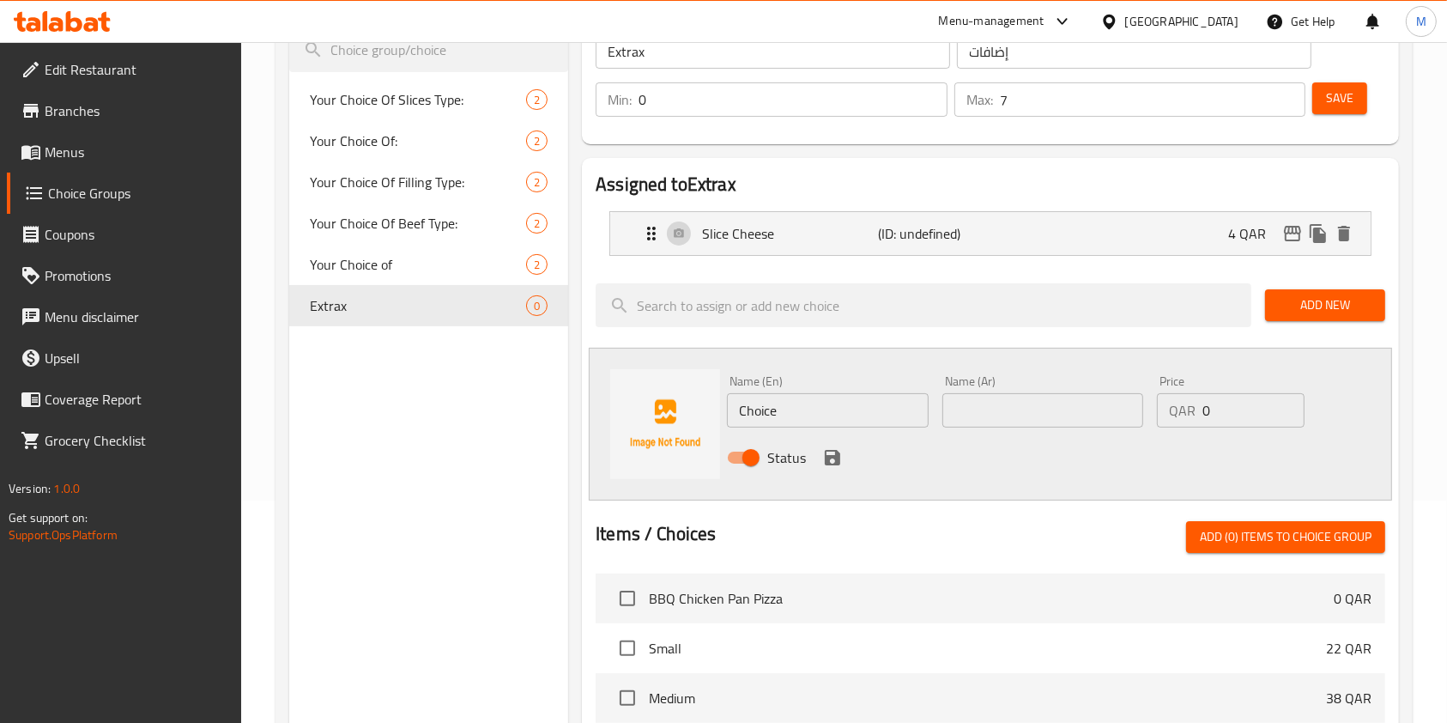
scroll to position [228, 0]
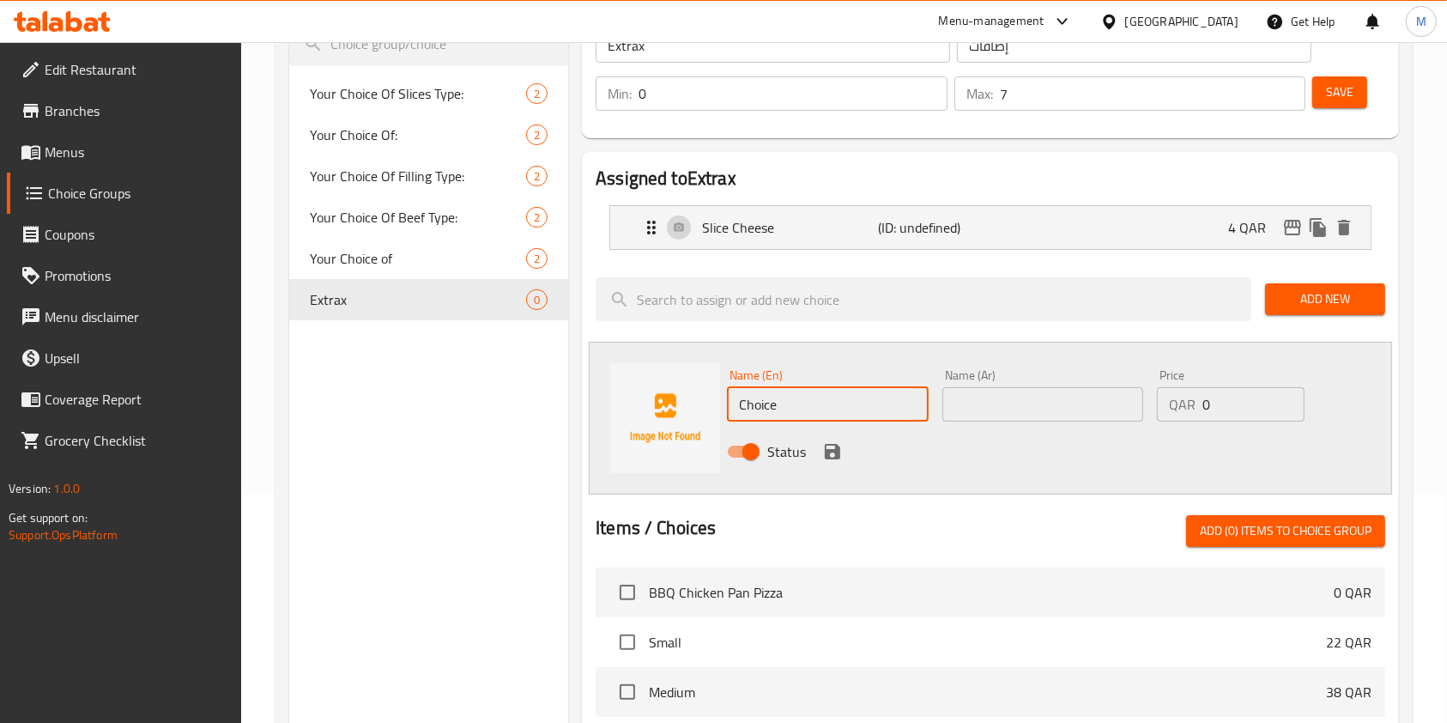
drag, startPoint x: 798, startPoint y: 391, endPoint x: 642, endPoint y: 371, distance: 157.6
click at [642, 371] on div "Name (En) Choice Name (En) Name (Ar) Name (Ar) Price QAR 0 Price Status" at bounding box center [990, 418] width 803 height 153
paste input "Mozzarella"
type input "Mozzarella"
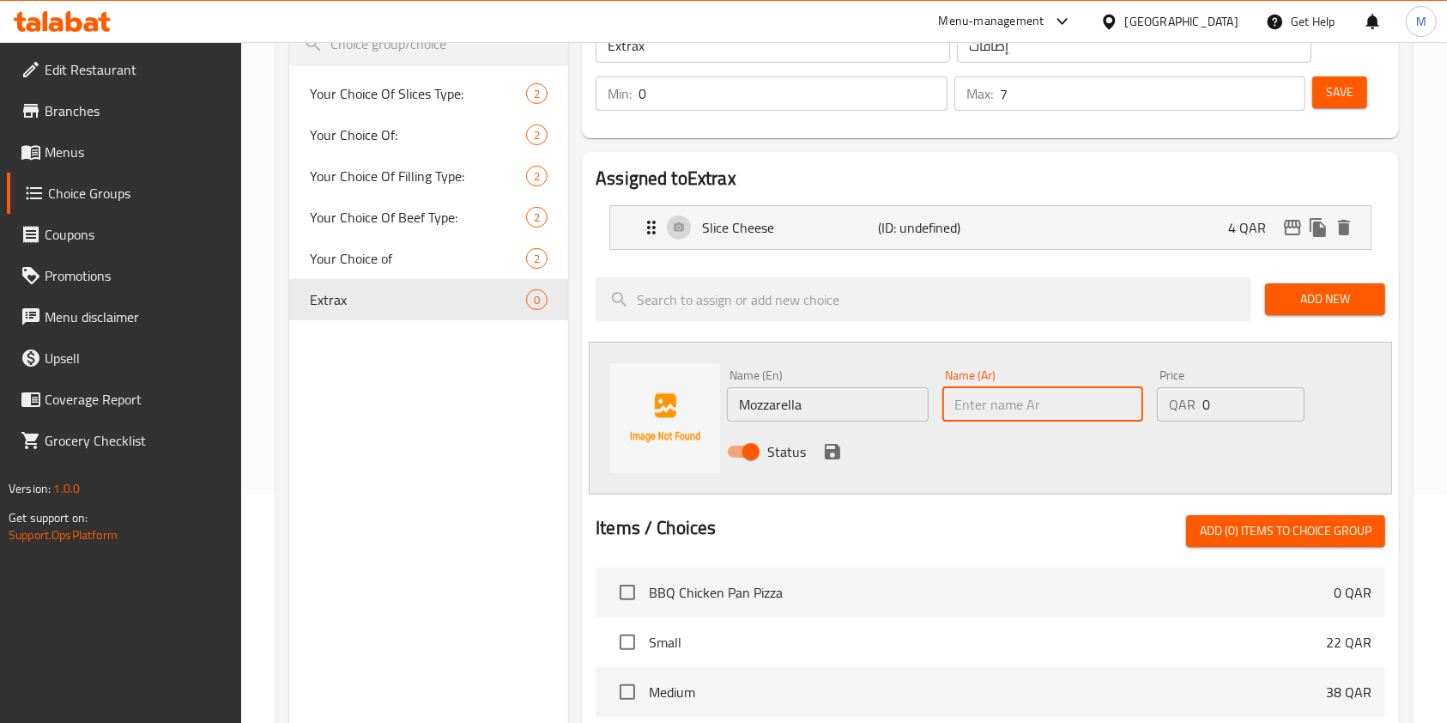
click at [1000, 398] on input "text" at bounding box center [1043, 404] width 201 height 34
paste input "موزاريلا"
type input "موزاريلا"
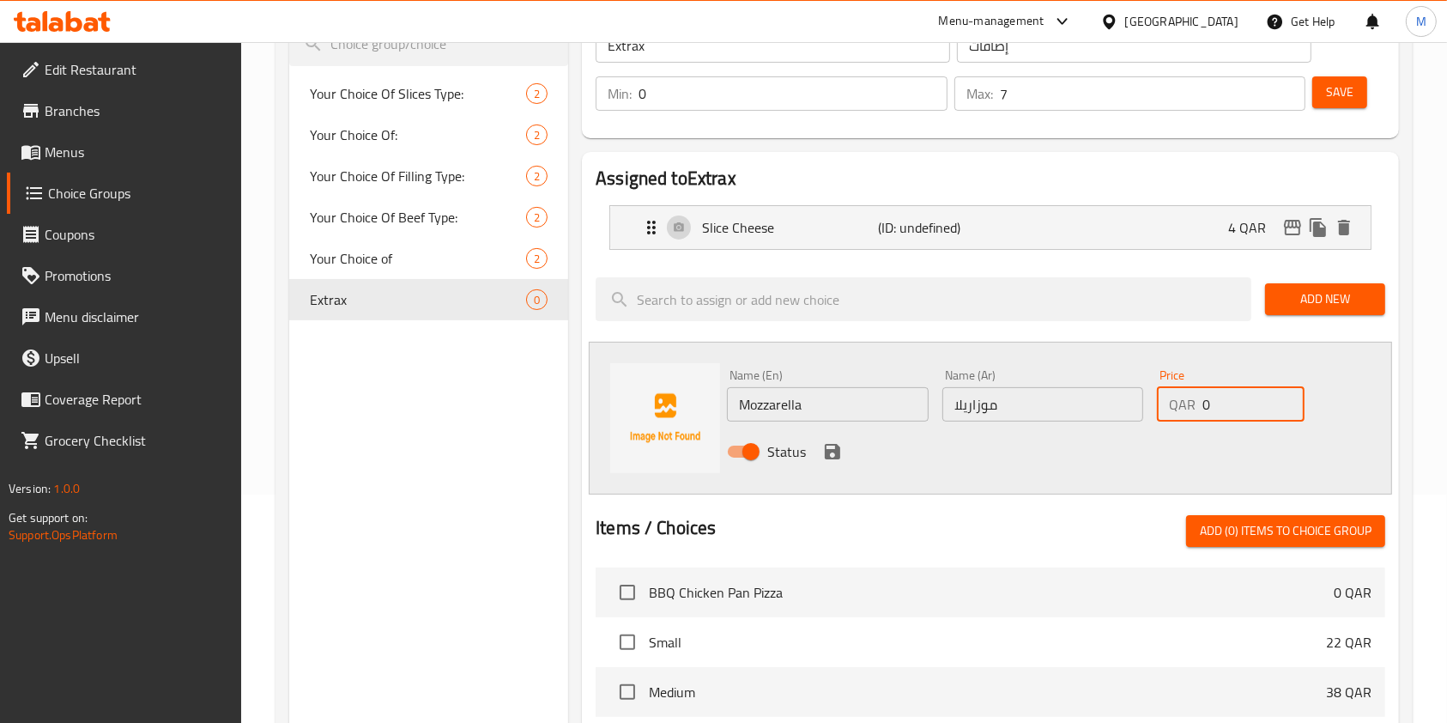
click at [1245, 407] on input "0" at bounding box center [1254, 404] width 102 height 34
type input "4"
click at [828, 448] on icon "save" at bounding box center [832, 451] width 15 height 15
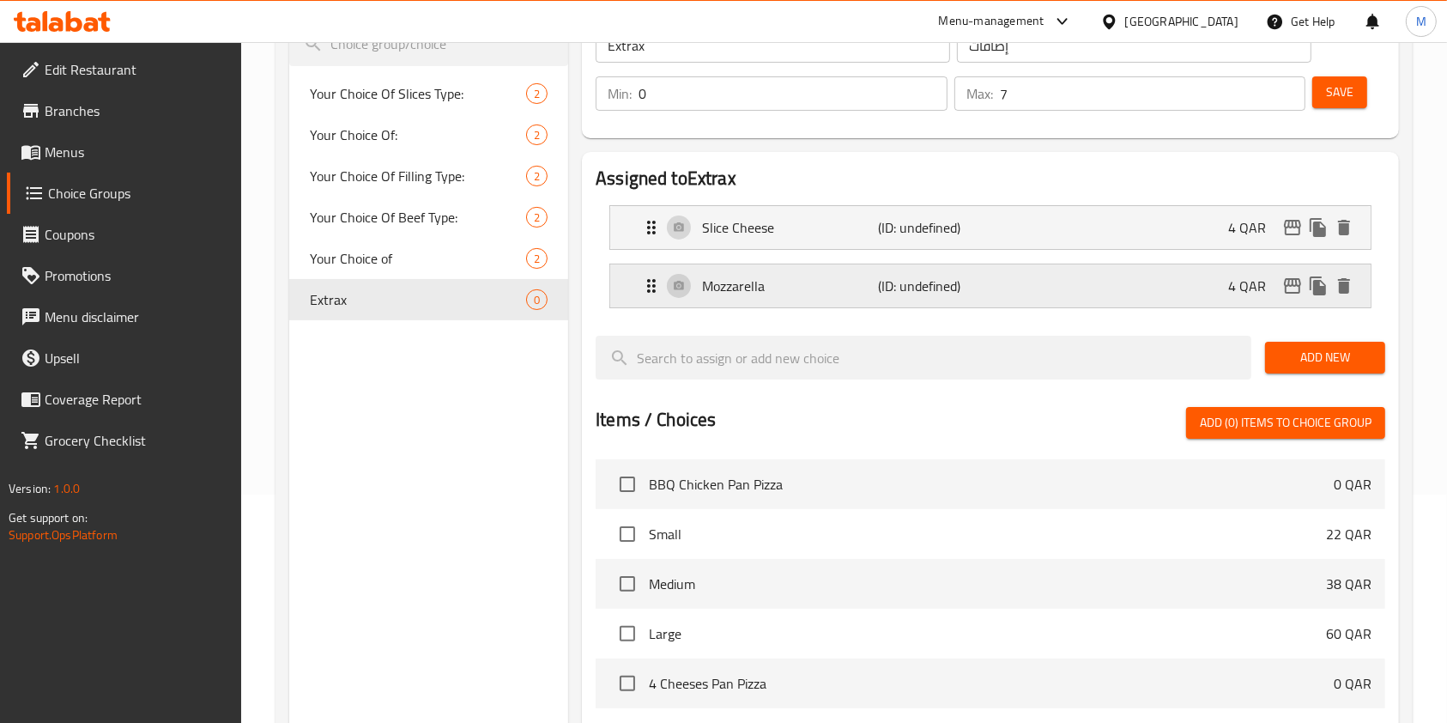
click at [1000, 295] on div "Mozzarella (ID: undefined) 4 QAR" at bounding box center [995, 285] width 709 height 43
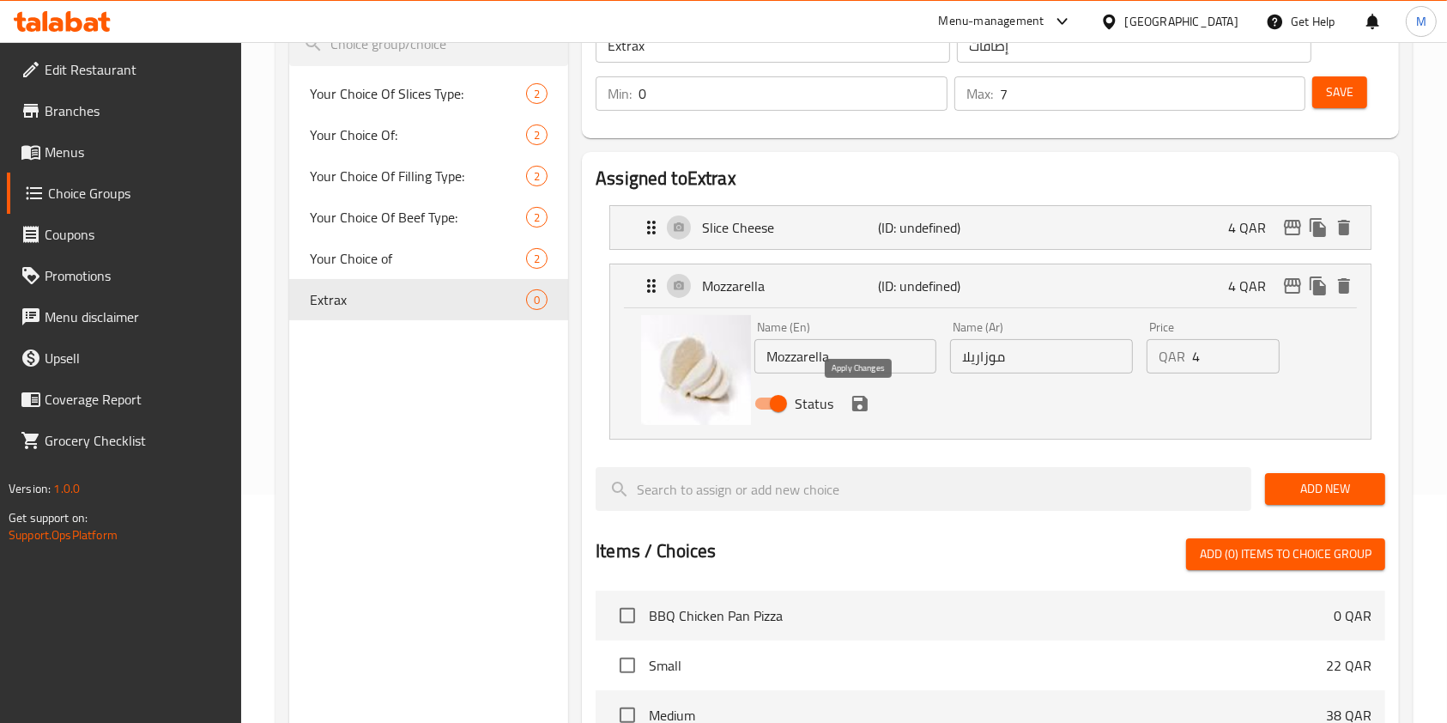
click at [860, 402] on icon "save" at bounding box center [859, 403] width 15 height 15
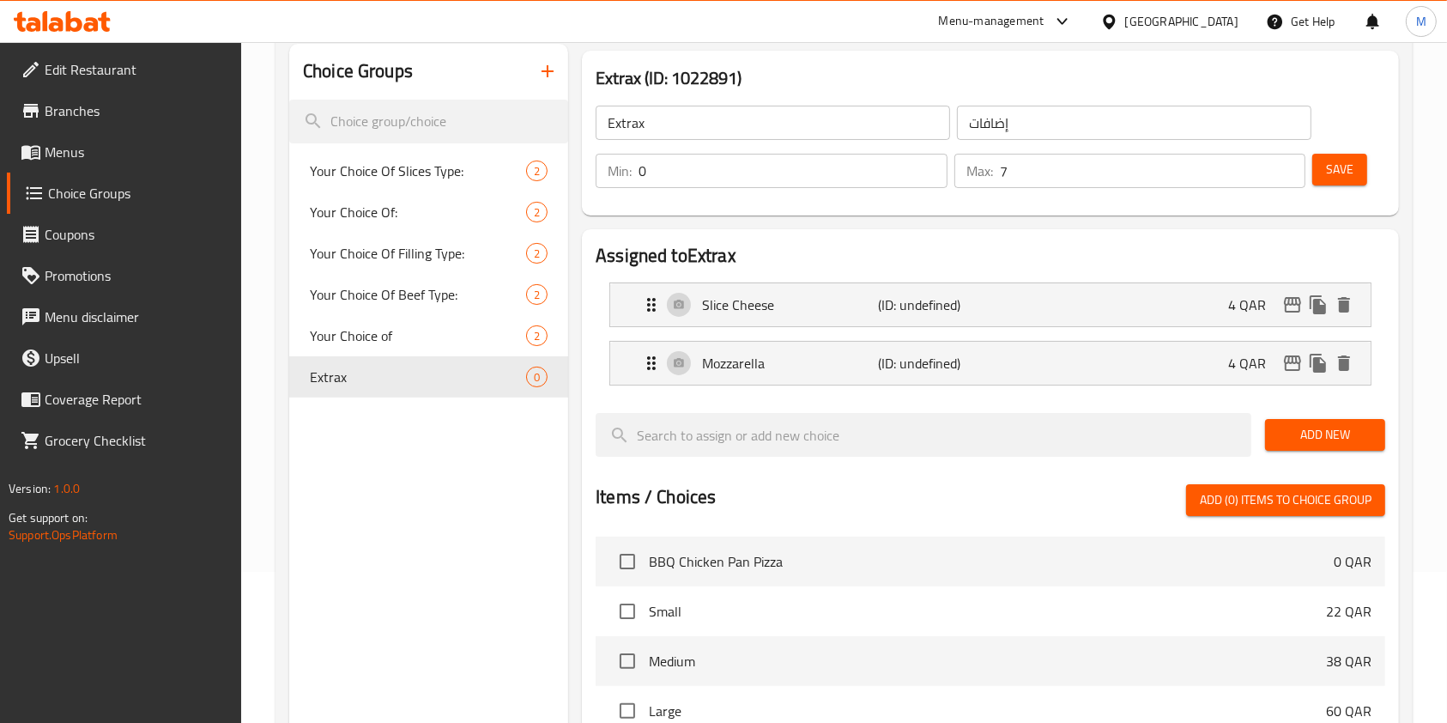
scroll to position [114, 0]
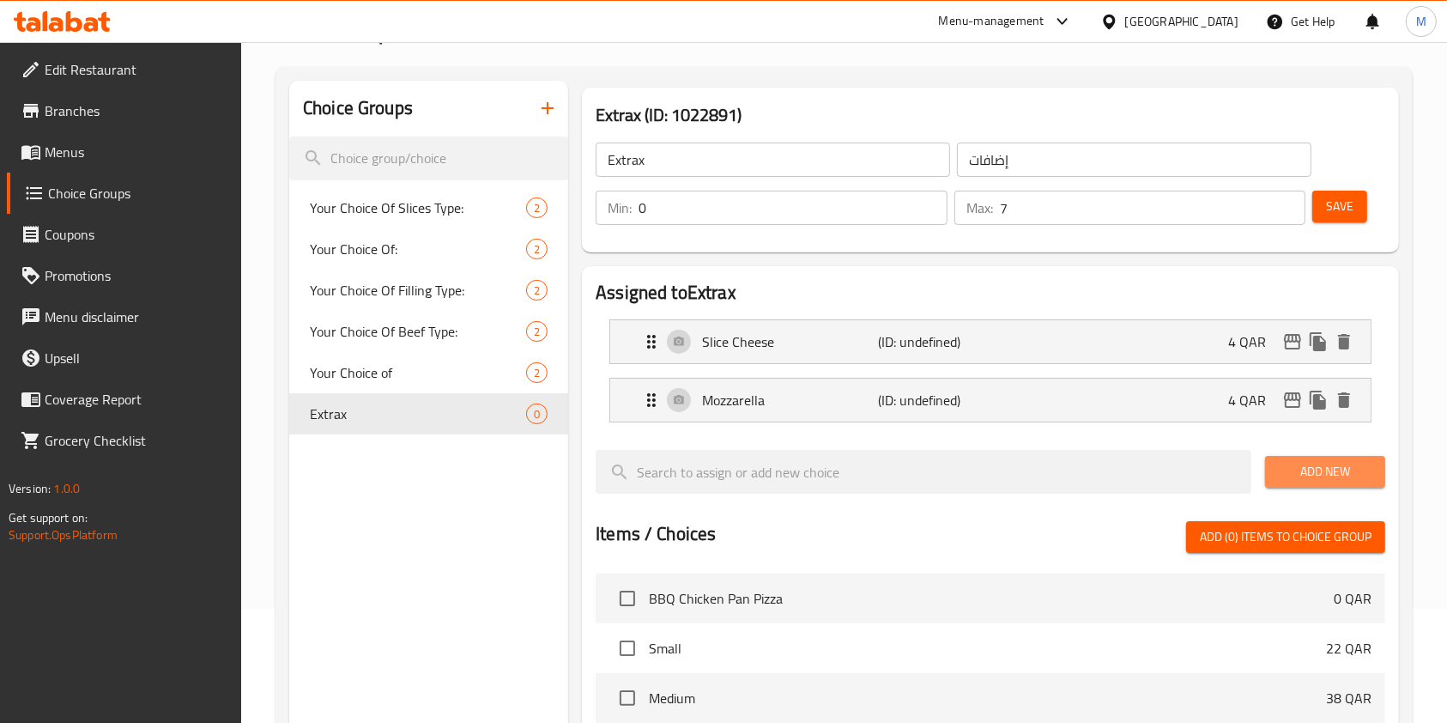
click at [1306, 482] on button "Add New" at bounding box center [1325, 472] width 120 height 32
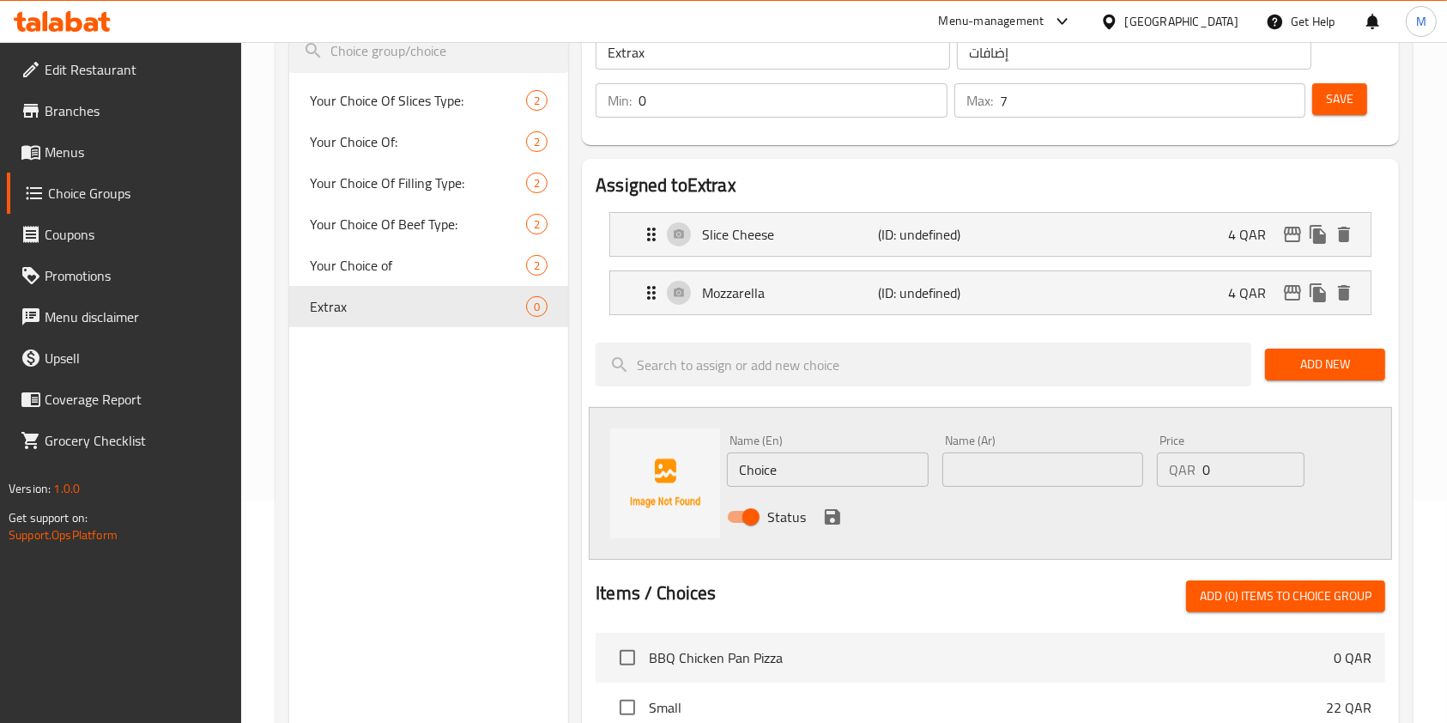
scroll to position [343, 0]
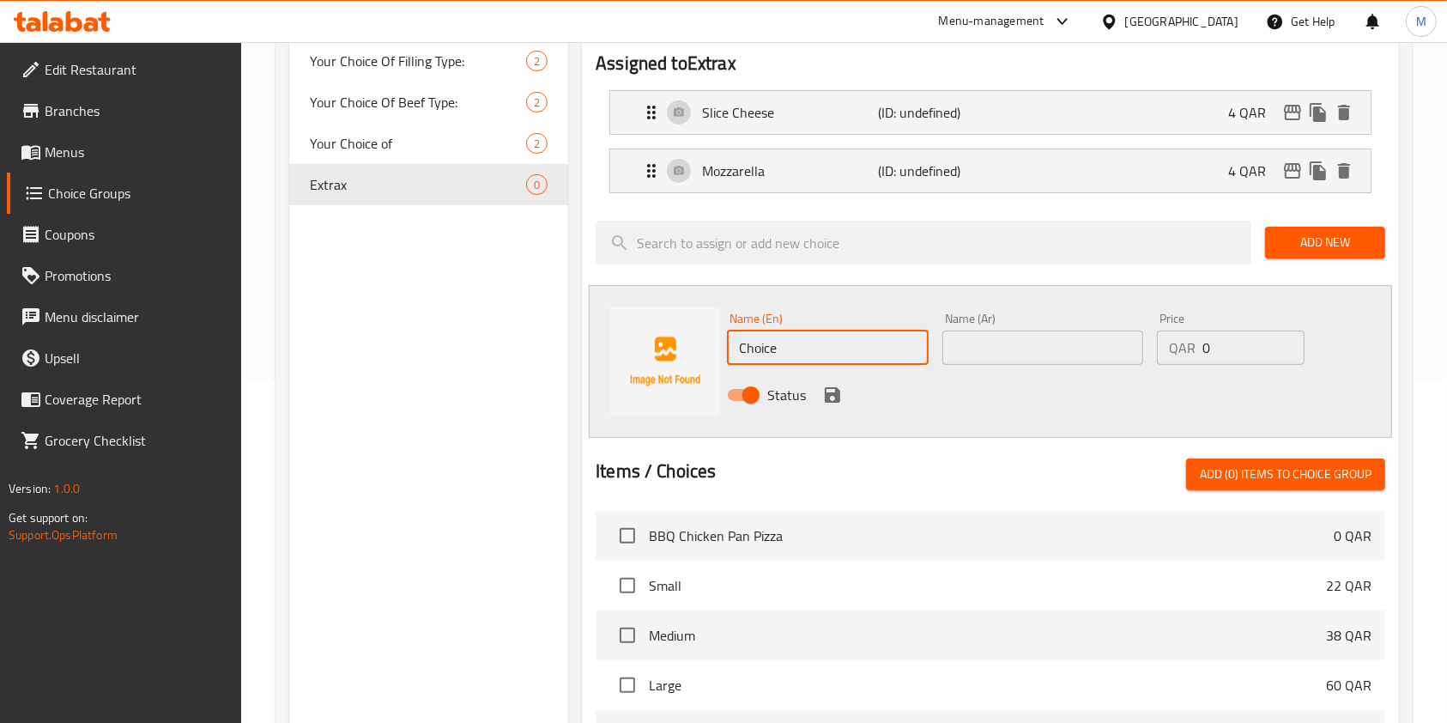
drag, startPoint x: 790, startPoint y: 342, endPoint x: 573, endPoint y: 361, distance: 218.0
click at [591, 365] on div "Name (En) Choice Name (En) Name (Ar) Name (Ar) Price QAR 0 Price Status" at bounding box center [990, 361] width 803 height 153
paste input "amembert chees"
click at [818, 347] on input "Camembert cheese" at bounding box center [827, 347] width 201 height 34
type input "Camembert cheese"
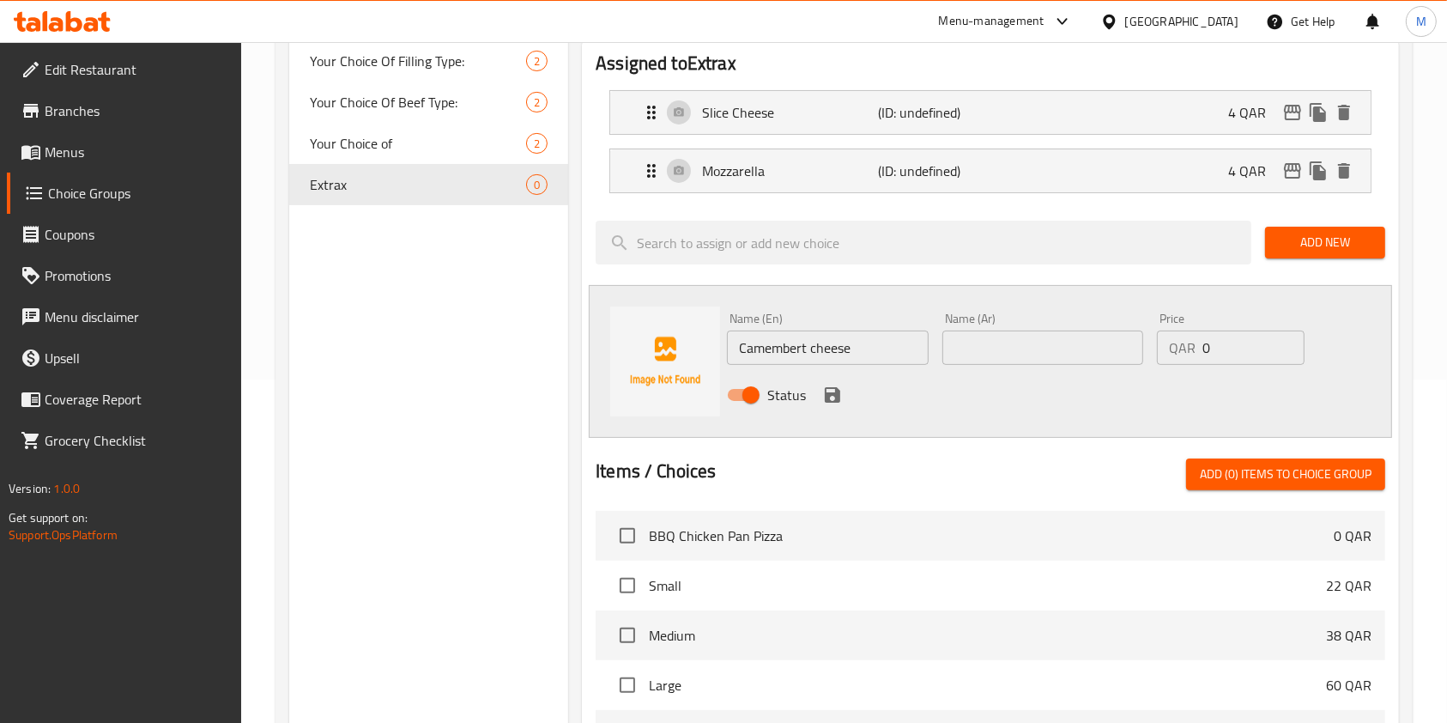
click at [1038, 348] on input "text" at bounding box center [1043, 347] width 201 height 34
paste input "جبنة كامامبير"
type input "جبنة كامامبير"
drag, startPoint x: 1224, startPoint y: 349, endPoint x: 1167, endPoint y: 348, distance: 57.5
click at [1167, 348] on div "QAR 0 Price" at bounding box center [1231, 347] width 148 height 34
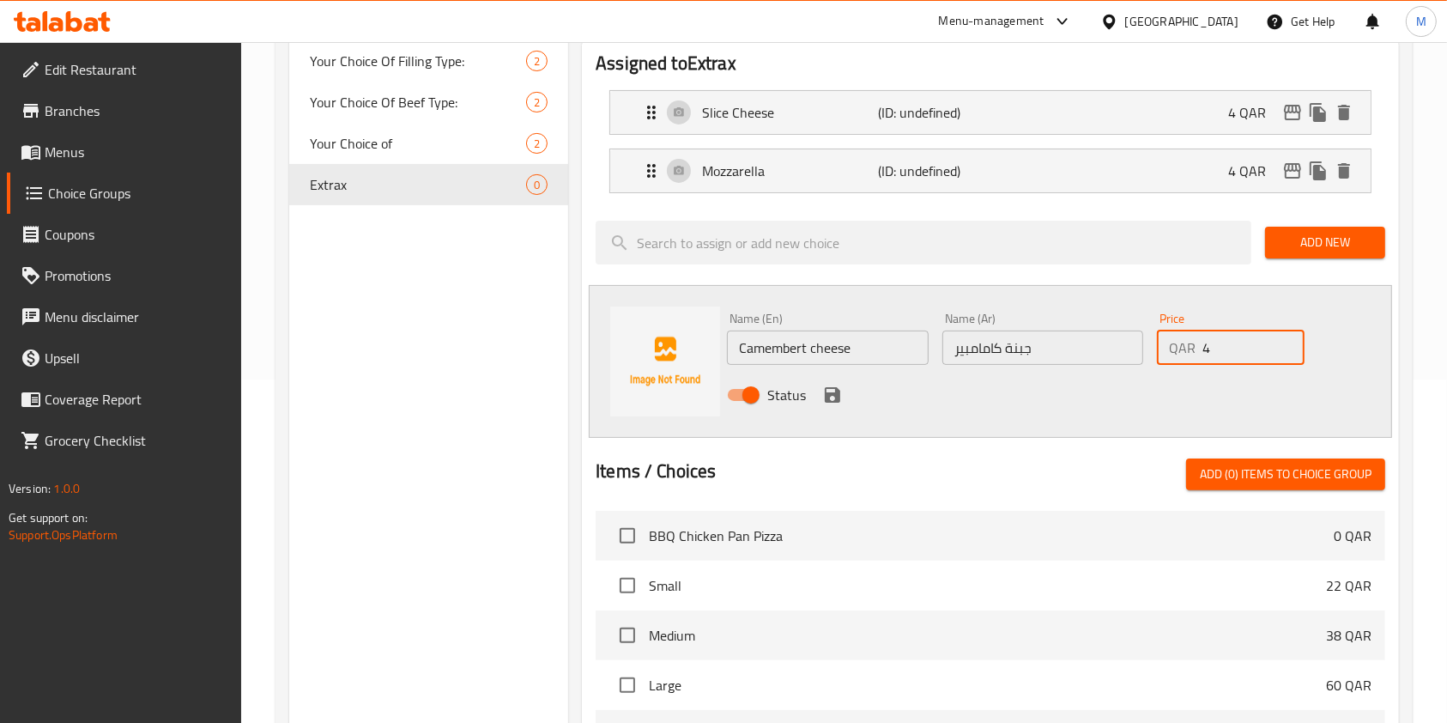
type input "4"
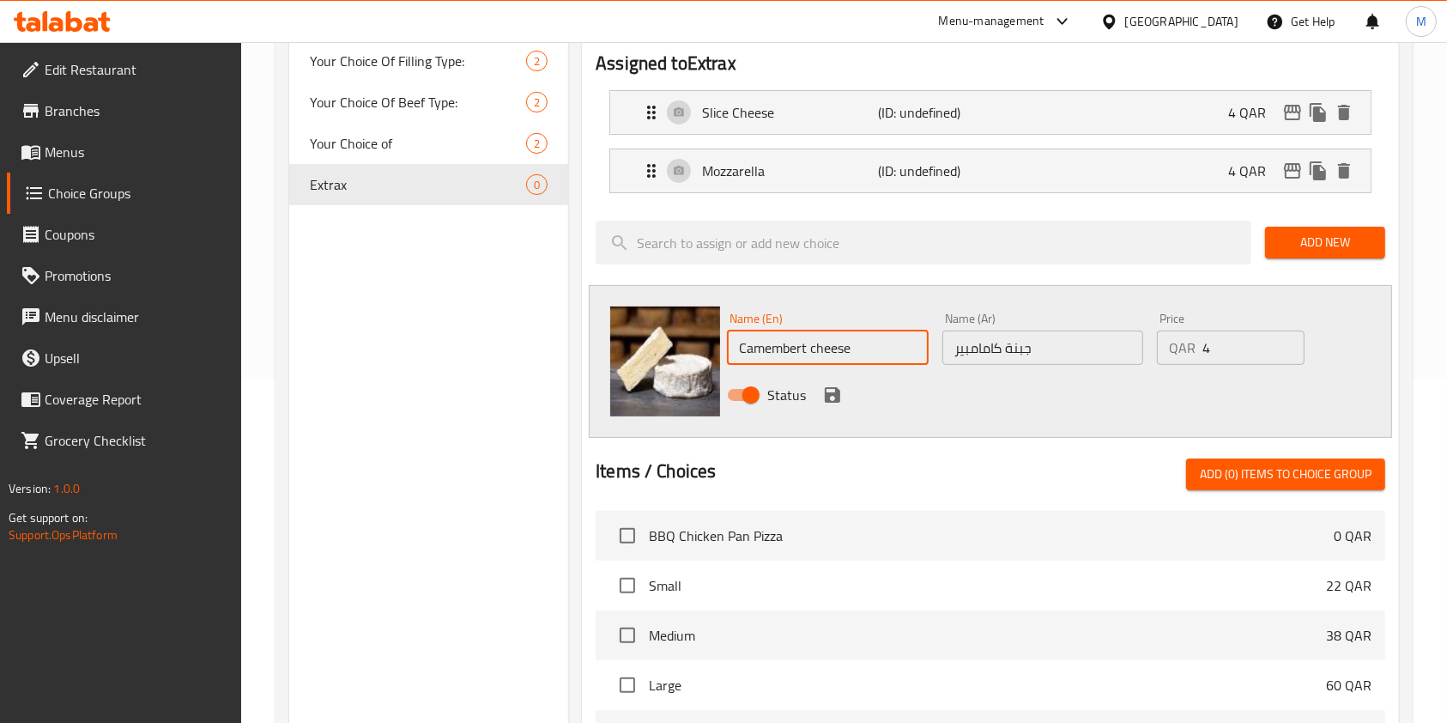
click at [748, 344] on input "Camembert cheese" at bounding box center [827, 347] width 201 height 34
click at [814, 350] on input "Camembert cheese" at bounding box center [827, 347] width 201 height 34
type input "Camembert Cheese"
click at [832, 387] on icon "save" at bounding box center [832, 394] width 15 height 15
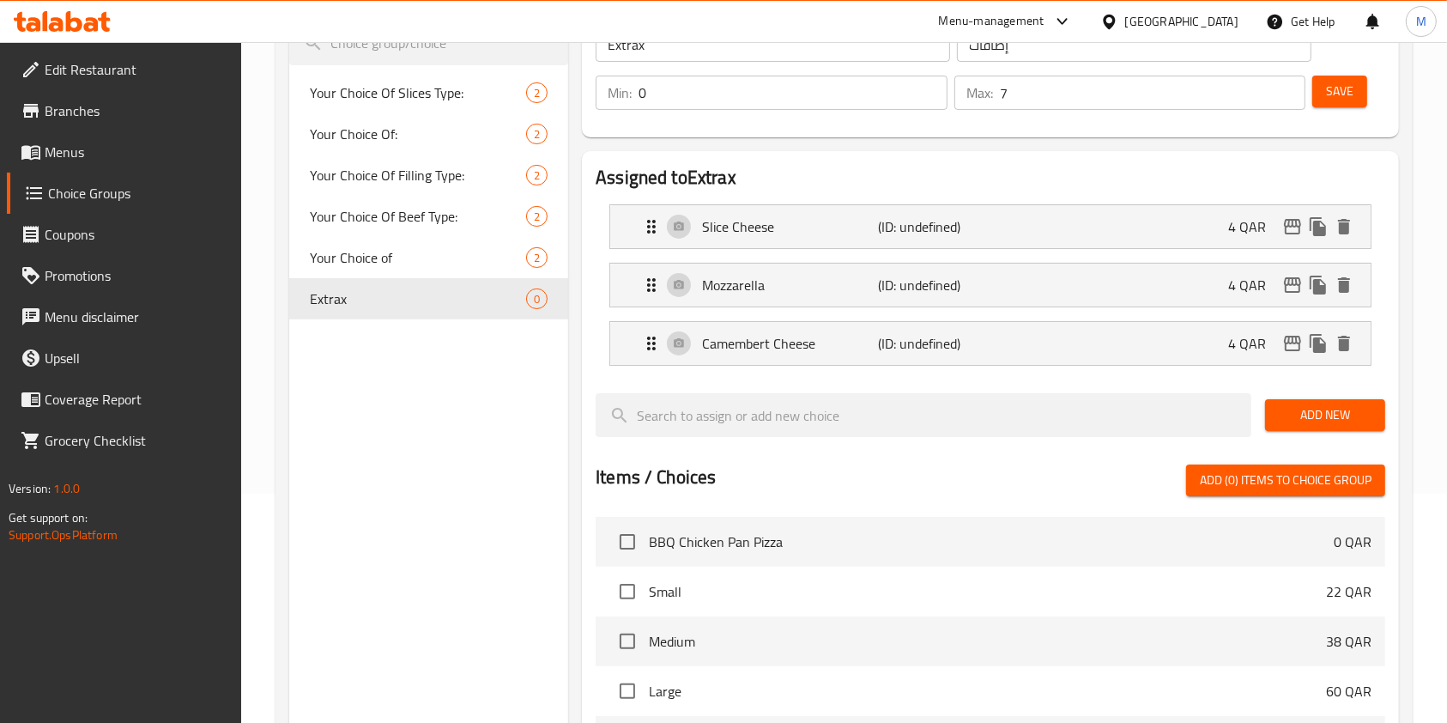
scroll to position [228, 0]
click at [1315, 415] on span "Add New" at bounding box center [1325, 415] width 93 height 21
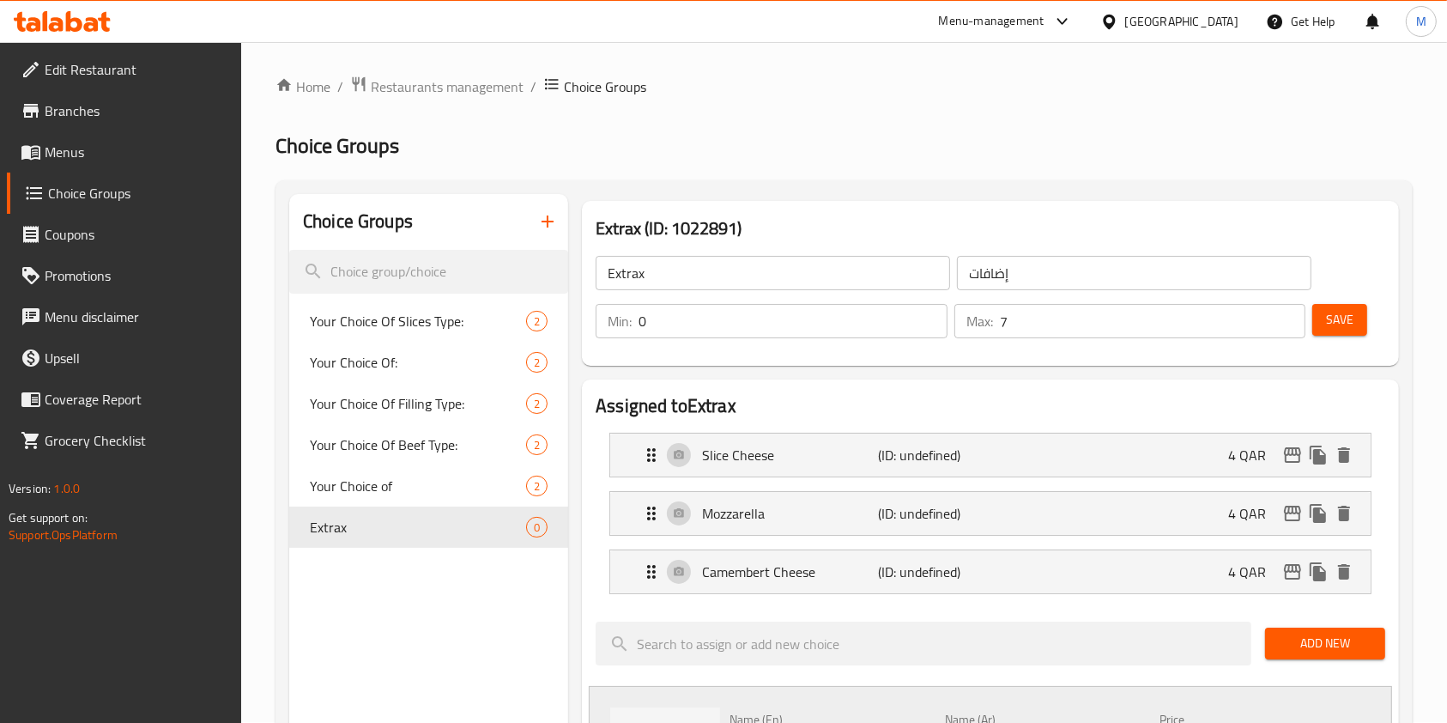
scroll to position [0, 0]
click at [1346, 321] on span "Save" at bounding box center [1339, 320] width 27 height 21
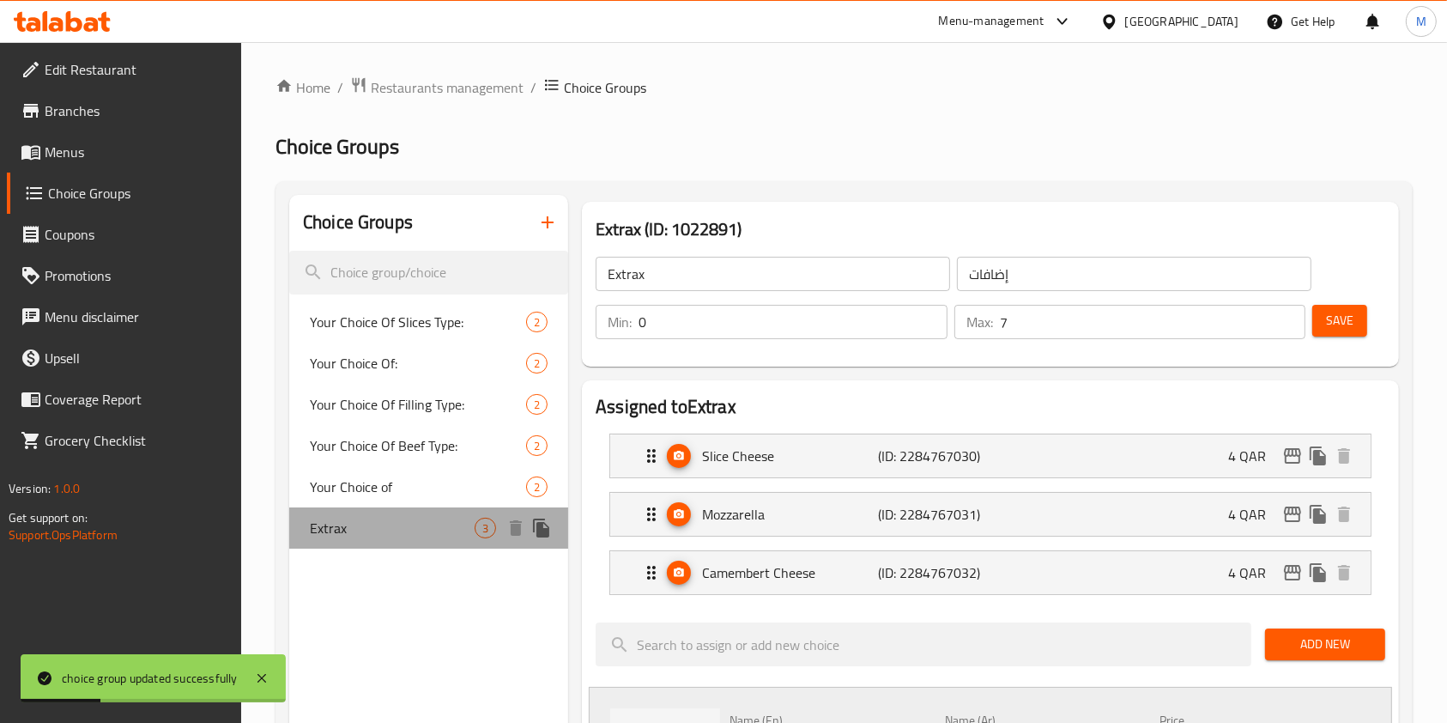
click at [366, 528] on span "Extrax" at bounding box center [392, 528] width 165 height 21
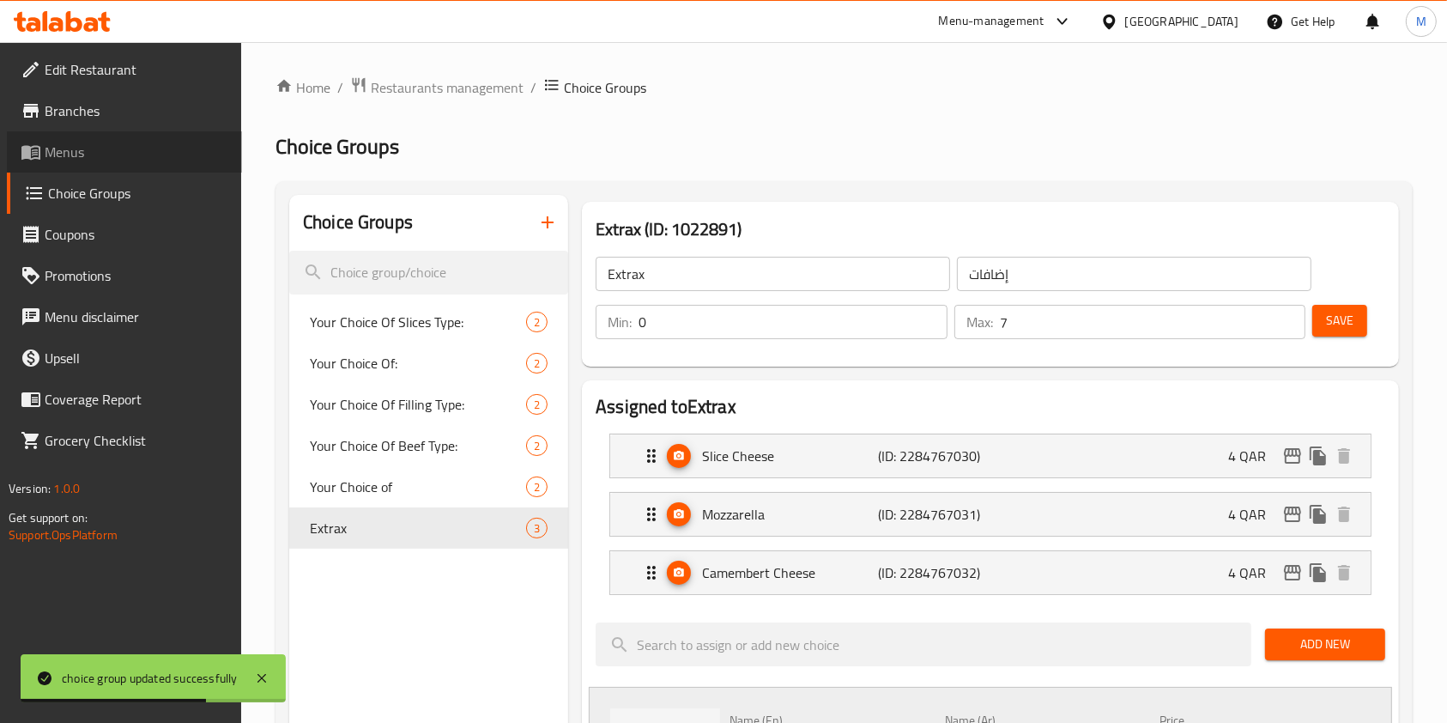
click at [82, 143] on span "Menus" at bounding box center [137, 152] width 184 height 21
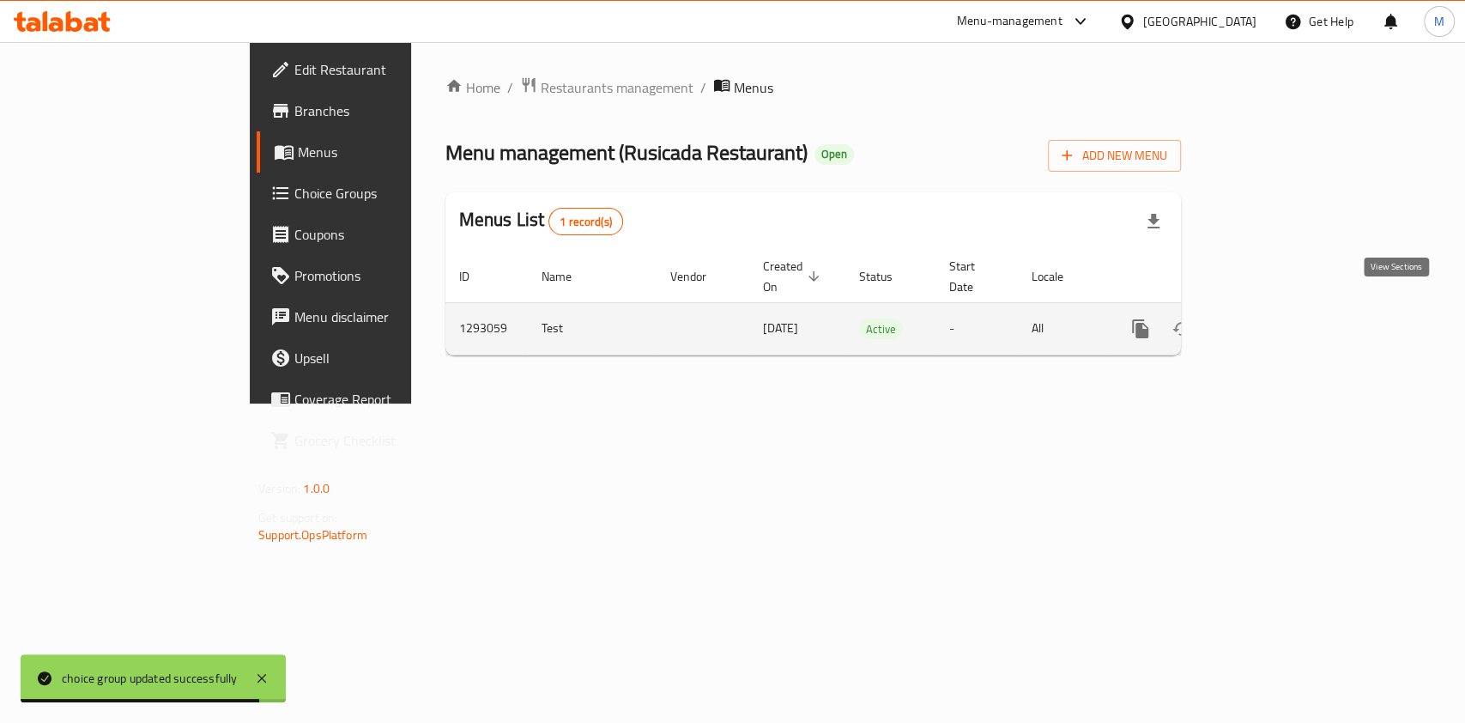
click at [1275, 318] on icon "enhanced table" at bounding box center [1264, 328] width 21 height 21
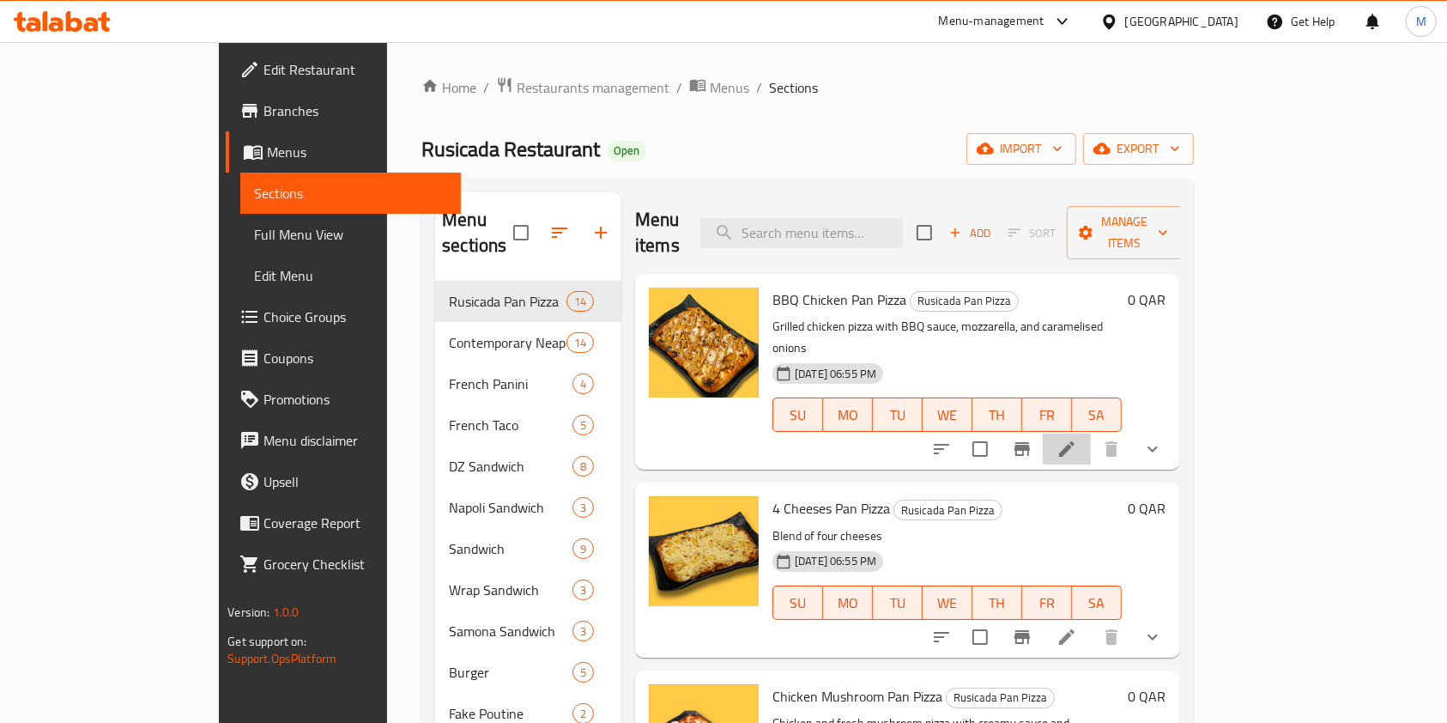
click at [1091, 433] on li at bounding box center [1067, 448] width 48 height 31
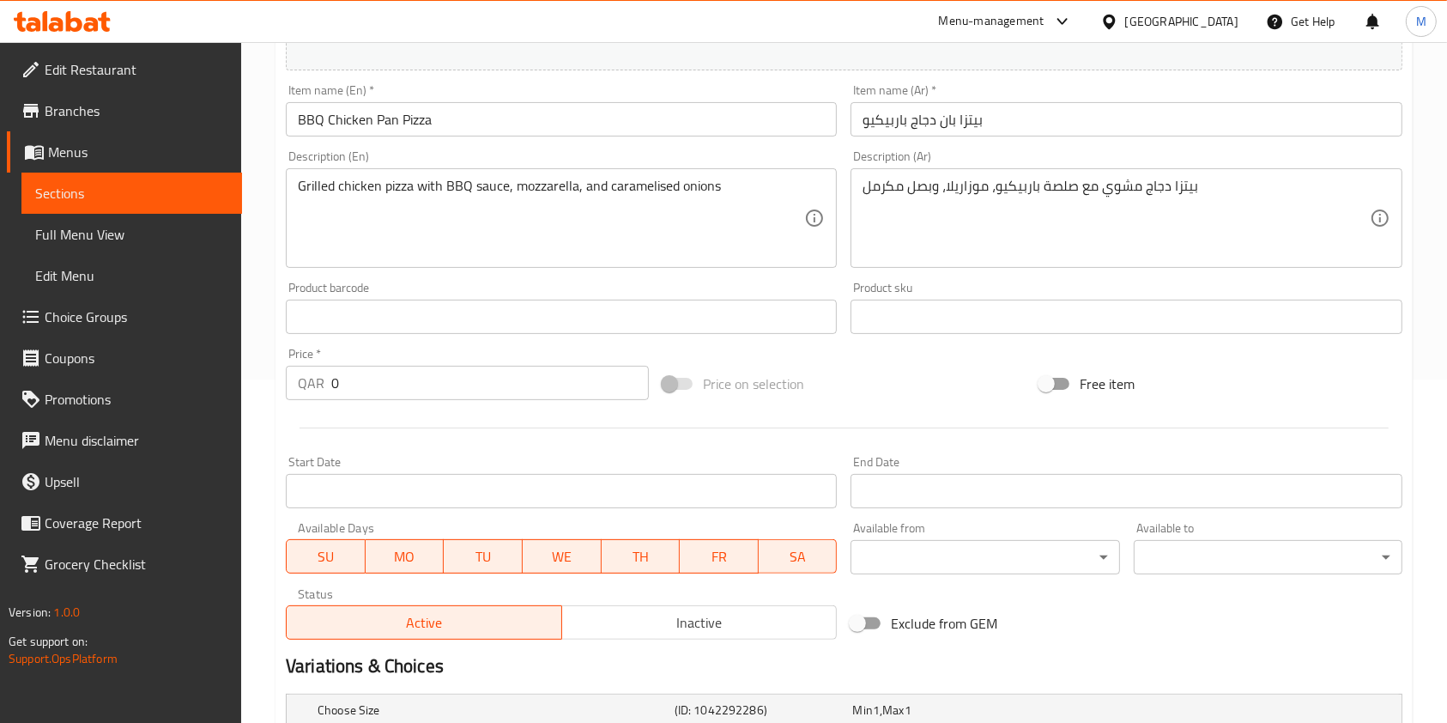
scroll to position [603, 0]
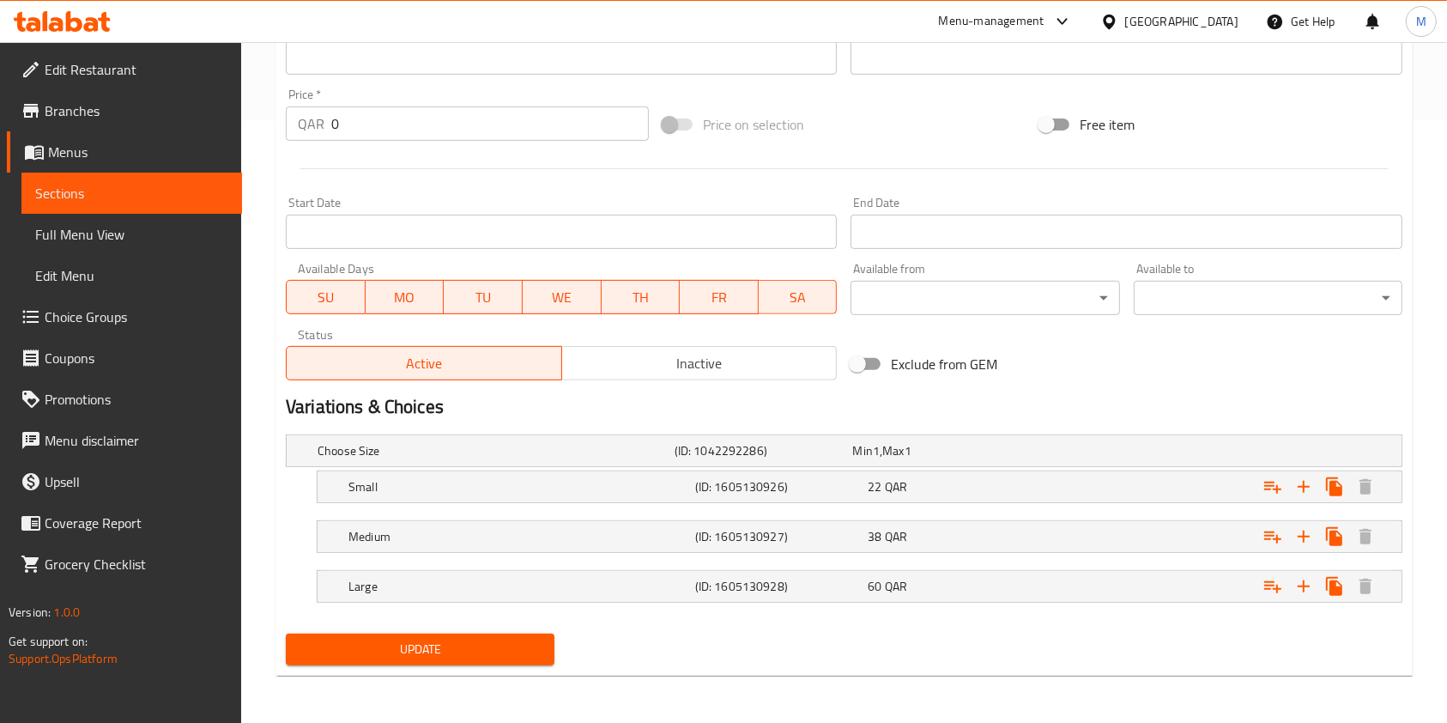
click at [661, 652] on div "Update" at bounding box center [844, 649] width 1131 height 45
click at [113, 233] on span "Full Menu View" at bounding box center [131, 234] width 193 height 21
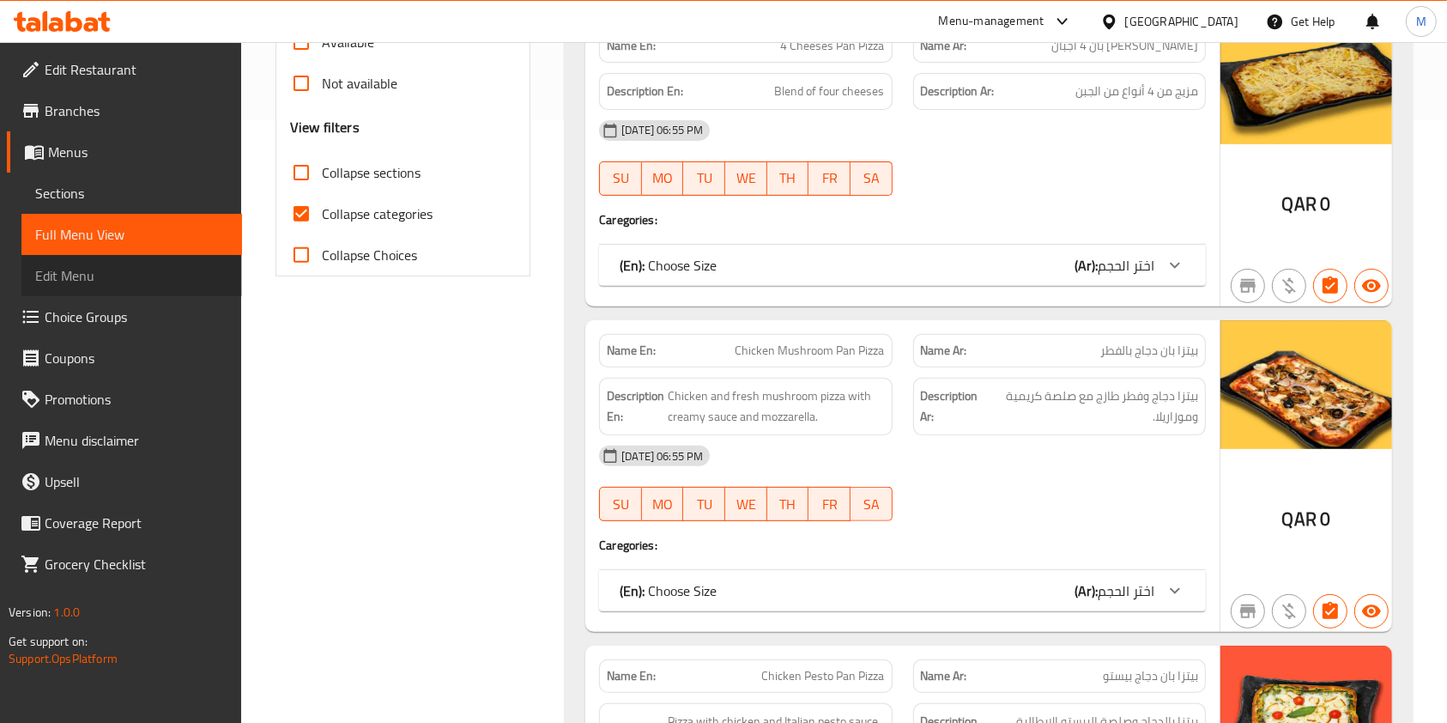
click at [101, 268] on span "Edit Menu" at bounding box center [131, 275] width 193 height 21
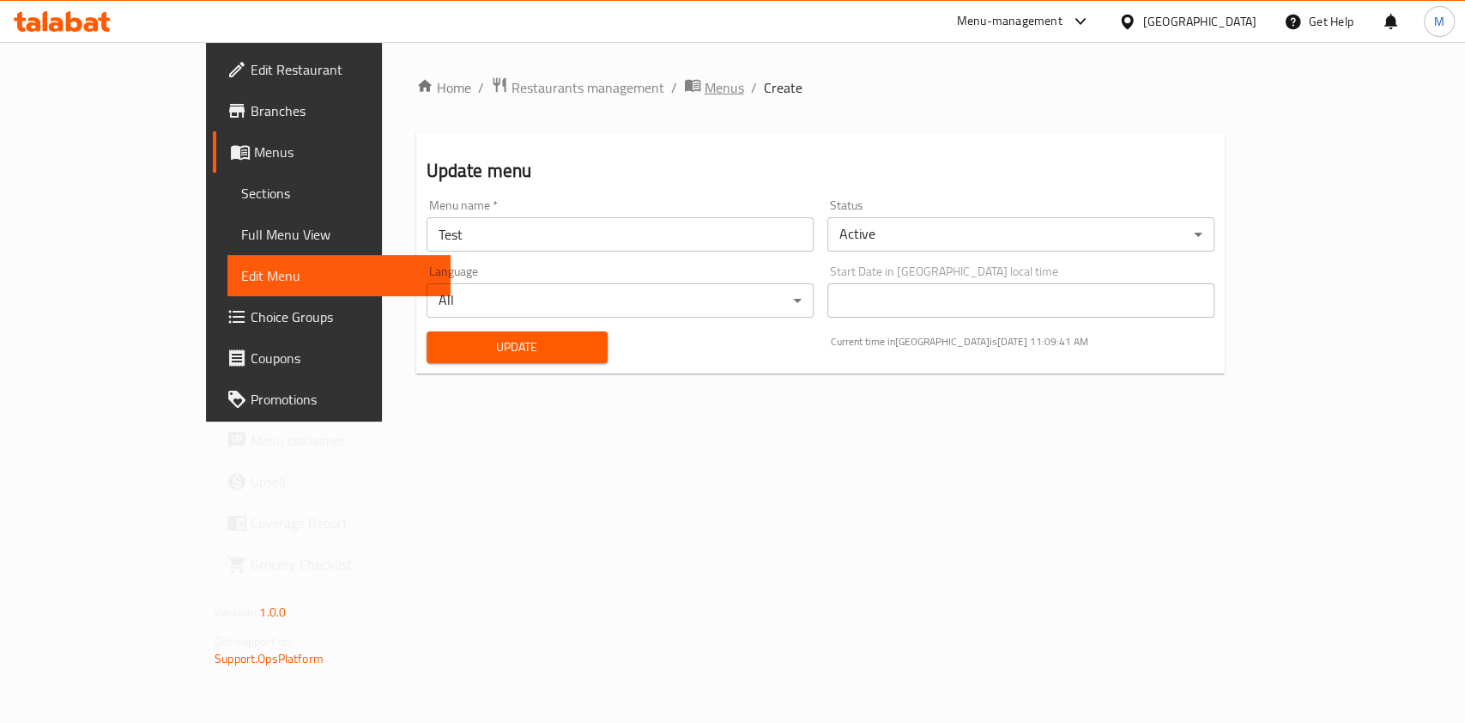
click at [684, 82] on icon "breadcrumb" at bounding box center [692, 84] width 17 height 17
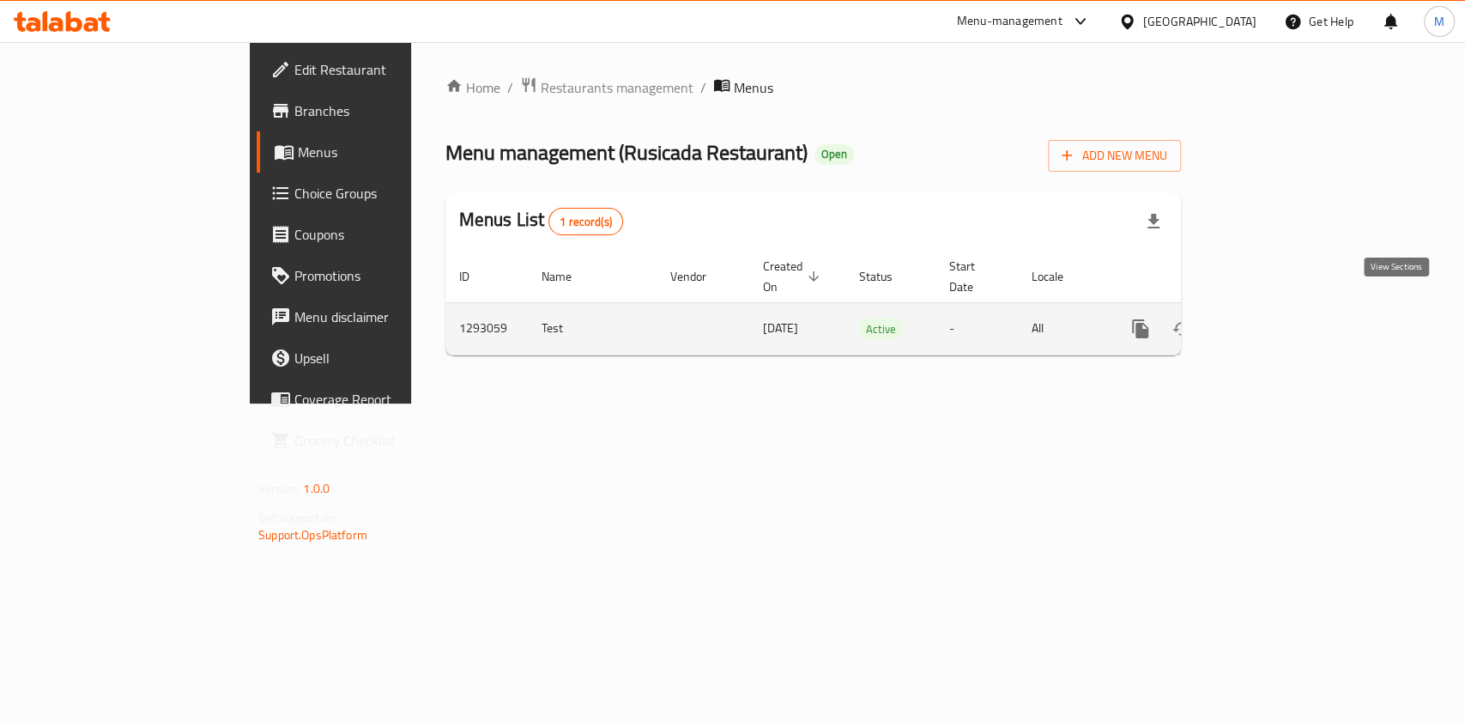
click at [1285, 310] on link "enhanced table" at bounding box center [1264, 328] width 41 height 41
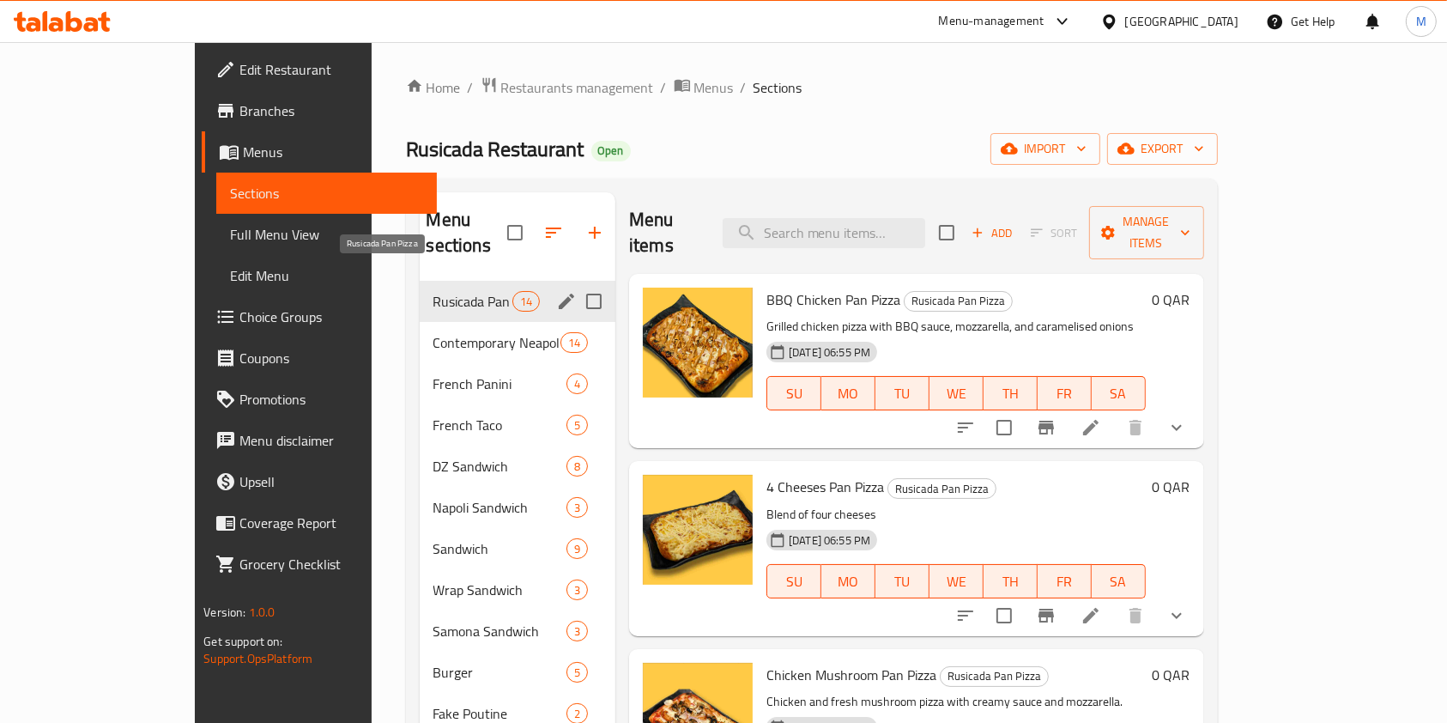
click at [433, 291] on span "Rusicada Pan Pizza" at bounding box center [472, 301] width 79 height 21
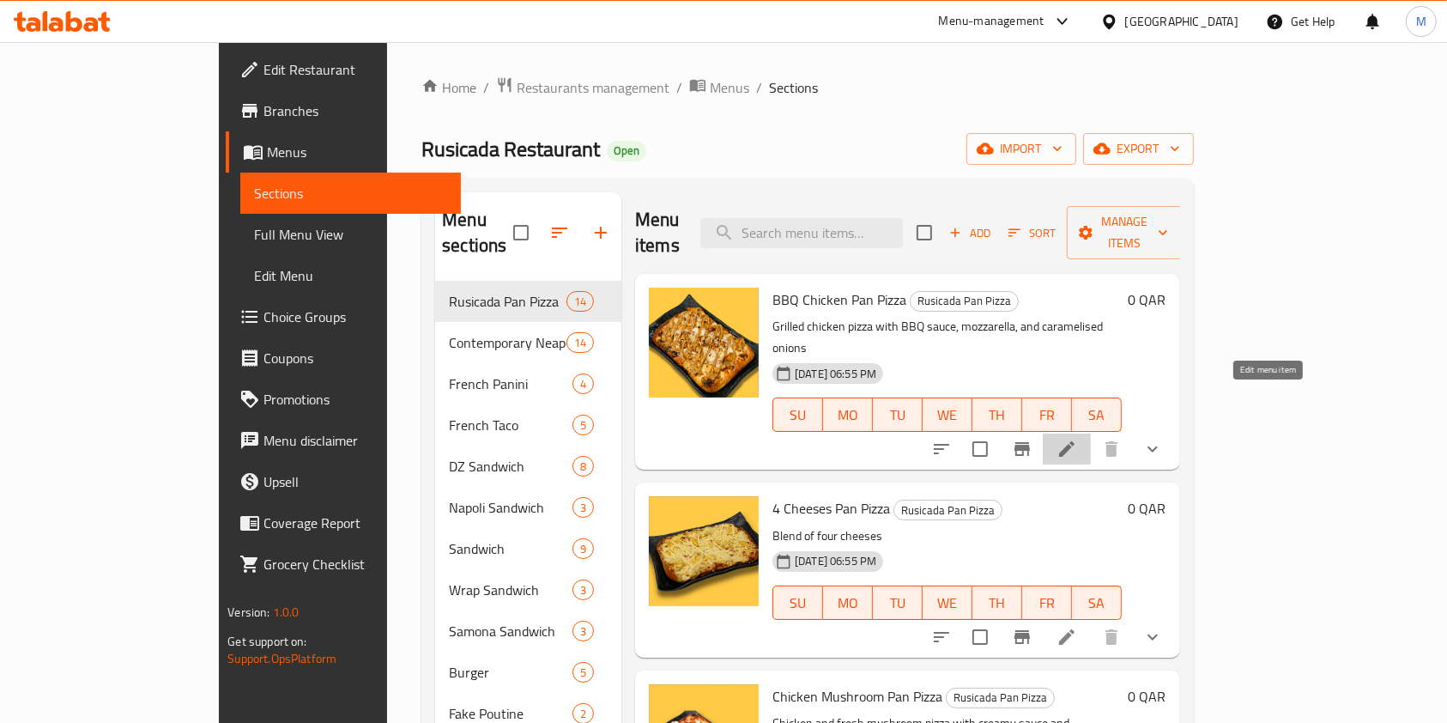
click at [1077, 439] on icon at bounding box center [1067, 449] width 21 height 21
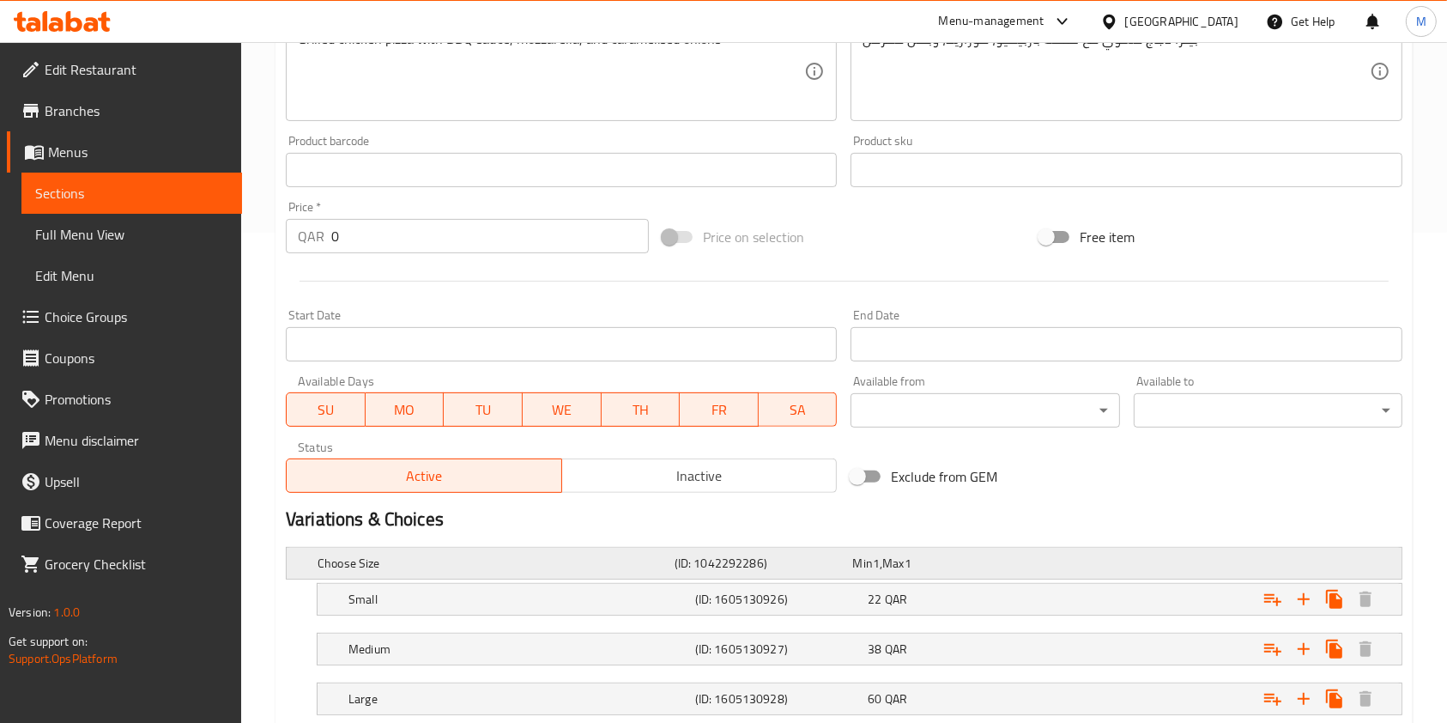
scroll to position [603, 0]
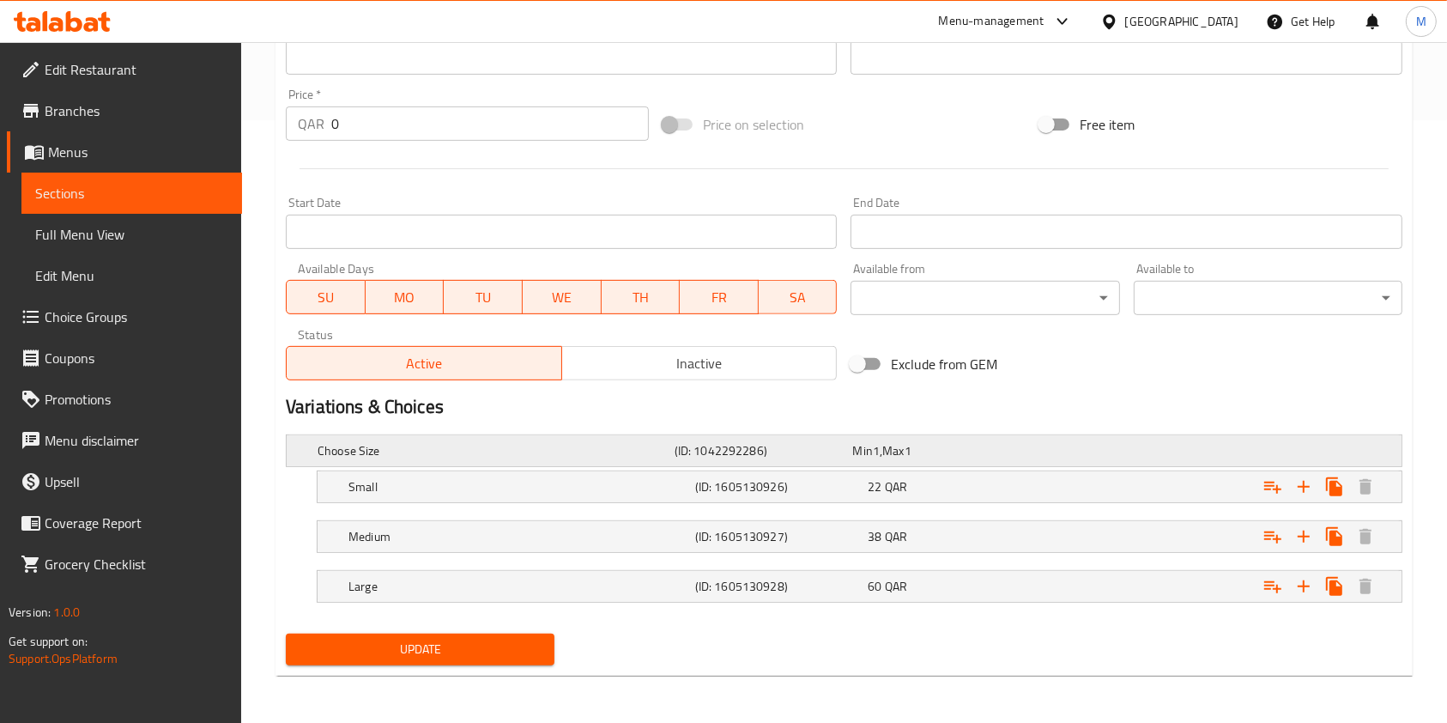
click at [643, 443] on h5 "Choose Size" at bounding box center [493, 450] width 350 height 17
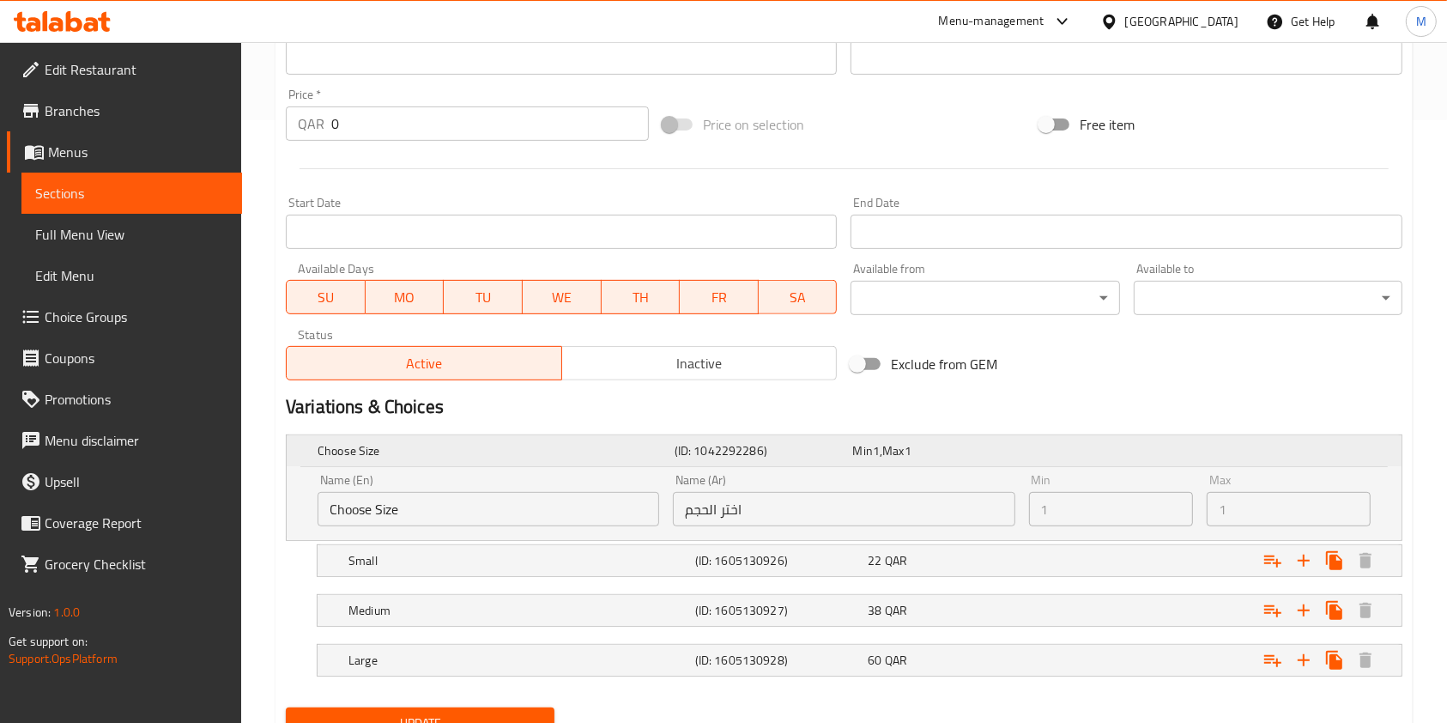
click at [647, 442] on h5 "Choose Size" at bounding box center [493, 450] width 350 height 17
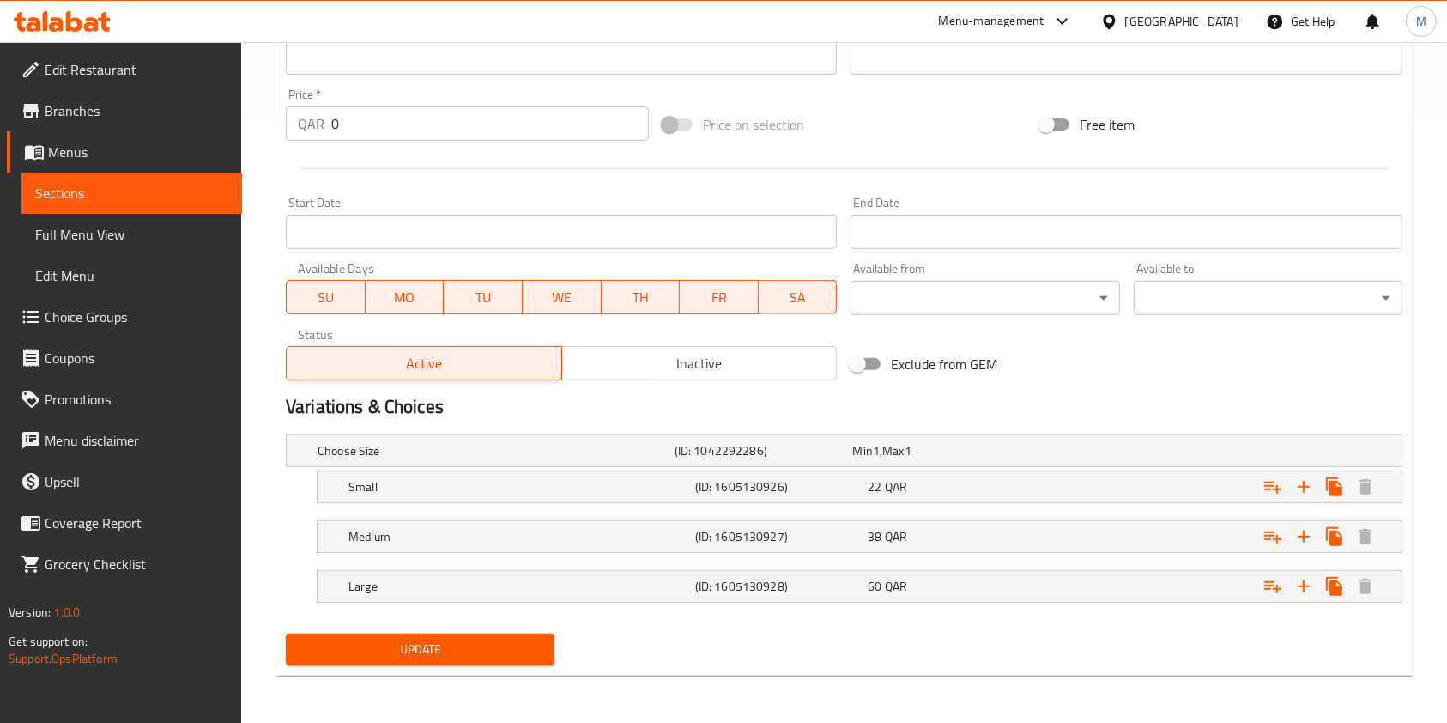
click at [565, 396] on h2 "Variations & Choices" at bounding box center [844, 407] width 1117 height 26
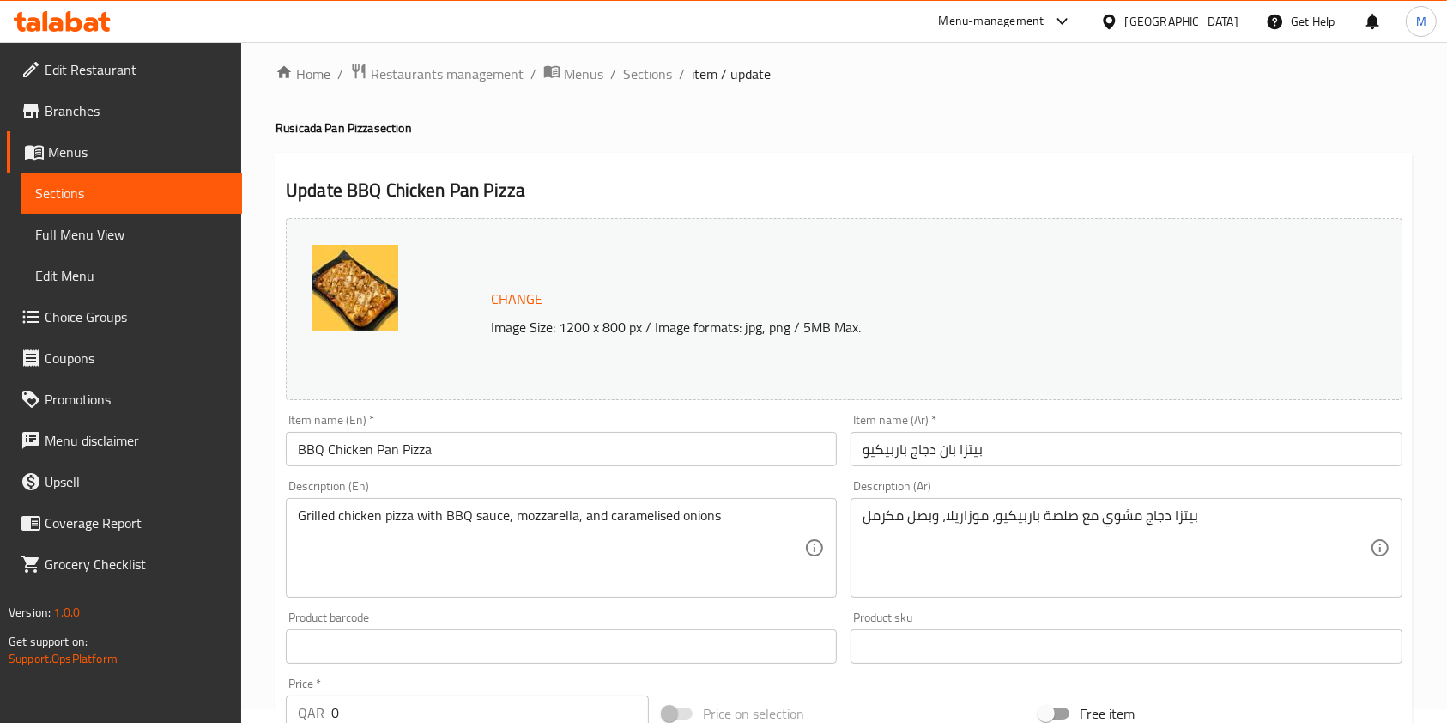
scroll to position [0, 0]
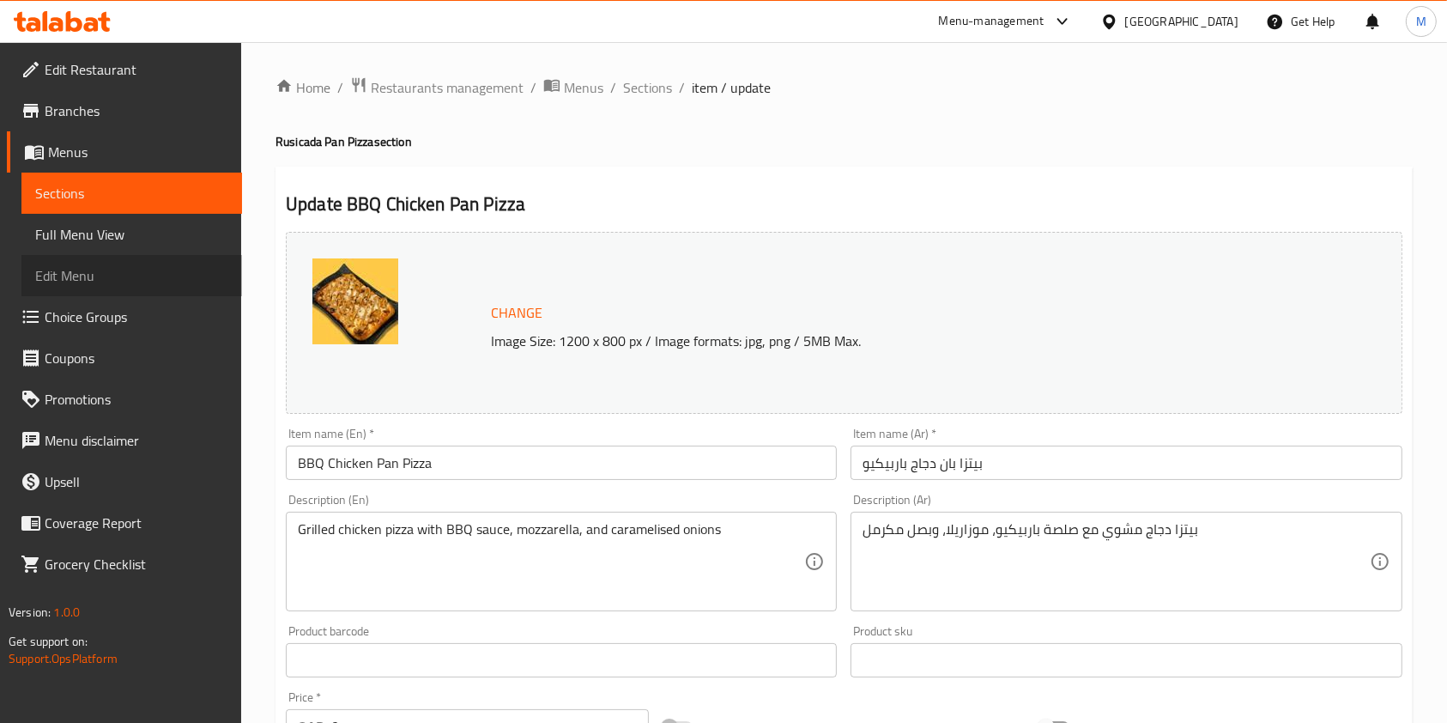
click at [84, 276] on span "Edit Menu" at bounding box center [131, 275] width 193 height 21
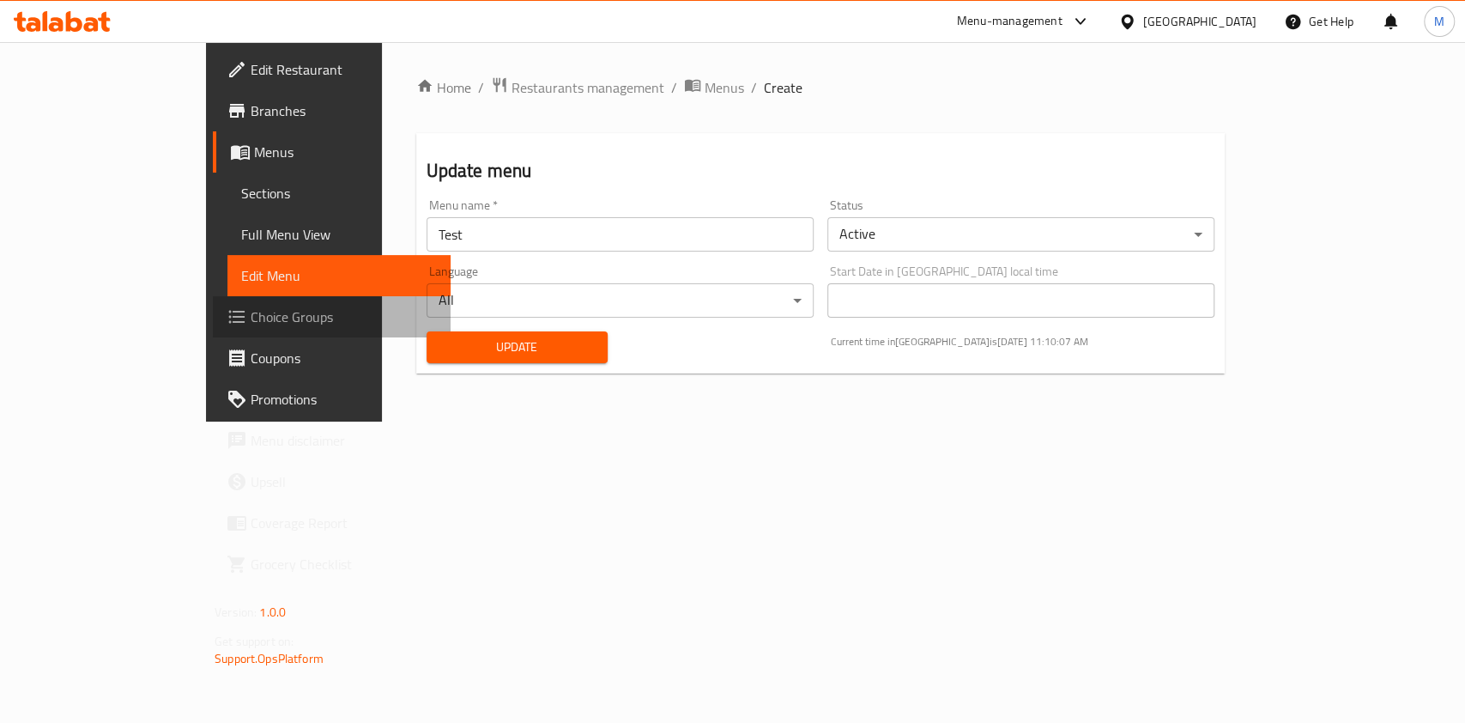
click at [251, 312] on span "Choice Groups" at bounding box center [344, 316] width 186 height 21
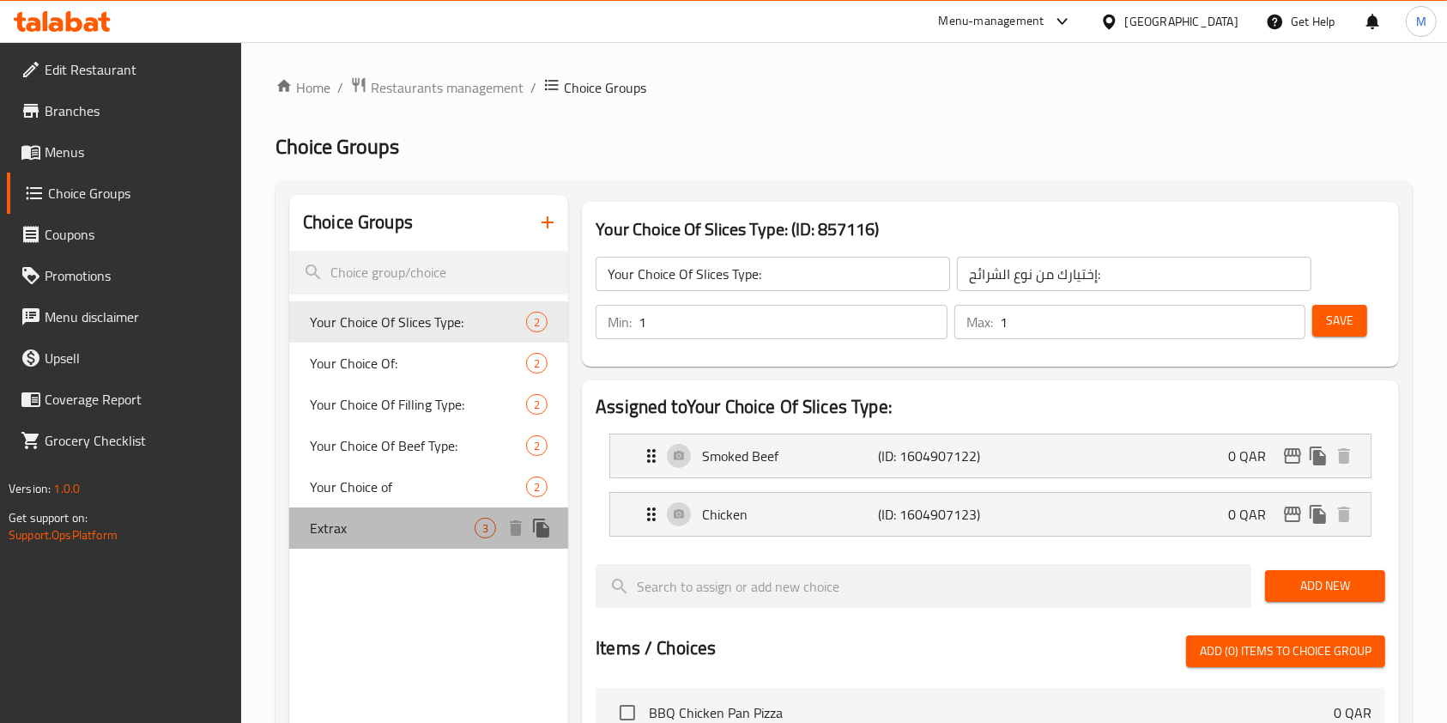
click at [429, 525] on span "Extrax" at bounding box center [392, 528] width 165 height 21
type input "Extrax"
type input "إضافات"
type input "0"
type input "7"
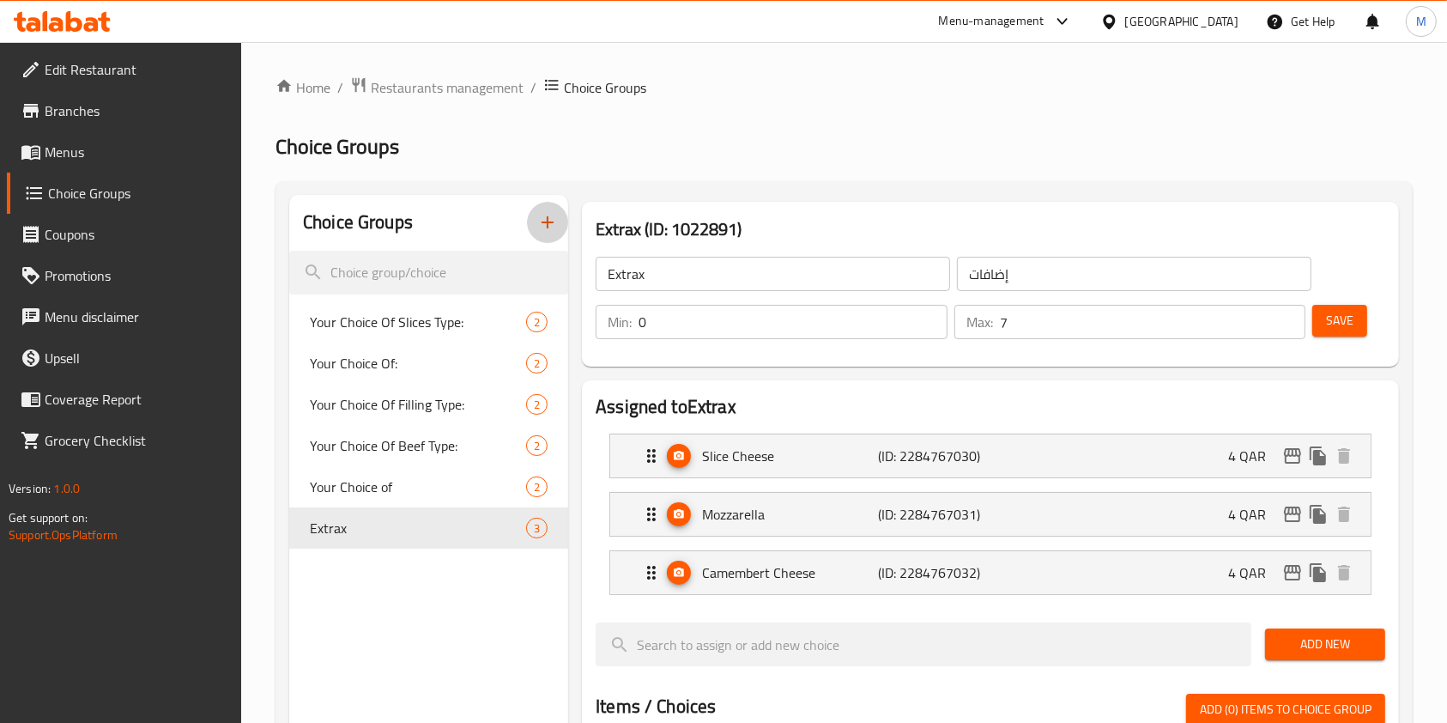
click at [553, 223] on icon "button" at bounding box center [547, 222] width 21 height 21
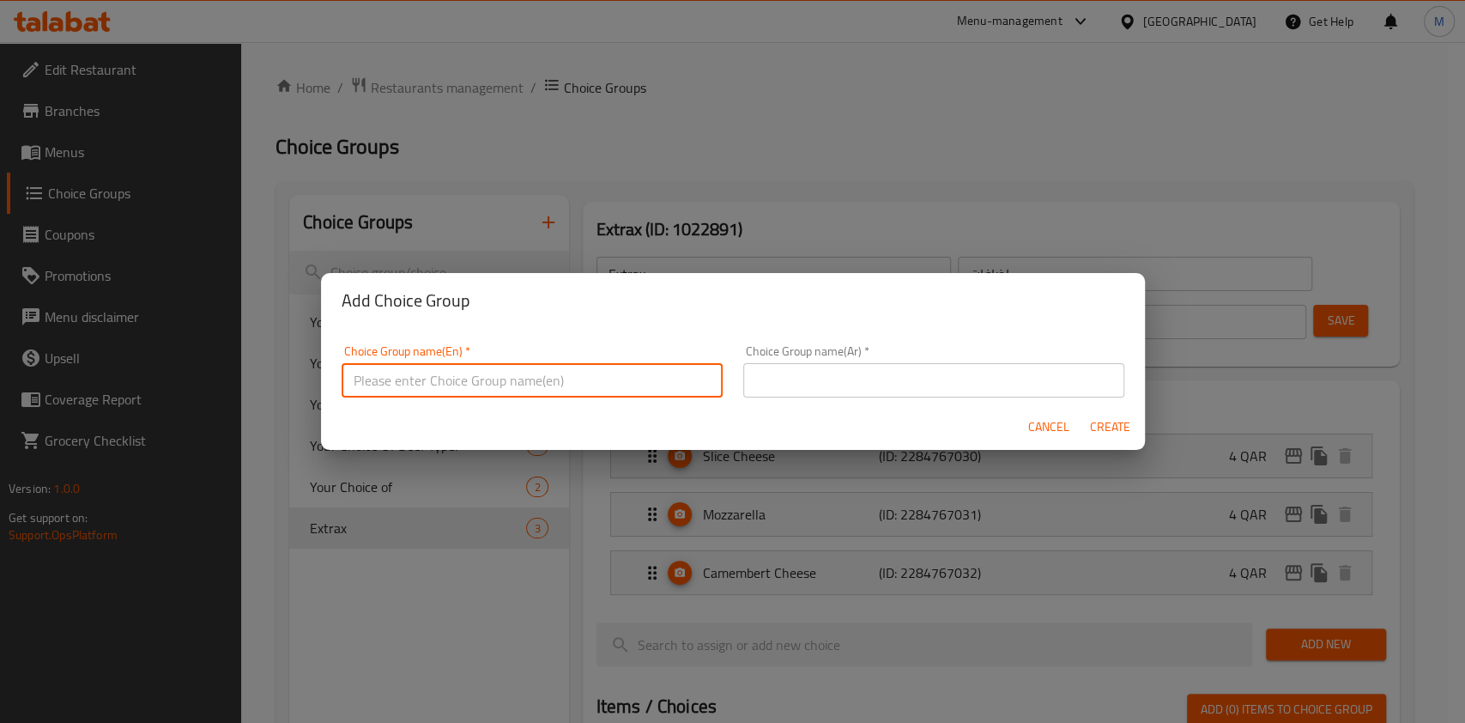
click at [536, 387] on input "text" at bounding box center [532, 380] width 381 height 34
type input "Extra"
click at [768, 372] on input "text" at bounding box center [933, 380] width 381 height 34
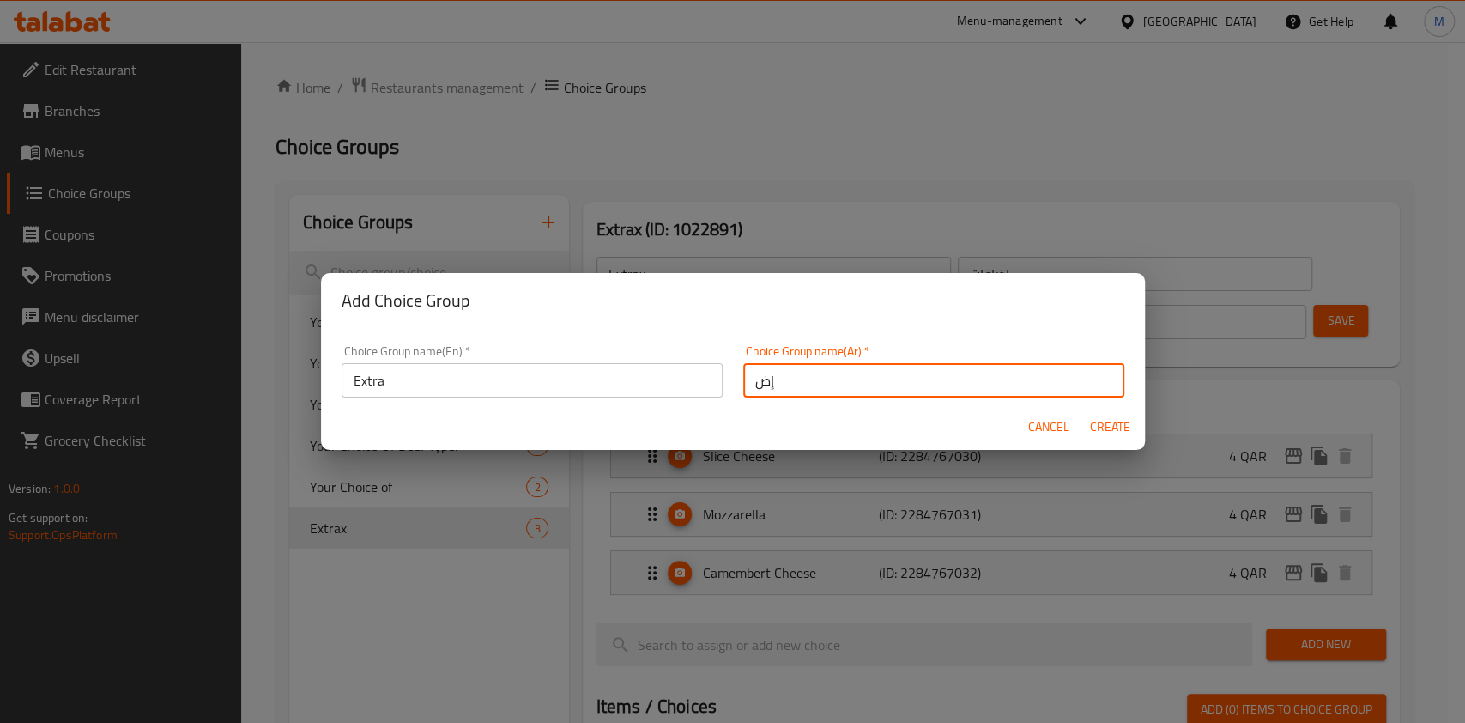
type input "إ"
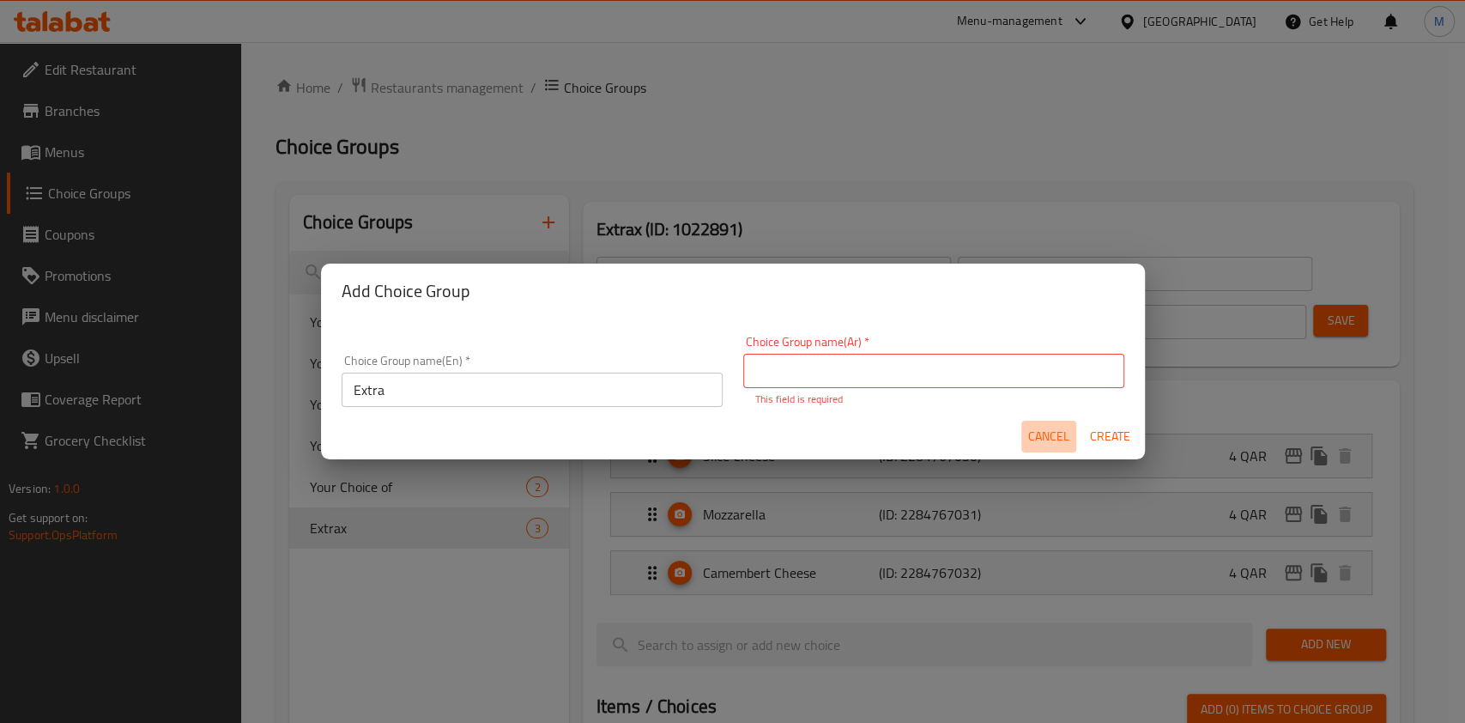
click at [1047, 426] on span "Cancel" at bounding box center [1048, 436] width 41 height 21
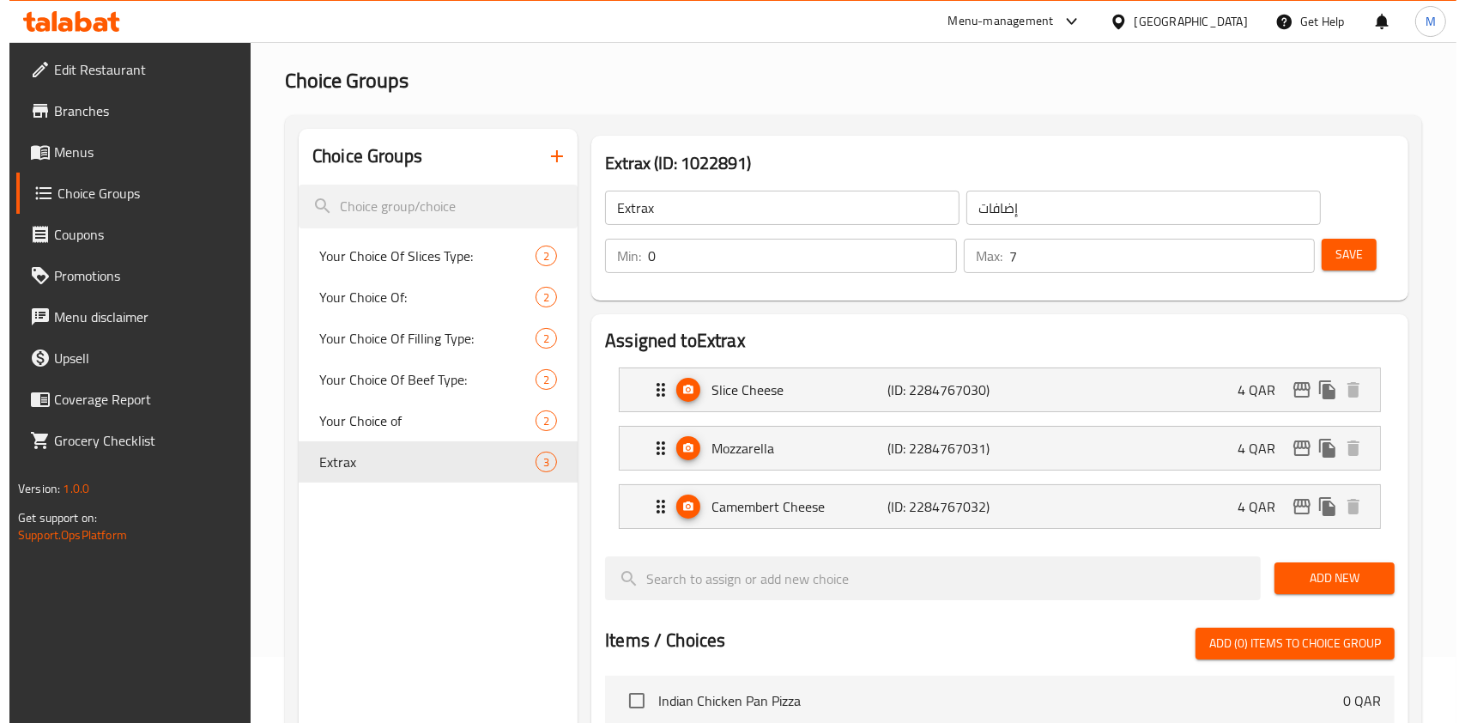
scroll to position [639, 0]
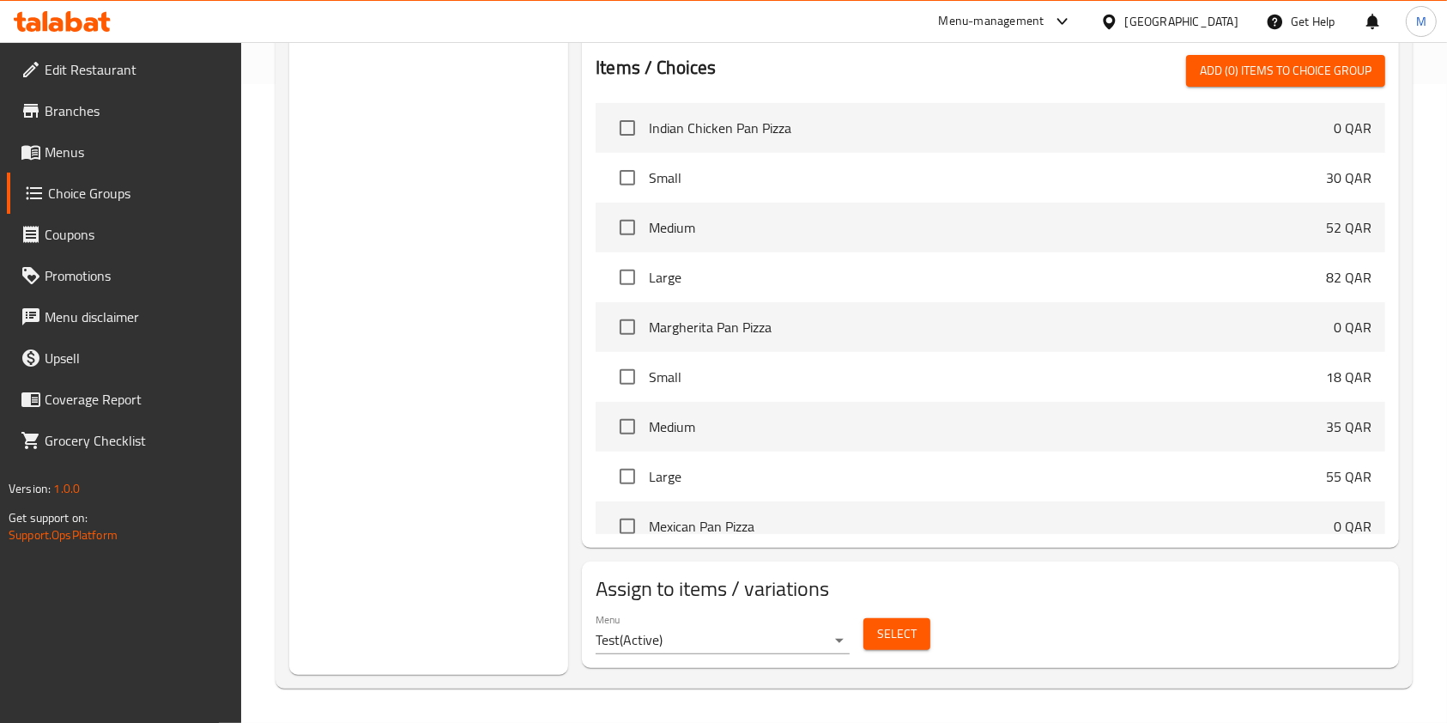
click at [903, 635] on span "Select" at bounding box center [896, 633] width 39 height 21
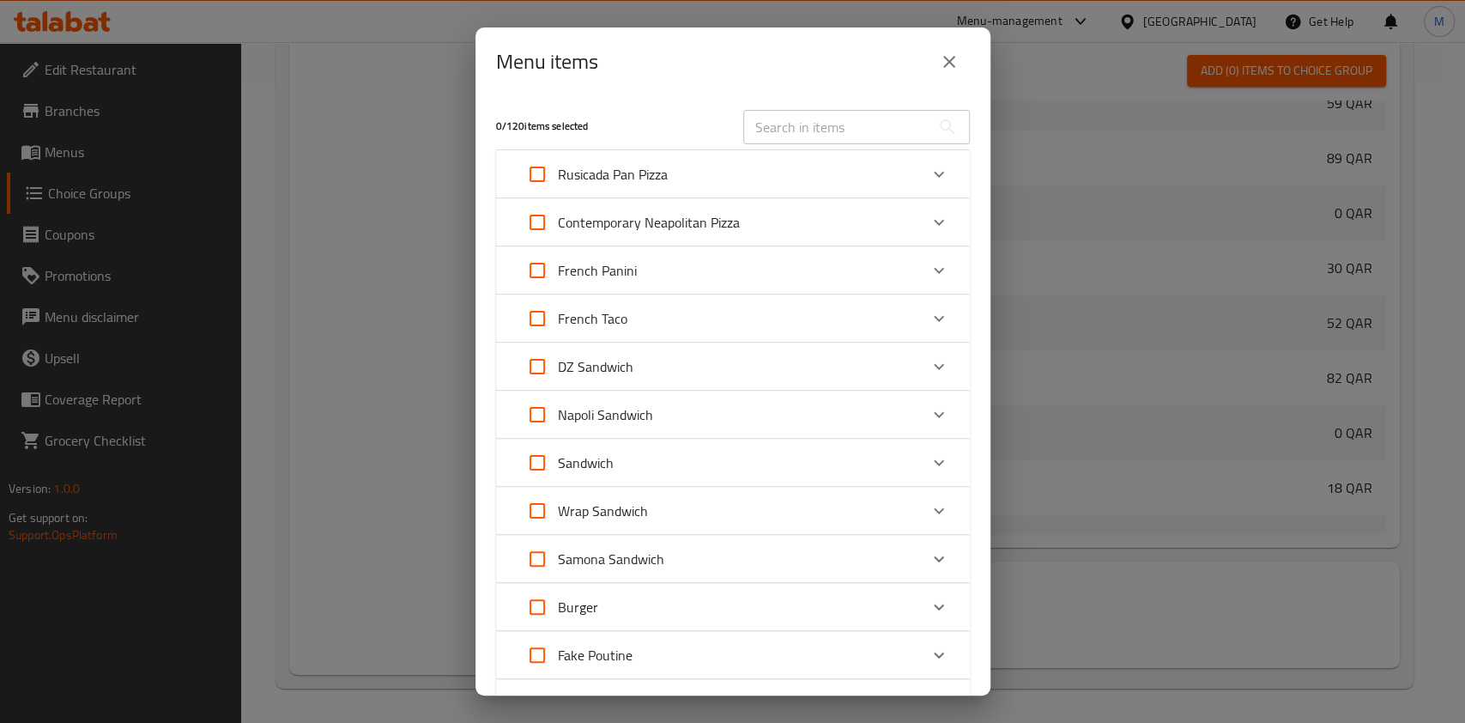
scroll to position [878, 0]
click at [929, 167] on icon "Expand" at bounding box center [939, 174] width 21 height 21
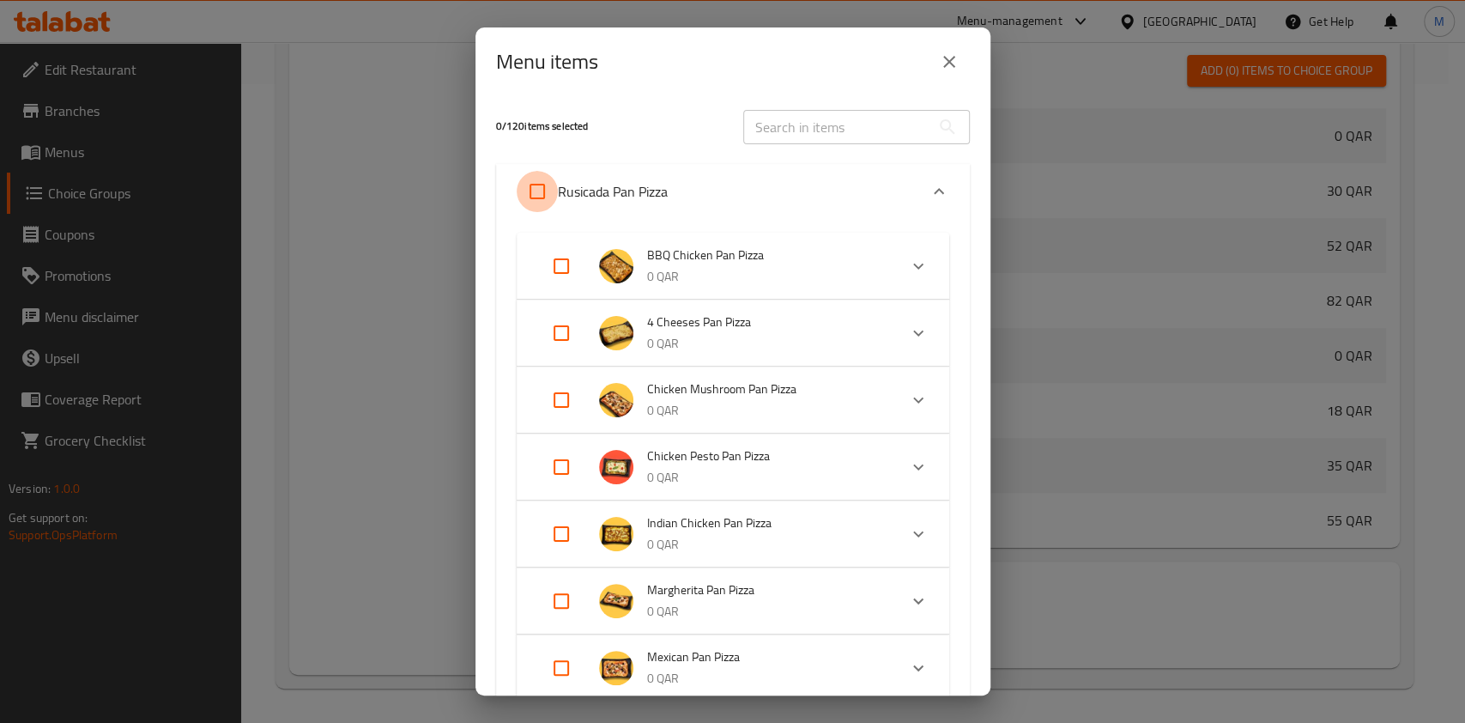
click at [543, 182] on input "Expand" at bounding box center [537, 191] width 41 height 41
checkbox input "true"
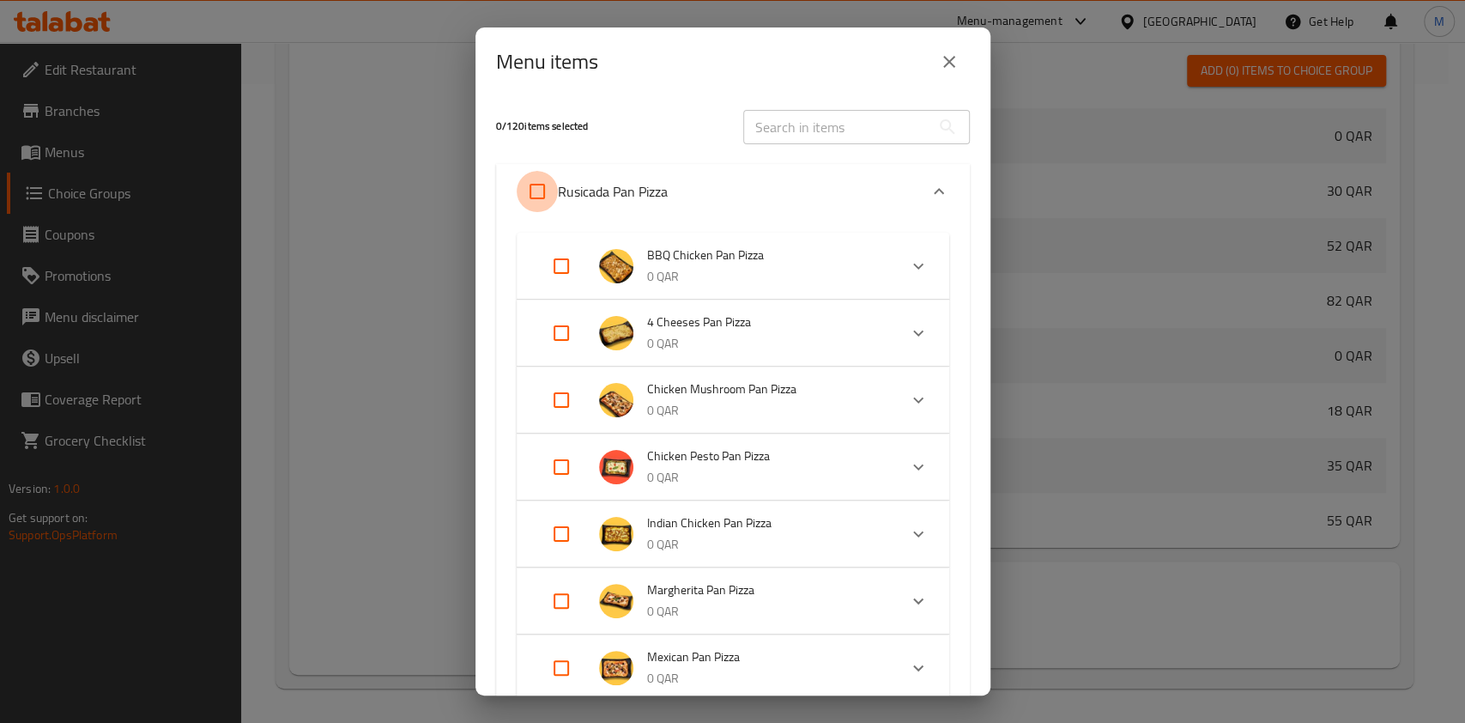
checkbox input "true"
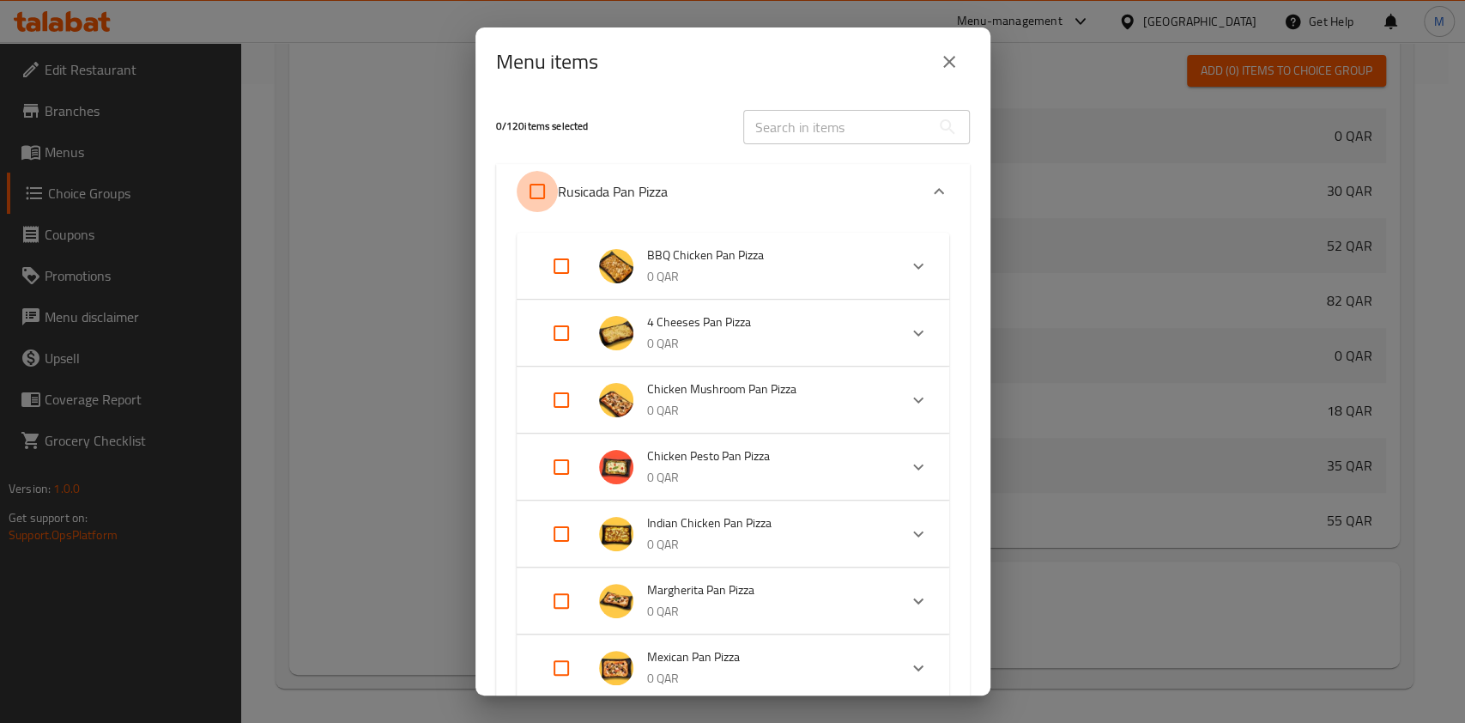
checkbox input "true"
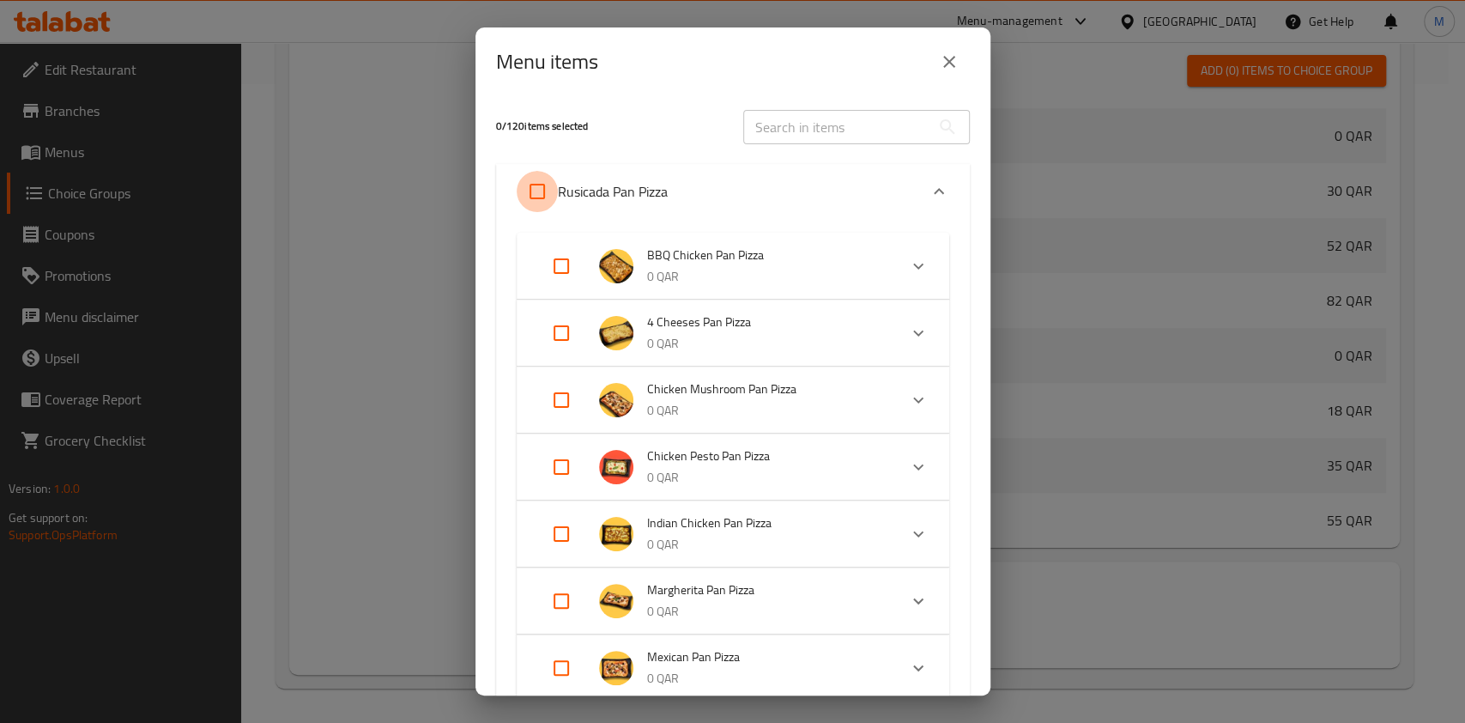
checkbox input "true"
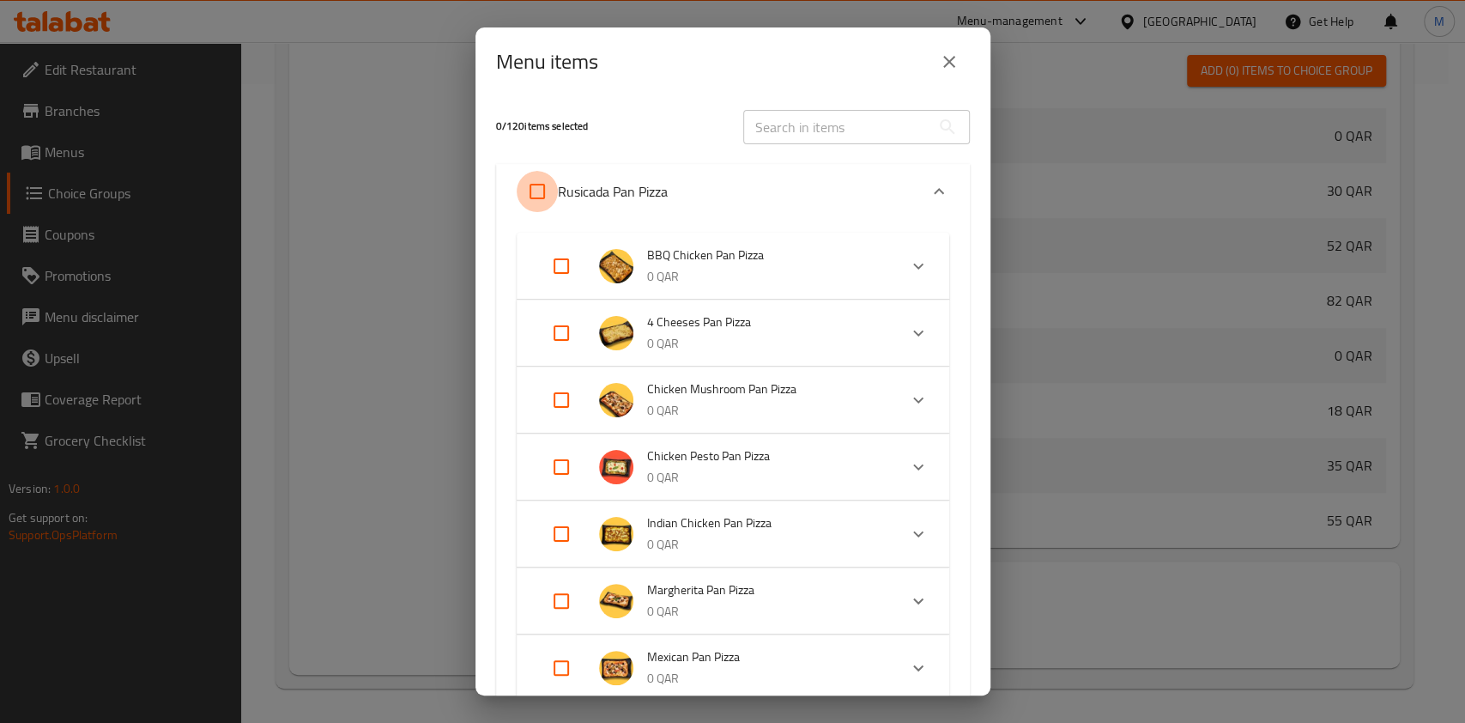
checkbox input "true"
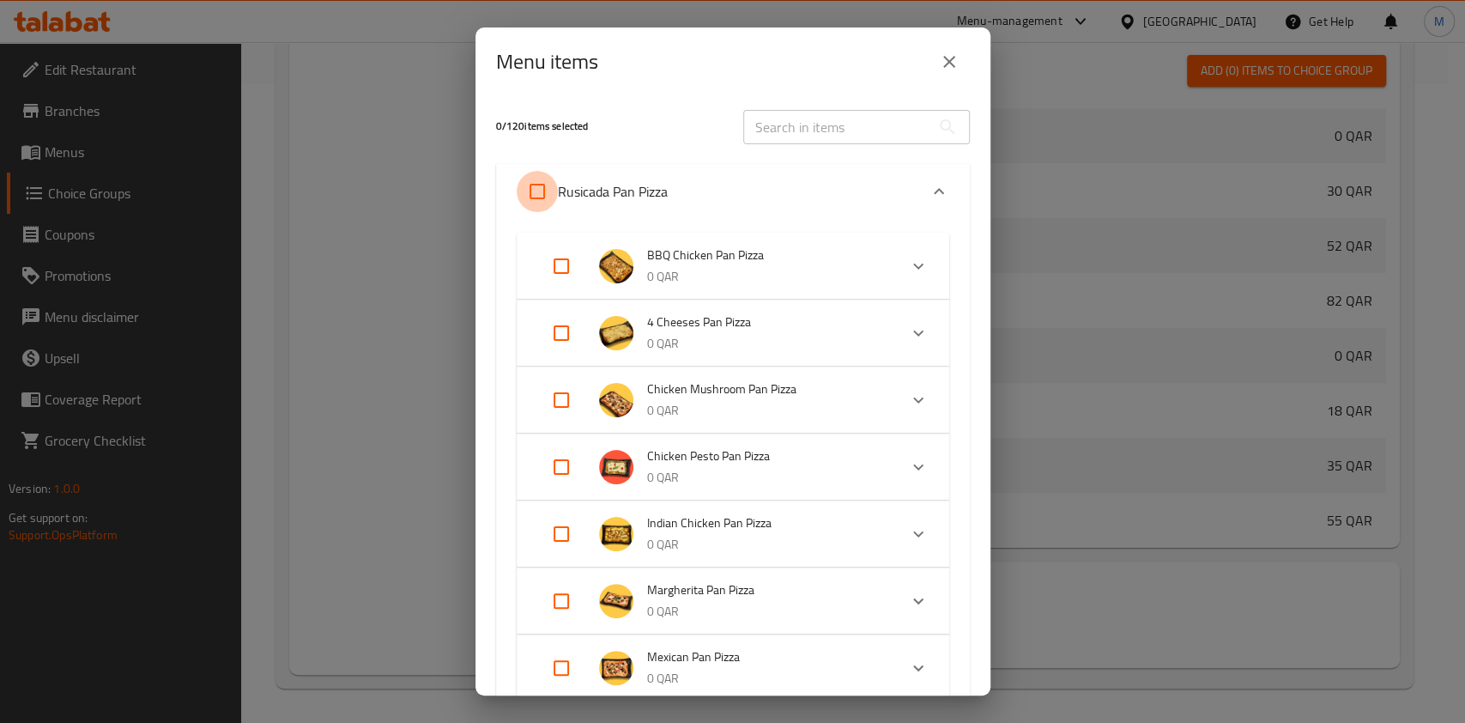
checkbox input "true"
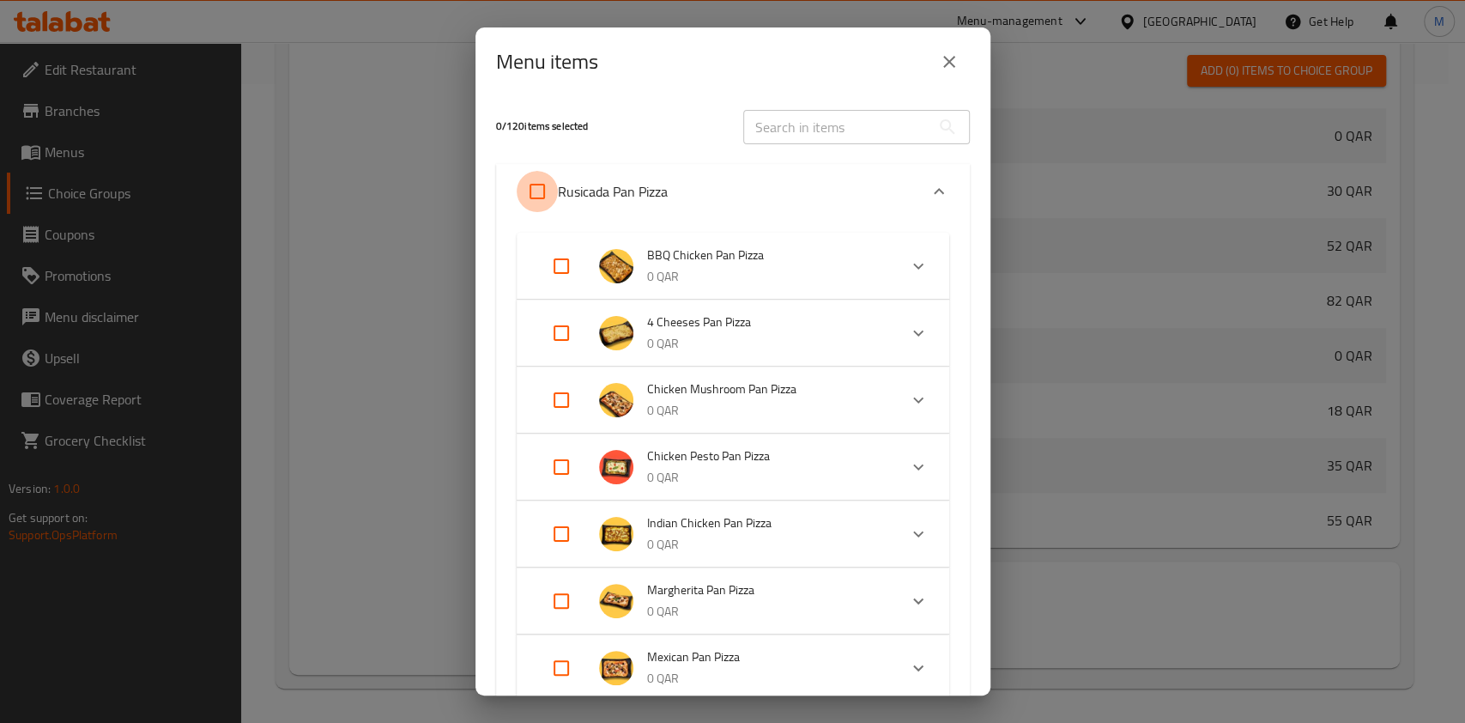
checkbox input "true"
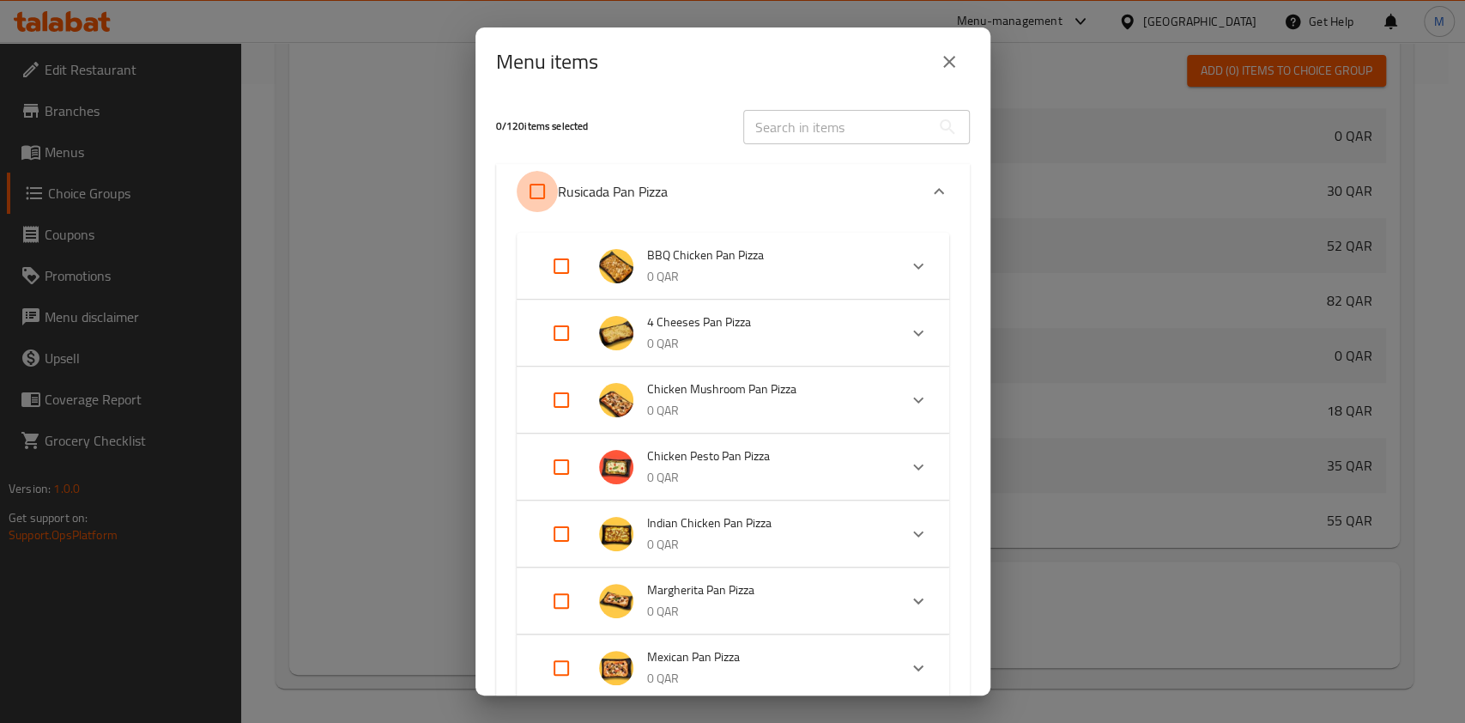
checkbox input "true"
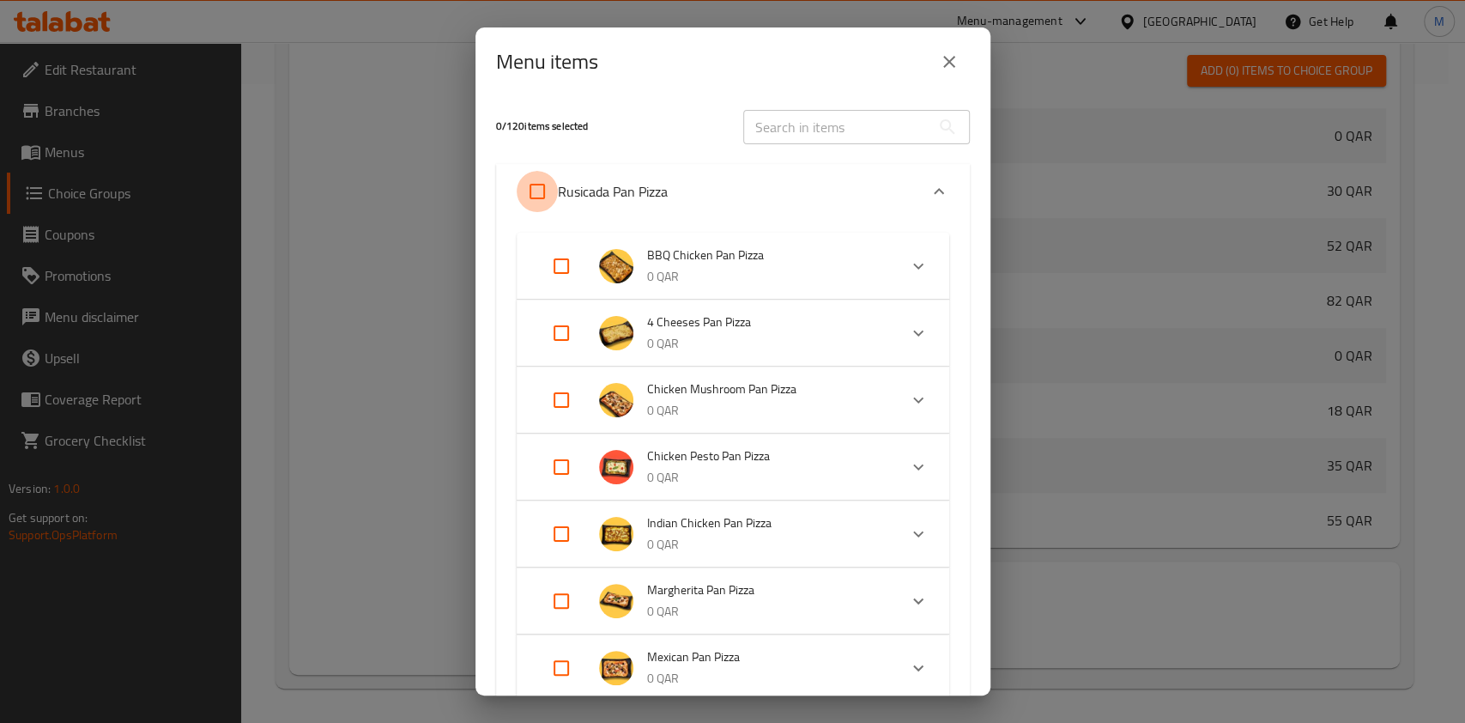
checkbox input "true"
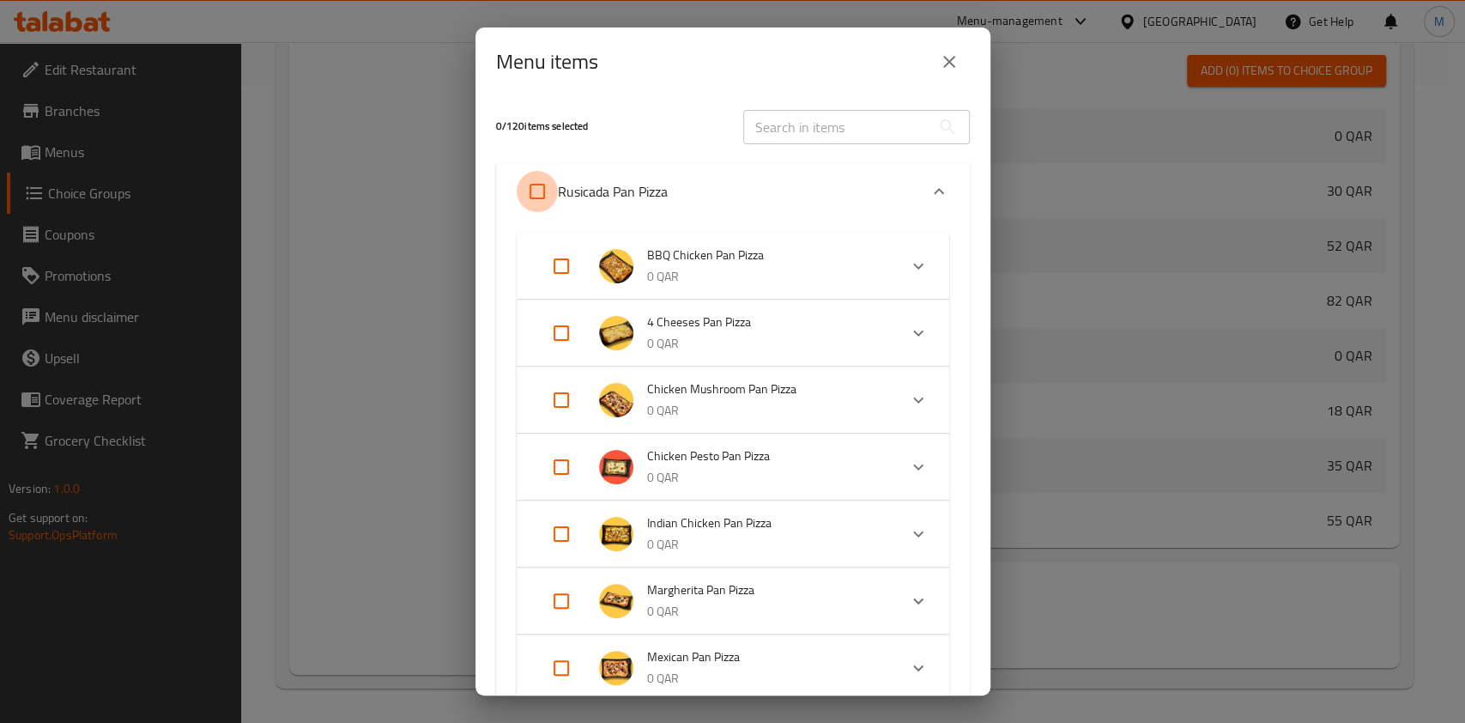
checkbox input "true"
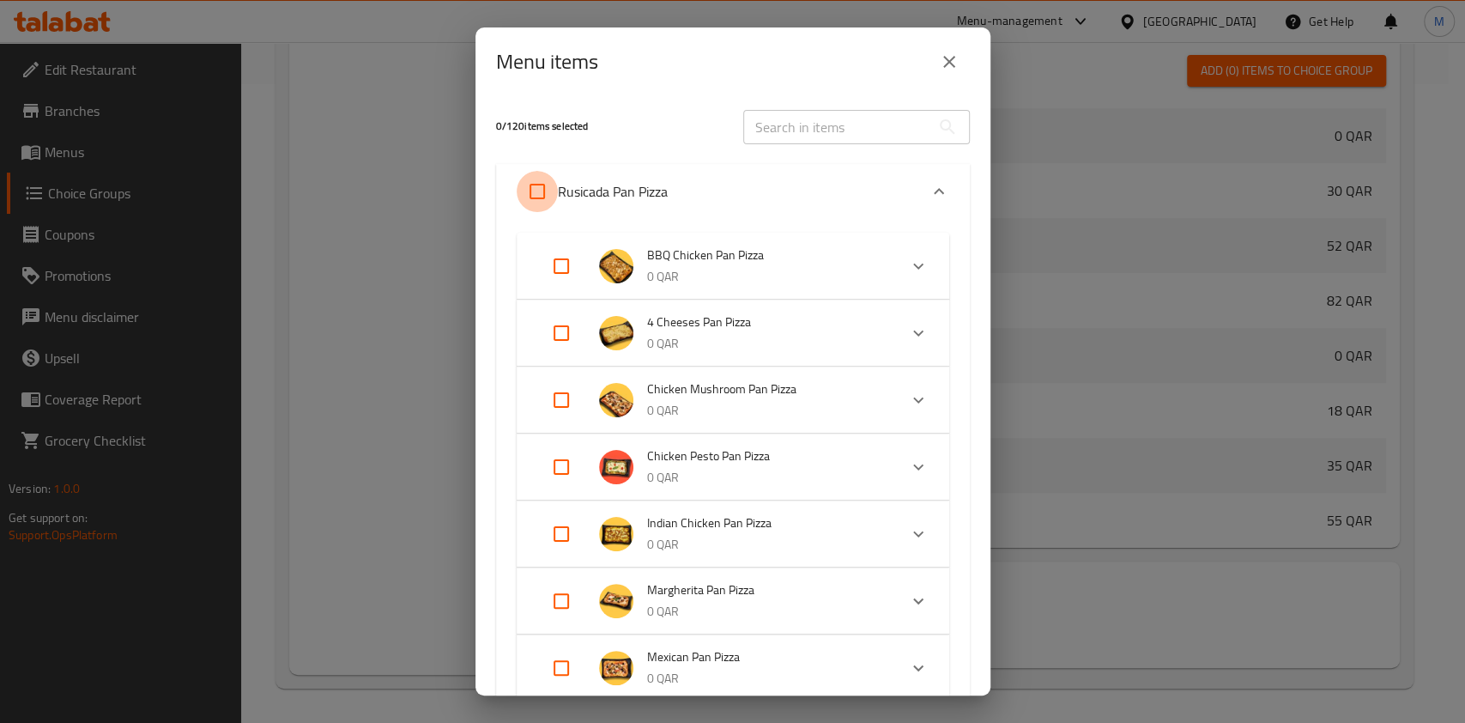
checkbox input "true"
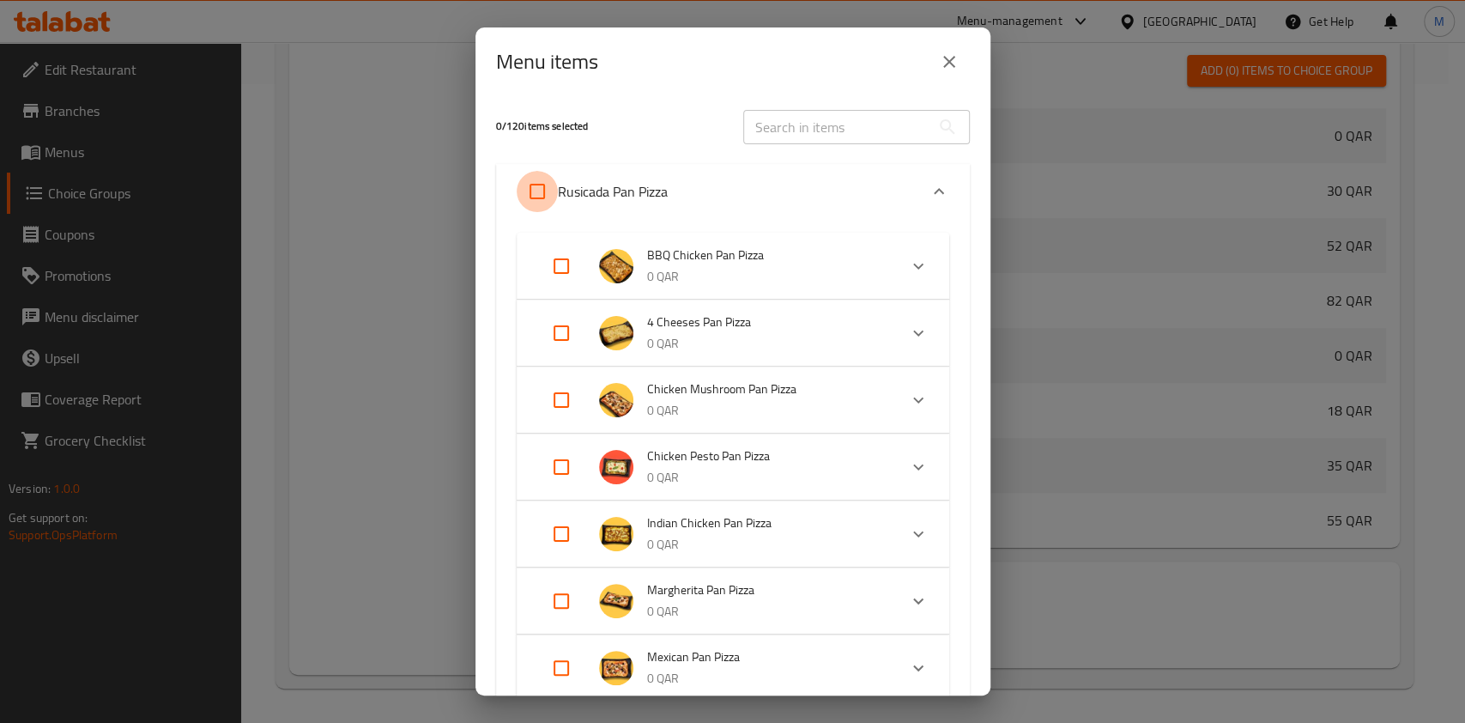
checkbox input "true"
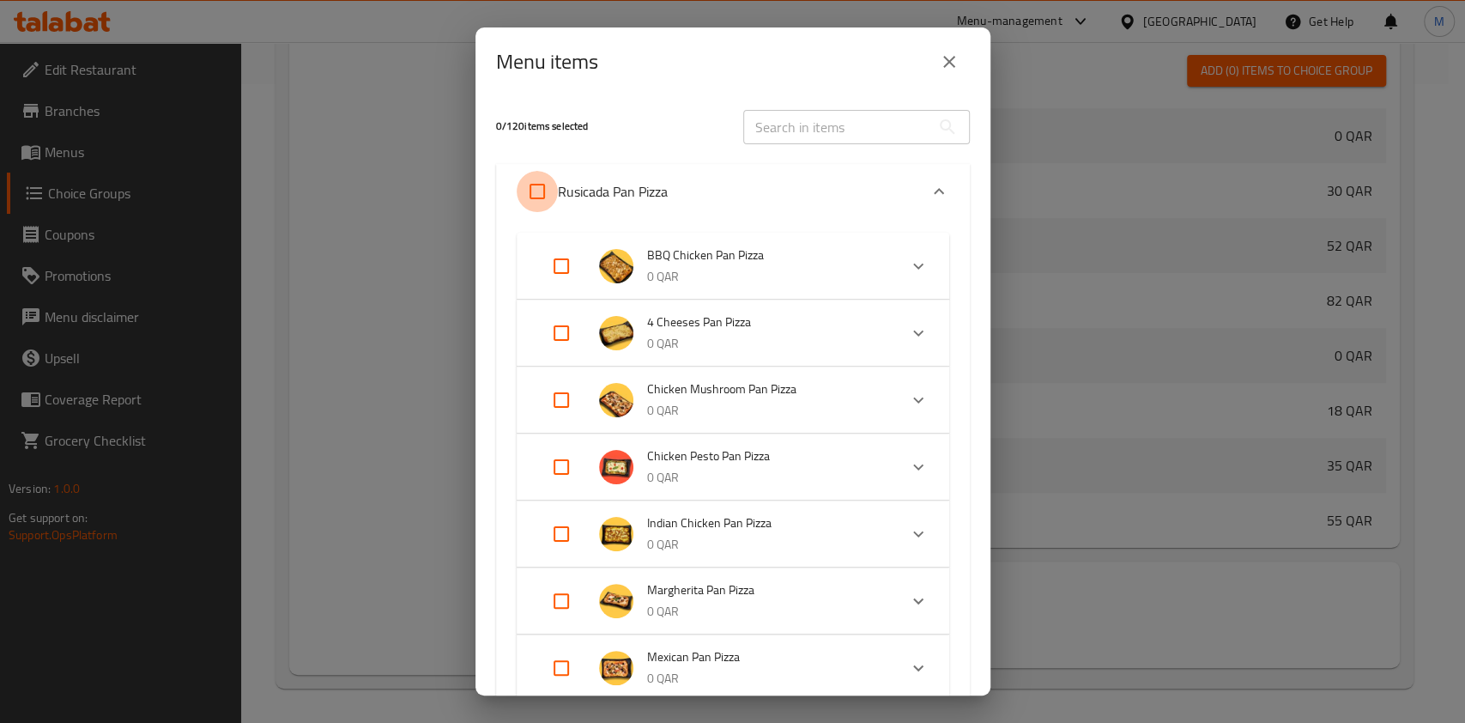
checkbox input "true"
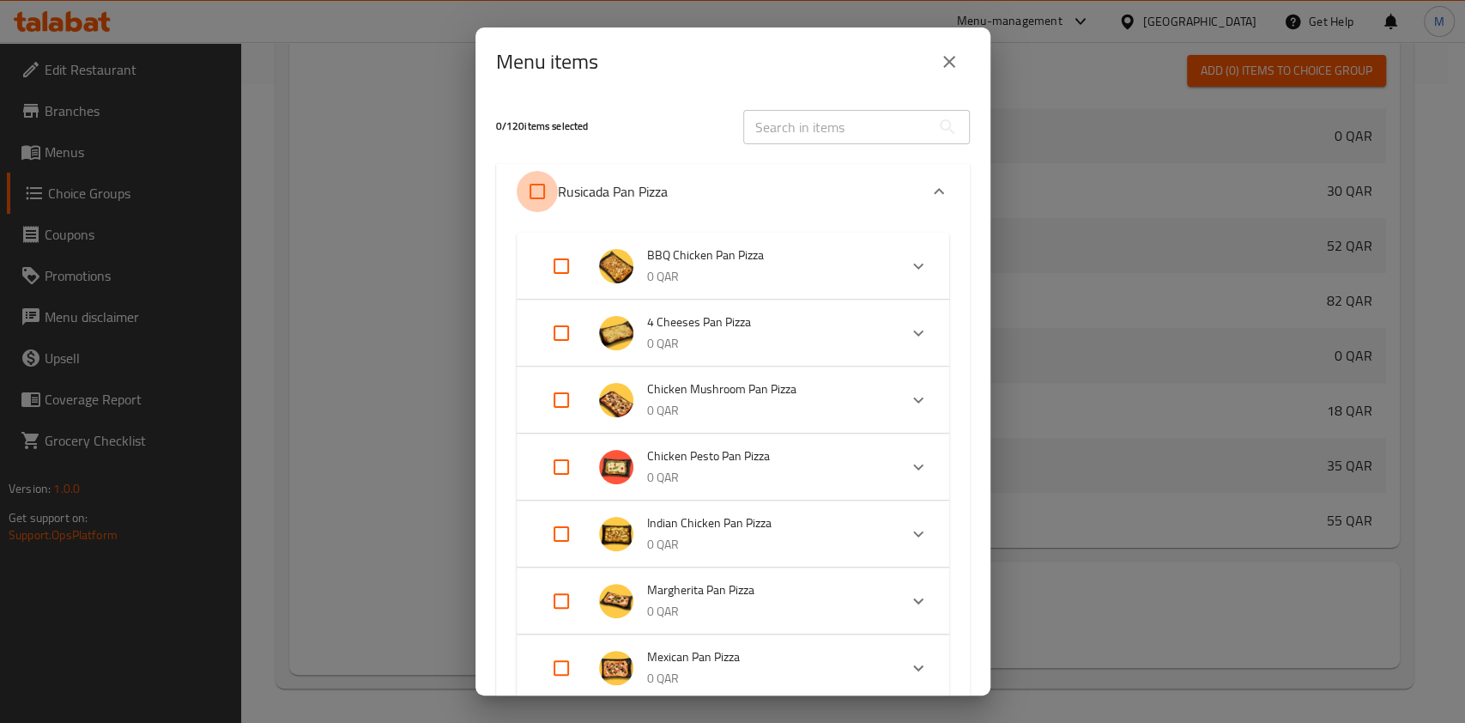
checkbox input "true"
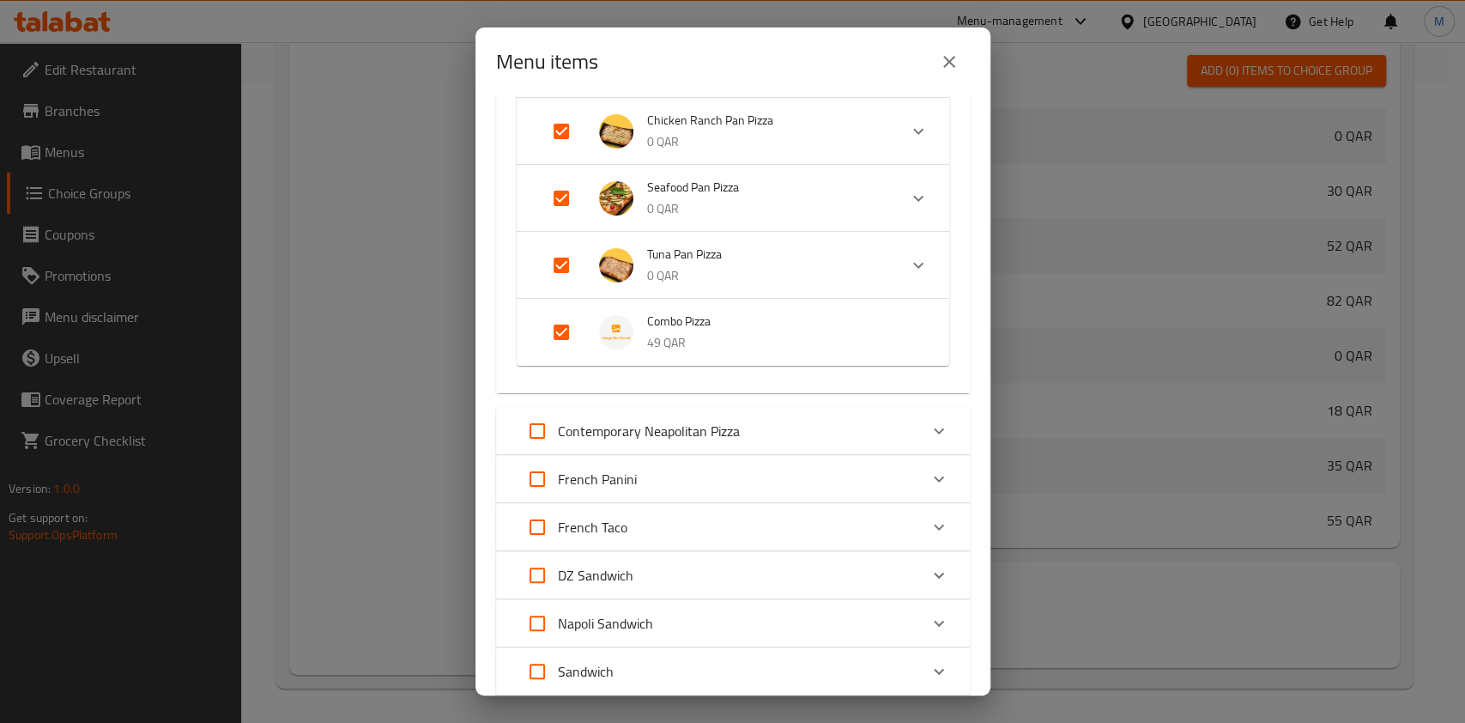
scroll to position [915, 0]
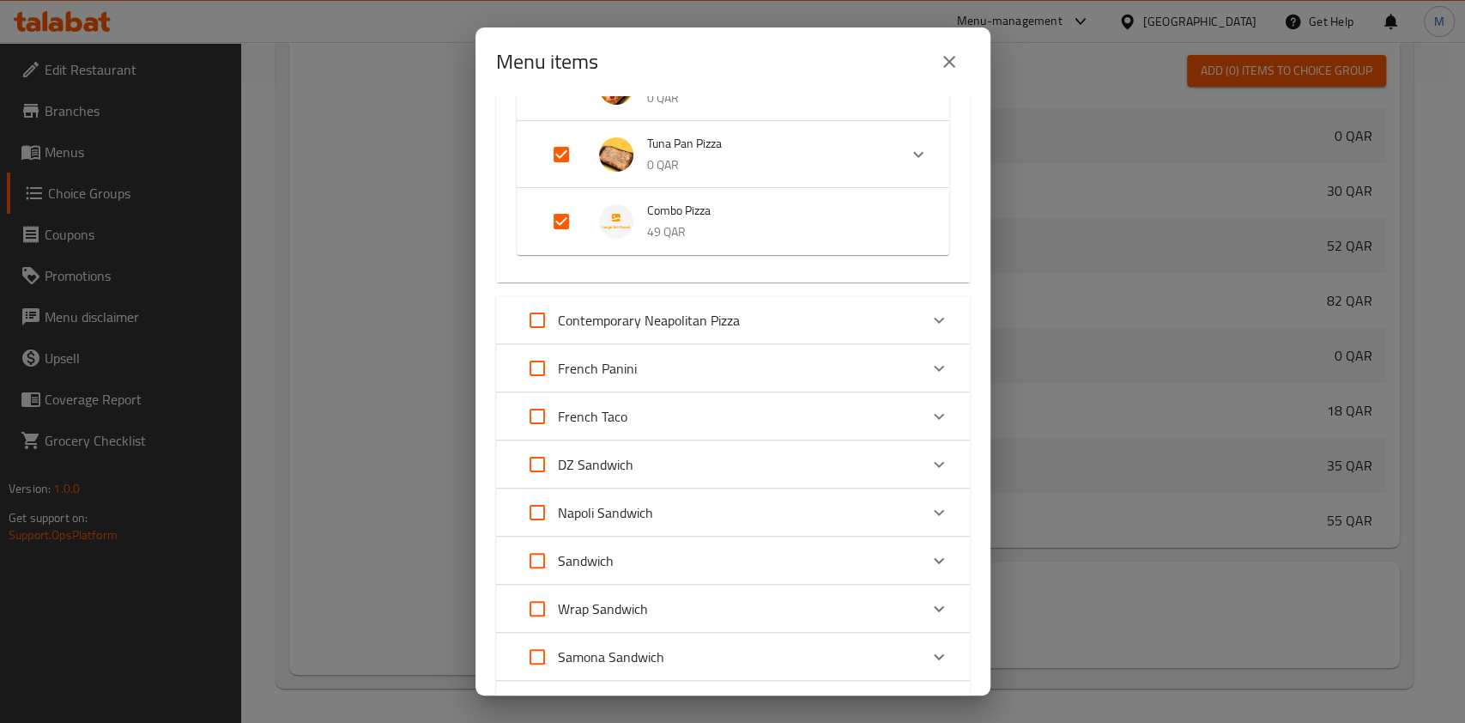
click at [929, 311] on icon "Expand" at bounding box center [939, 320] width 21 height 21
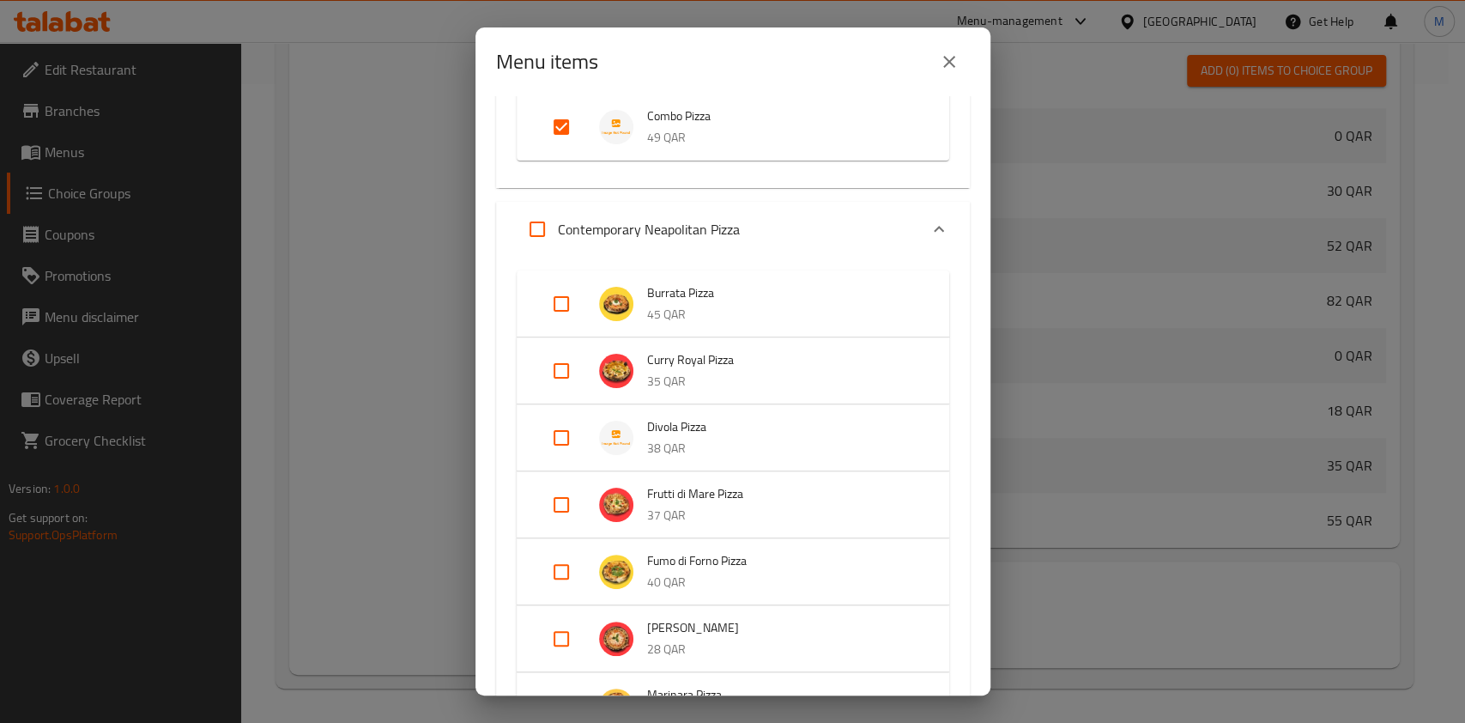
scroll to position [1144, 0]
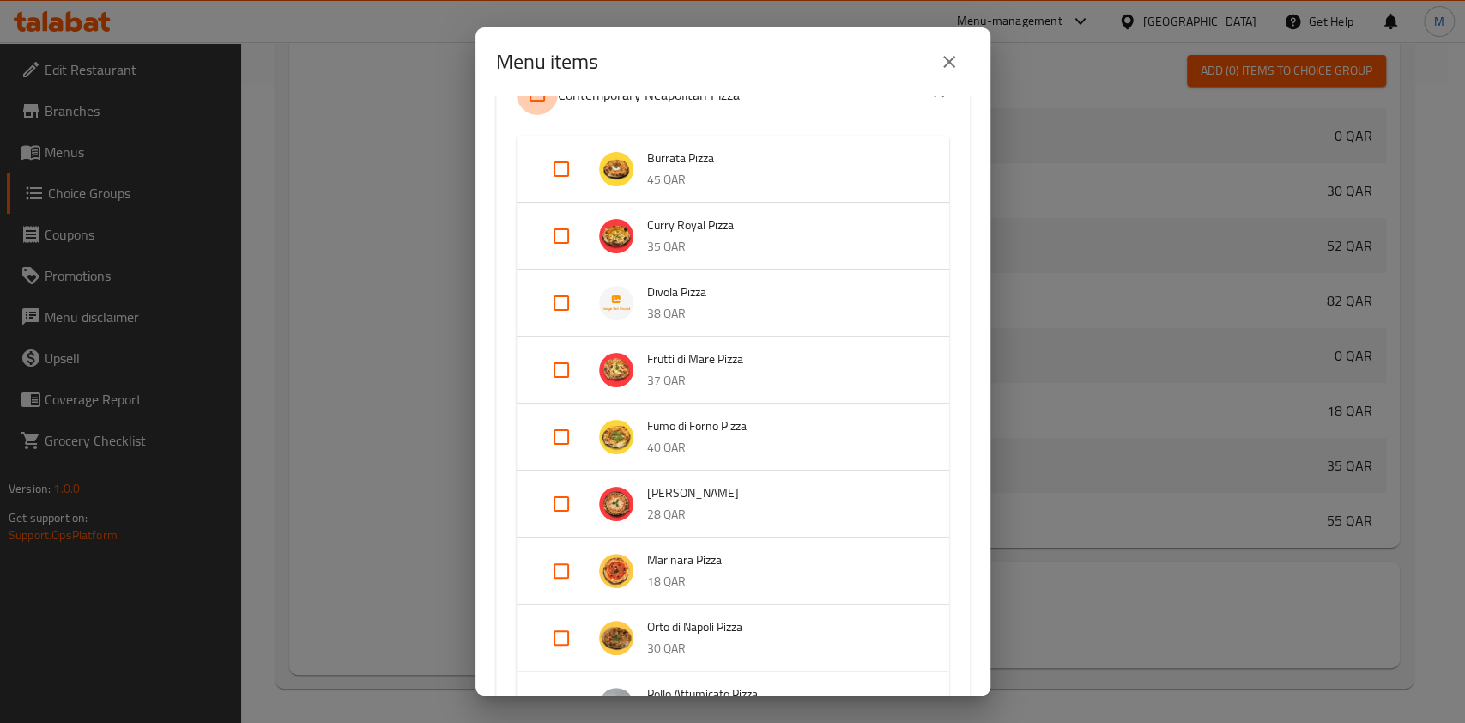
click at [530, 97] on input "Expand" at bounding box center [537, 94] width 41 height 41
checkbox input "true"
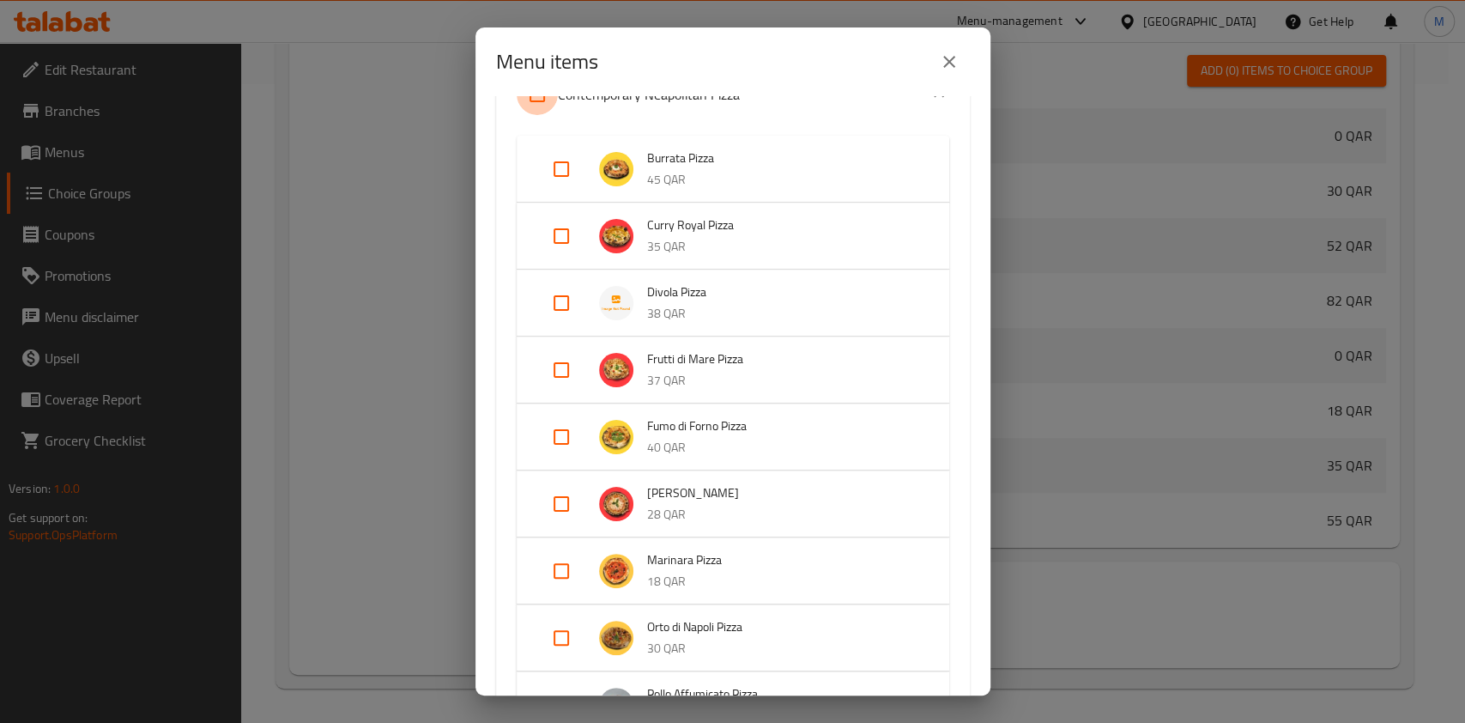
checkbox input "true"
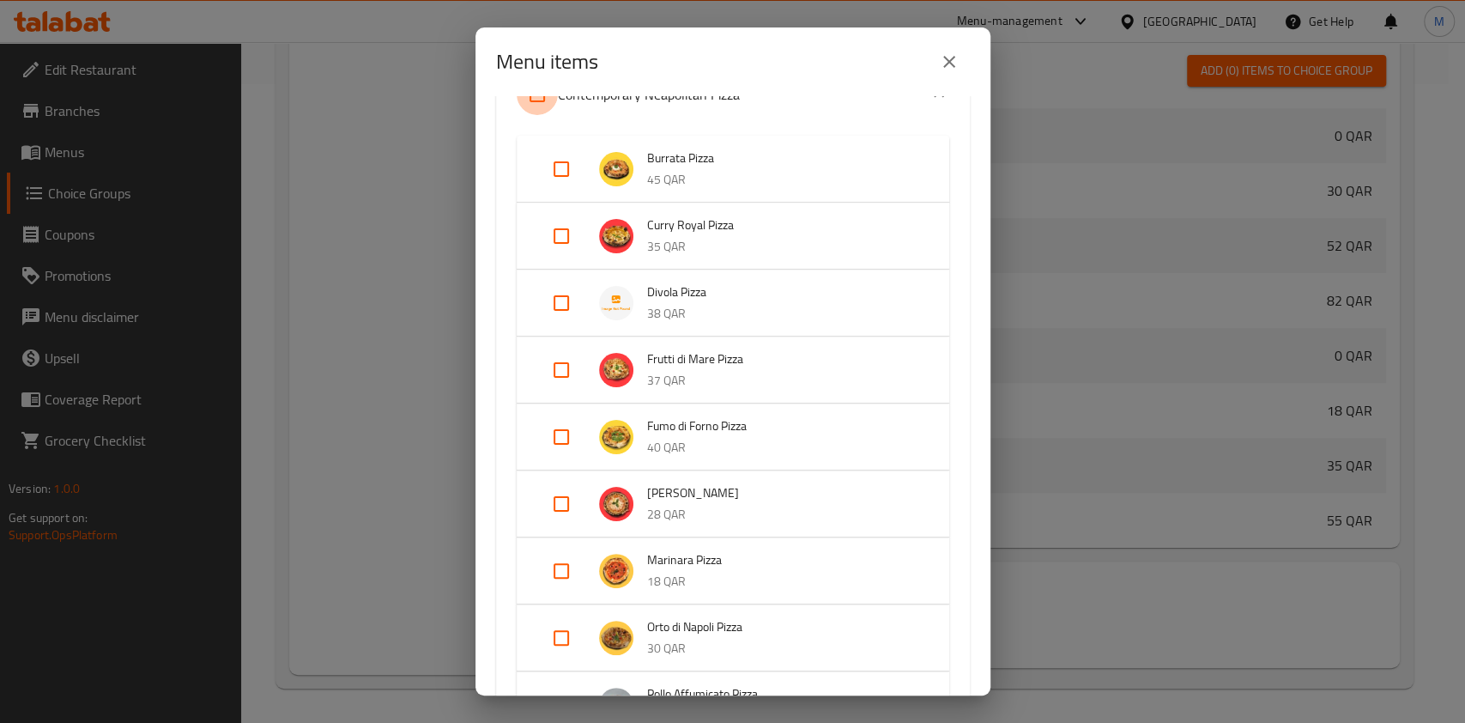
checkbox input "true"
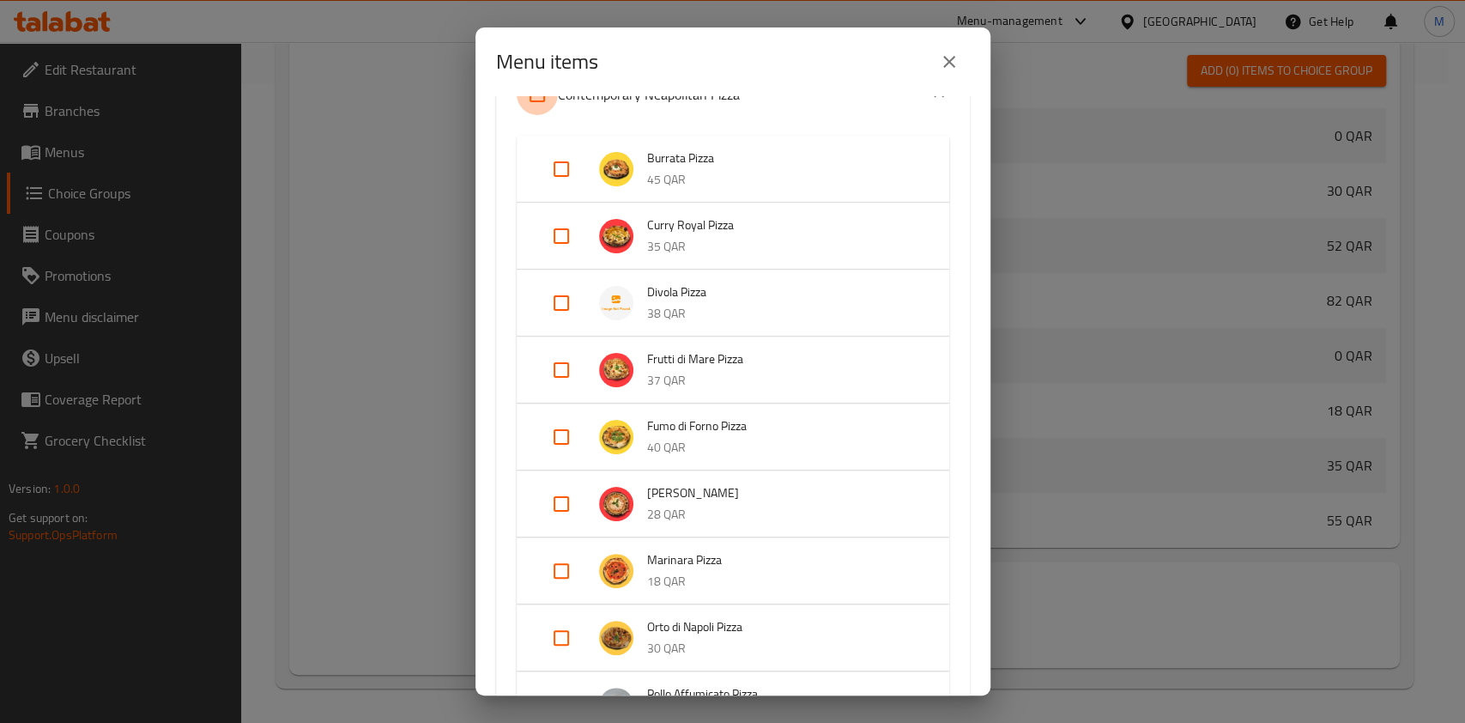
checkbox input "true"
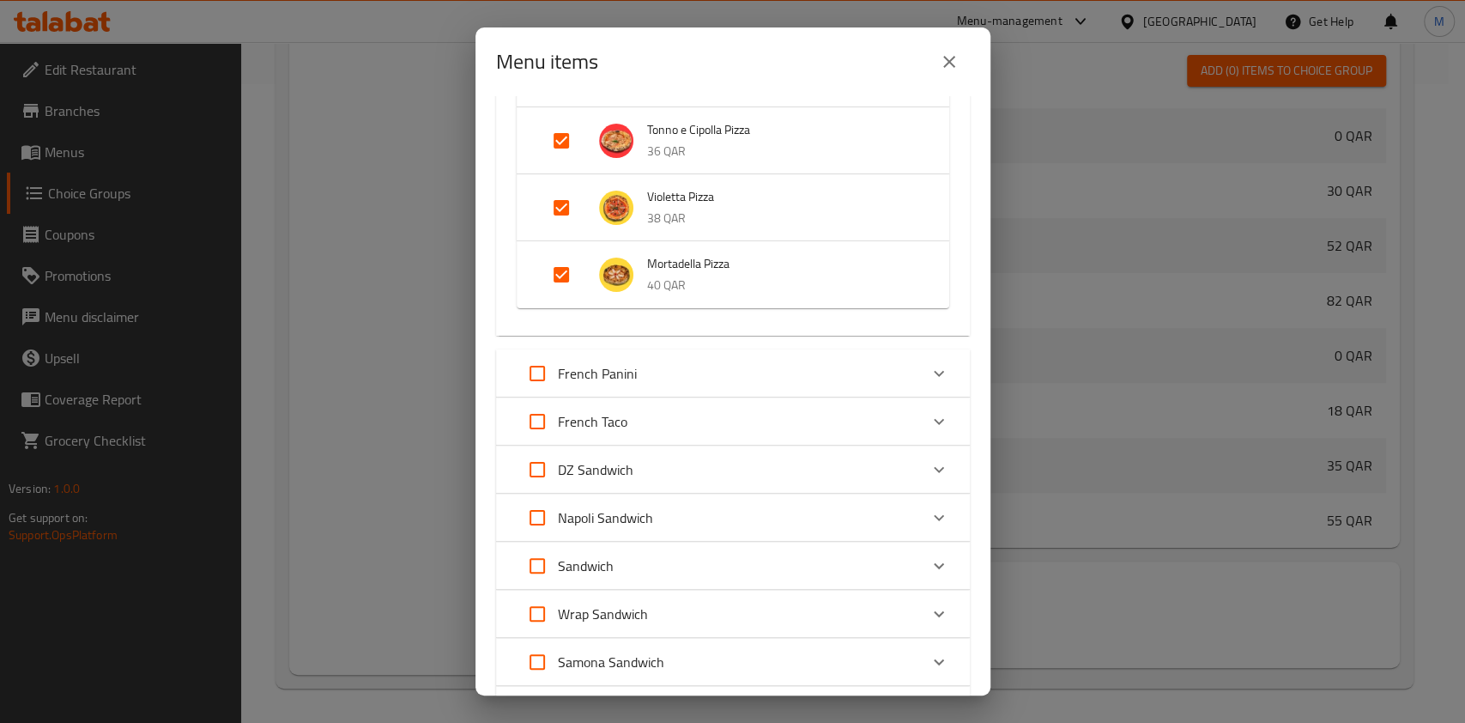
scroll to position [1945, 0]
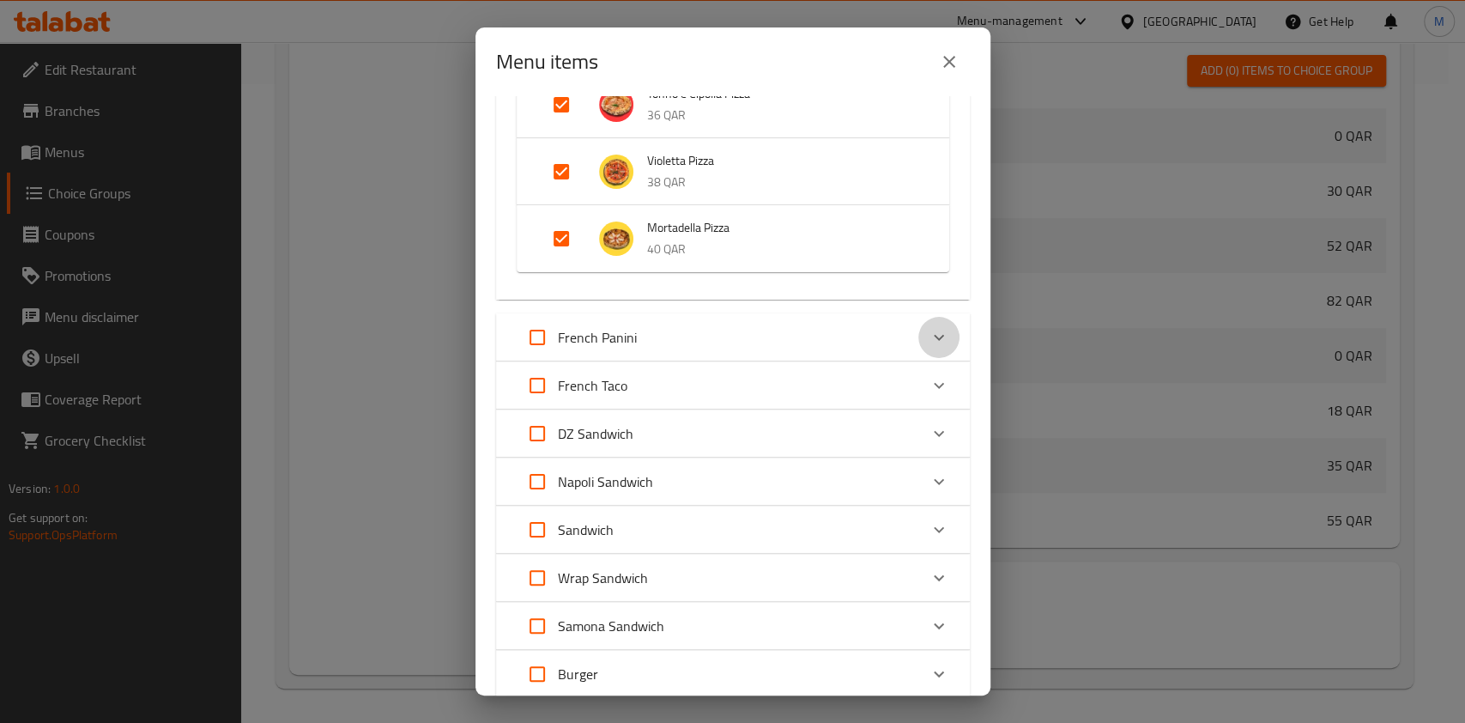
click at [929, 329] on icon "Expand" at bounding box center [939, 337] width 21 height 21
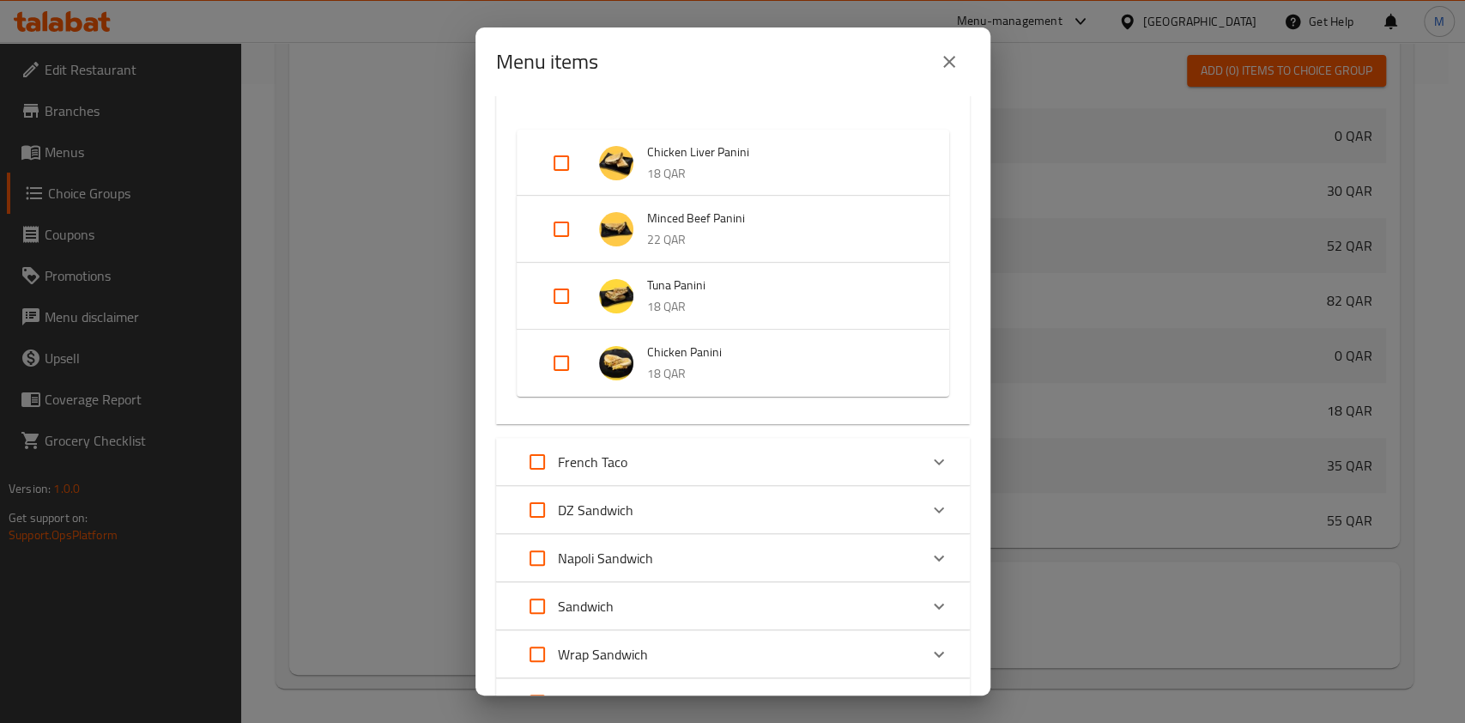
scroll to position [2060, 0]
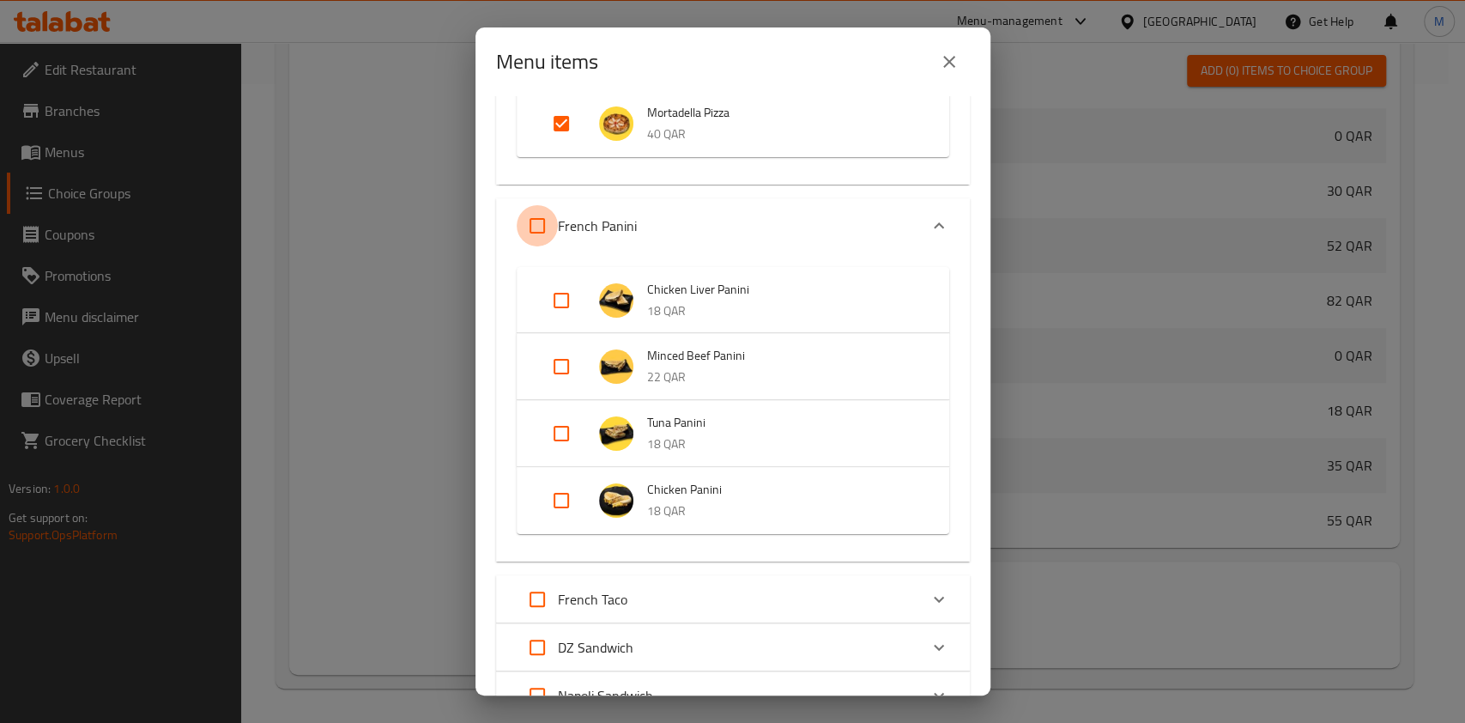
click at [539, 219] on input "Expand" at bounding box center [537, 225] width 41 height 41
checkbox input "true"
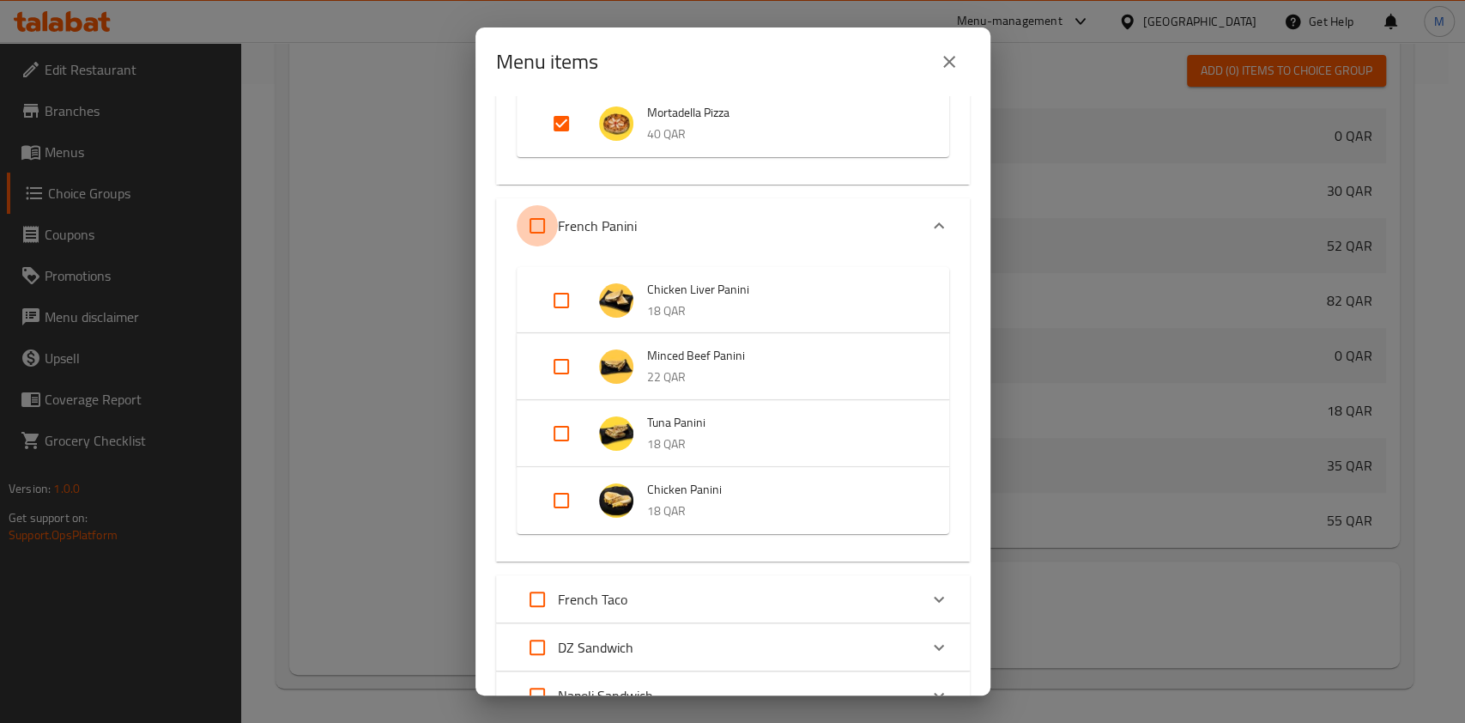
checkbox input "true"
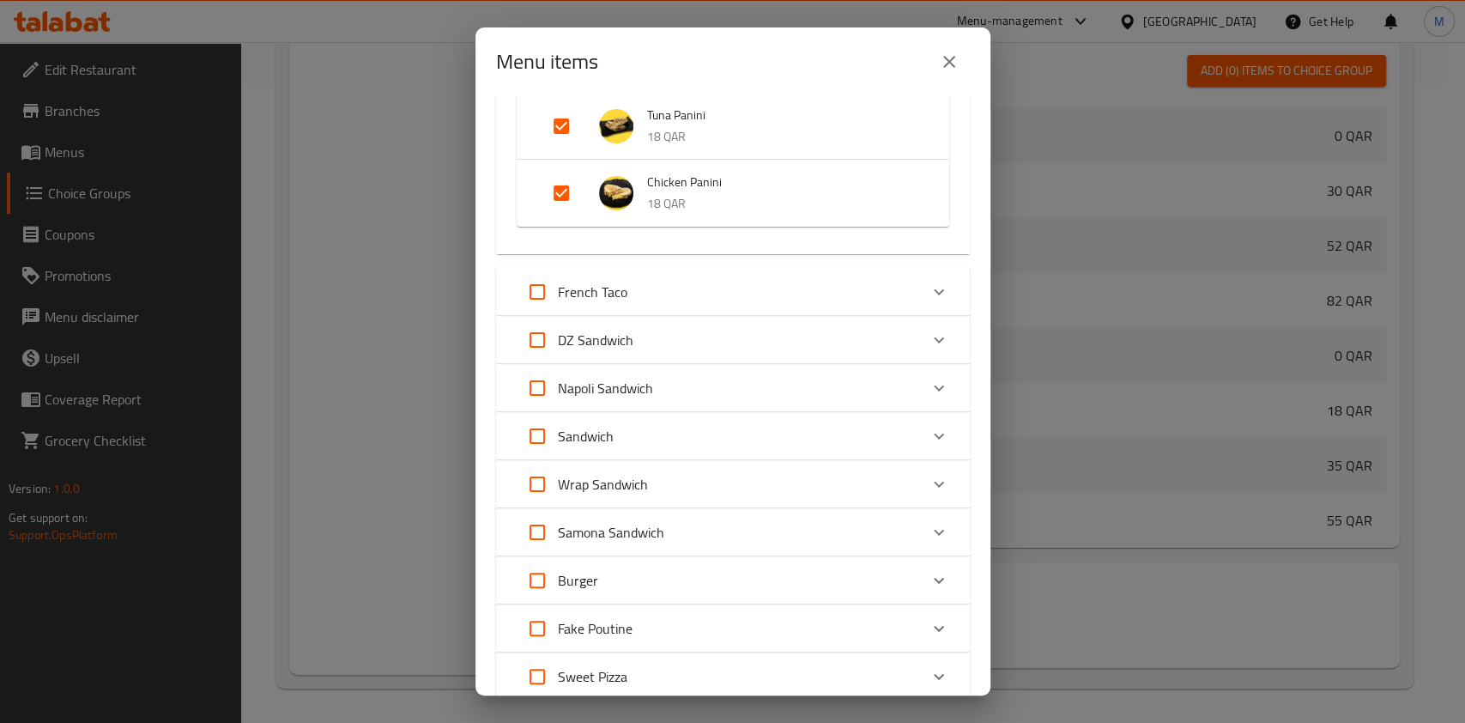
scroll to position [2404, 0]
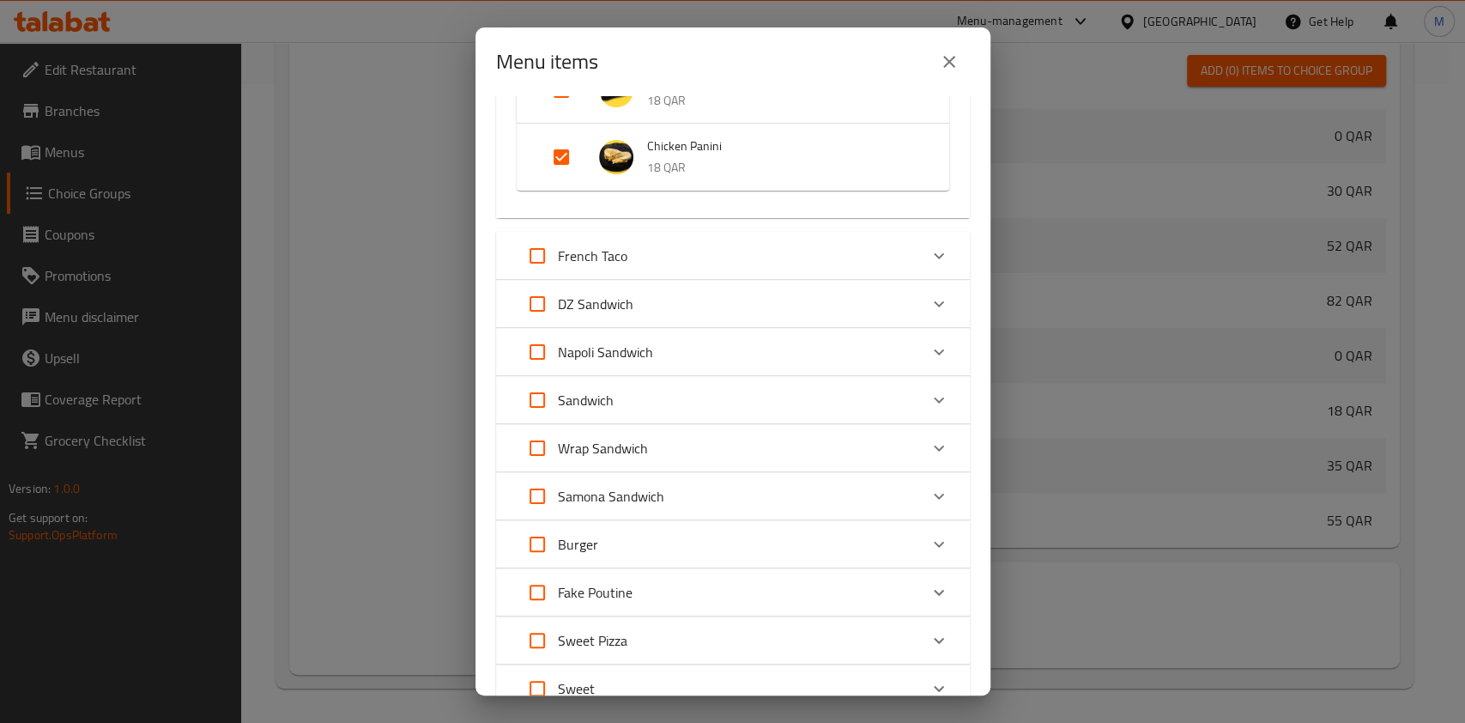
click at [929, 254] on icon "Expand" at bounding box center [939, 256] width 21 height 21
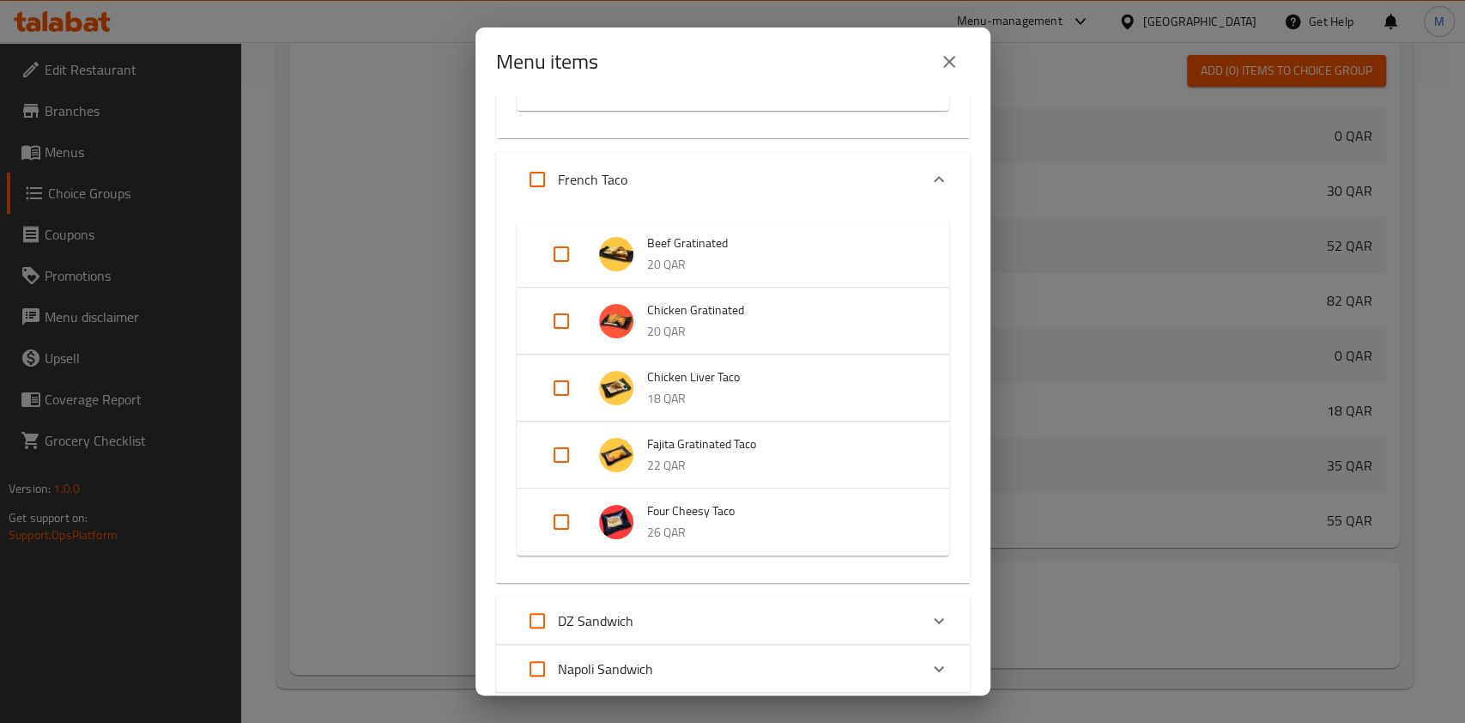
scroll to position [2518, 0]
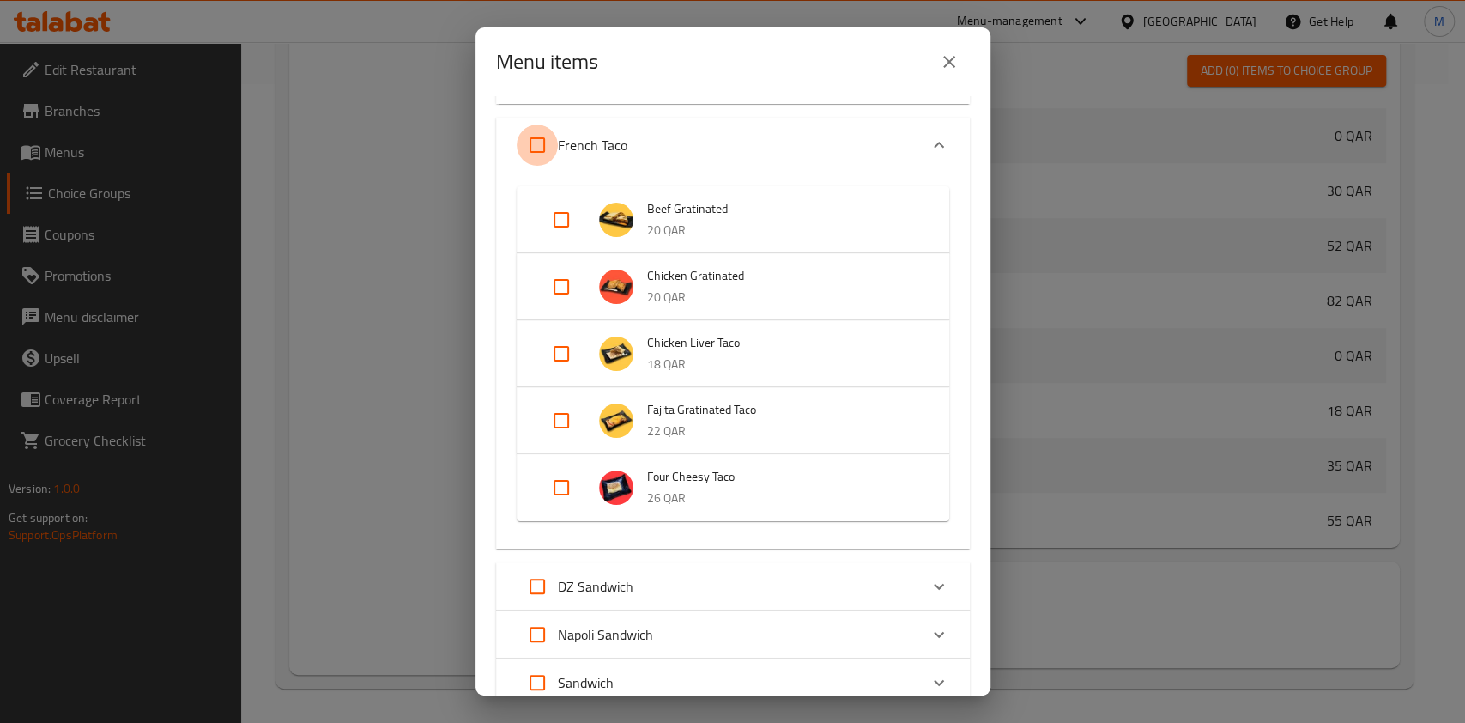
click at [536, 138] on input "Expand" at bounding box center [537, 144] width 41 height 41
checkbox input "true"
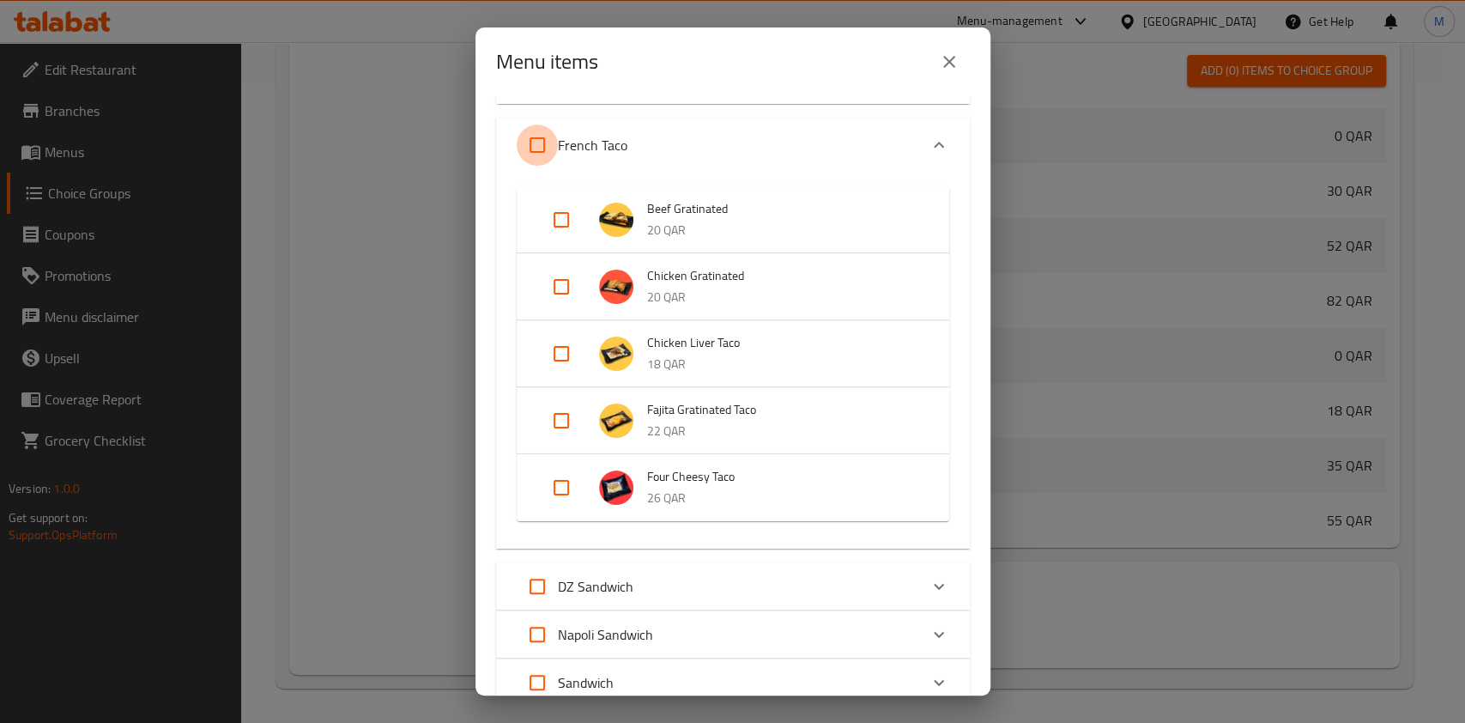
checkbox input "true"
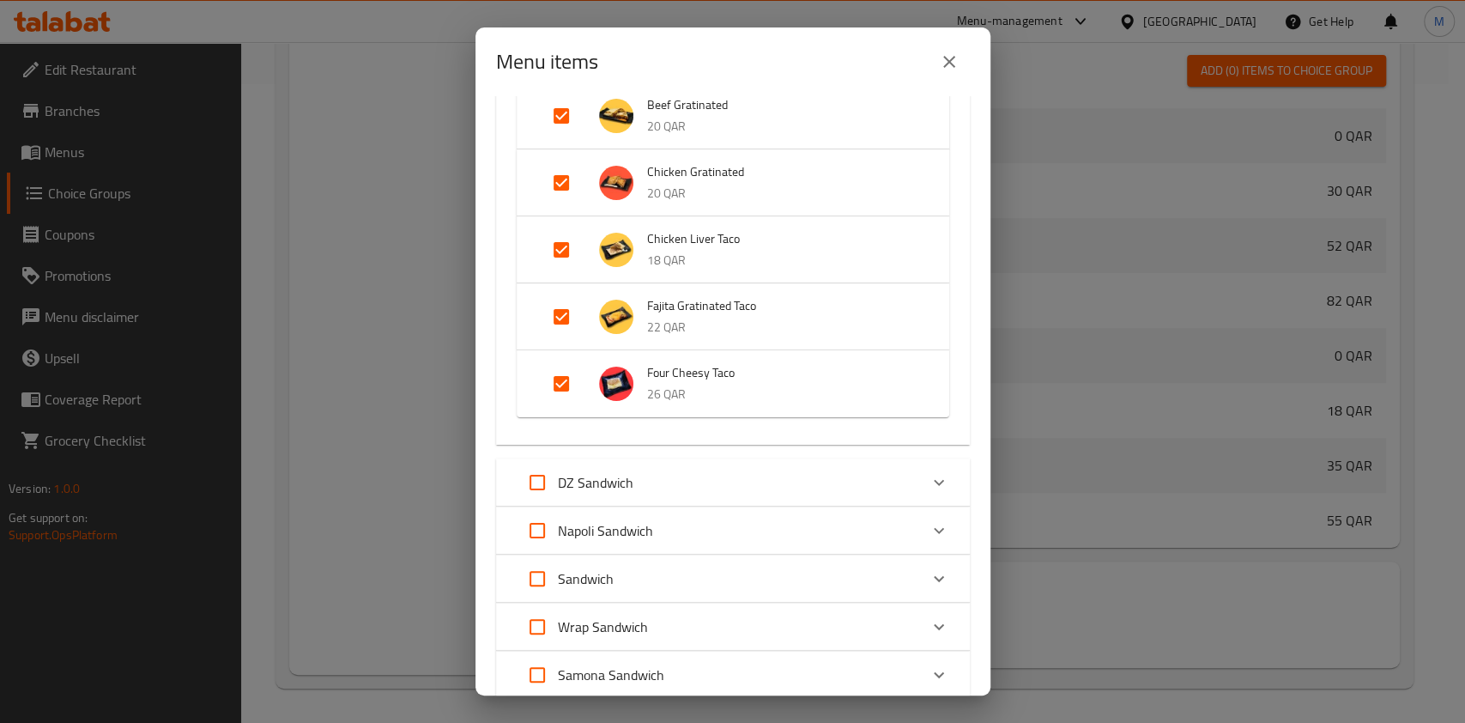
scroll to position [2747, 0]
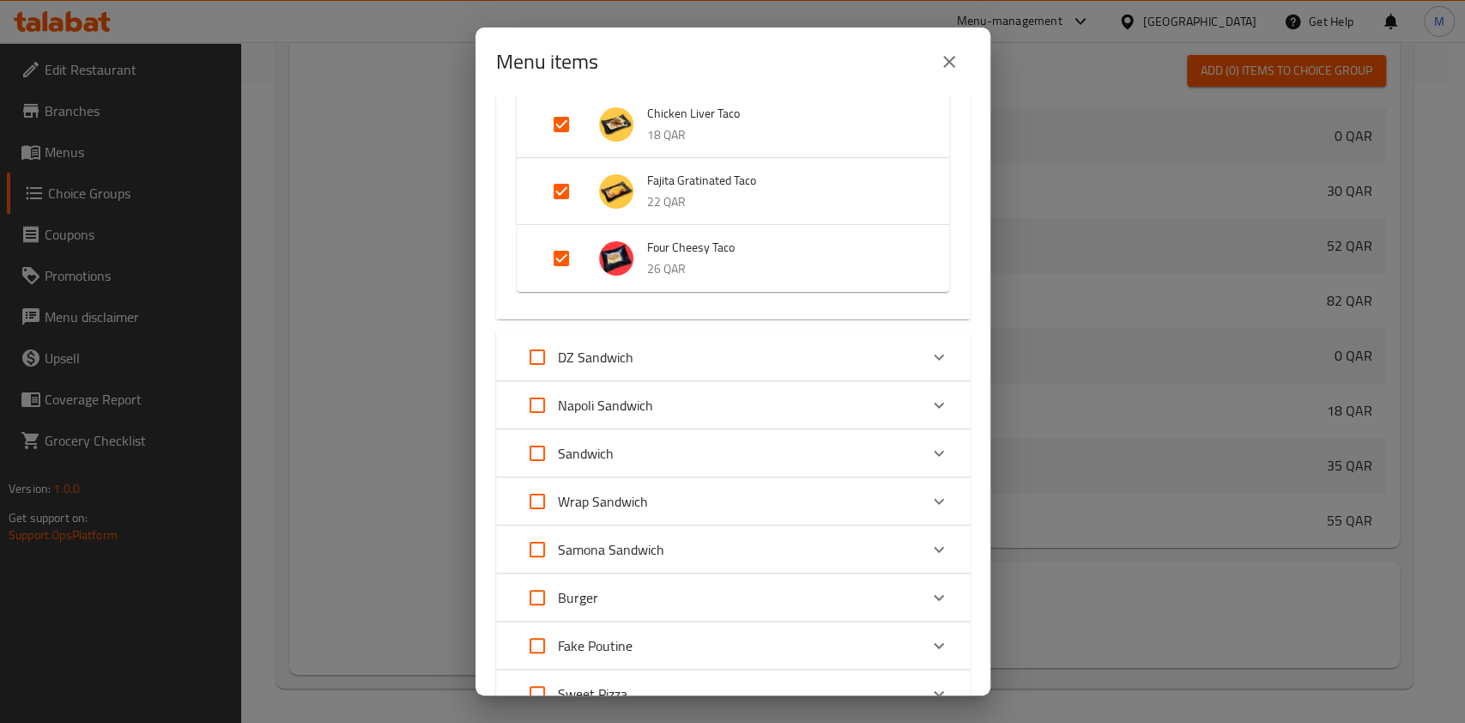
click at [934, 356] on icon "Expand" at bounding box center [939, 358] width 10 height 6
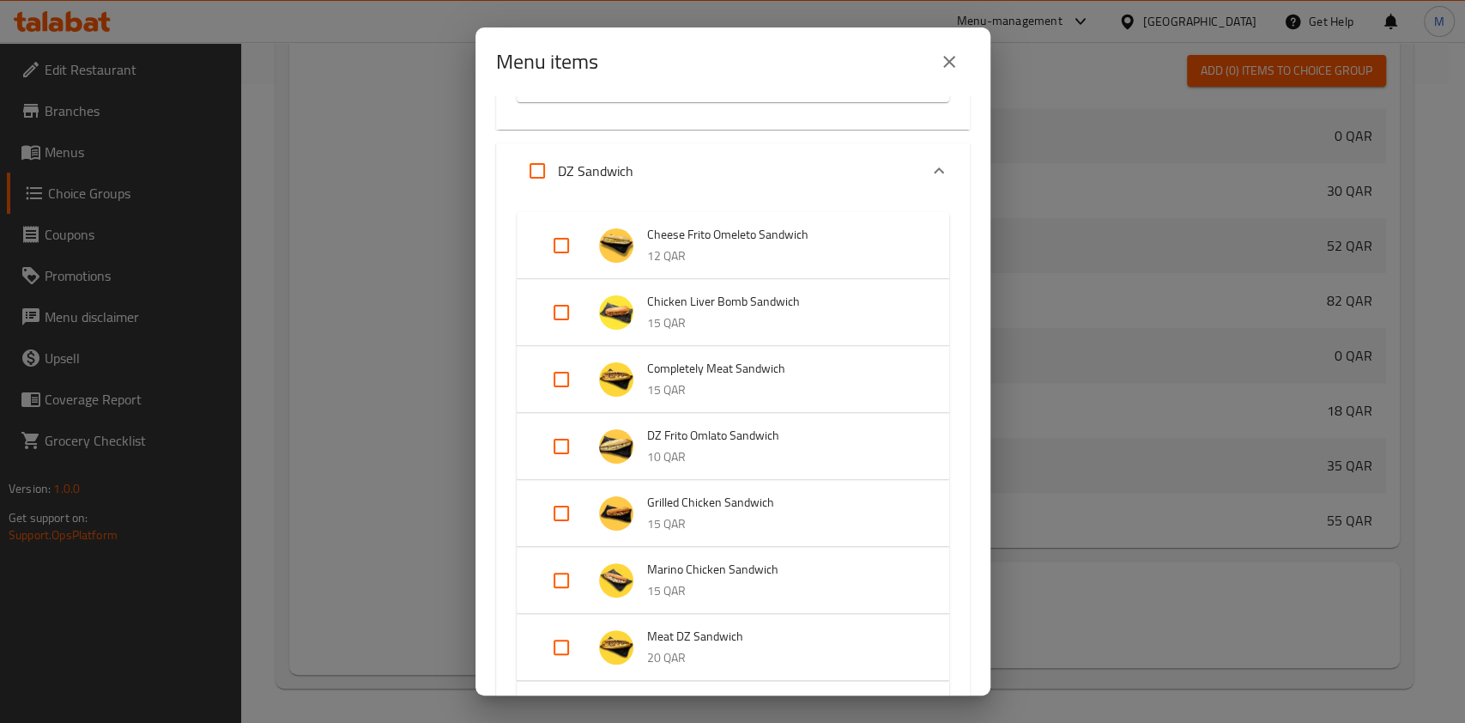
scroll to position [2975, 0]
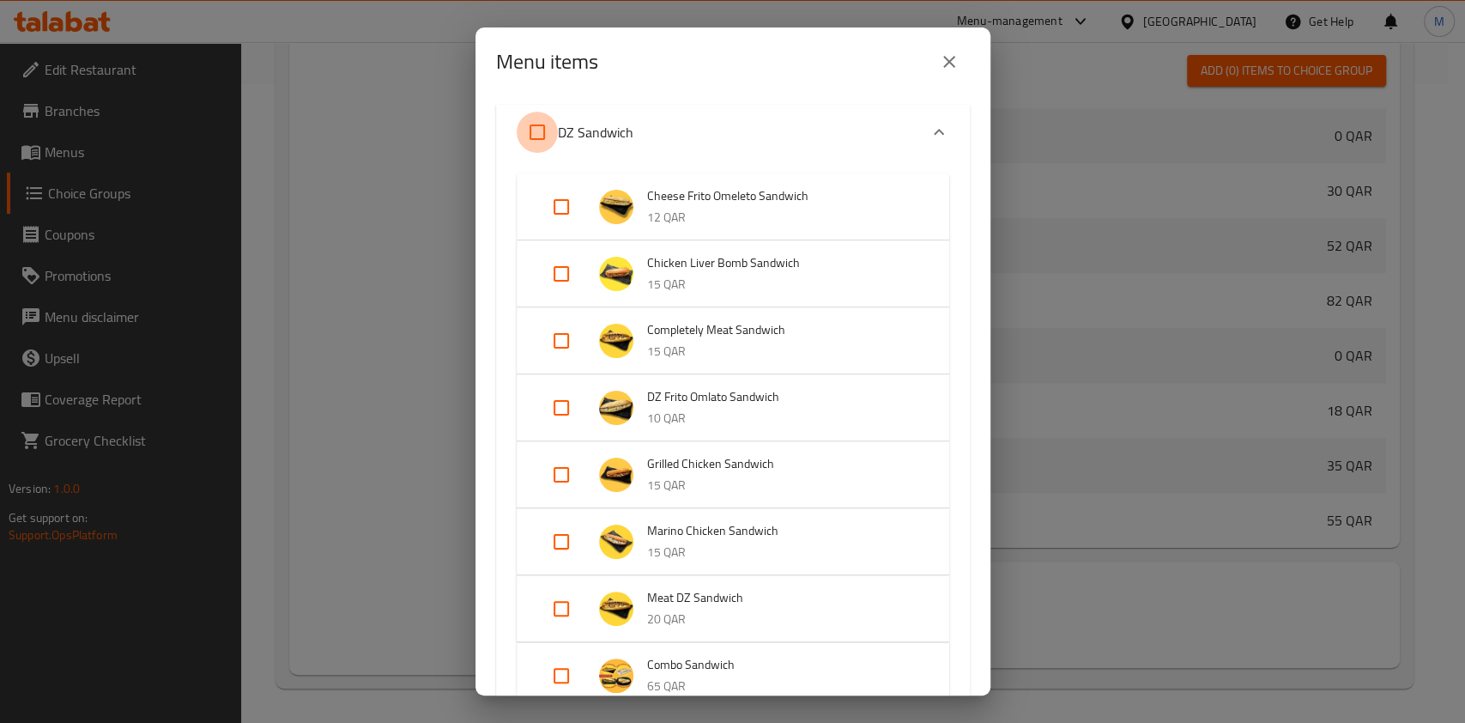
click at [533, 125] on input "Expand" at bounding box center [537, 132] width 41 height 41
checkbox input "true"
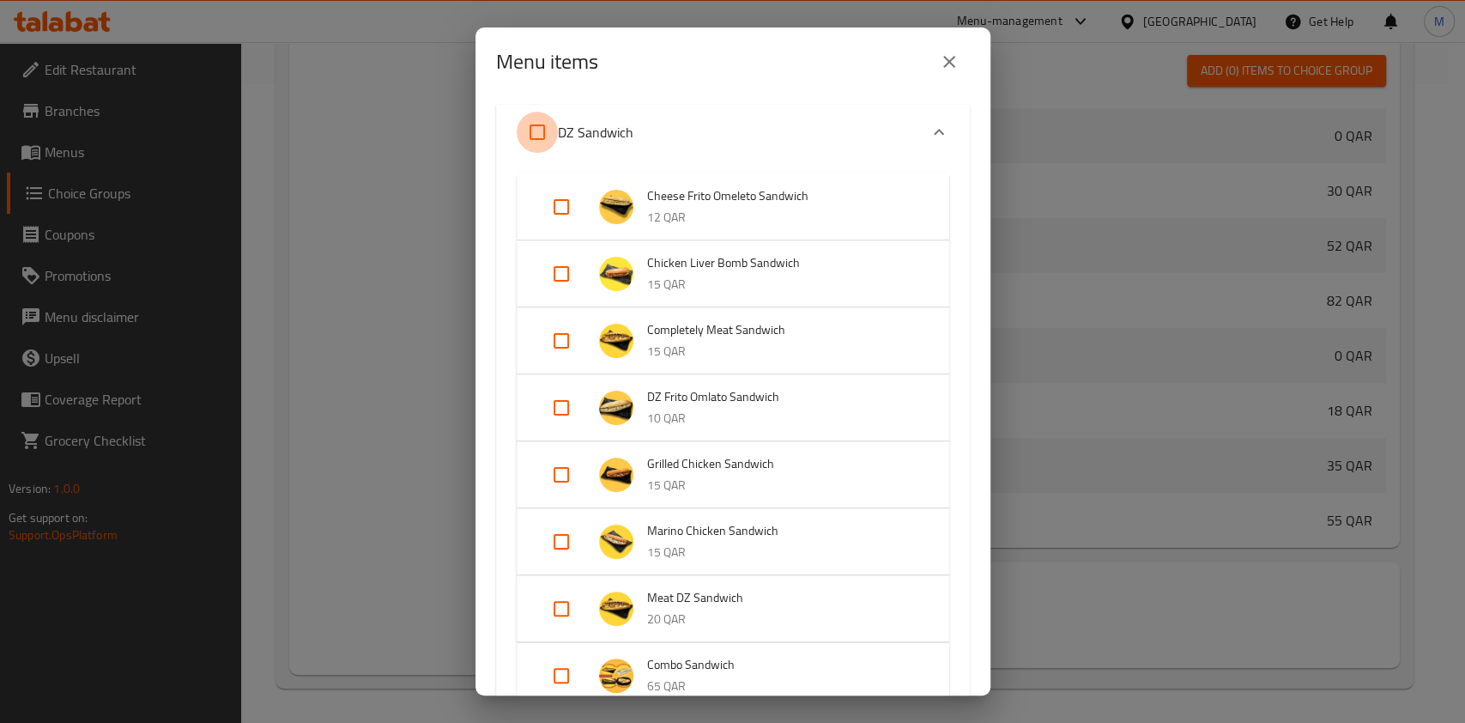
checkbox input "true"
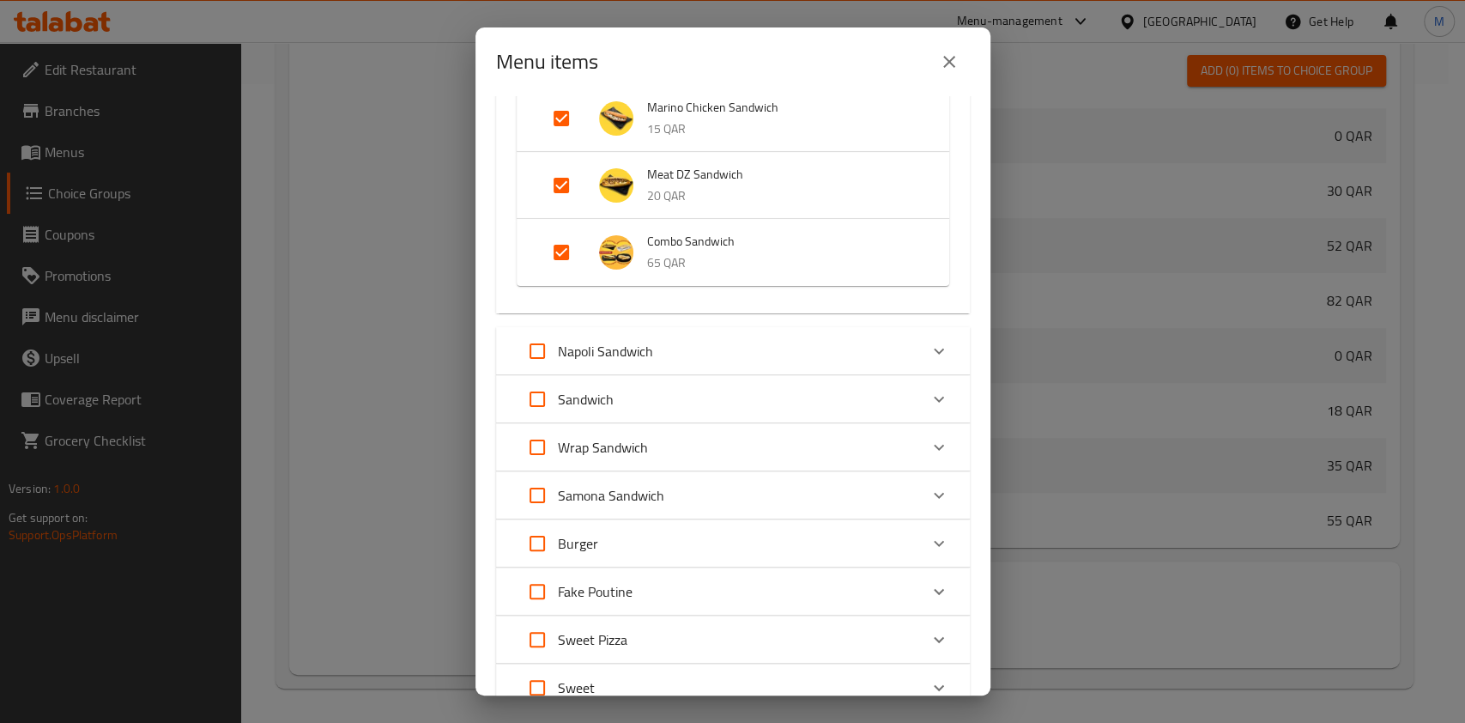
scroll to position [3434, 0]
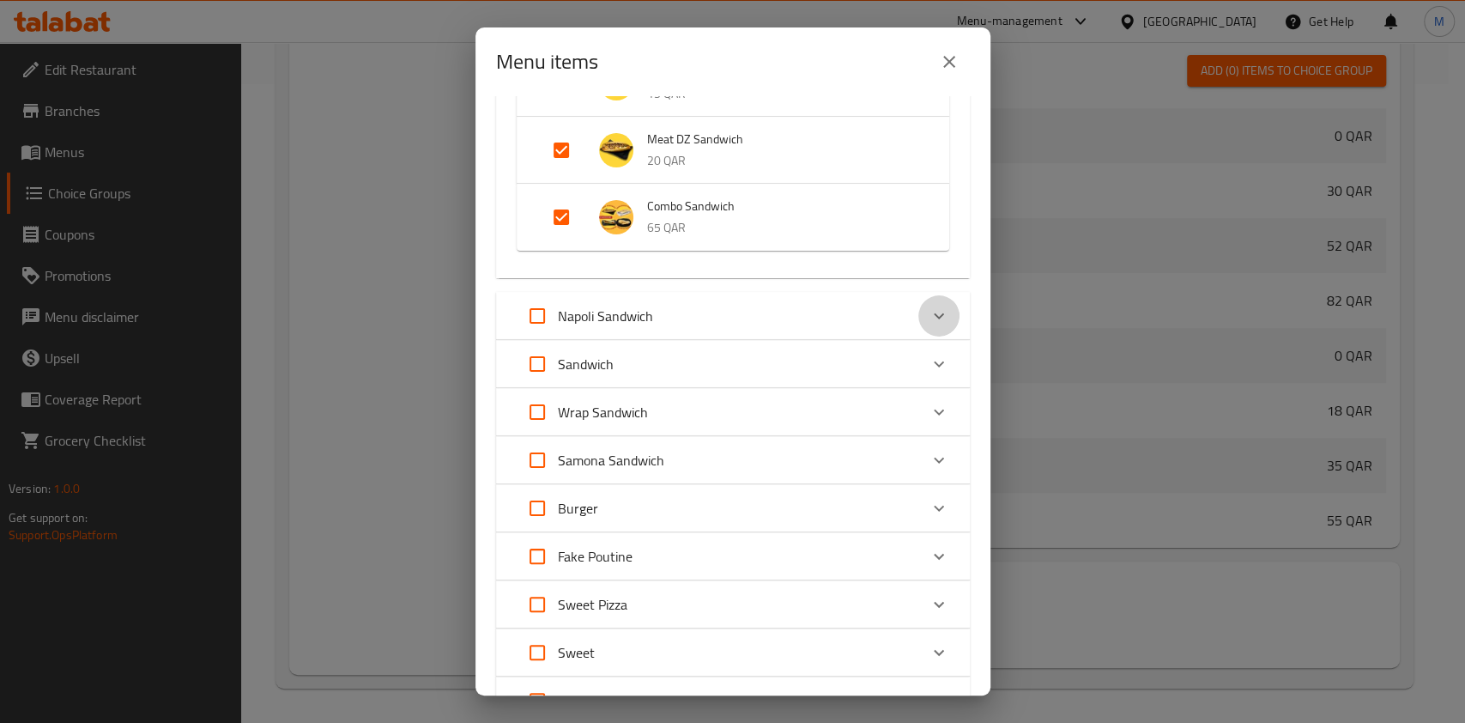
click at [929, 321] on icon "Expand" at bounding box center [939, 316] width 21 height 21
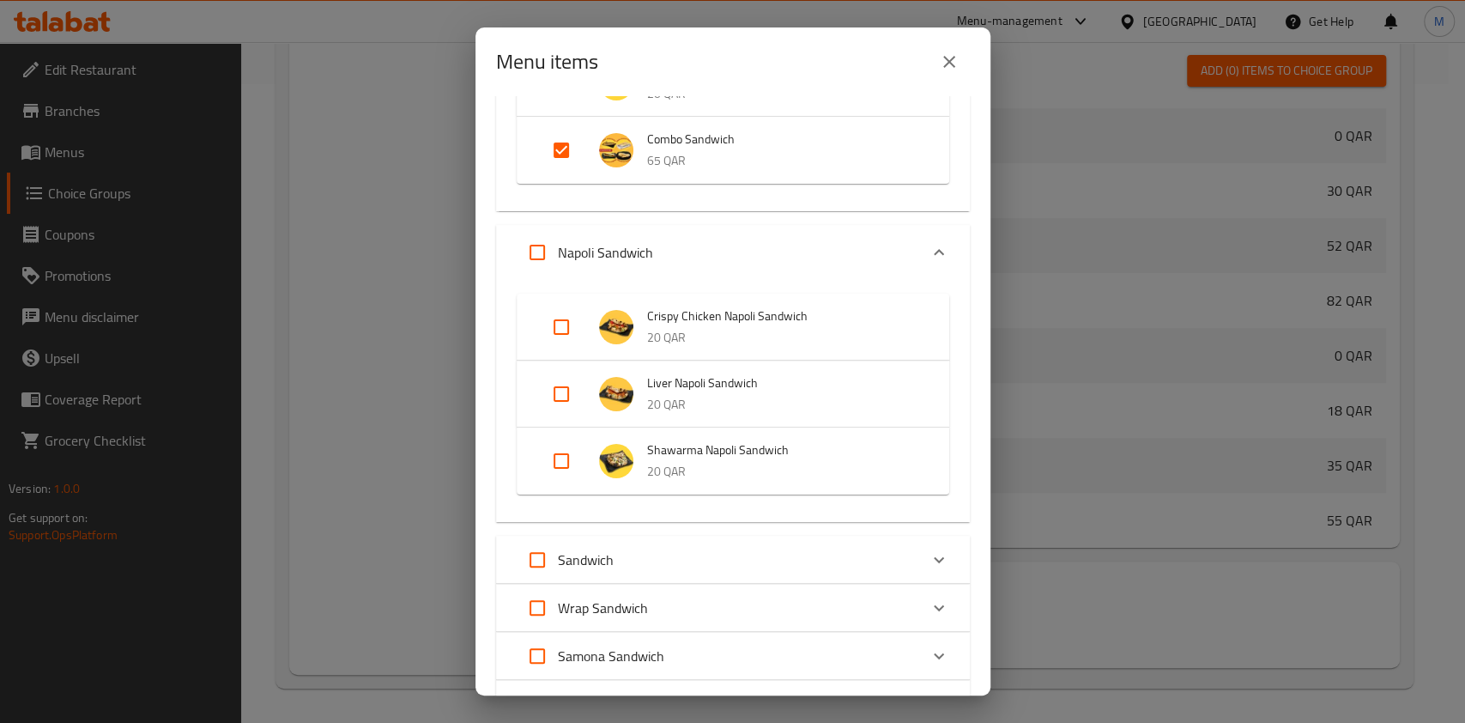
scroll to position [3548, 0]
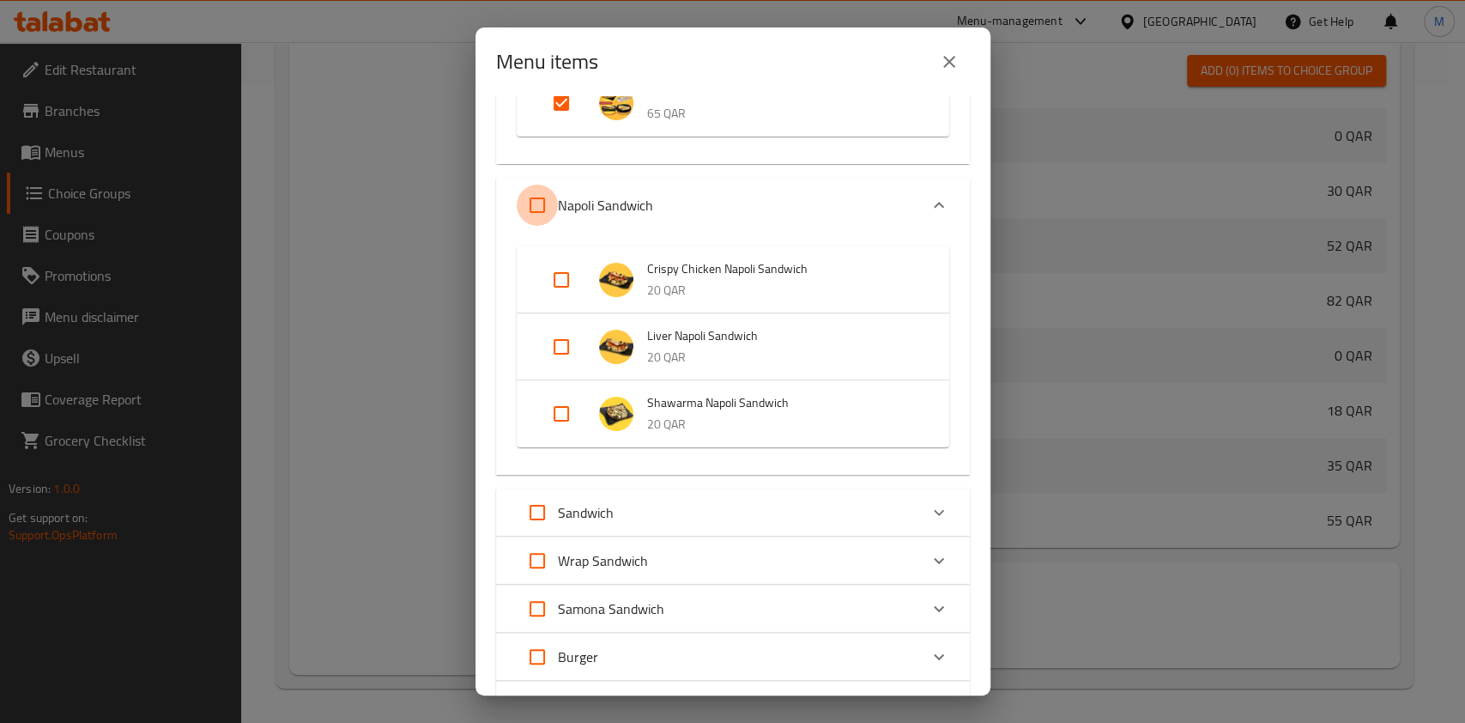
click at [532, 205] on input "Expand" at bounding box center [537, 205] width 41 height 41
checkbox input "true"
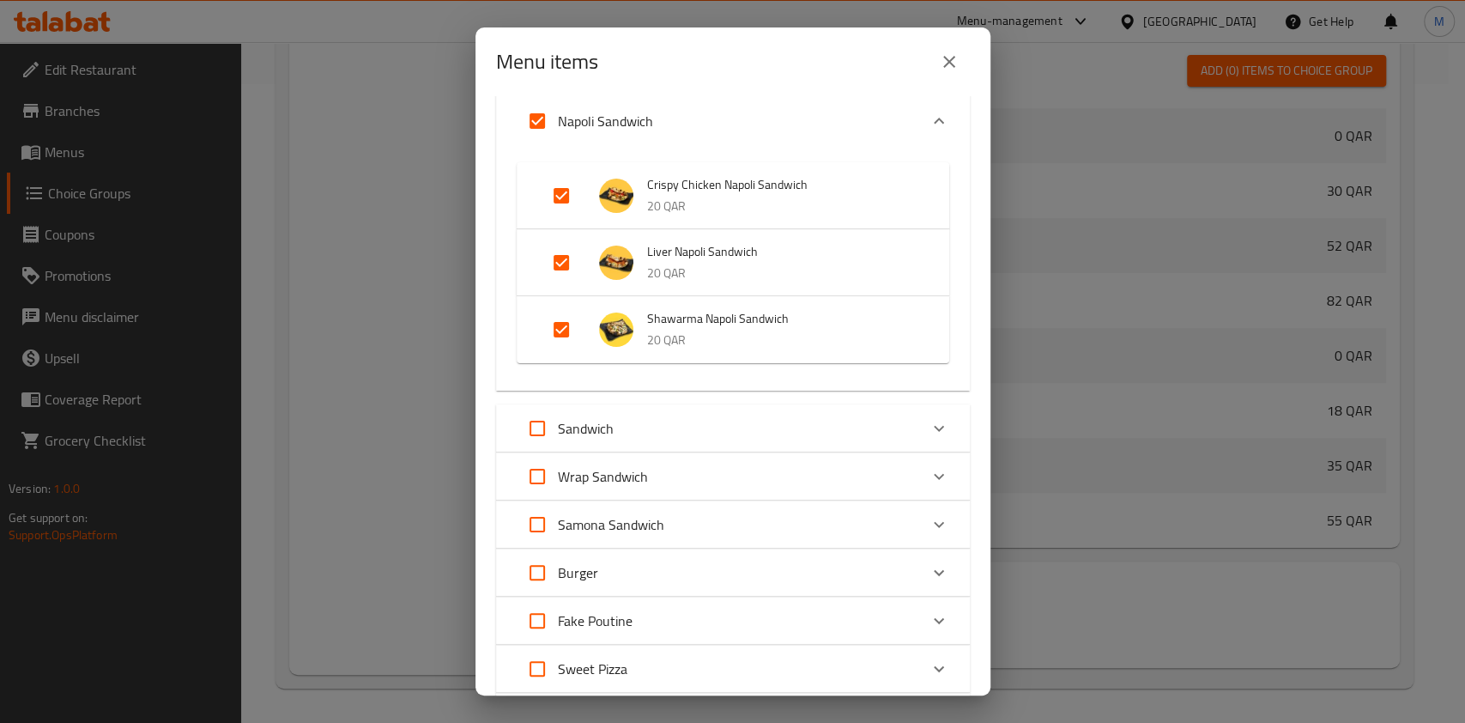
scroll to position [3662, 0]
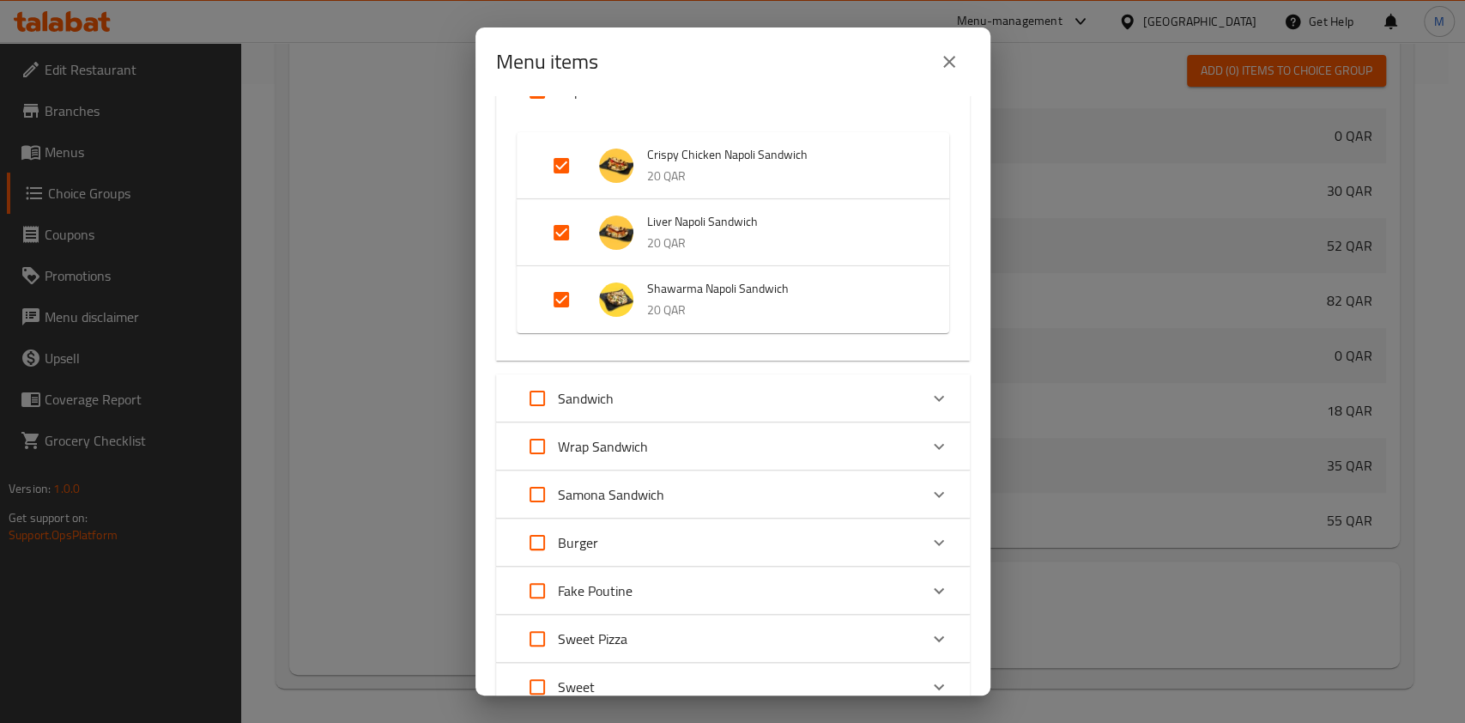
click at [929, 397] on icon "Expand" at bounding box center [939, 398] width 21 height 21
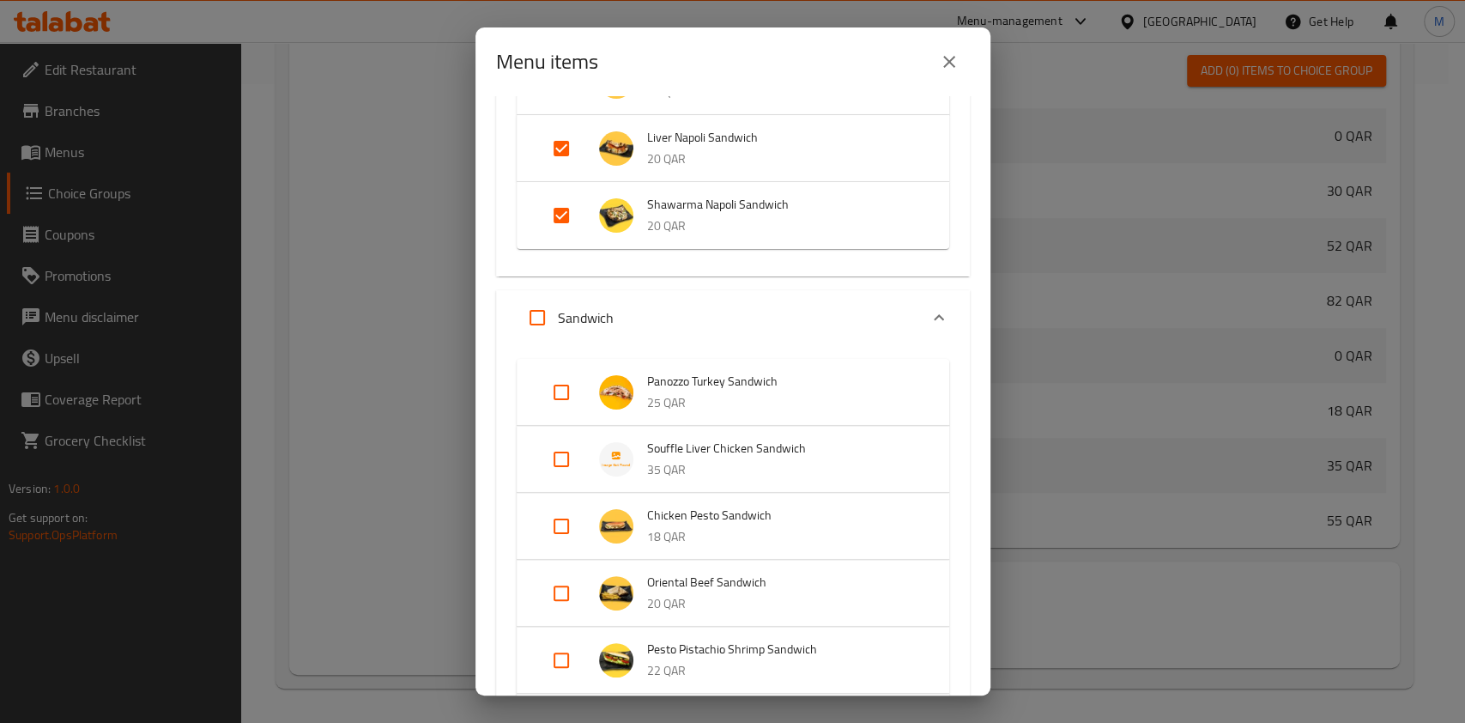
scroll to position [3777, 0]
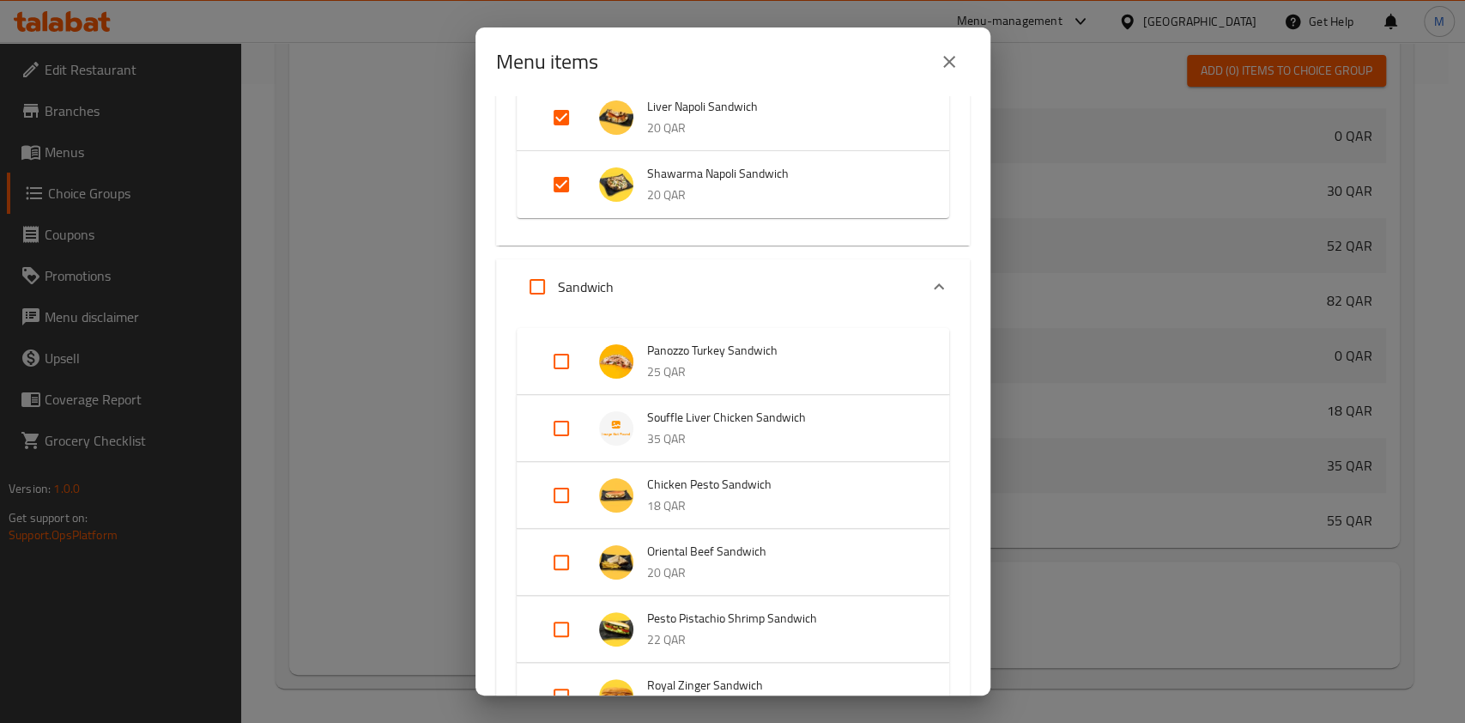
click at [534, 285] on input "Expand" at bounding box center [537, 286] width 41 height 41
checkbox input "true"
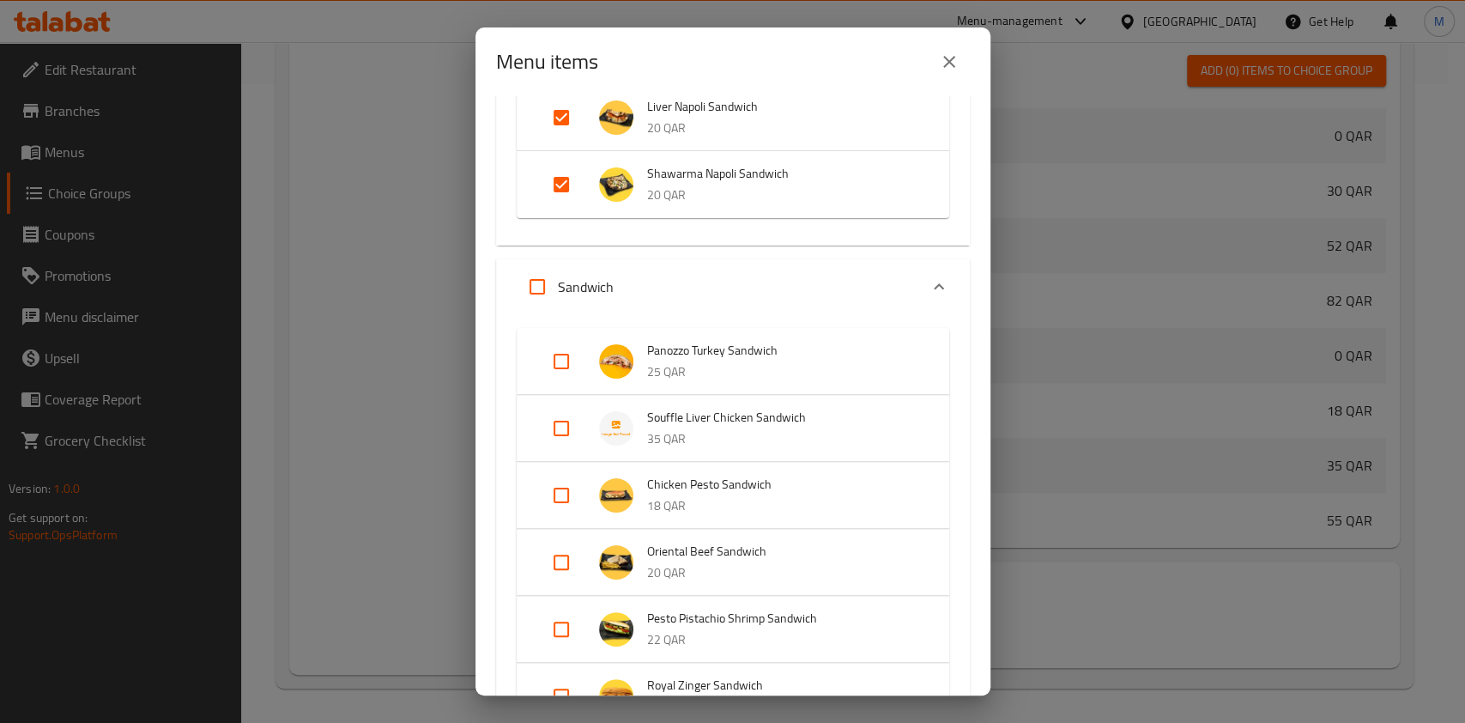
checkbox input "true"
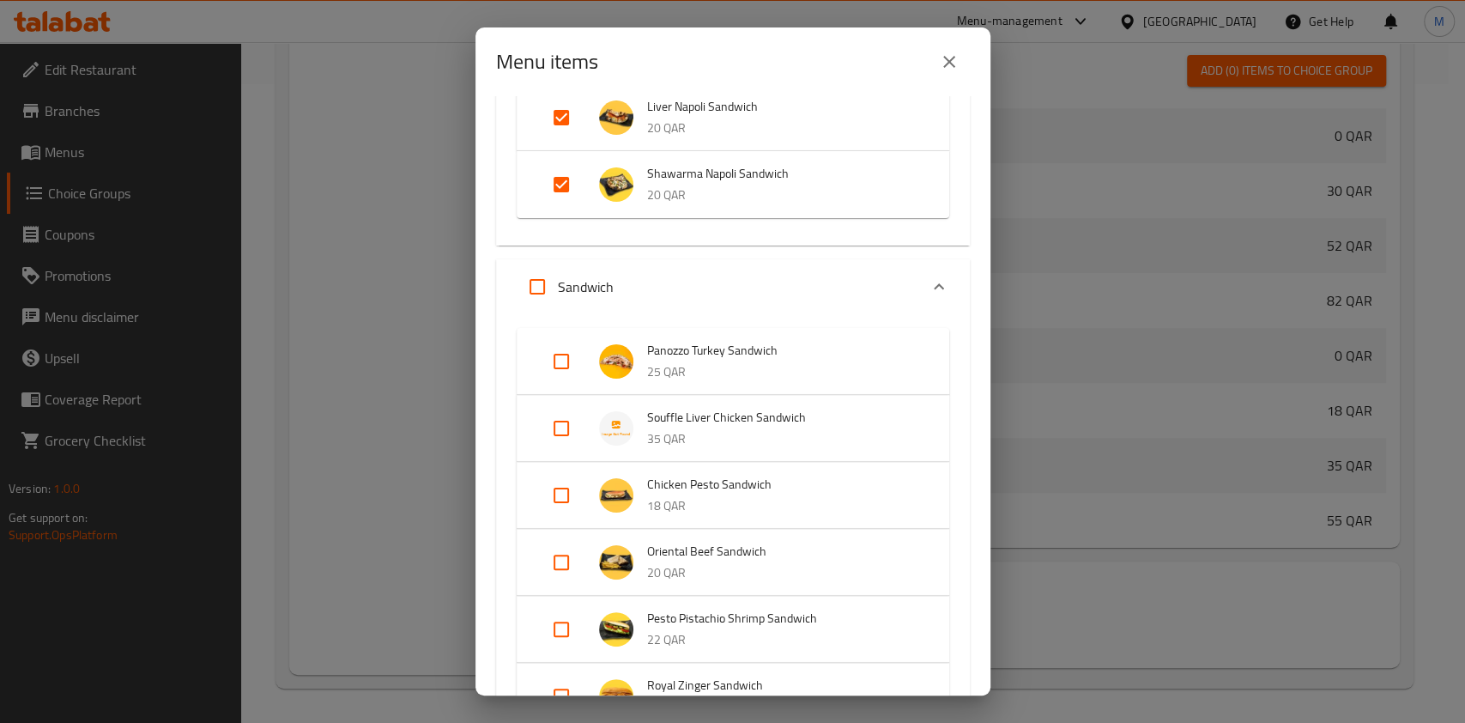
checkbox input "true"
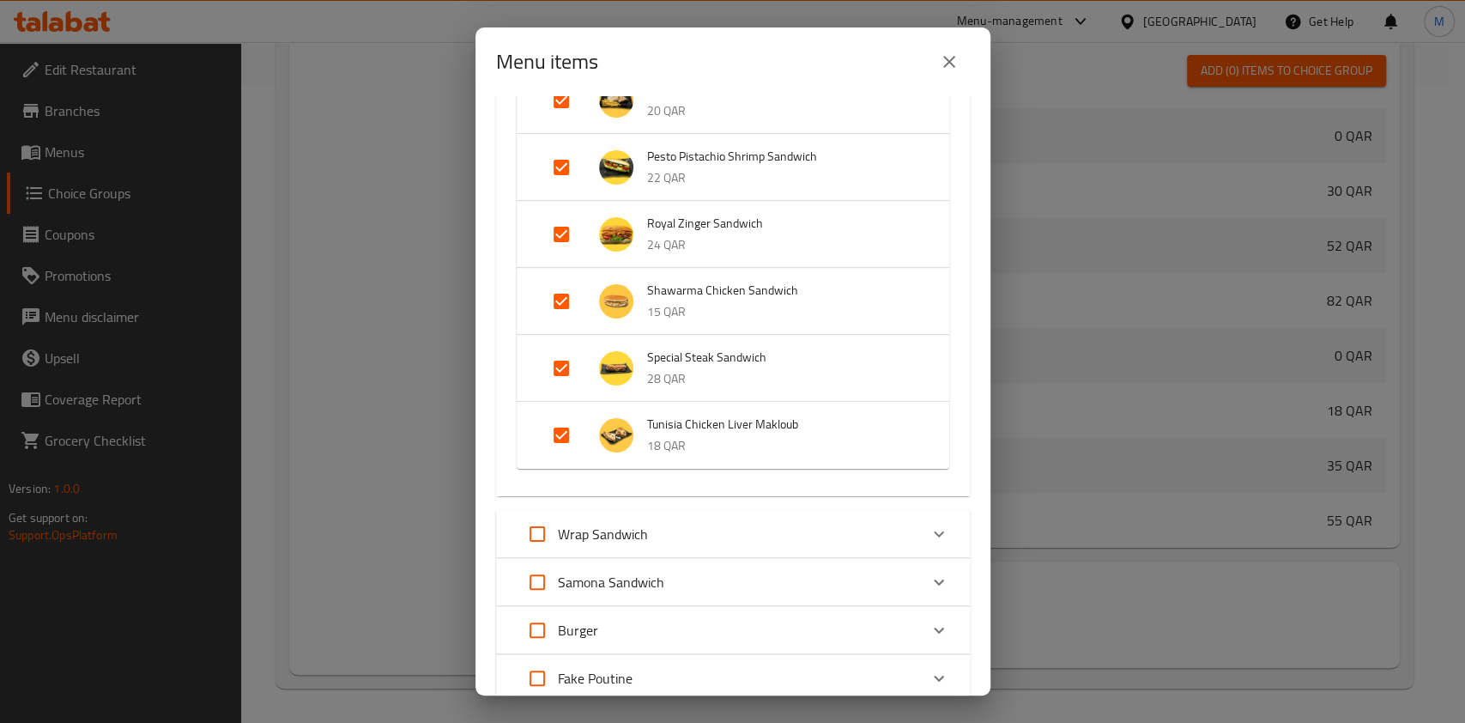
scroll to position [4349, 0]
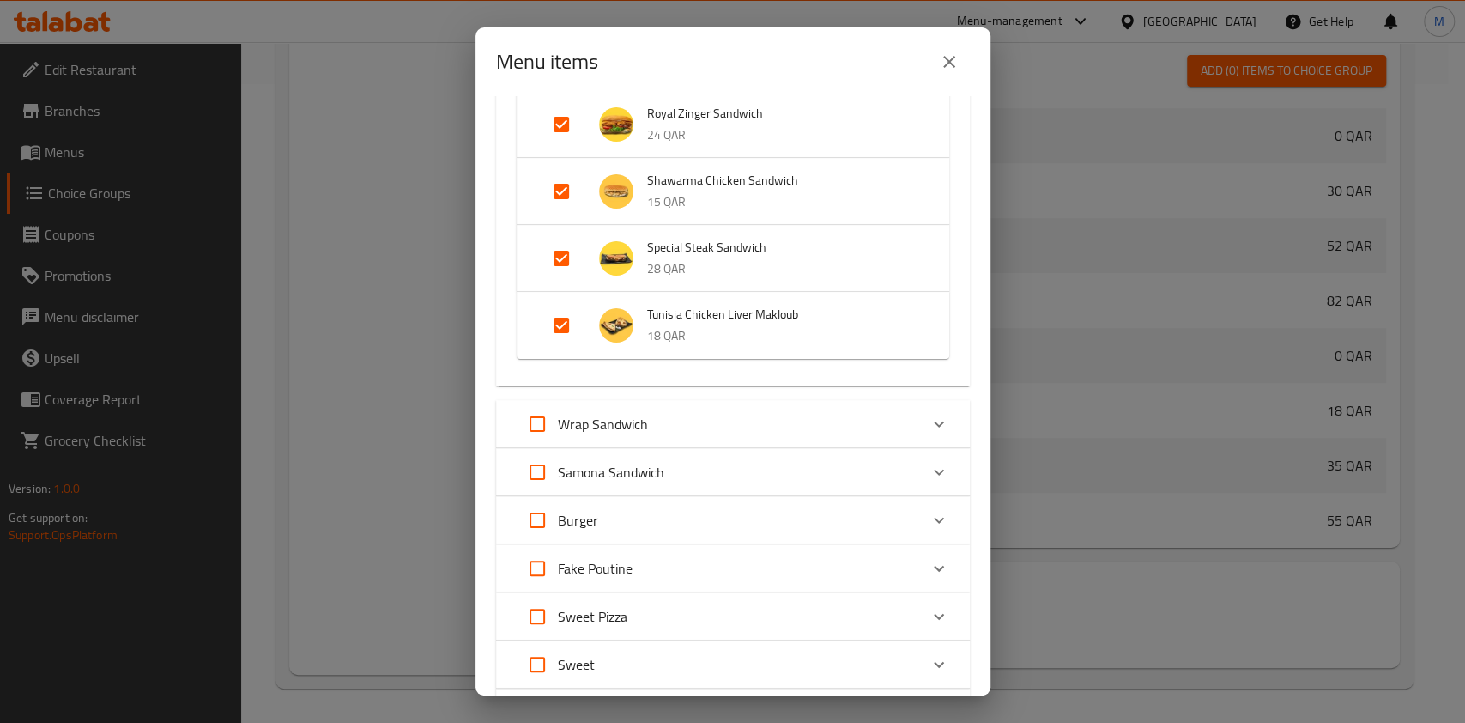
click at [891, 412] on div "Wrap Sandwich" at bounding box center [718, 423] width 402 height 41
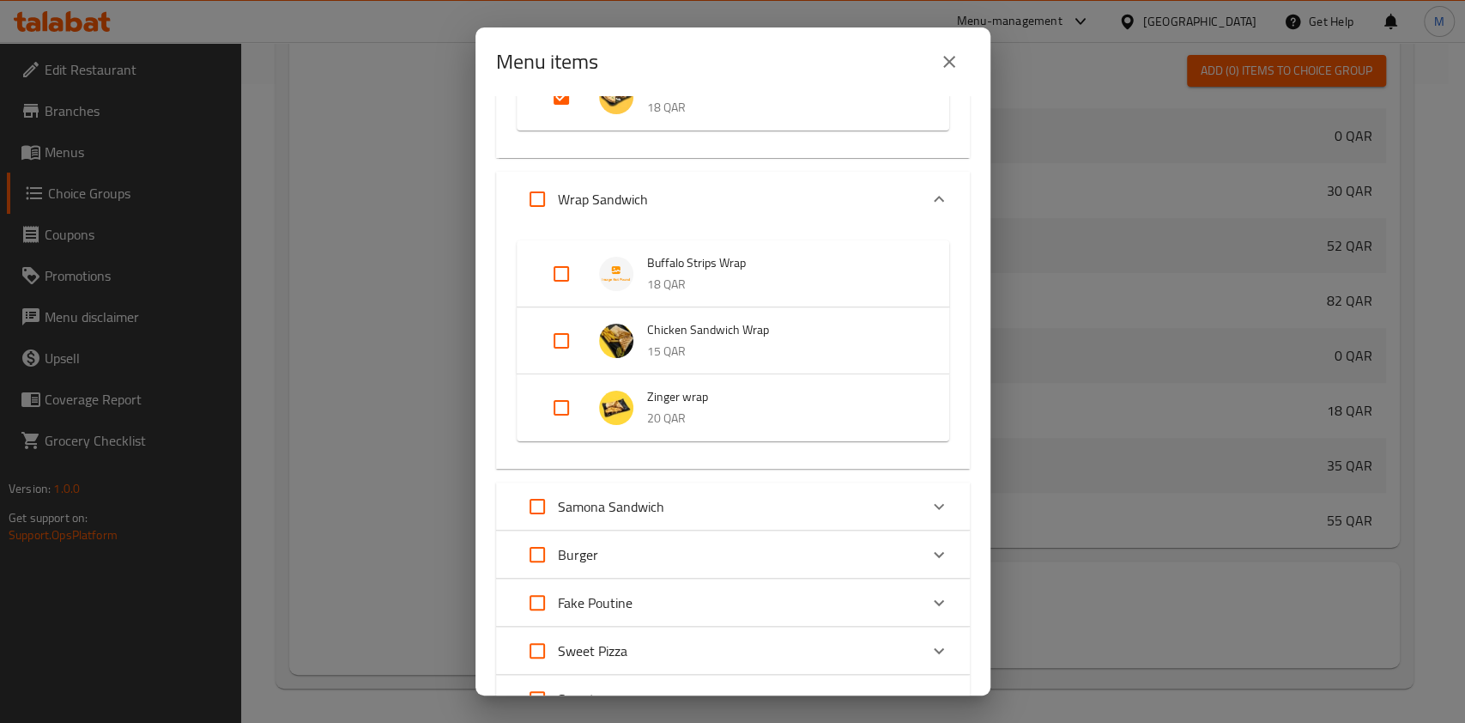
scroll to position [4578, 0]
click at [537, 192] on input "Expand" at bounding box center [537, 198] width 41 height 41
checkbox input "true"
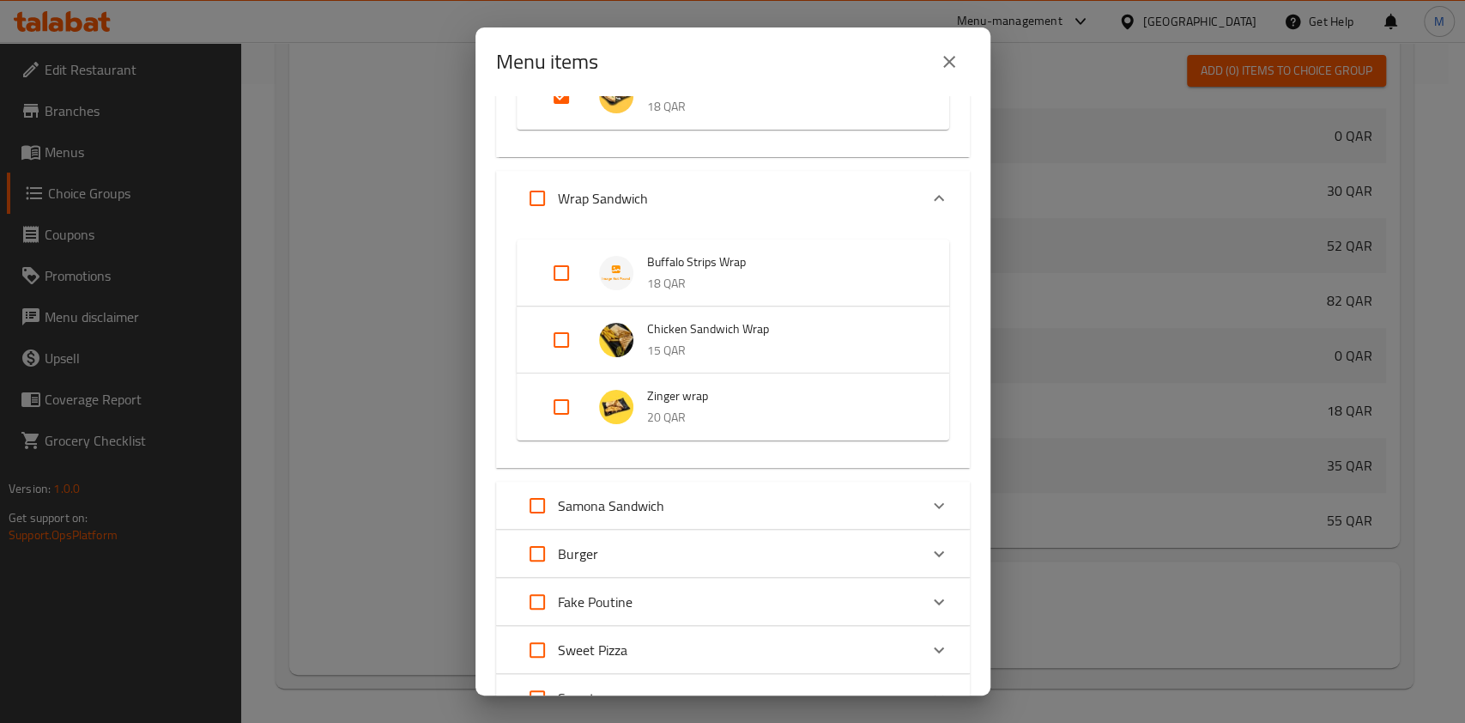
checkbox input "true"
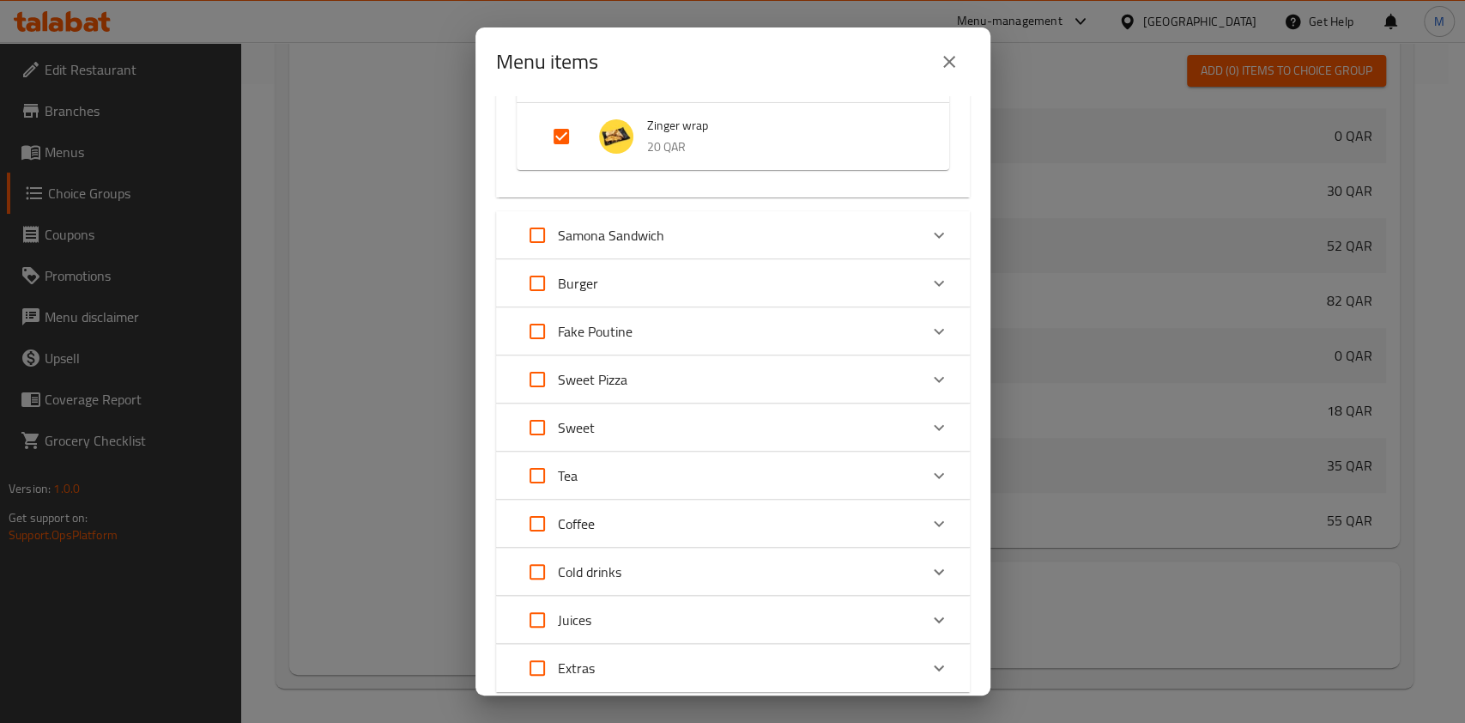
scroll to position [4921, 0]
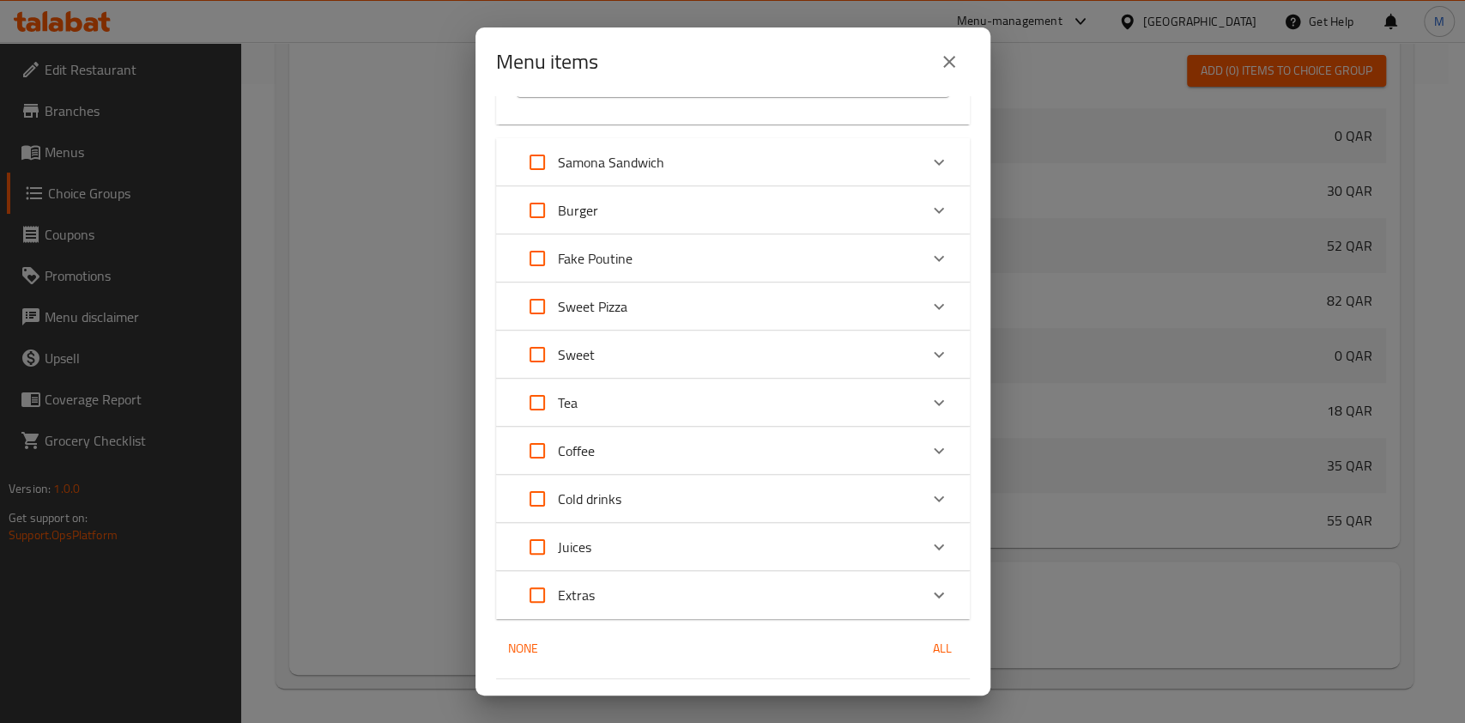
click at [918, 167] on div "Expand" at bounding box center [938, 162] width 41 height 41
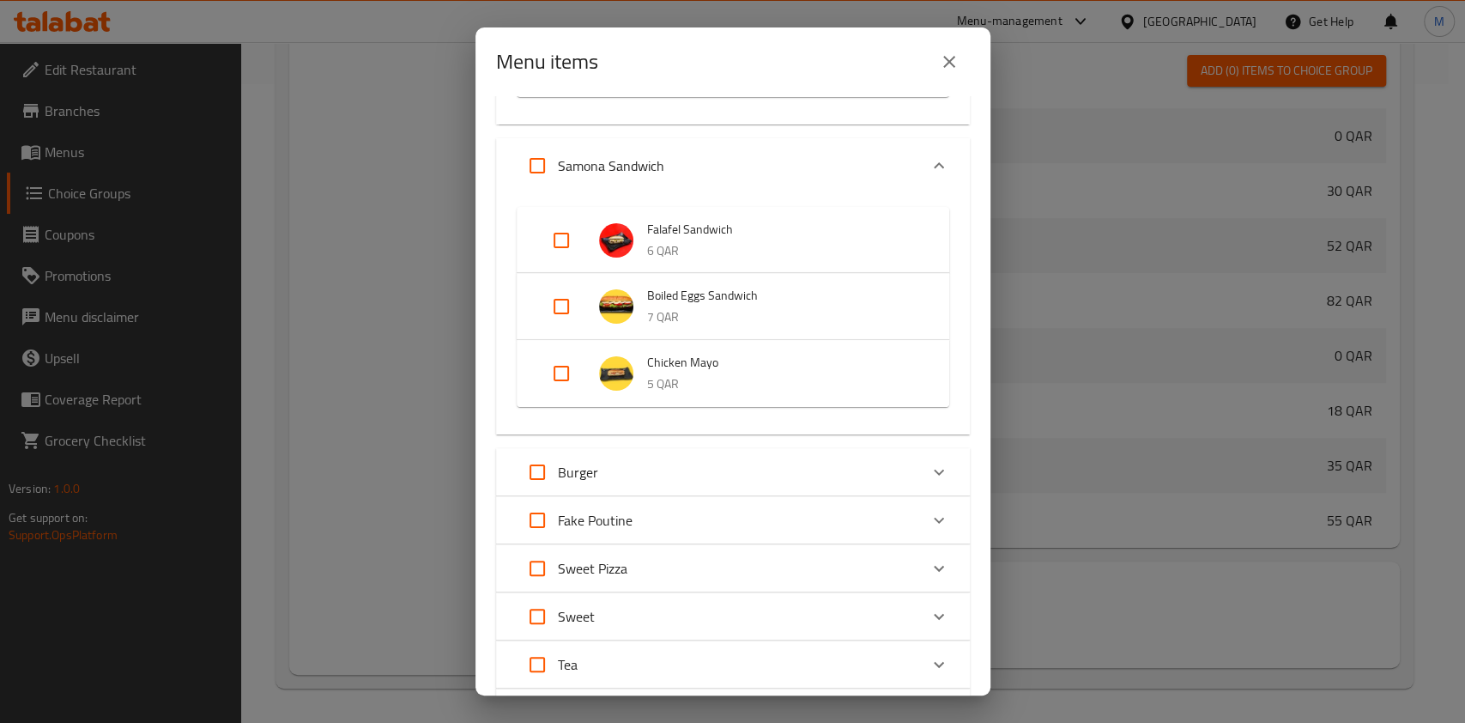
click at [534, 155] on input "Expand" at bounding box center [537, 165] width 41 height 41
checkbox input "true"
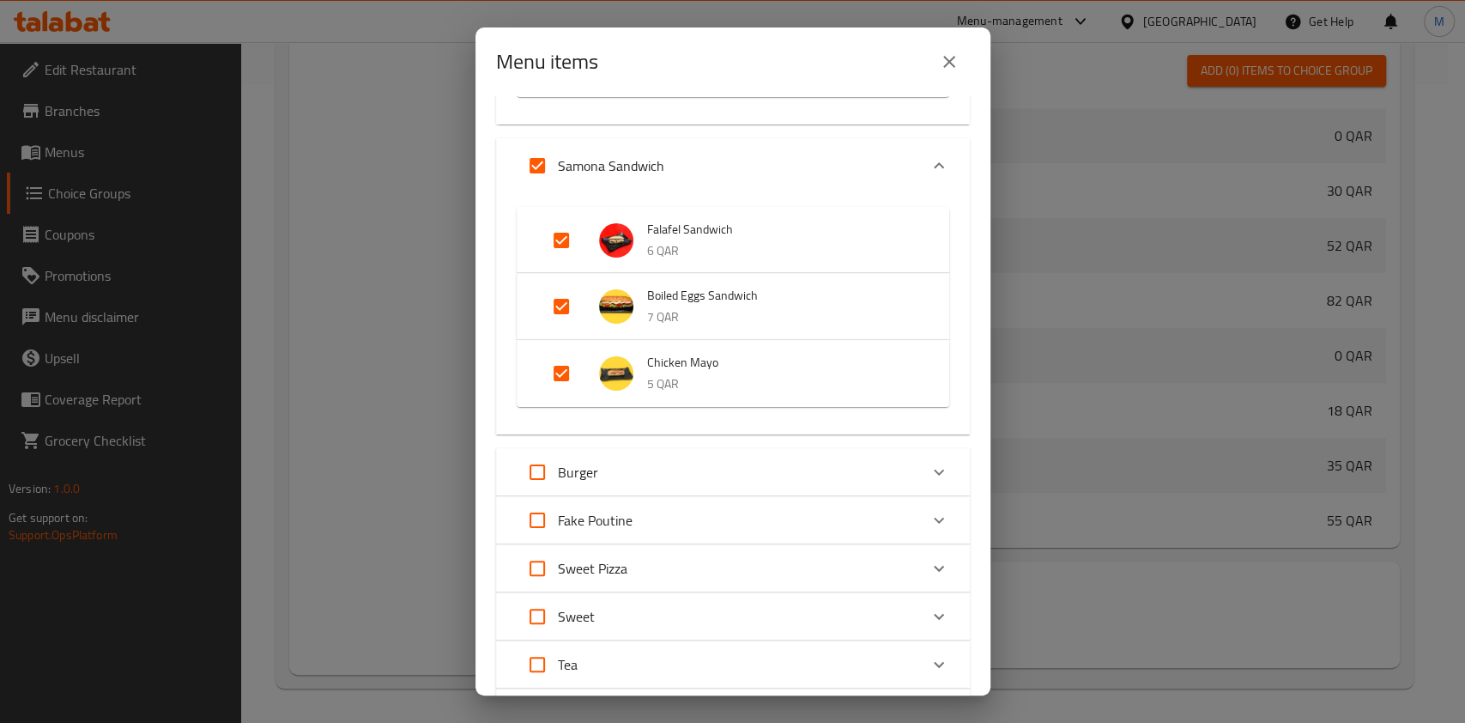
scroll to position [5150, 0]
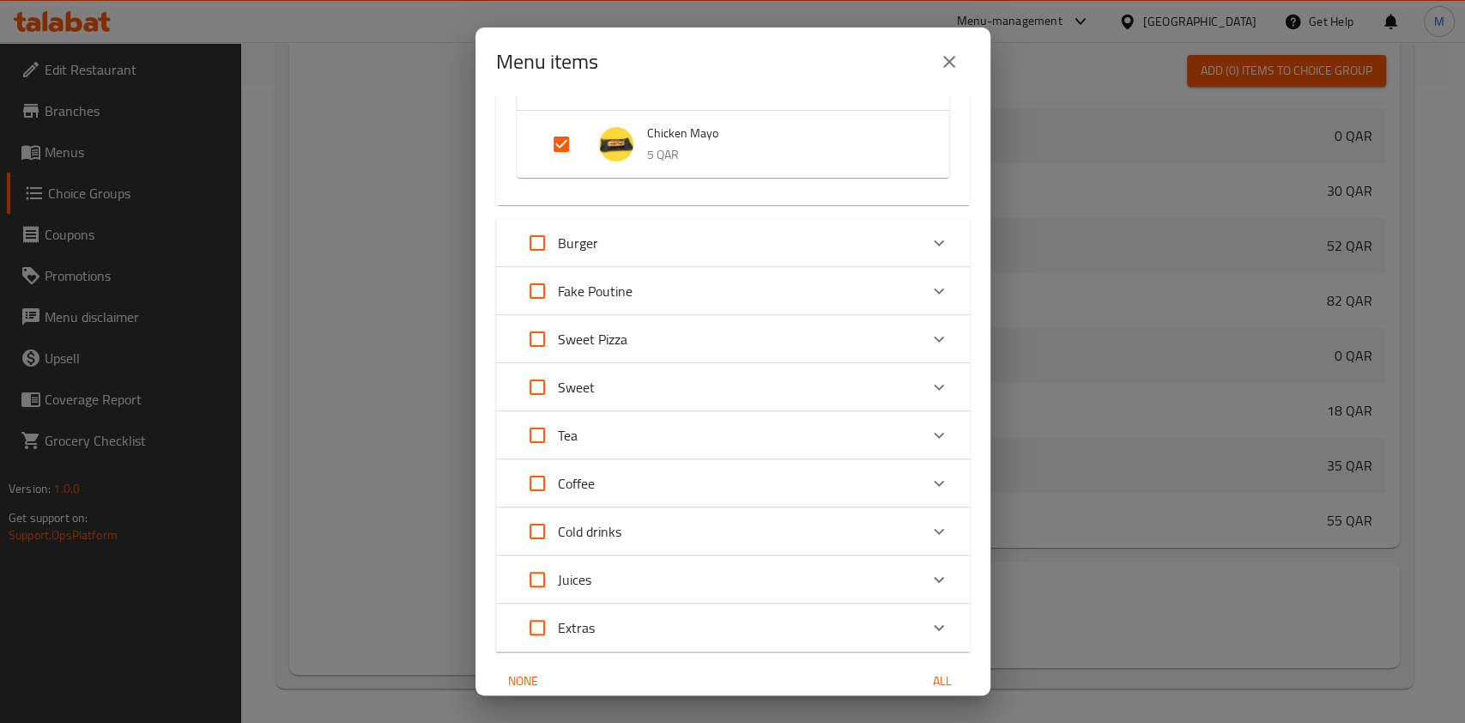
drag, startPoint x: 886, startPoint y: 242, endPoint x: 873, endPoint y: 241, distance: 12.9
click at [886, 240] on div "Burger" at bounding box center [718, 242] width 402 height 41
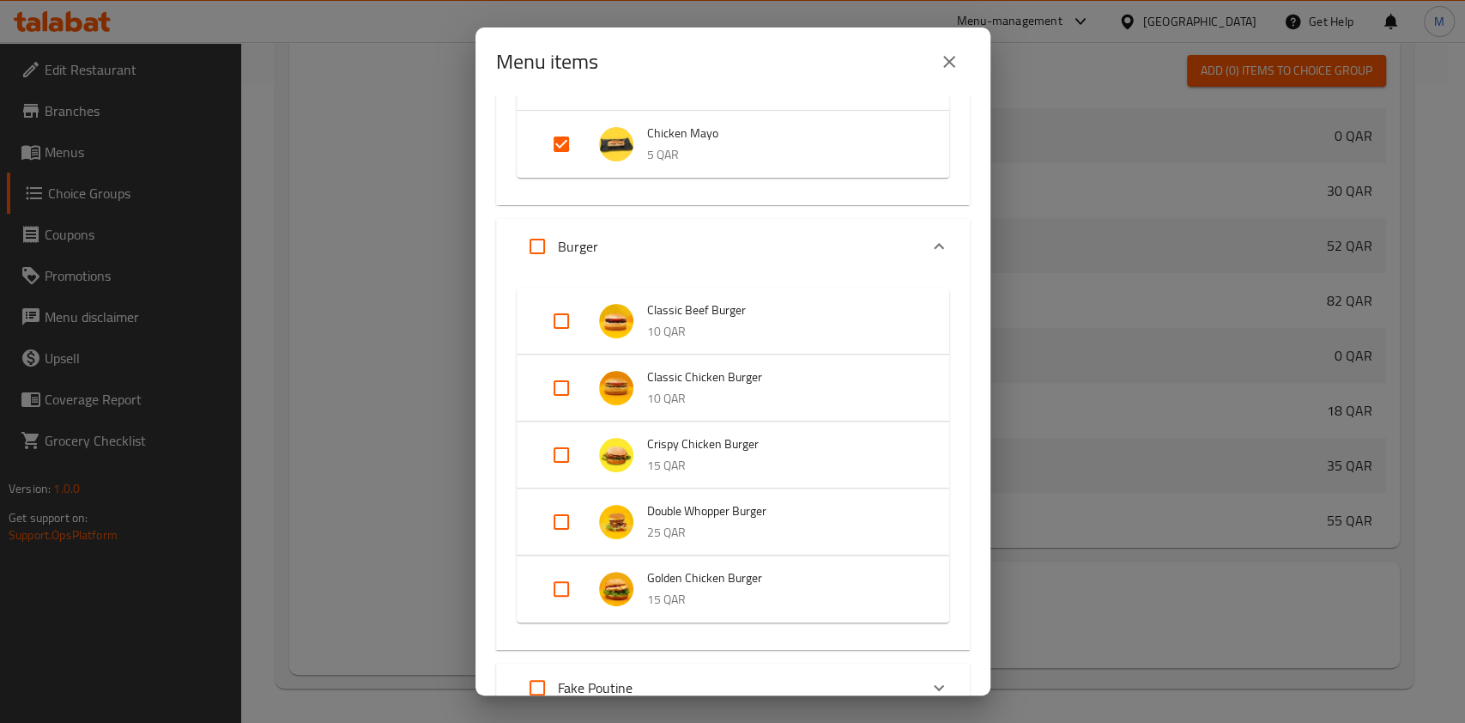
click at [535, 242] on input "Expand" at bounding box center [537, 246] width 41 height 41
checkbox input "true"
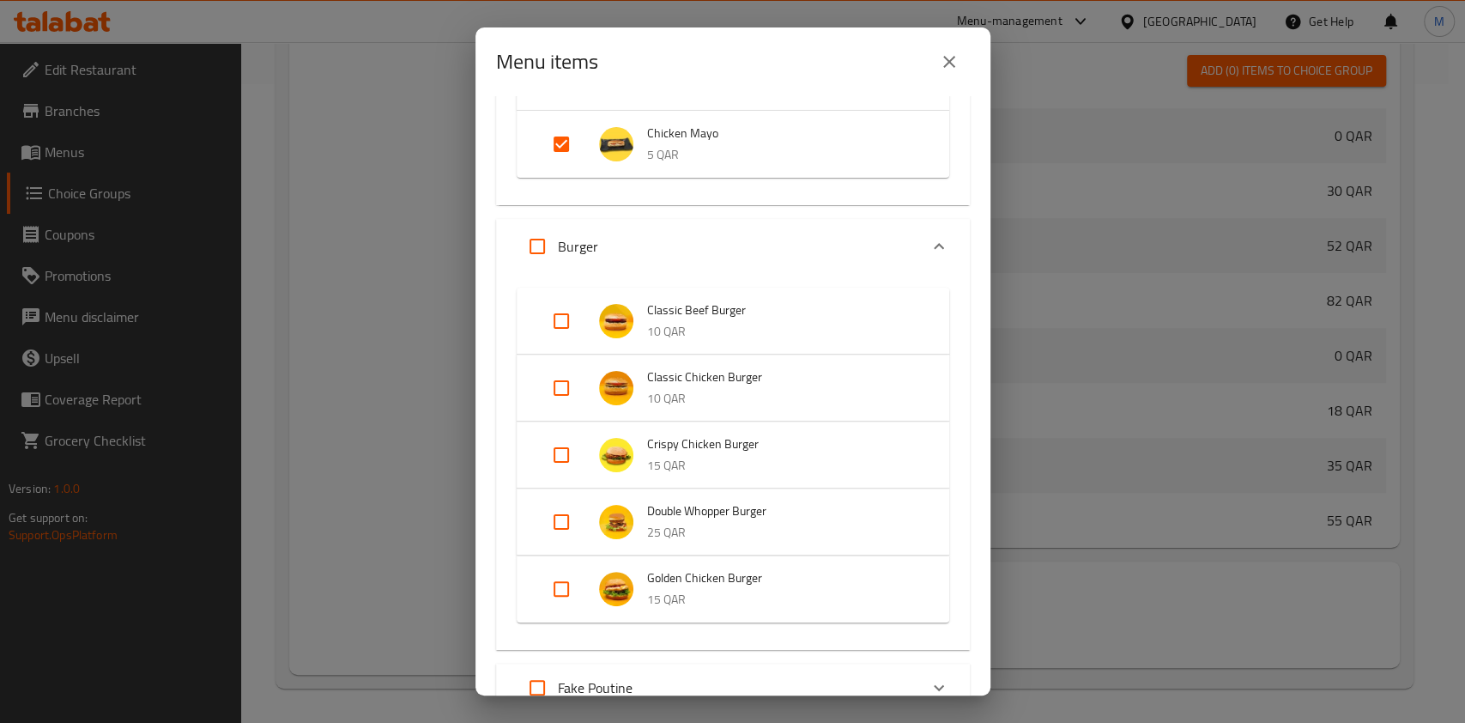
checkbox input "true"
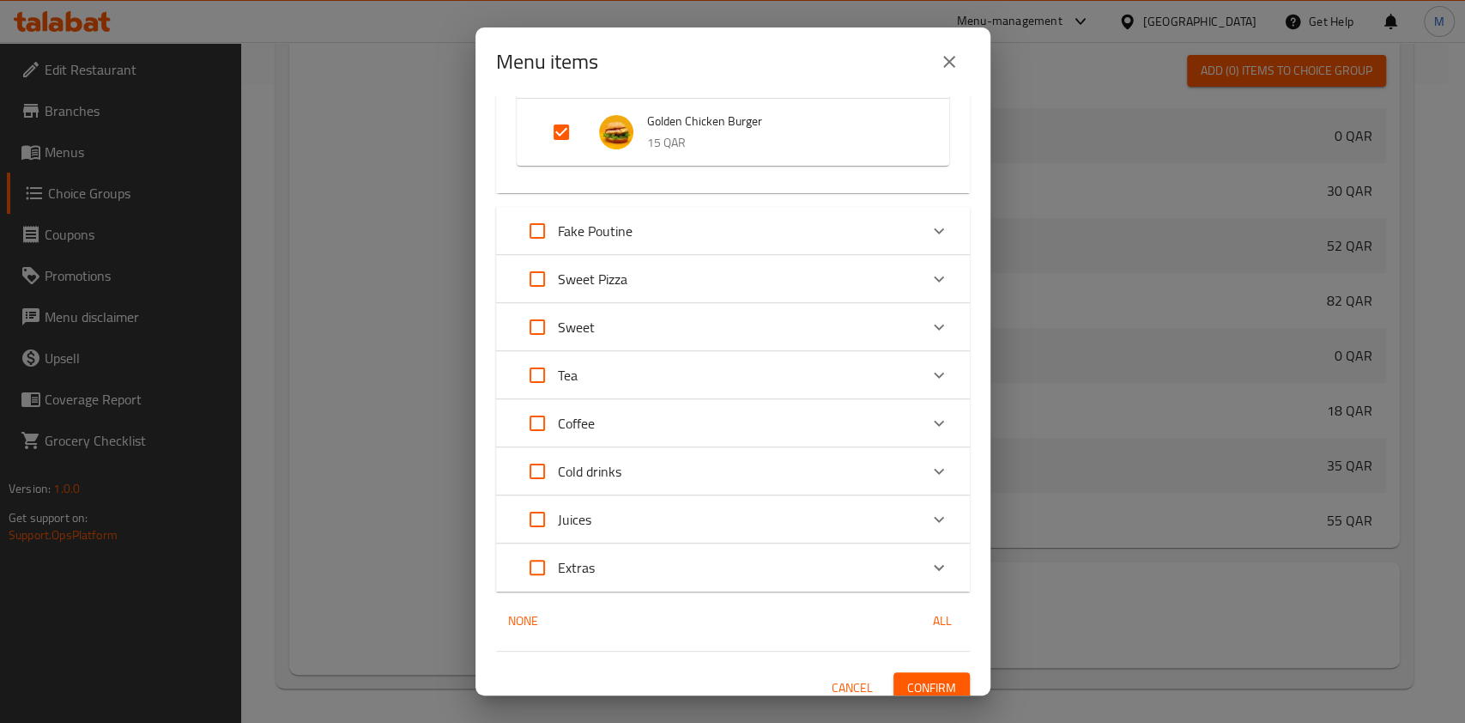
scroll to position [5608, 0]
click at [773, 227] on div "Fake Poutine" at bounding box center [718, 229] width 402 height 41
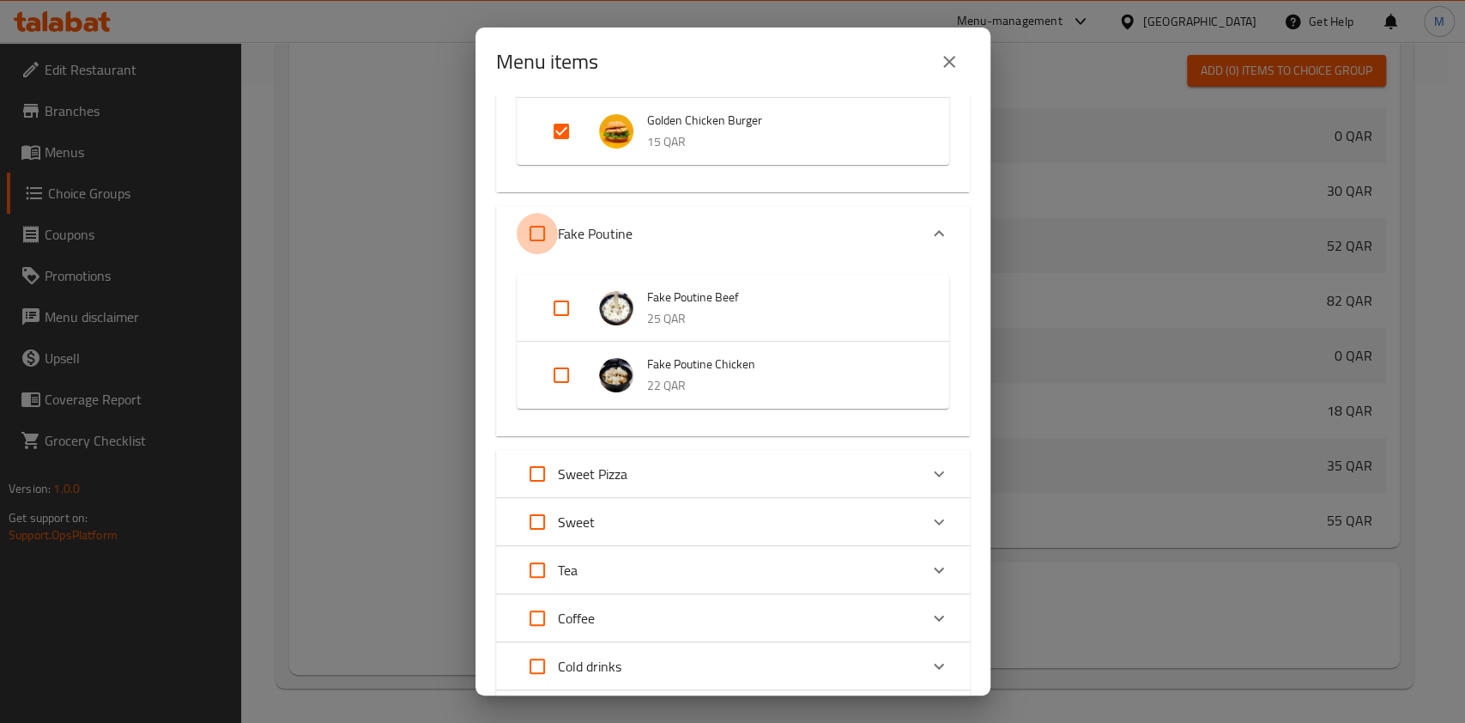
click at [541, 231] on input "Expand" at bounding box center [537, 233] width 41 height 41
checkbox input "true"
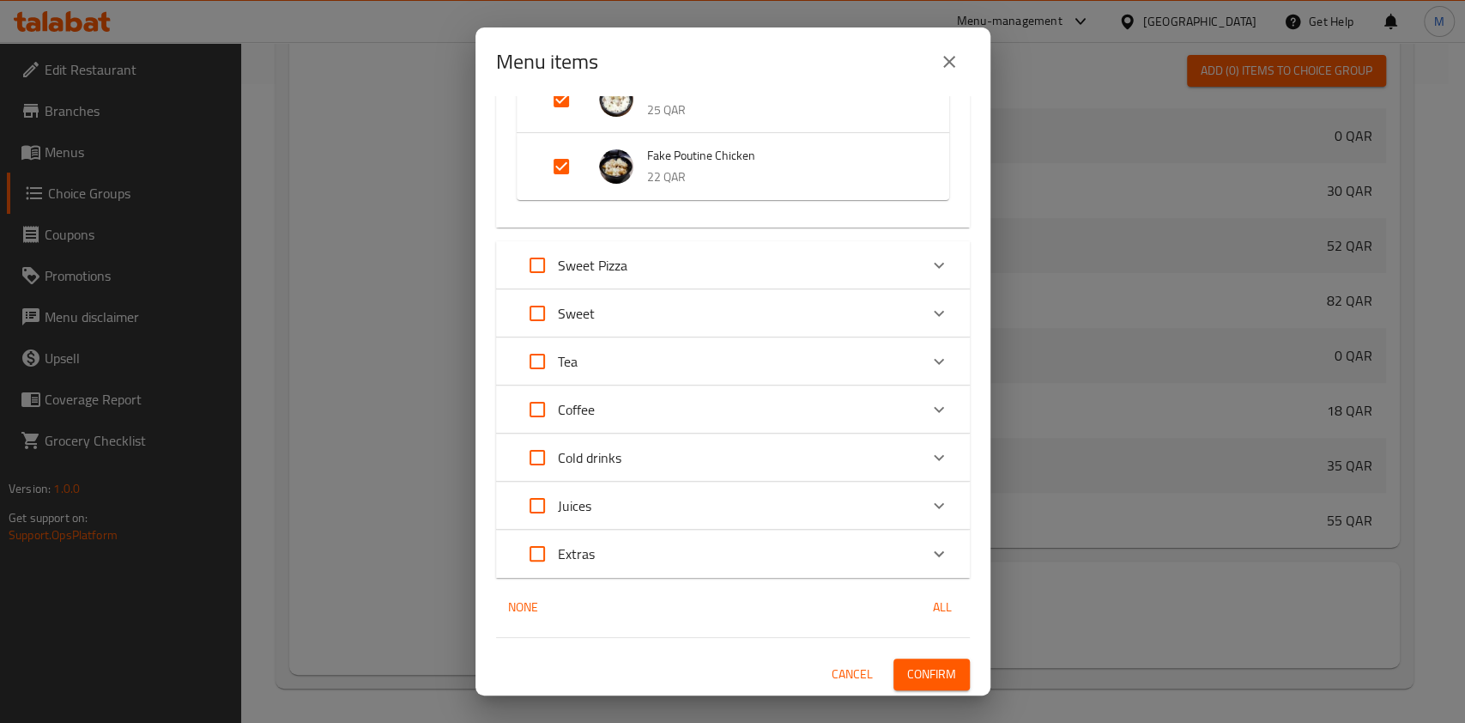
scroll to position [5818, 0]
click at [636, 263] on div "Sweet Pizza" at bounding box center [718, 263] width 402 height 41
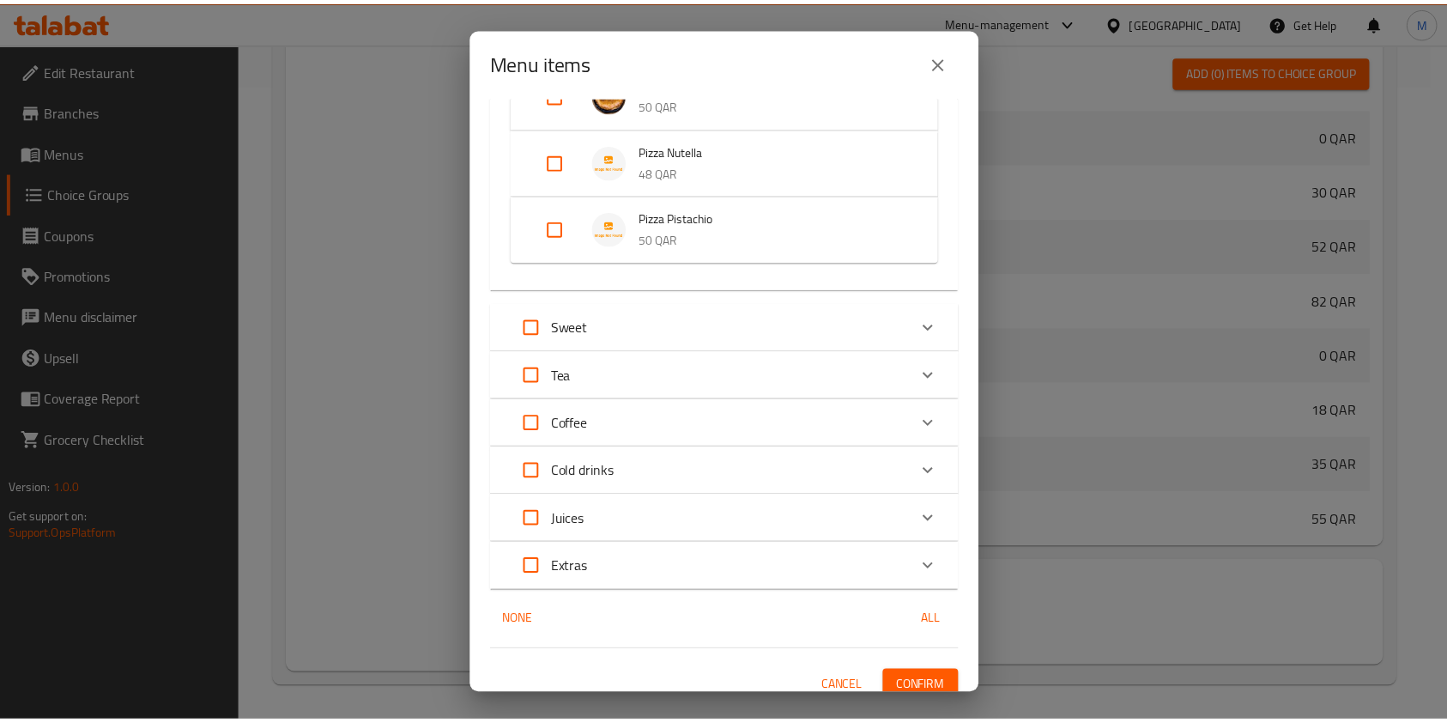
scroll to position [6081, 0]
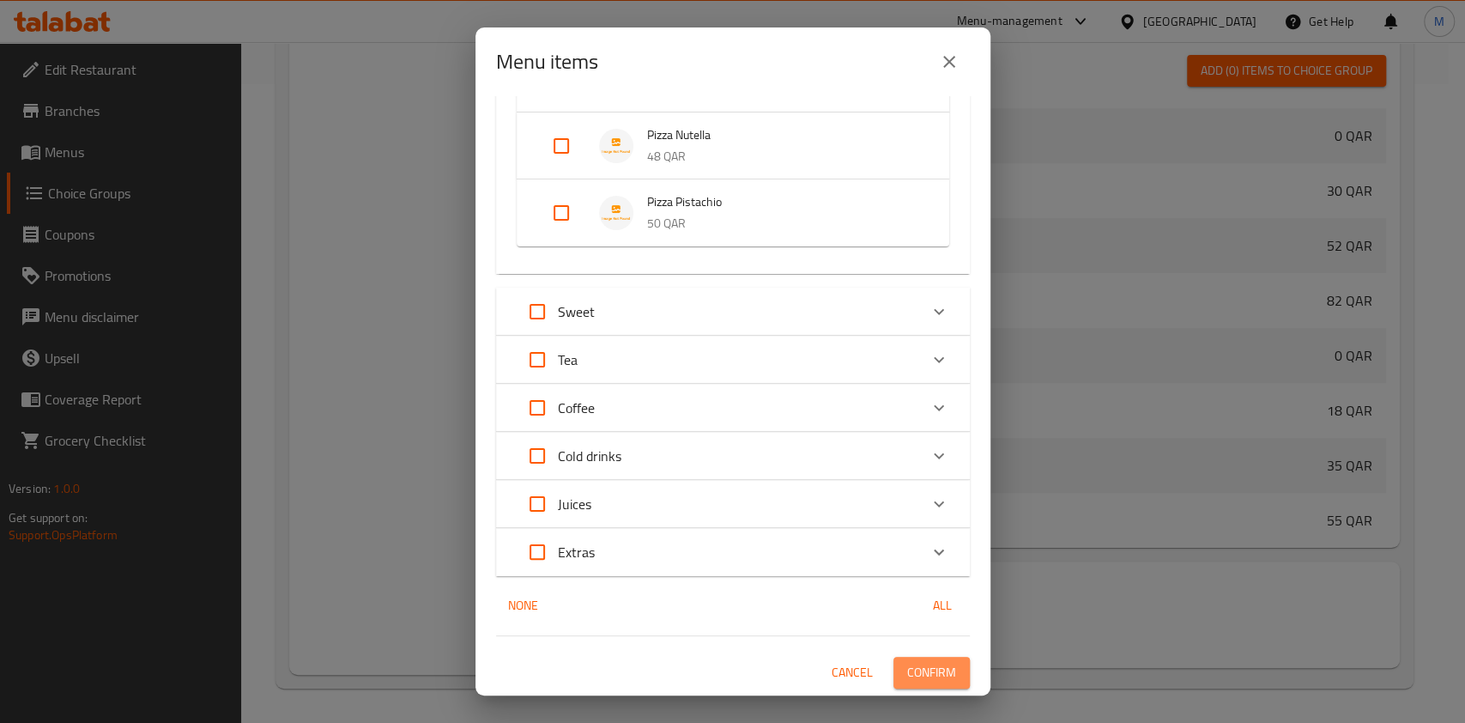
click at [918, 676] on span "Confirm" at bounding box center [931, 672] width 49 height 21
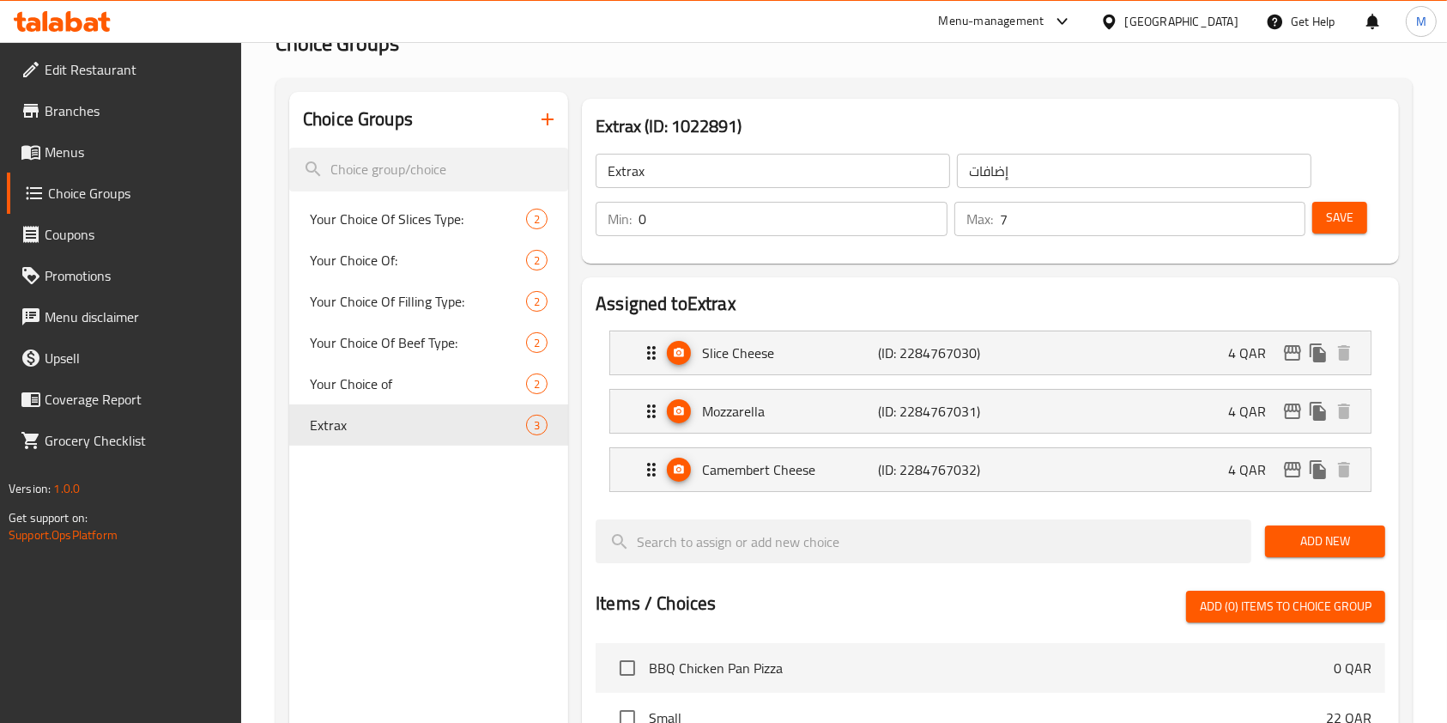
scroll to position [0, 0]
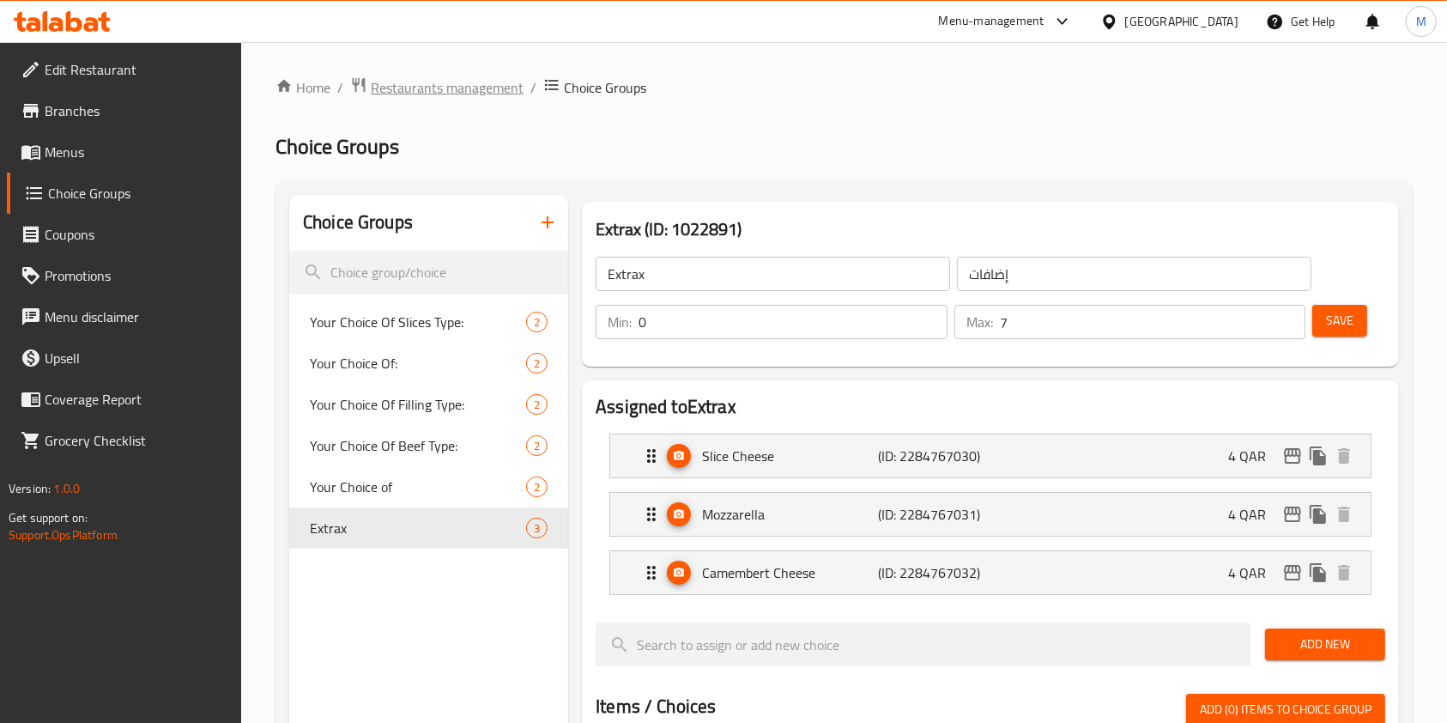
click at [462, 89] on span "Restaurants management" at bounding box center [447, 87] width 153 height 21
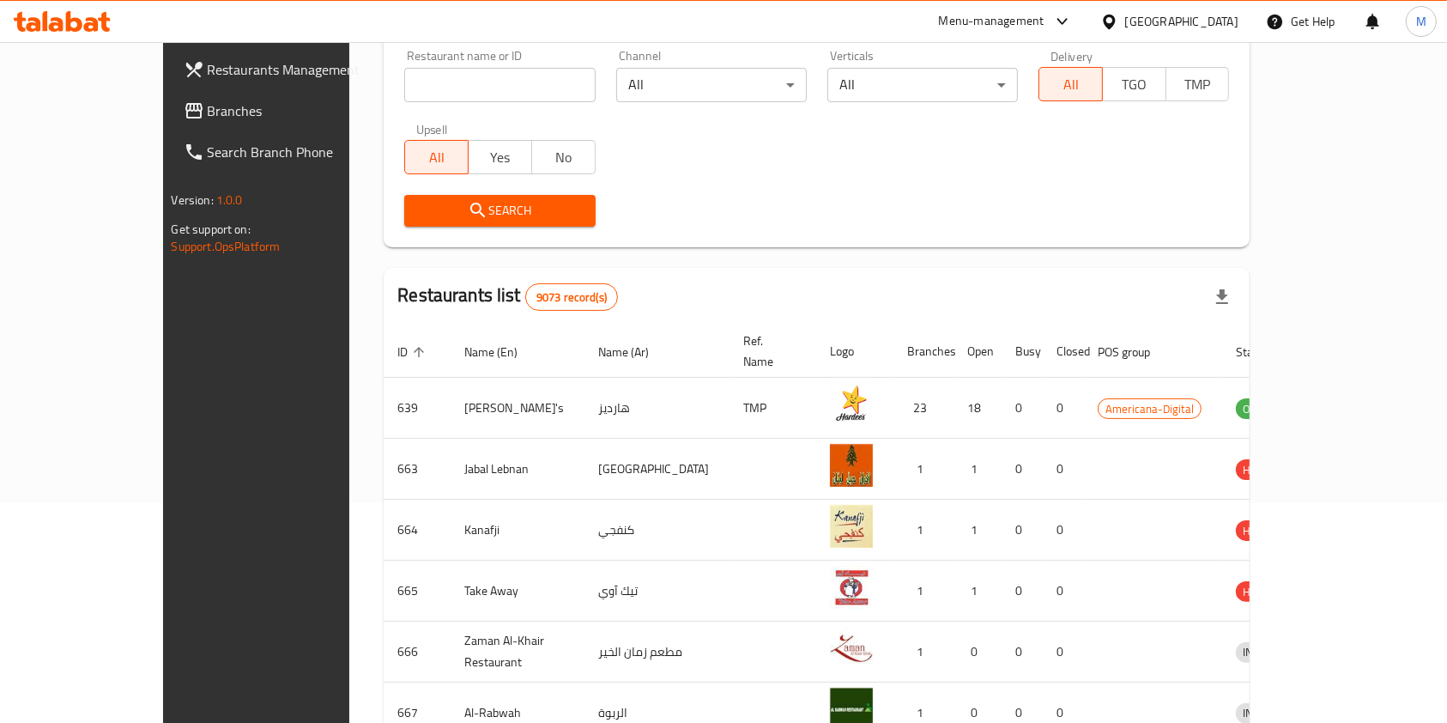
scroll to position [228, 0]
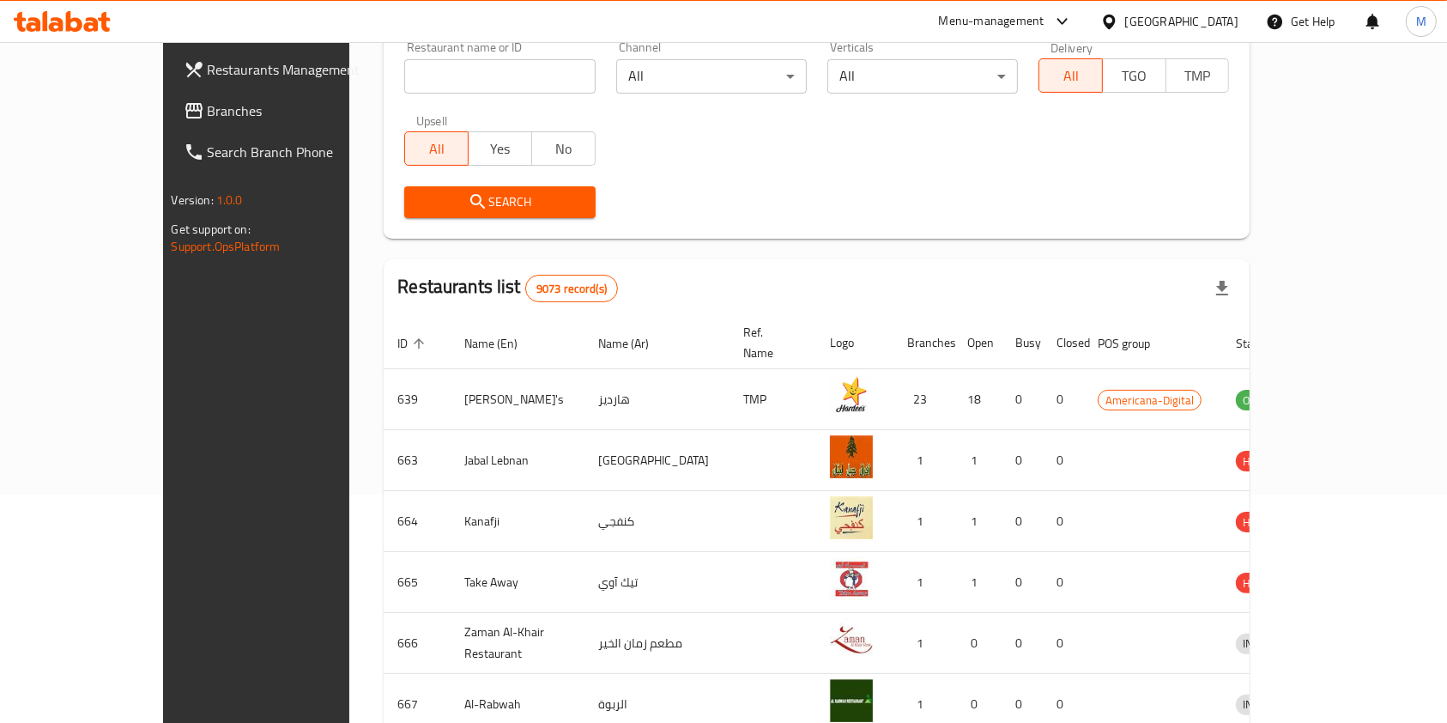
click at [404, 86] on input "search" at bounding box center [499, 76] width 191 height 34
click at [208, 106] on span "Branches" at bounding box center [300, 110] width 184 height 21
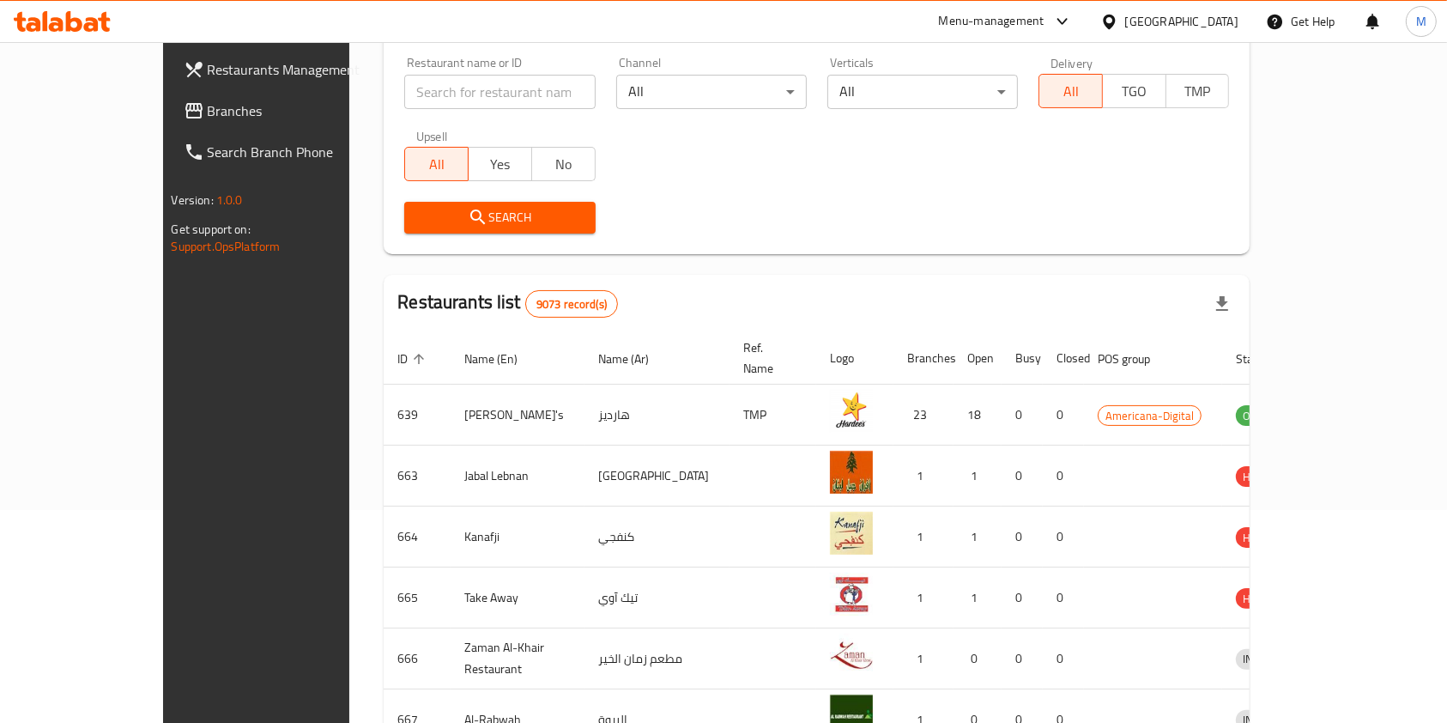
scroll to position [130, 0]
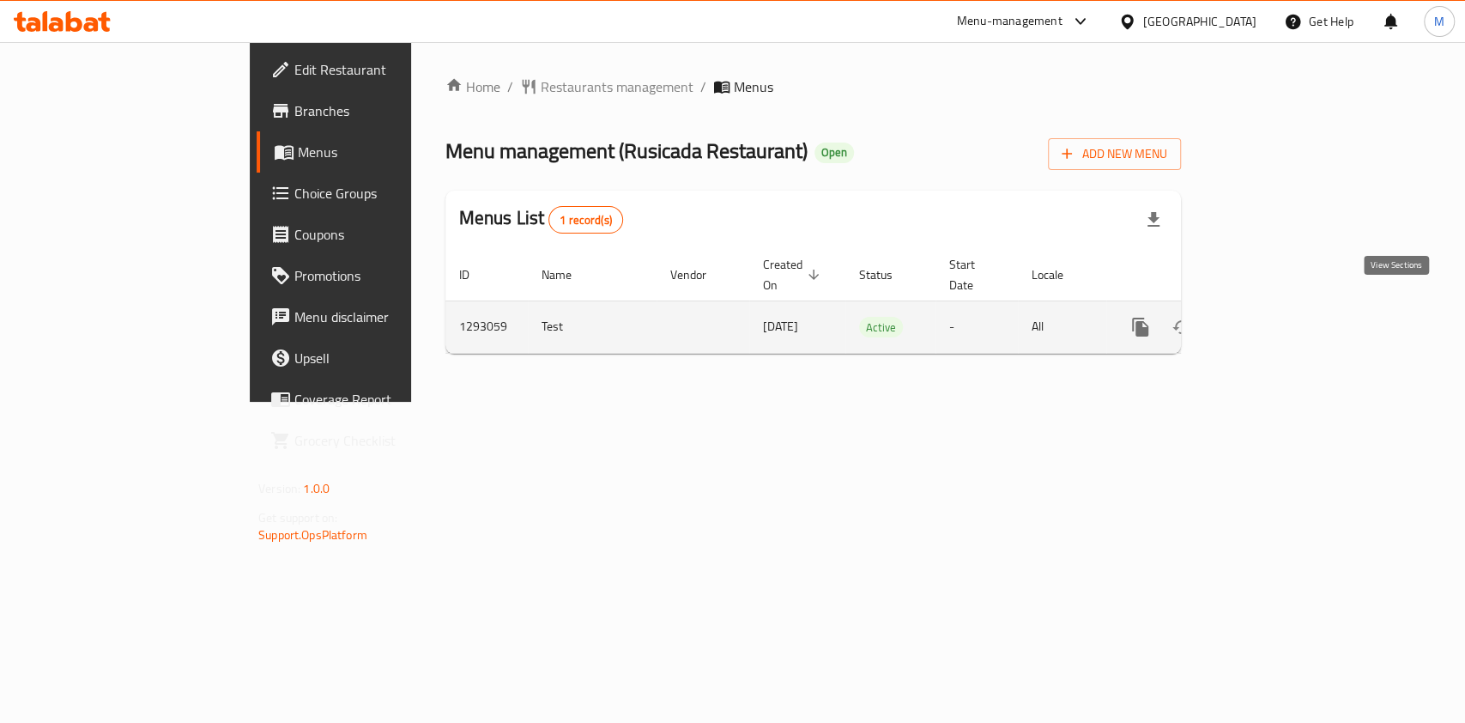
click at [1275, 317] on icon "enhanced table" at bounding box center [1264, 327] width 21 height 21
